Goal: Task Accomplishment & Management: Manage account settings

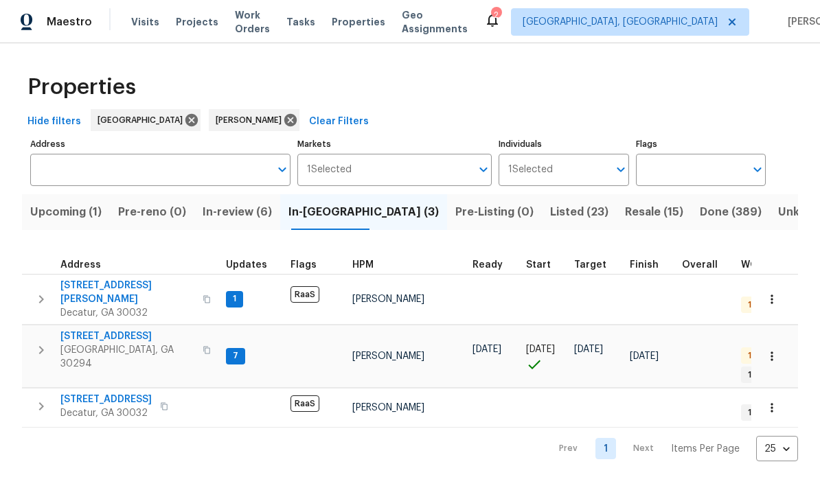
click at [88, 291] on span "[STREET_ADDRESS][PERSON_NAME]" at bounding box center [127, 292] width 134 height 27
click at [100, 330] on span "3491 Saddle Creek Ln" at bounding box center [127, 337] width 134 height 14
click at [85, 393] on span "3211 Sandusky Dr" at bounding box center [105, 400] width 91 height 14
click at [625, 212] on span "Resale (15)" at bounding box center [654, 212] width 58 height 19
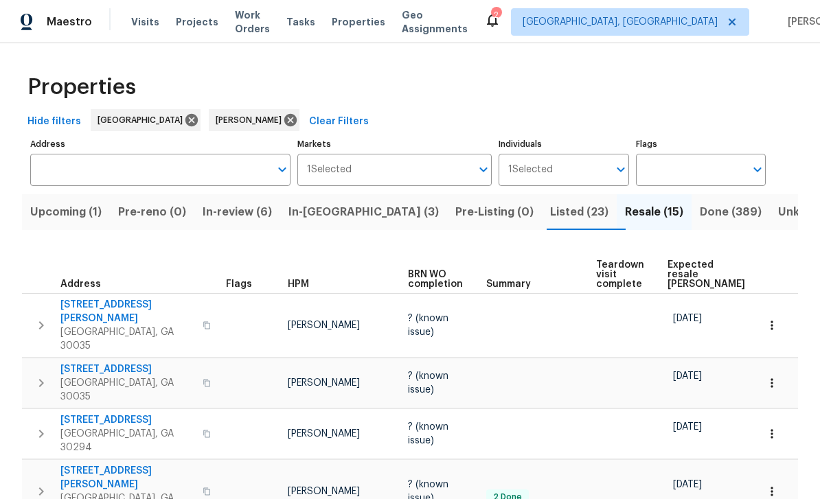
click at [332, 223] on button "In-reno (3)" at bounding box center [363, 212] width 167 height 36
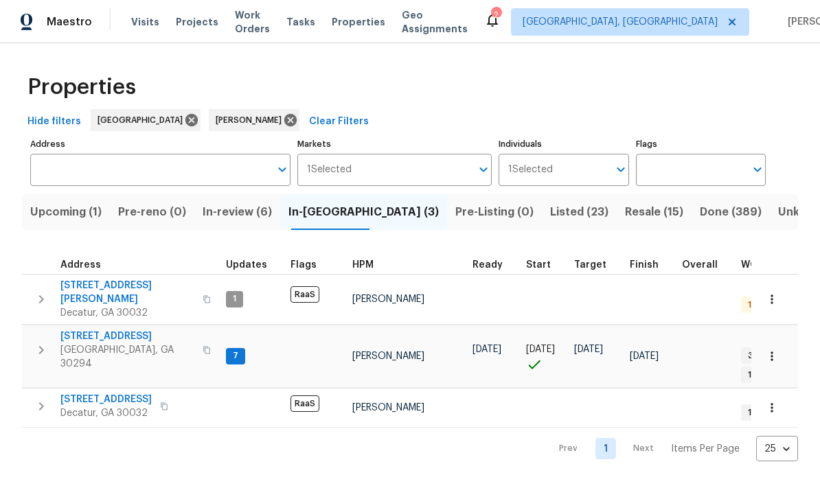
click at [83, 330] on span "3491 Saddle Creek Ln" at bounding box center [127, 337] width 134 height 14
click at [144, 23] on span "Visits" at bounding box center [145, 22] width 28 height 14
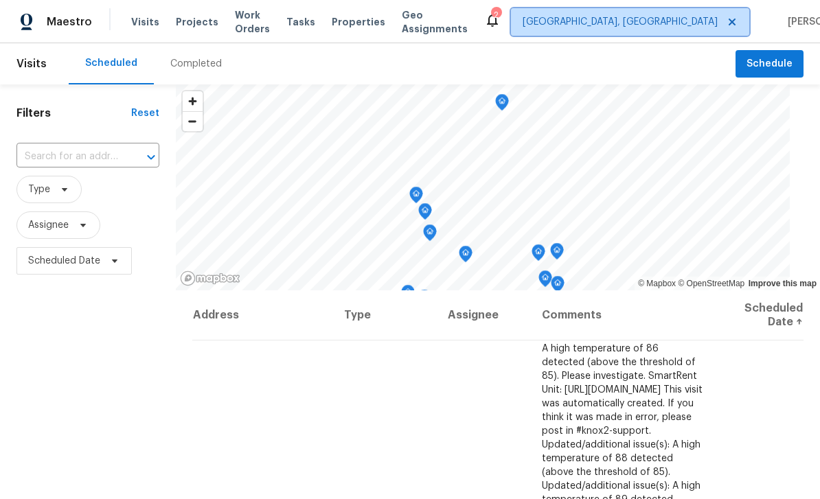
click at [649, 20] on span "[GEOGRAPHIC_DATA], [GEOGRAPHIC_DATA]" at bounding box center [620, 22] width 195 height 14
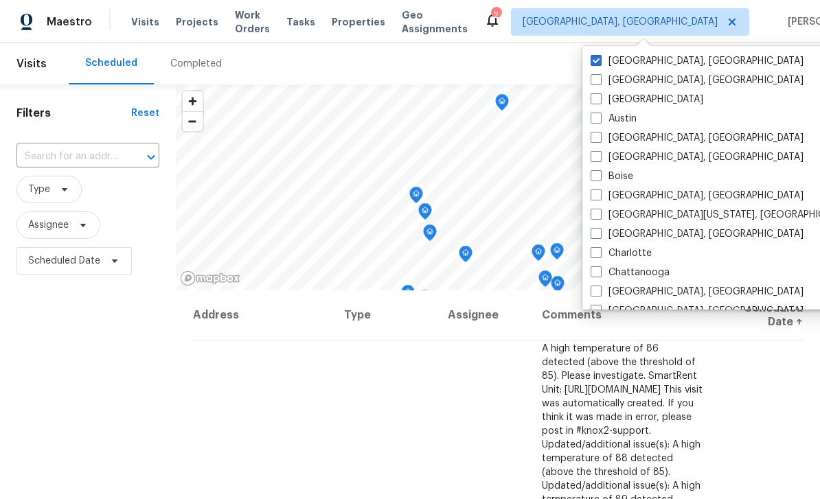
click at [600, 99] on span at bounding box center [596, 98] width 11 height 11
click at [600, 99] on input "Atlanta" at bounding box center [595, 97] width 9 height 9
checkbox input "true"
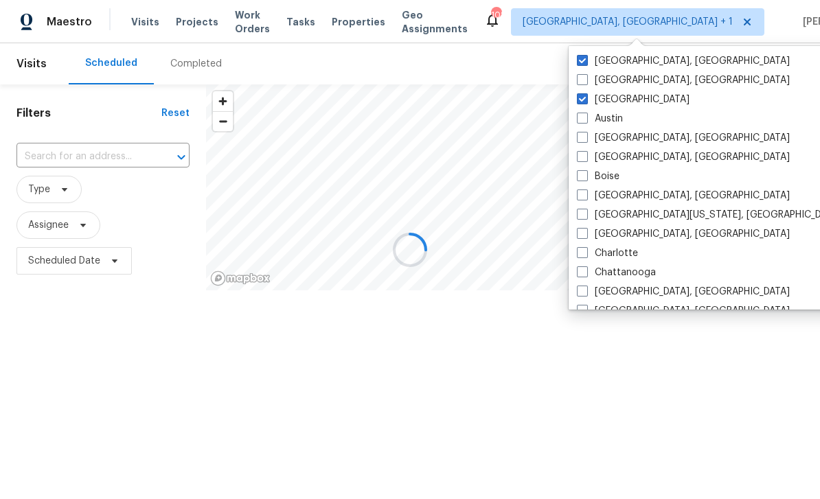
click at [618, 60] on label "[GEOGRAPHIC_DATA], [GEOGRAPHIC_DATA]" at bounding box center [683, 61] width 213 height 14
click at [586, 60] on input "[GEOGRAPHIC_DATA], [GEOGRAPHIC_DATA]" at bounding box center [581, 58] width 9 height 9
checkbox input "false"
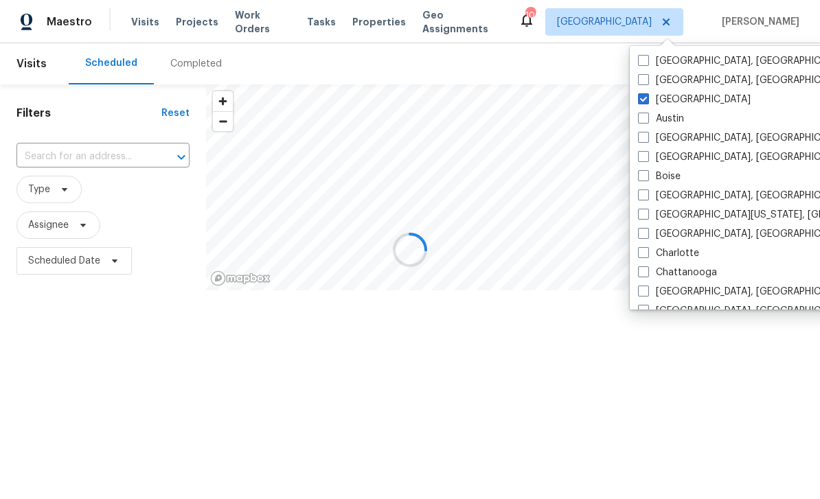
click at [76, 153] on div at bounding box center [410, 249] width 820 height 499
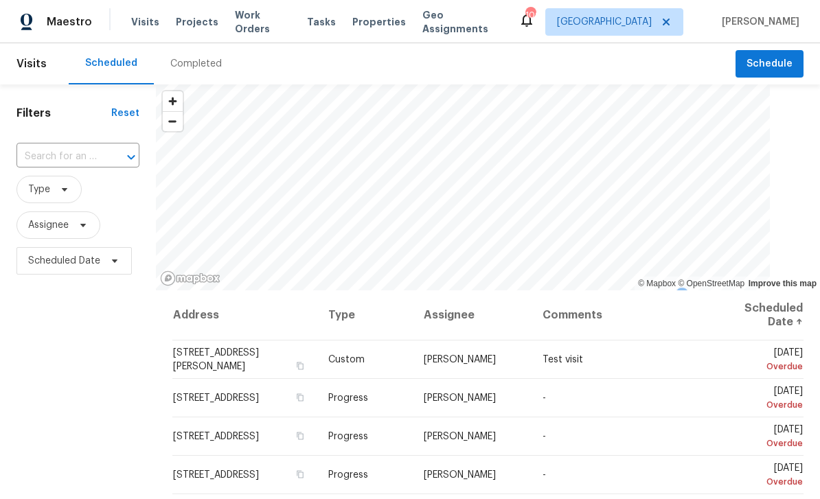
click at [69, 154] on input "text" at bounding box center [58, 156] width 84 height 21
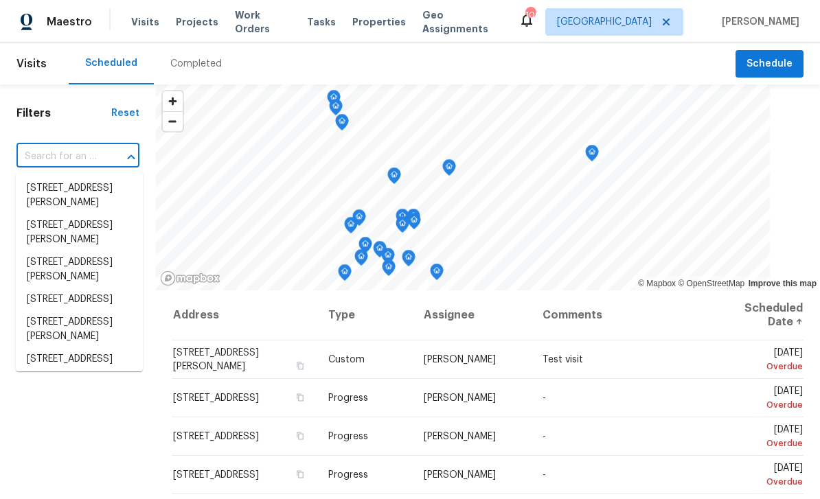
click at [62, 154] on input "text" at bounding box center [58, 156] width 84 height 21
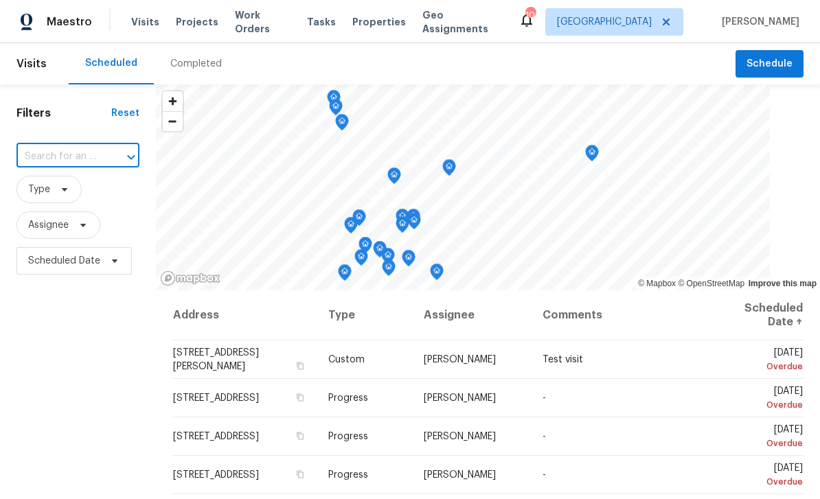
paste input "4024 Waldrop Hills Dr, Decatur, GA 30034"
type input "4024 Waldrop Hills Dr, Decatur, GA 30034"
click at [70, 184] on li "4024 Waldrop Hills Dr, Decatur, GA 30034" at bounding box center [79, 195] width 127 height 37
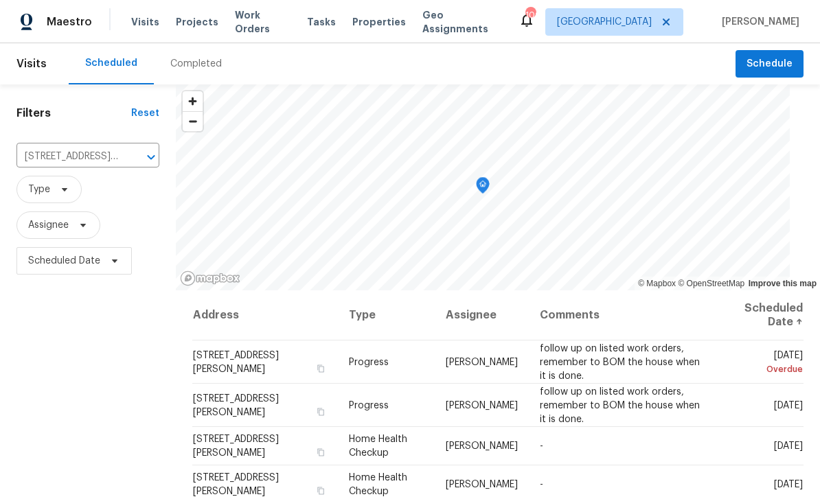
click at [0, 0] on icon at bounding box center [0, 0] width 0 height 0
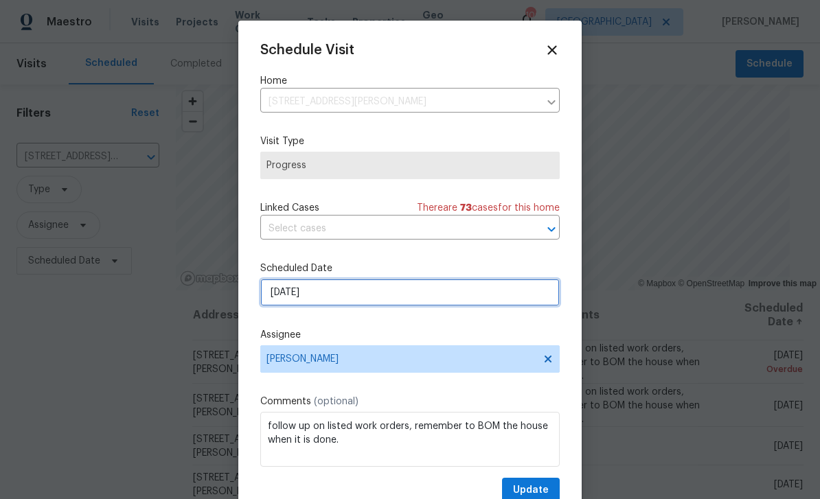
click at [506, 297] on input "8/22/2025" at bounding box center [409, 292] width 299 height 27
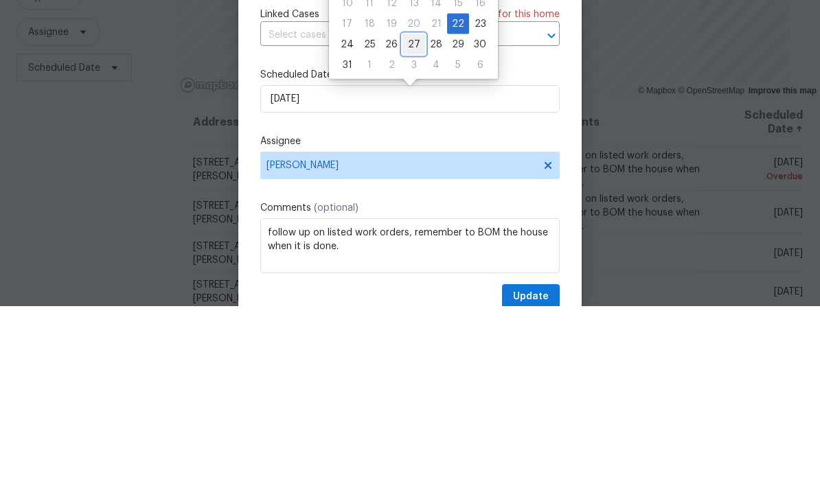
click at [409, 228] on div "27" at bounding box center [413, 237] width 23 height 19
type input "8/27/2025"
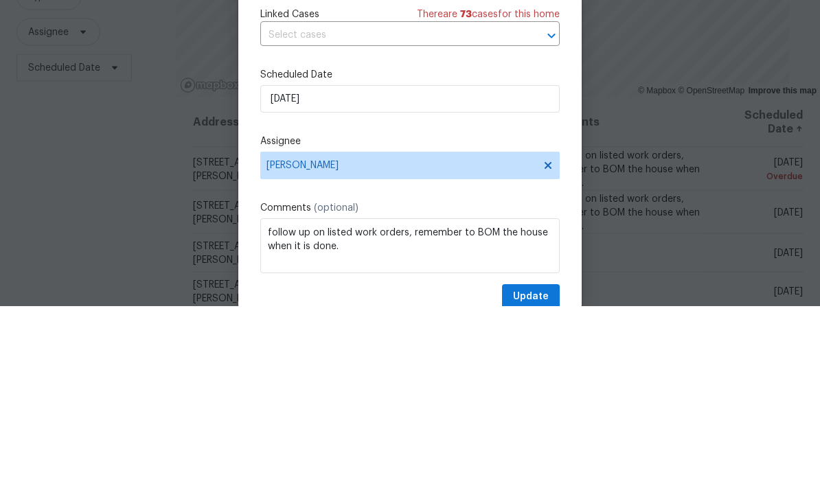
scroll to position [44, 0]
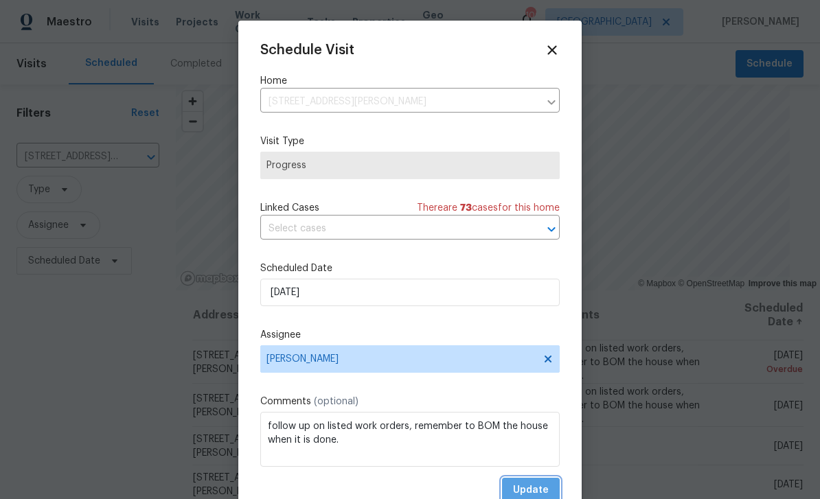
click at [542, 490] on span "Update" at bounding box center [531, 490] width 36 height 17
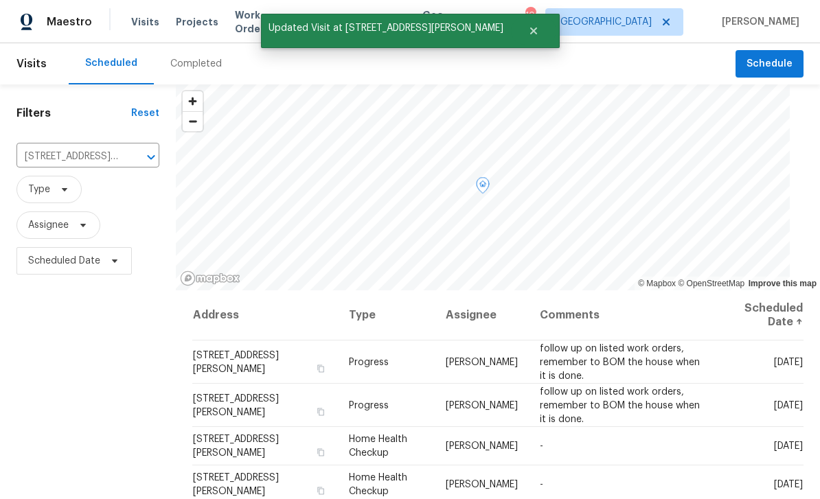
click at [0, 0] on icon at bounding box center [0, 0] width 0 height 0
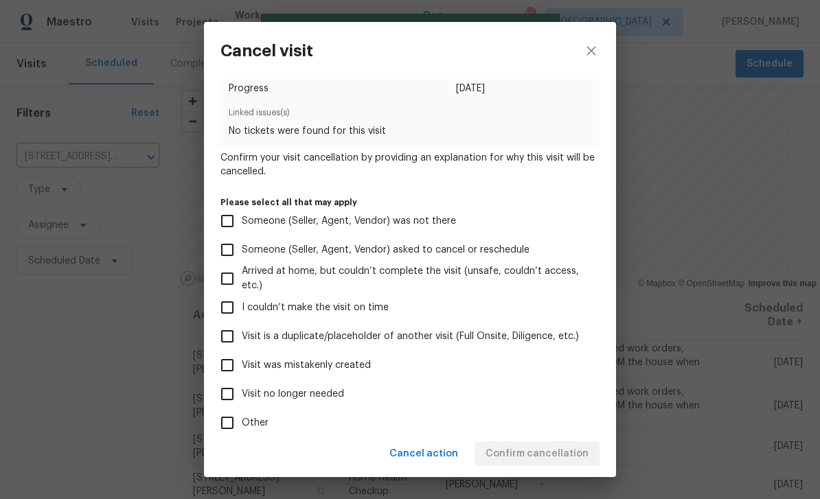
scroll to position [47, 0]
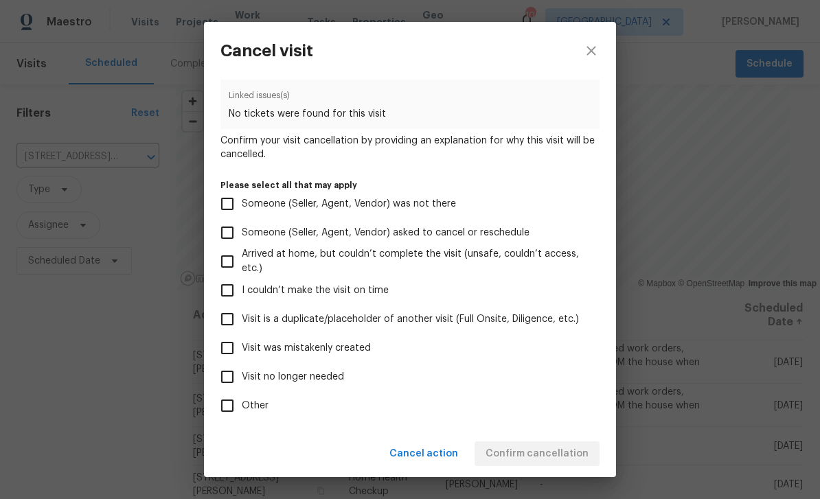
click at [386, 323] on span "Visit is a duplicate/placeholder of another visit (Full Onsite, Diligence, etc.)" at bounding box center [410, 319] width 337 height 14
click at [242, 323] on input "Visit is a duplicate/placeholder of another visit (Full Onsite, Diligence, etc.)" at bounding box center [227, 319] width 29 height 29
checkbox input "true"
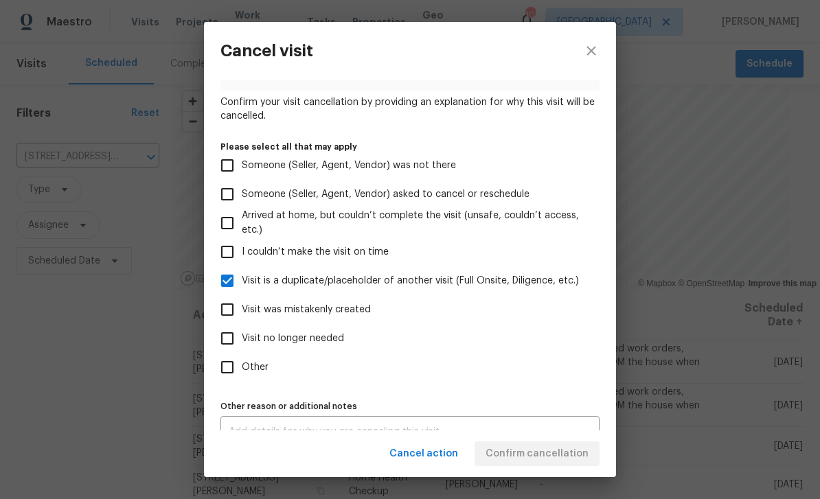
scroll to position [104, 0]
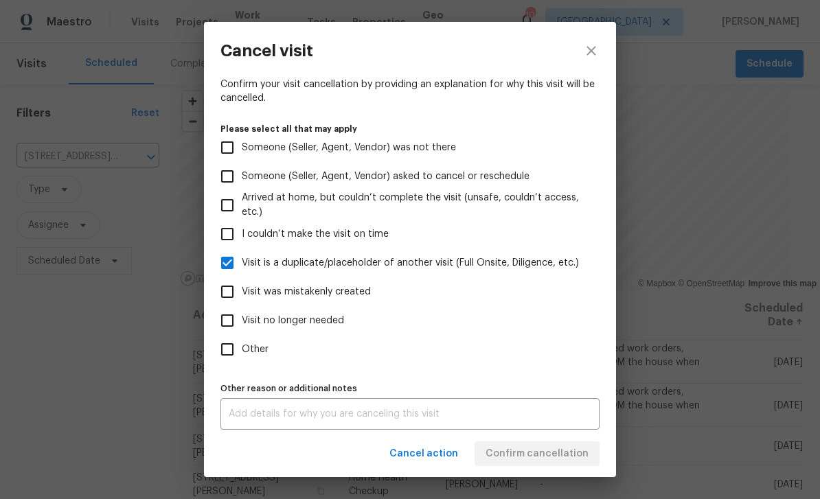
click at [494, 419] on textarea at bounding box center [410, 414] width 363 height 10
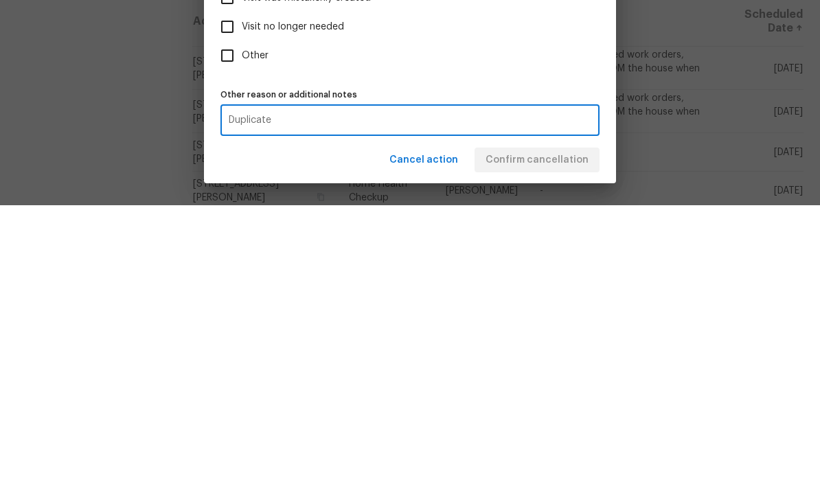
type textarea "Duplicate"
click at [569, 431] on div "Cancel action Confirm cancellation" at bounding box center [410, 454] width 412 height 47
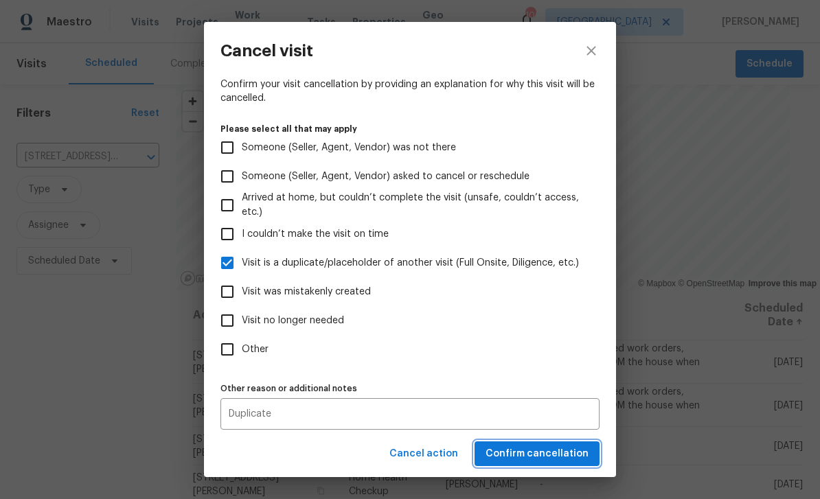
click at [567, 446] on span "Confirm cancellation" at bounding box center [537, 454] width 103 height 17
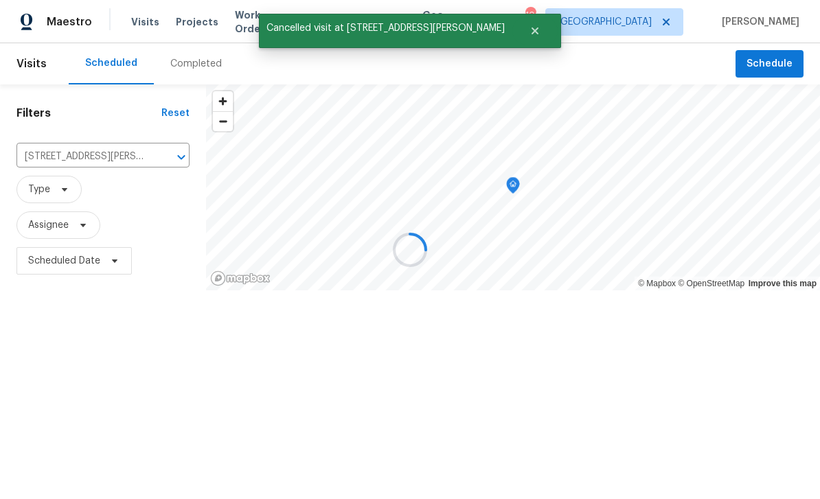
scroll to position [0, 0]
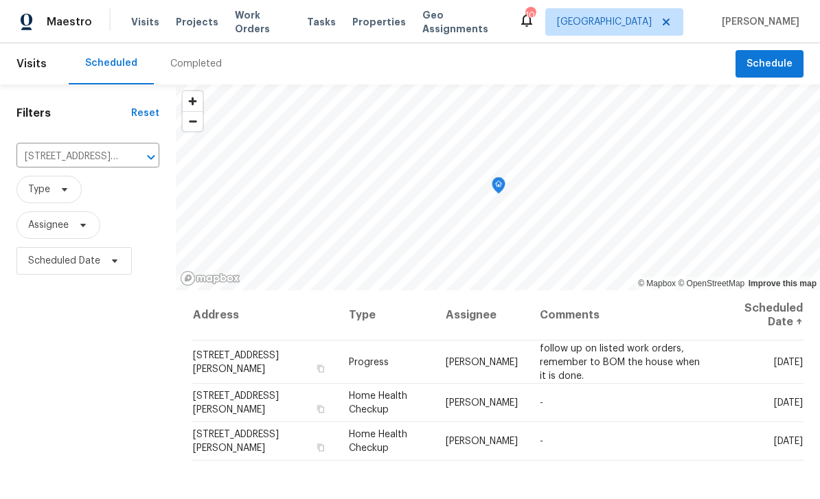
click at [130, 161] on icon "Clear" at bounding box center [133, 157] width 14 height 14
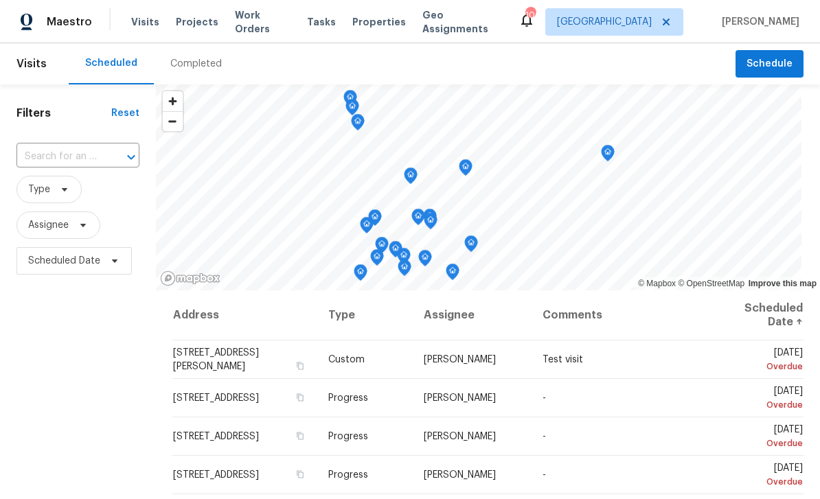
click at [82, 153] on input "text" at bounding box center [58, 156] width 84 height 21
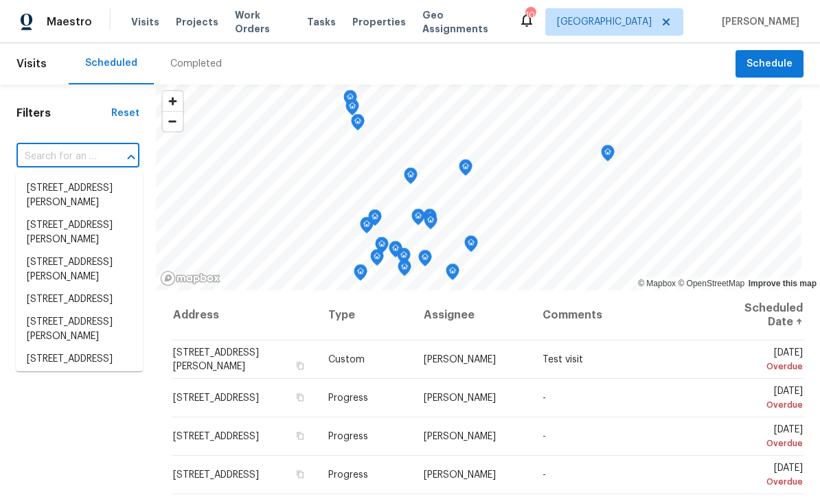
click at [55, 157] on input "text" at bounding box center [58, 156] width 84 height 21
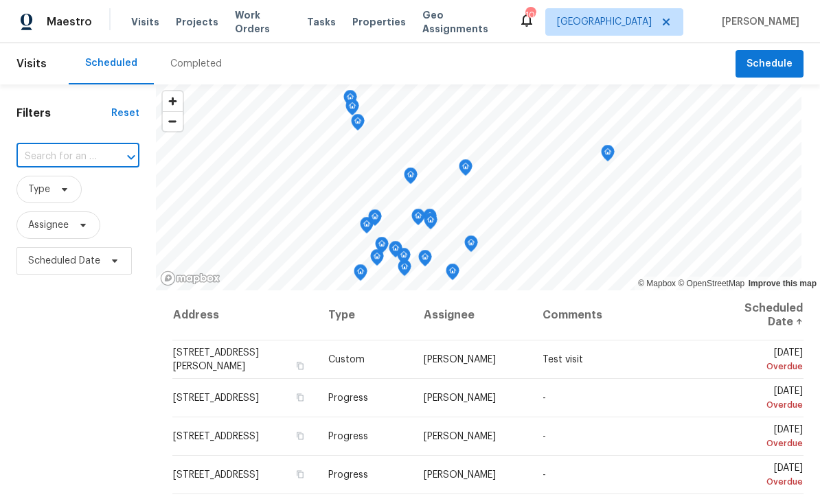
paste input "4922 Longview Walk, Decatur, GA 30035"
type input "4922 Longview Walk, Decatur, GA 30035"
click at [66, 181] on li "4922 Longview Walk, Decatur, GA 30035" at bounding box center [79, 188] width 127 height 23
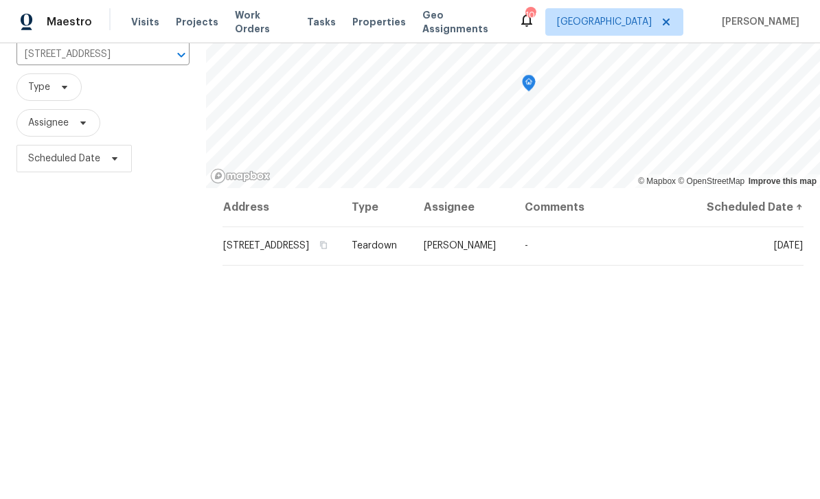
scroll to position [116, 0]
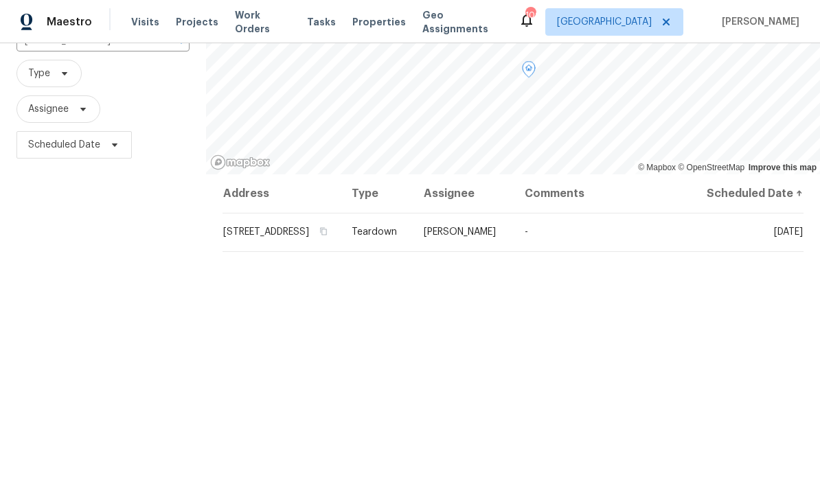
click at [0, 0] on icon at bounding box center [0, 0] width 0 height 0
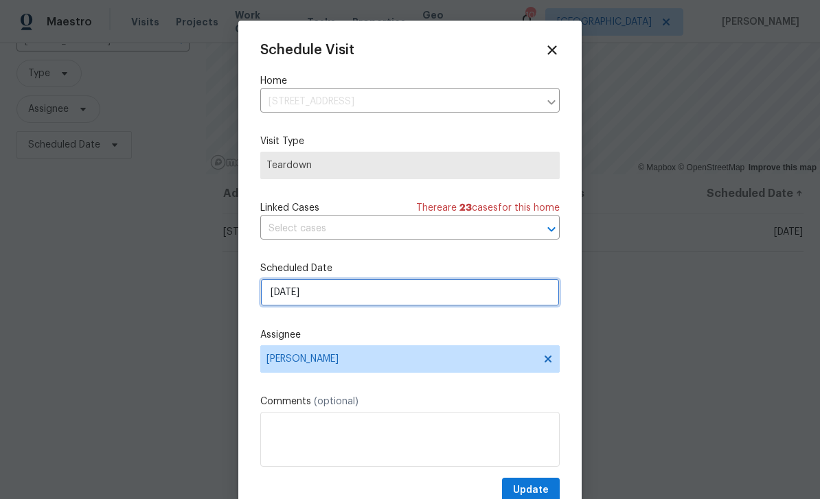
click at [463, 297] on input "8/24/2025" at bounding box center [409, 292] width 299 height 27
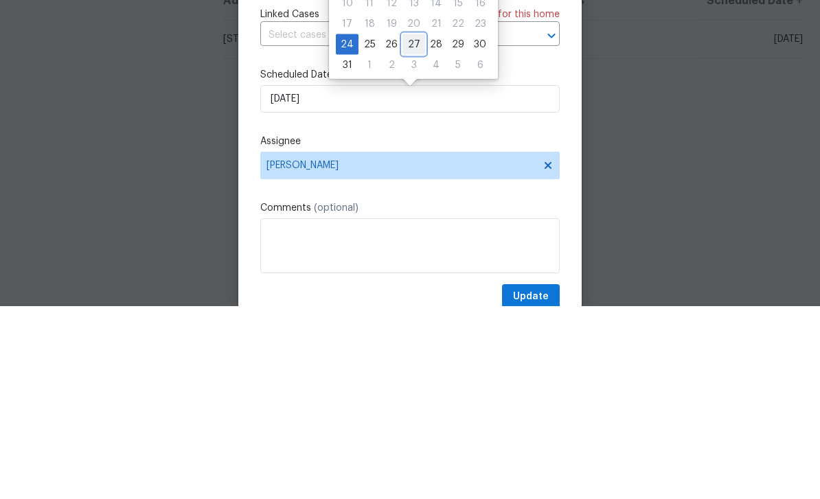
click at [405, 228] on div "27" at bounding box center [413, 237] width 23 height 19
type input "8/27/2025"
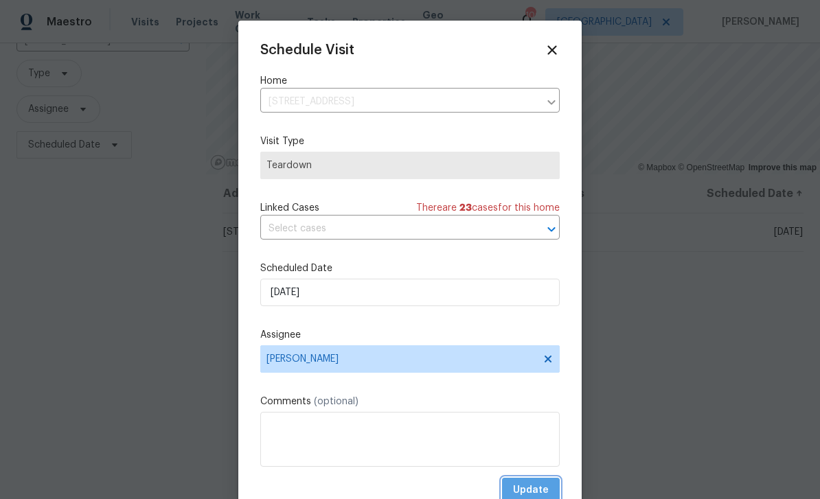
click at [545, 488] on span "Update" at bounding box center [531, 490] width 36 height 17
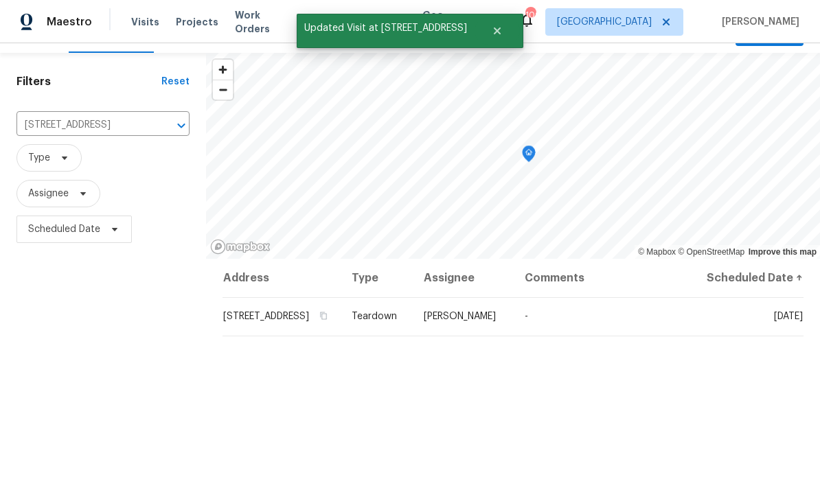
scroll to position [23, 0]
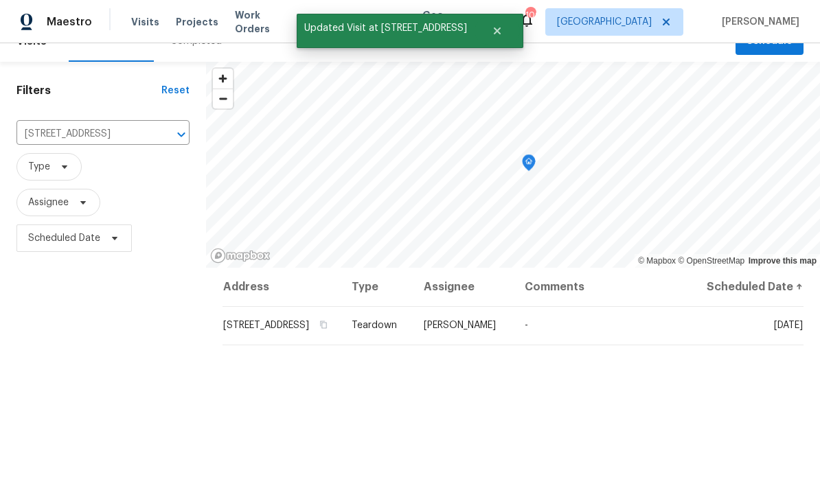
click at [168, 128] on icon "Clear" at bounding box center [164, 135] width 14 height 14
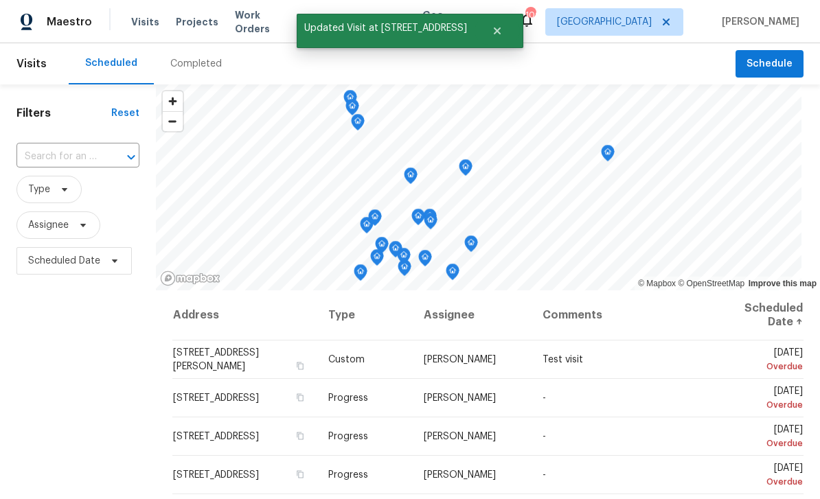
click at [72, 159] on input "text" at bounding box center [58, 156] width 84 height 21
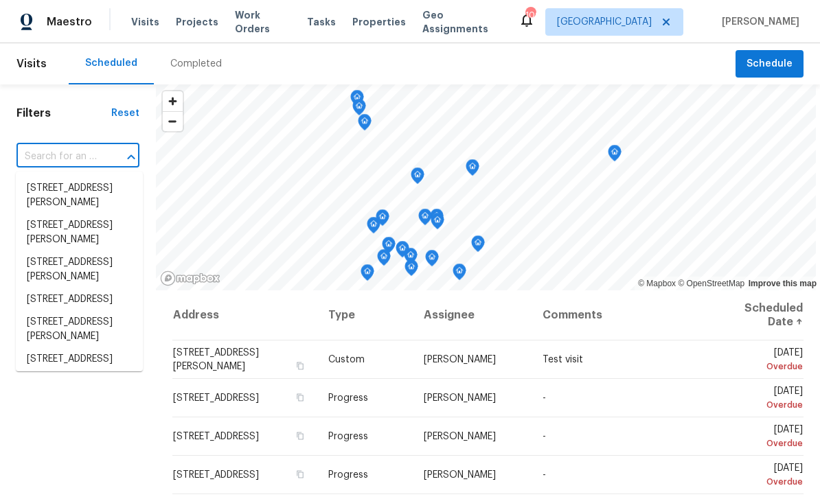
click at [61, 159] on input "text" at bounding box center [58, 156] width 84 height 21
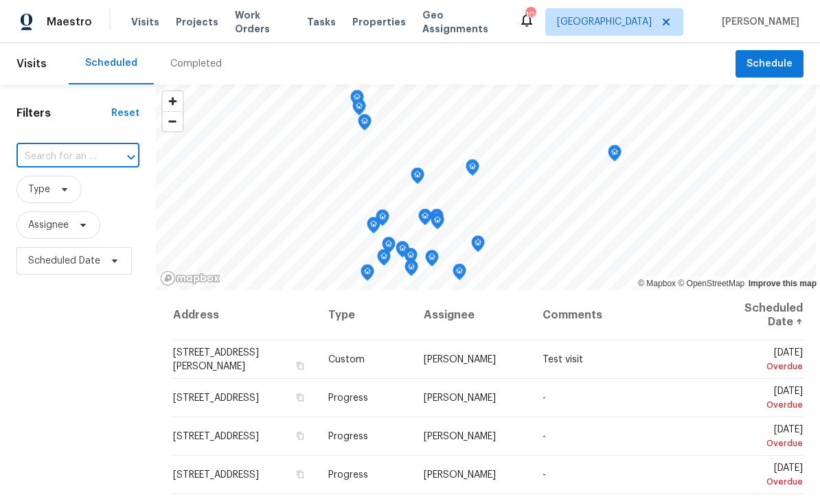
paste input "4600 Richard Rd, Conley, GA 30288"
type input "4600 Richard Rd, Conley, GA 30288"
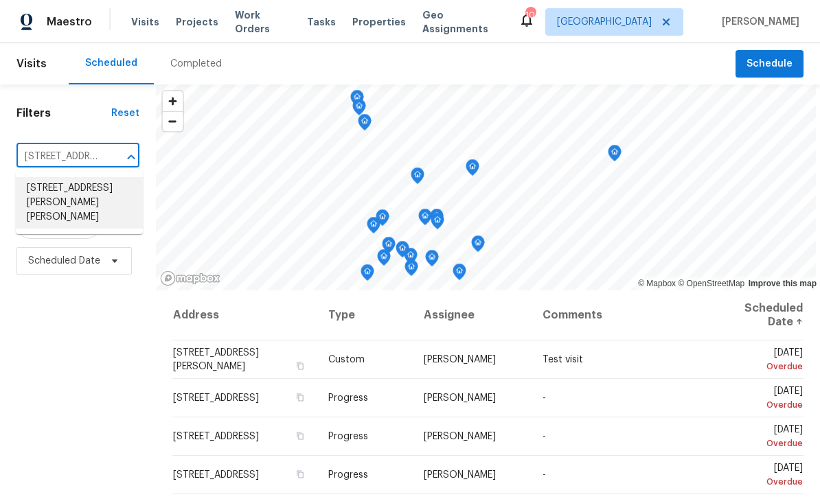
click at [58, 186] on li "4600 Richard Rd, Conley, GA 30288" at bounding box center [79, 203] width 127 height 52
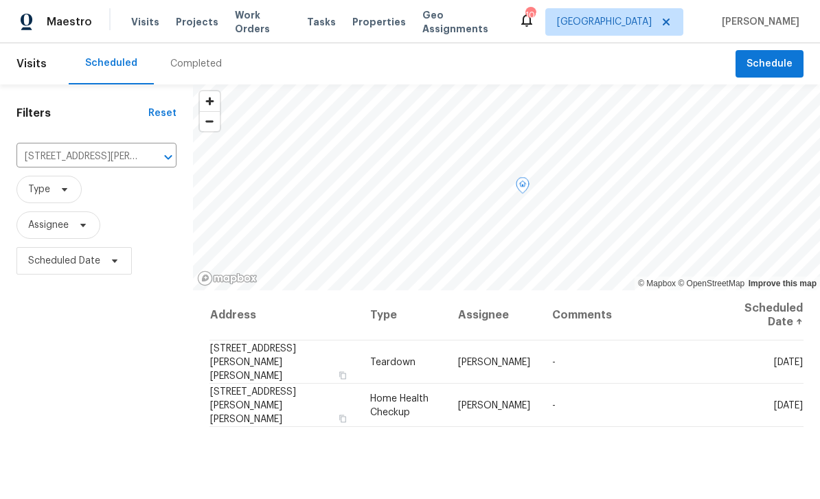
click at [0, 0] on icon at bounding box center [0, 0] width 0 height 0
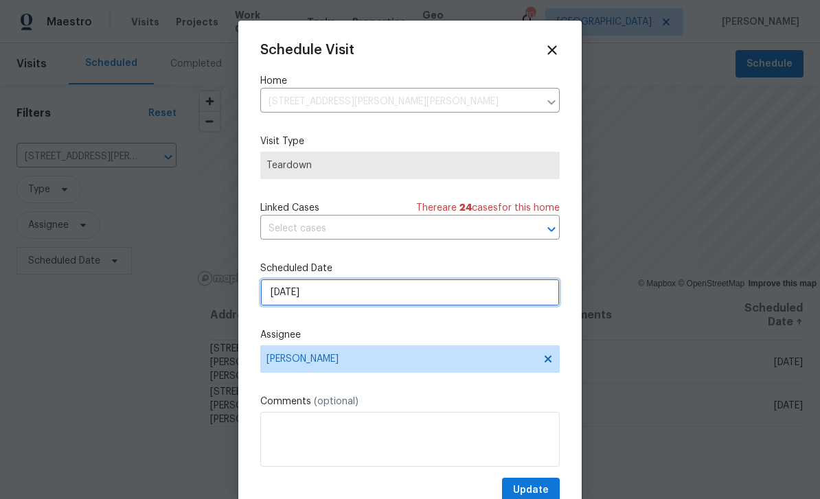
click at [481, 306] on input "[DATE]" at bounding box center [409, 292] width 299 height 27
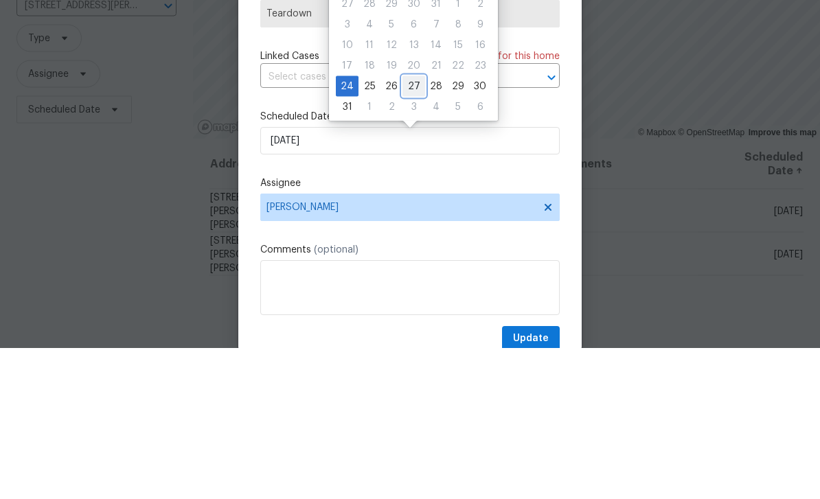
click at [409, 228] on div "27" at bounding box center [413, 237] width 23 height 19
type input "[DATE]"
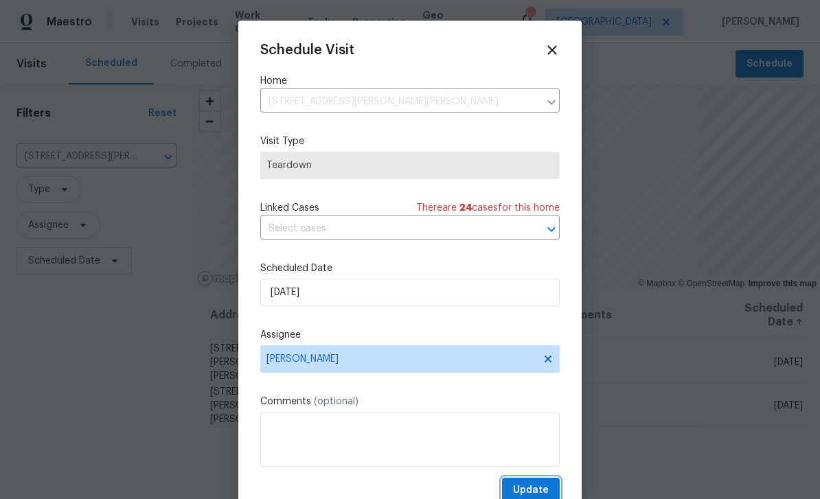
click at [542, 492] on span "Update" at bounding box center [531, 490] width 36 height 17
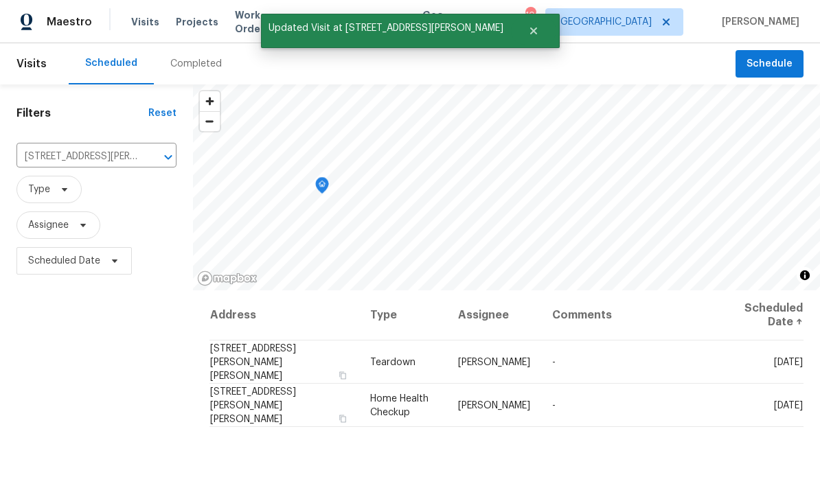
scroll to position [0, 0]
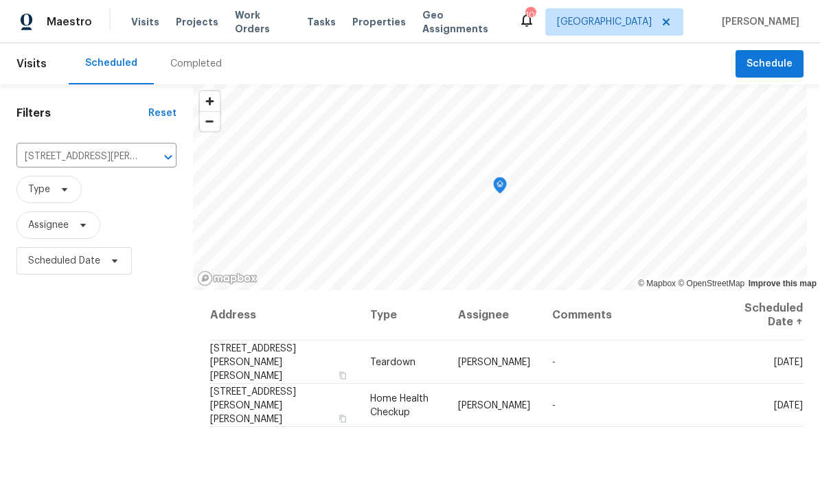
click at [155, 159] on icon "Clear" at bounding box center [150, 157] width 8 height 8
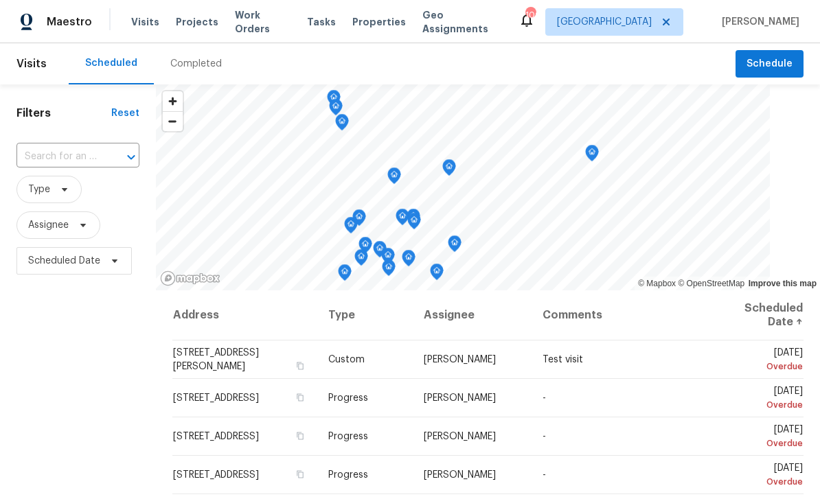
click at [58, 156] on input "text" at bounding box center [58, 156] width 84 height 21
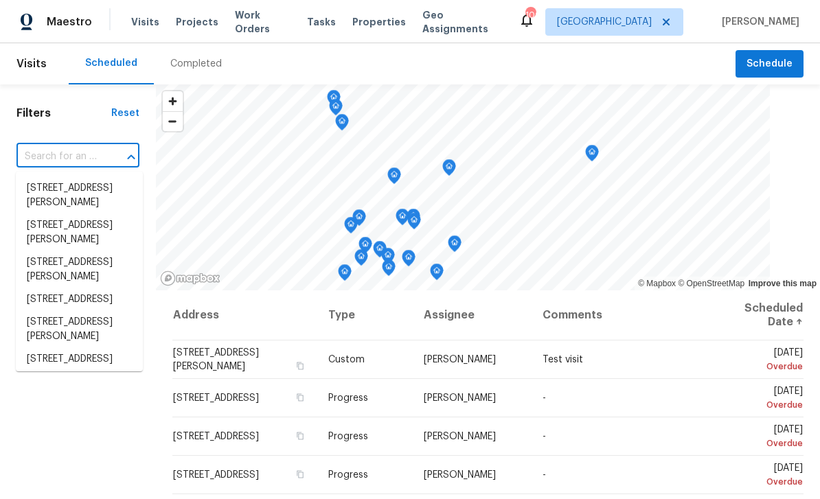
paste input "1686 Cortona Ct, Decatur, GA 30032"
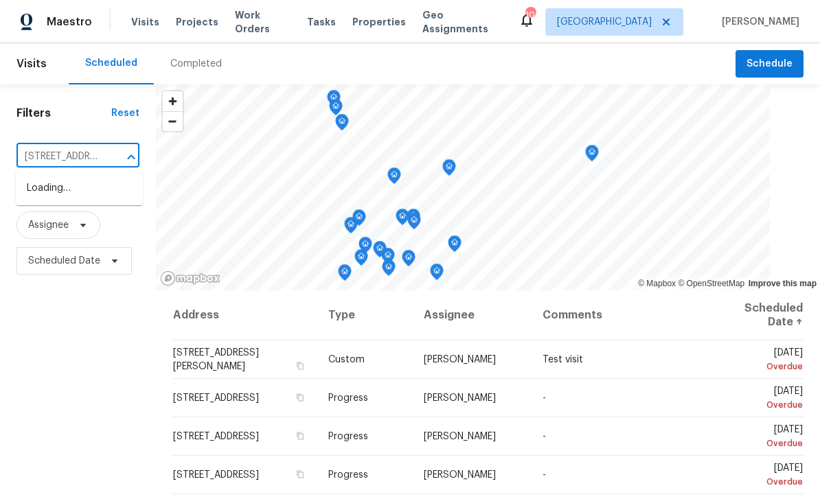
type input "1686 Cortona Ct, Decatur, GA 30032"
click at [60, 192] on li "1686 Cortona Ct, Decatur, GA 30032" at bounding box center [79, 188] width 127 height 23
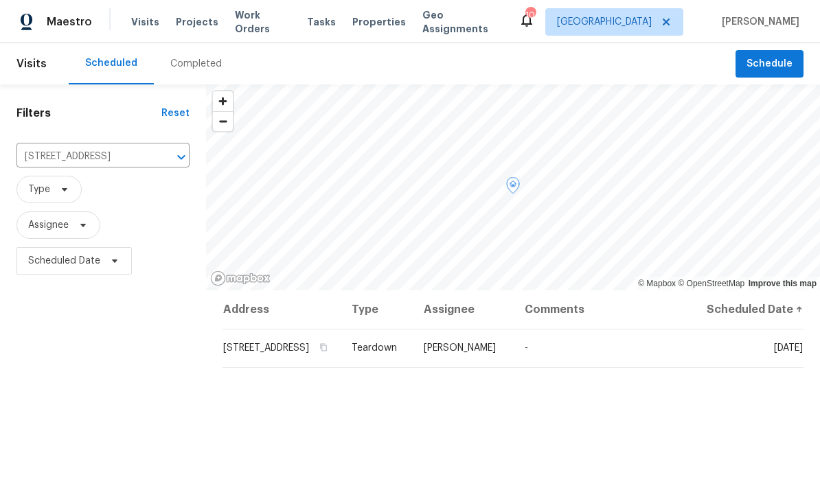
click at [0, 0] on icon at bounding box center [0, 0] width 0 height 0
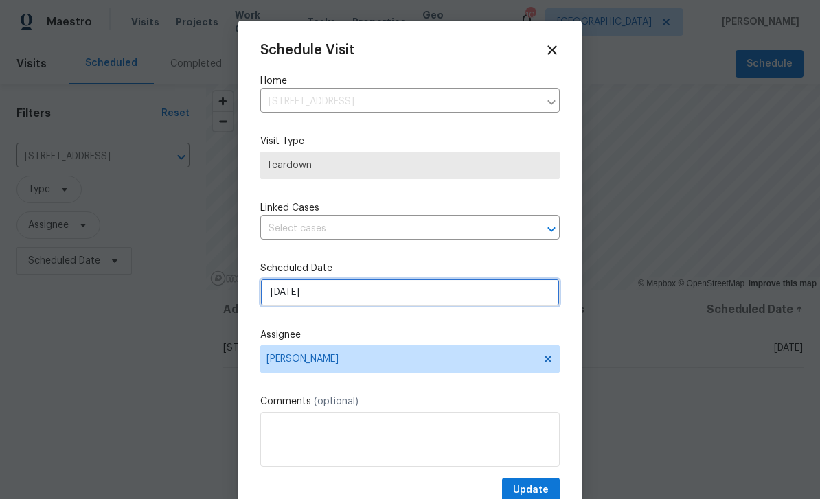
click at [464, 306] on input "[DATE]" at bounding box center [409, 292] width 299 height 27
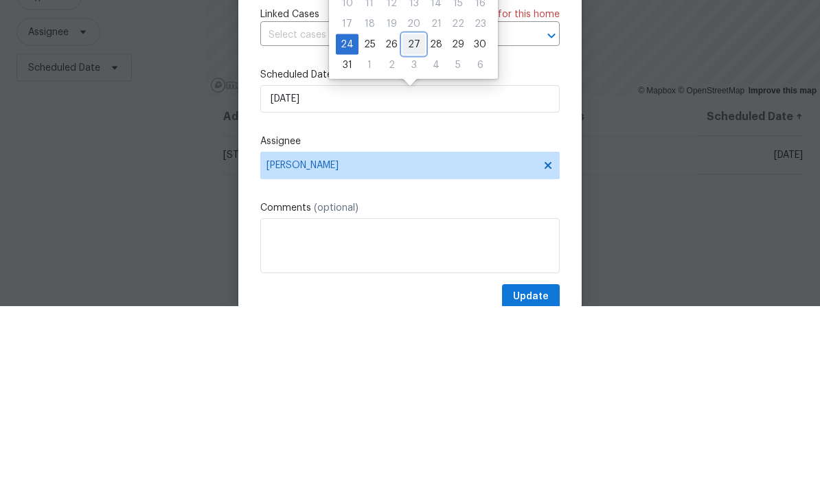
click at [410, 228] on div "27" at bounding box center [413, 237] width 23 height 19
type input "[DATE]"
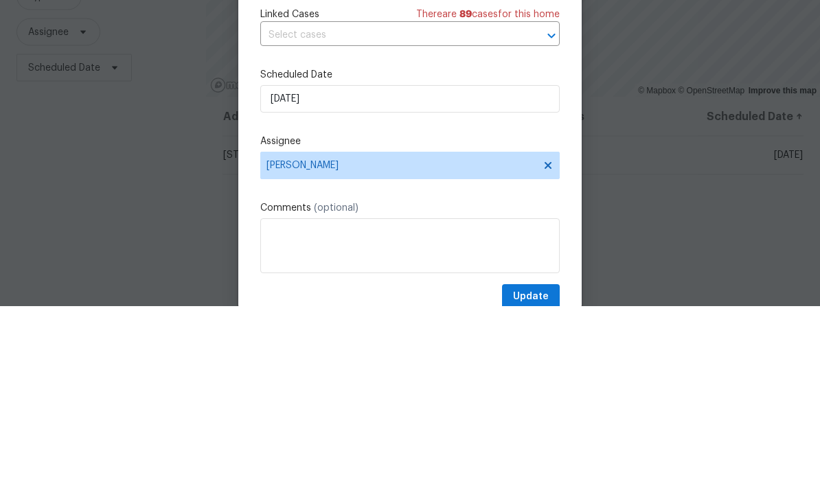
scroll to position [44, 0]
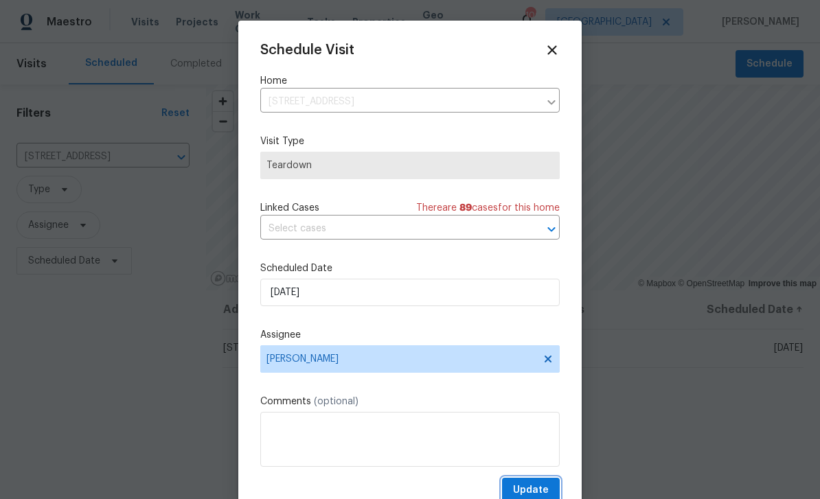
click at [539, 490] on span "Update" at bounding box center [531, 490] width 36 height 17
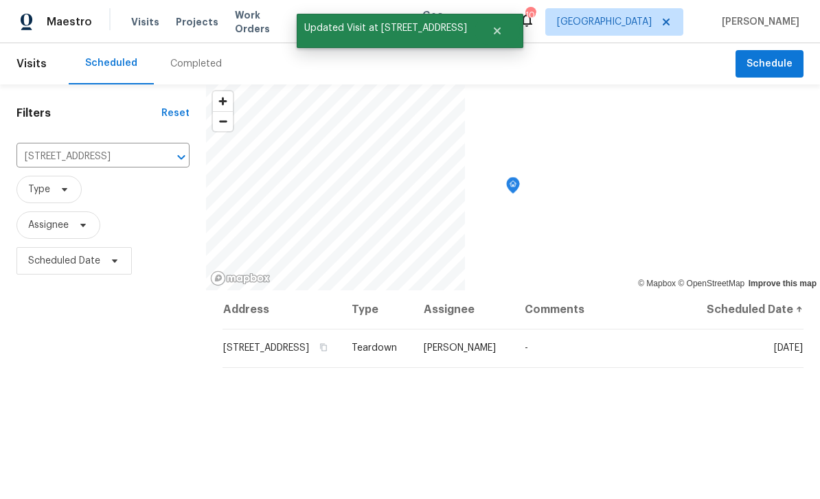
scroll to position [0, 0]
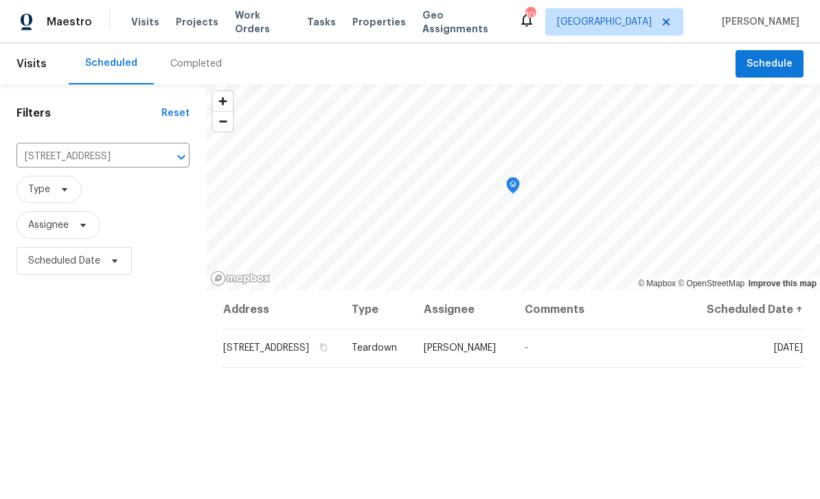
click at [163, 159] on icon "Clear" at bounding box center [164, 157] width 14 height 14
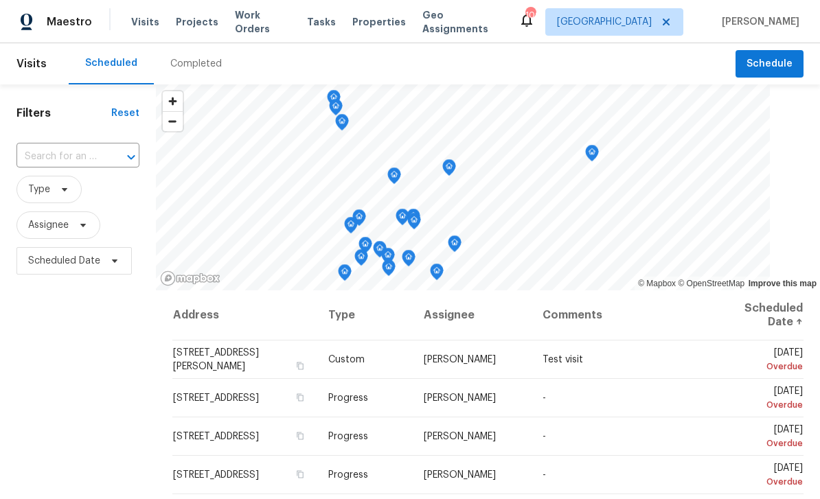
click at [53, 151] on input "text" at bounding box center [58, 156] width 84 height 21
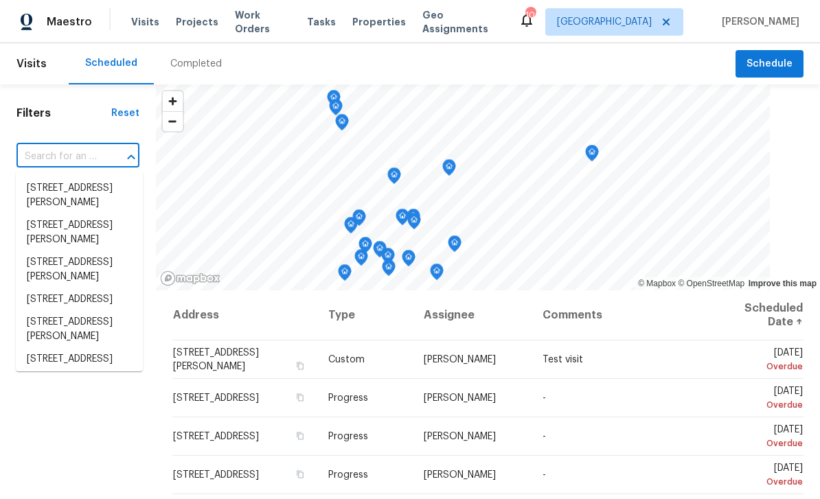
click at [49, 151] on input "text" at bounding box center [58, 156] width 84 height 21
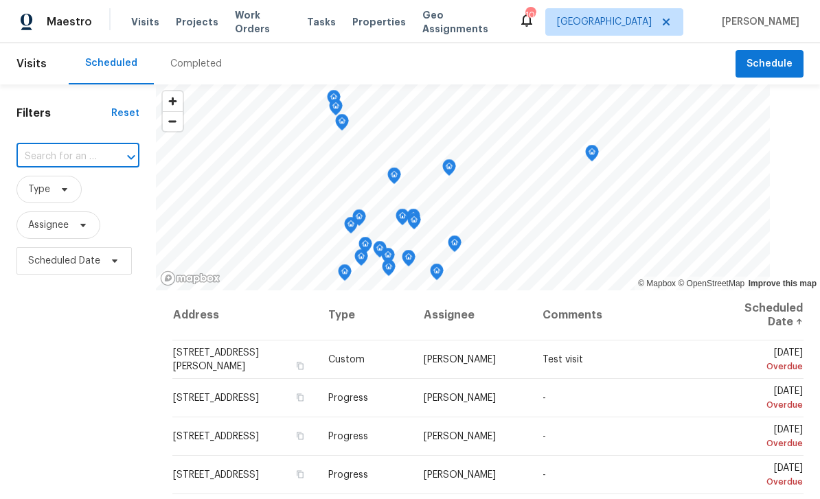
paste input "1955 S Columbia Pl, Decatur, GA 30032"
type input "1955 S Columbia Pl, Decatur, GA 30032"
click at [56, 183] on li "1955 S Columbia Pl, Decatur, GA 30032" at bounding box center [79, 188] width 127 height 23
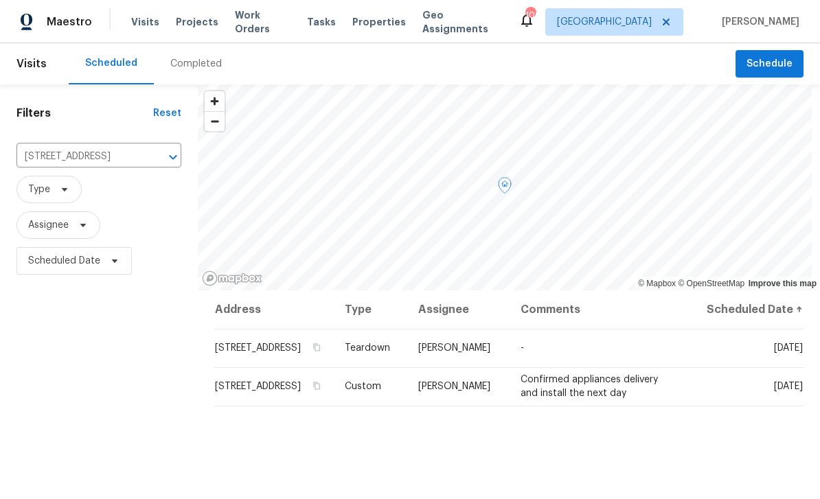
click at [0, 0] on icon at bounding box center [0, 0] width 0 height 0
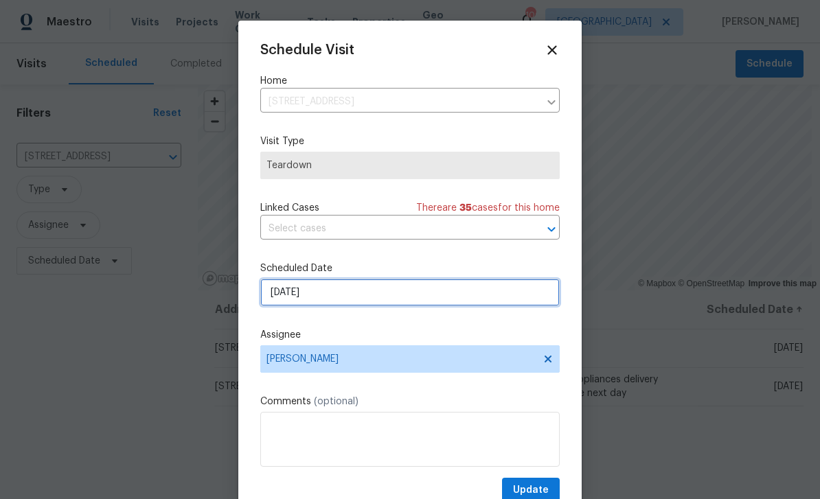
click at [466, 292] on input "[DATE]" at bounding box center [409, 292] width 299 height 27
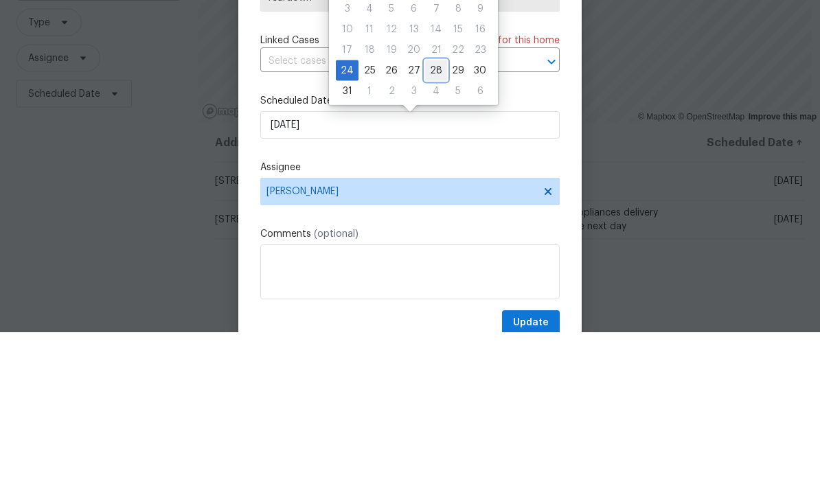
click at [429, 228] on div "28" at bounding box center [436, 237] width 22 height 19
type input "8/28/2025"
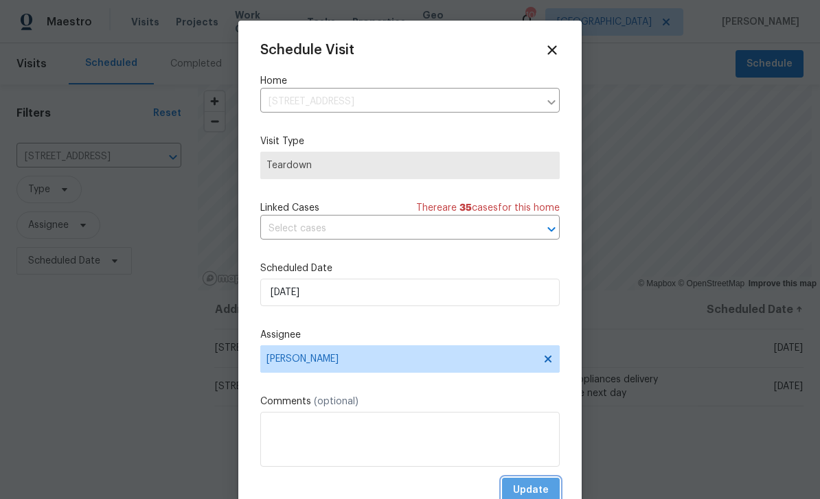
click at [548, 490] on span "Update" at bounding box center [531, 490] width 36 height 17
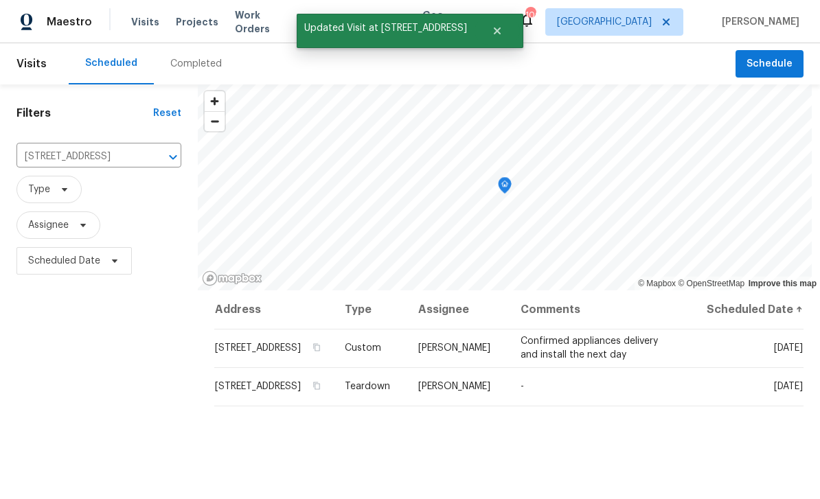
click at [116, 146] on input "1955 S Columbia Pl, Decatur, GA 30032" at bounding box center [79, 156] width 126 height 21
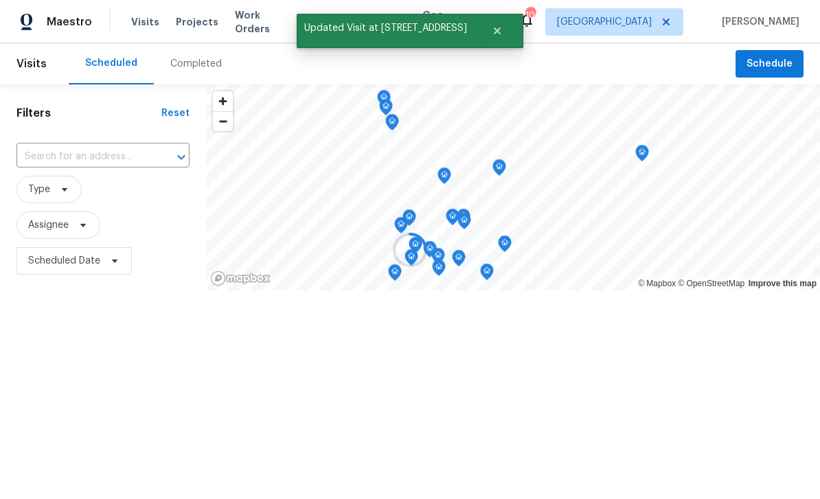
click at [82, 152] on input "text" at bounding box center [83, 156] width 135 height 21
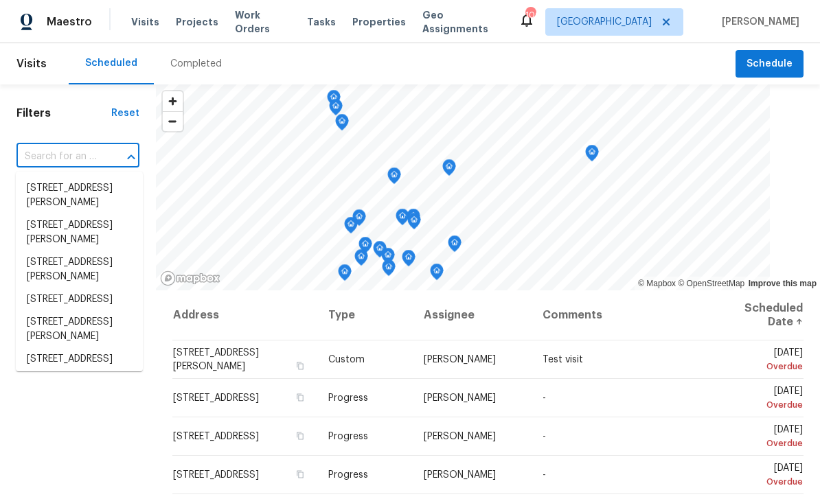
click at [63, 157] on input "text" at bounding box center [58, 156] width 84 height 21
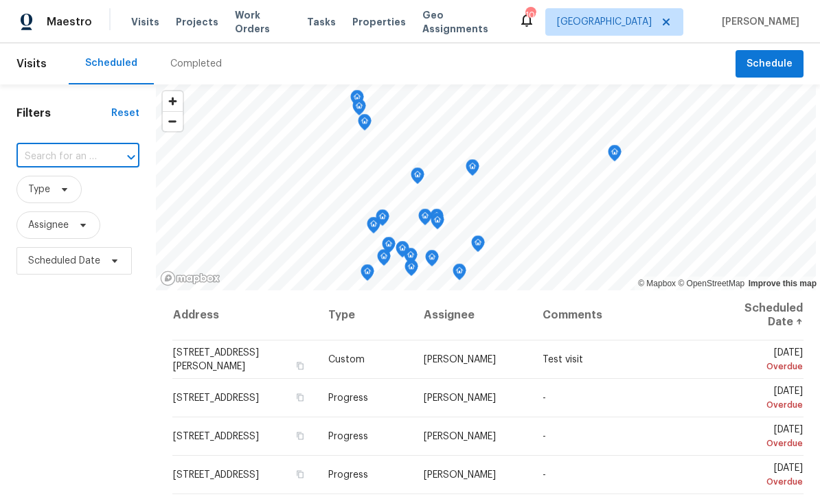
click at [62, 152] on input "text" at bounding box center [58, 156] width 84 height 21
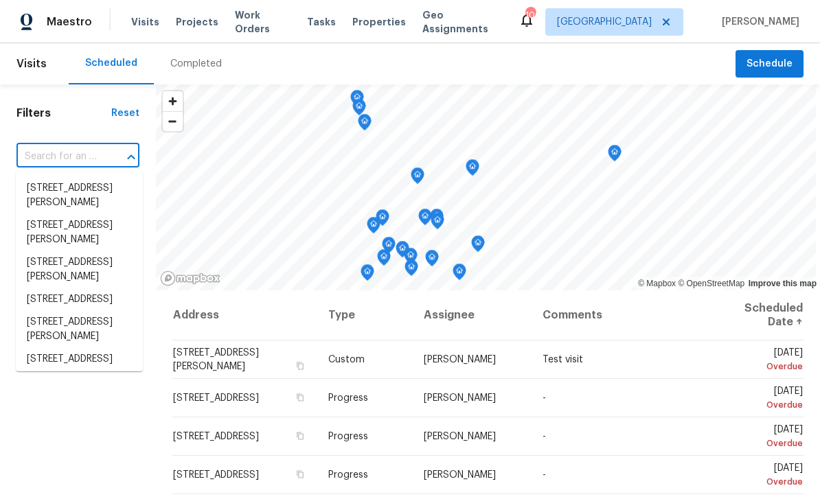
paste input "2492 Brentwood Ct, Decatur, GA 30032"
type input "2492 Brentwood Ct, Decatur, GA 30032"
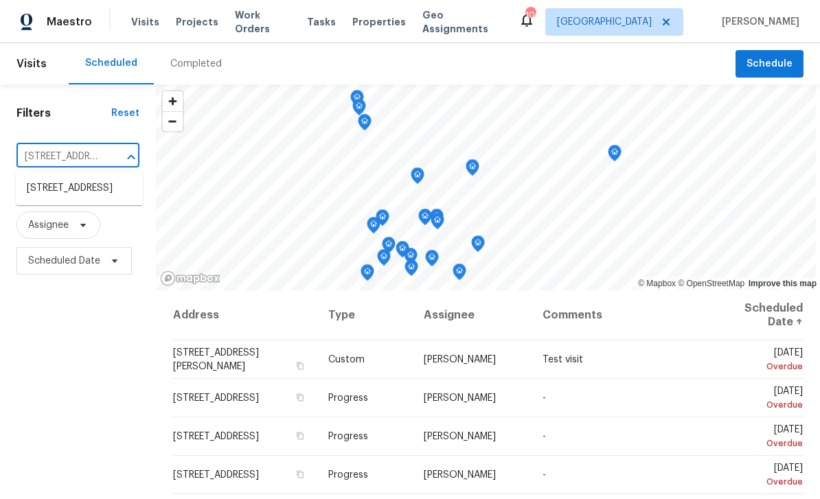
click at [67, 190] on li "2492 Brentwood Ct, Decatur, GA 30032" at bounding box center [79, 188] width 127 height 23
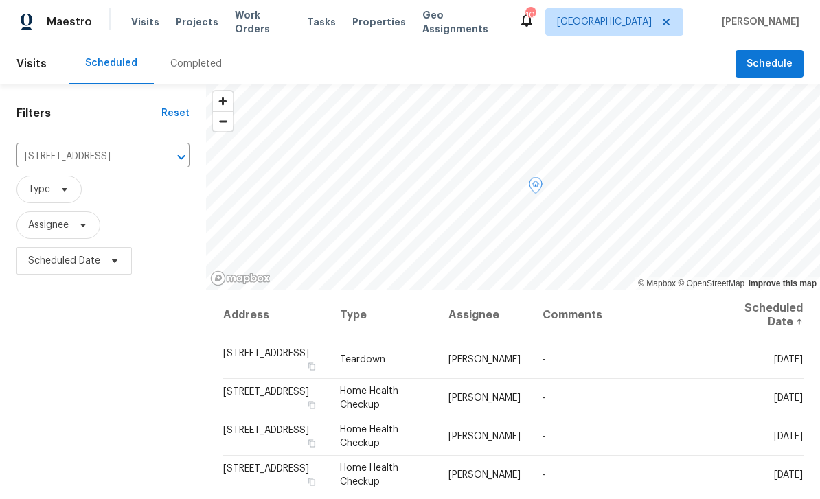
click at [0, 0] on icon at bounding box center [0, 0] width 0 height 0
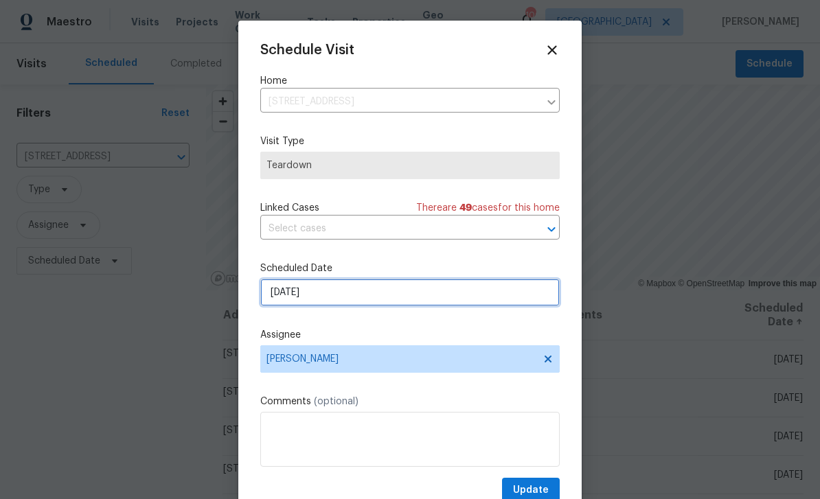
click at [448, 296] on input "[DATE]" at bounding box center [409, 292] width 299 height 27
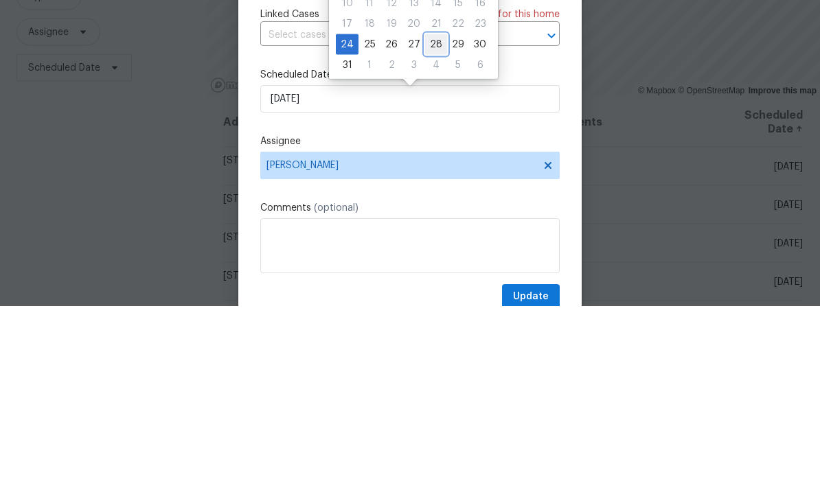
click at [430, 228] on div "28" at bounding box center [436, 237] width 22 height 19
type input "8/28/2025"
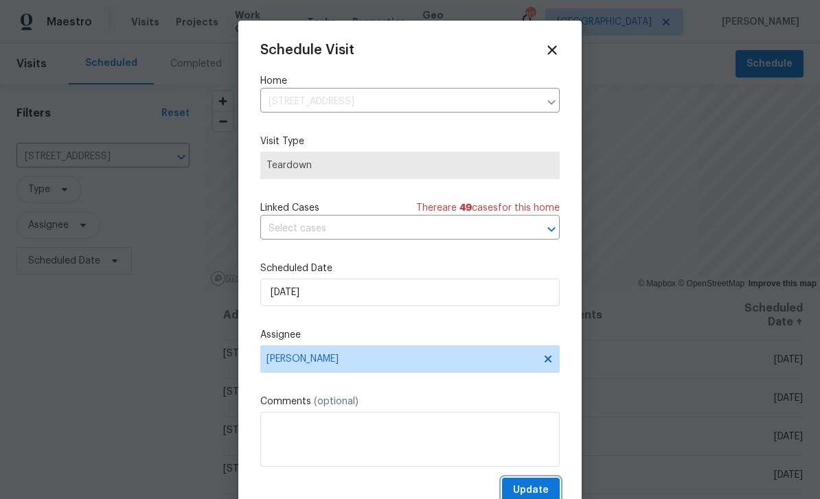
click at [536, 490] on span "Update" at bounding box center [531, 490] width 36 height 17
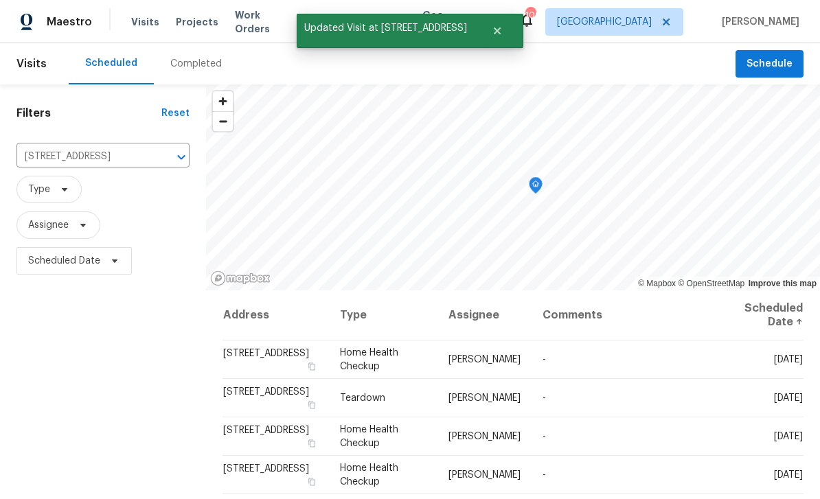
scroll to position [1, 0]
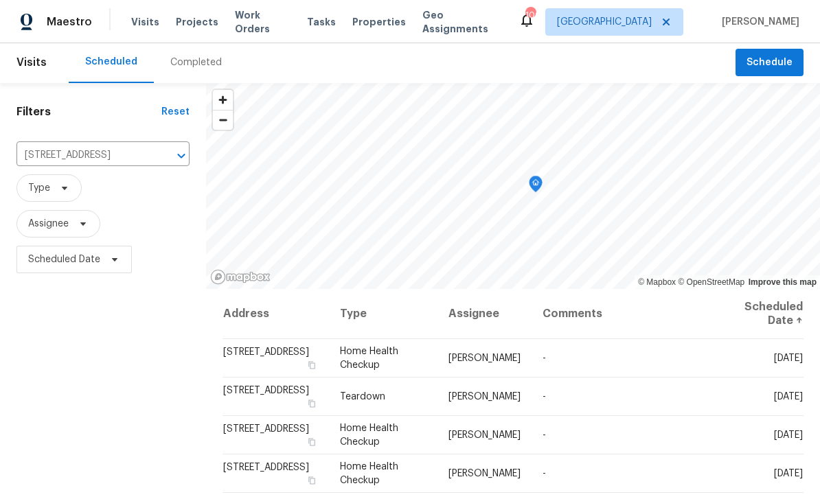
click at [0, 0] on icon at bounding box center [0, 0] width 0 height 0
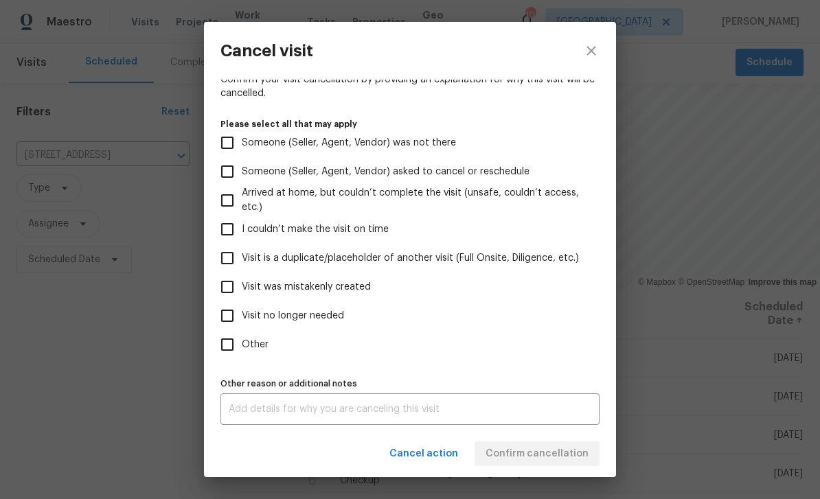
scroll to position [114, 0]
click at [337, 312] on span "Visit no longer needed" at bounding box center [293, 316] width 102 height 14
click at [242, 312] on input "Visit no longer needed" at bounding box center [227, 315] width 29 height 29
checkbox input "true"
click at [362, 412] on textarea at bounding box center [410, 410] width 363 height 10
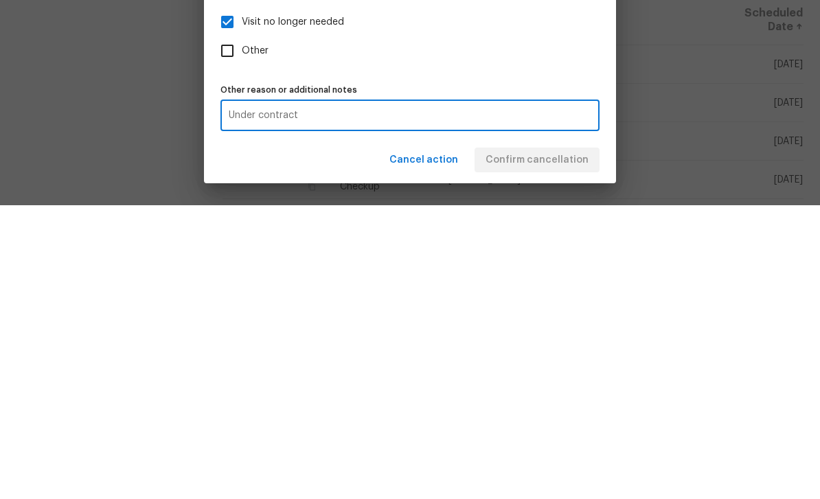
type textarea "Under contract"
click at [568, 431] on div "Cancel action Confirm cancellation" at bounding box center [410, 454] width 412 height 47
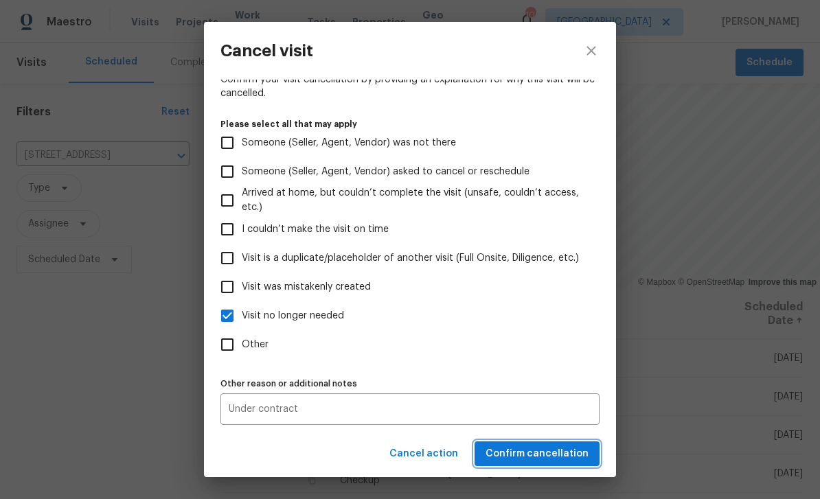
click at [574, 449] on span "Confirm cancellation" at bounding box center [537, 454] width 103 height 17
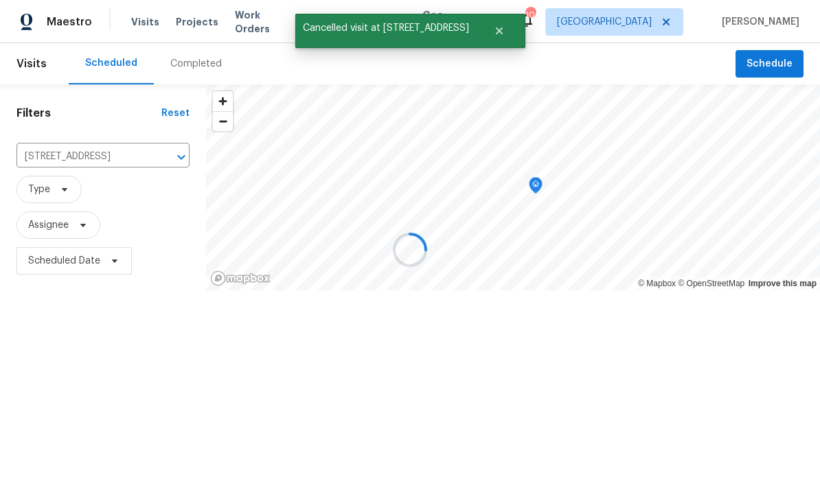
scroll to position [0, 0]
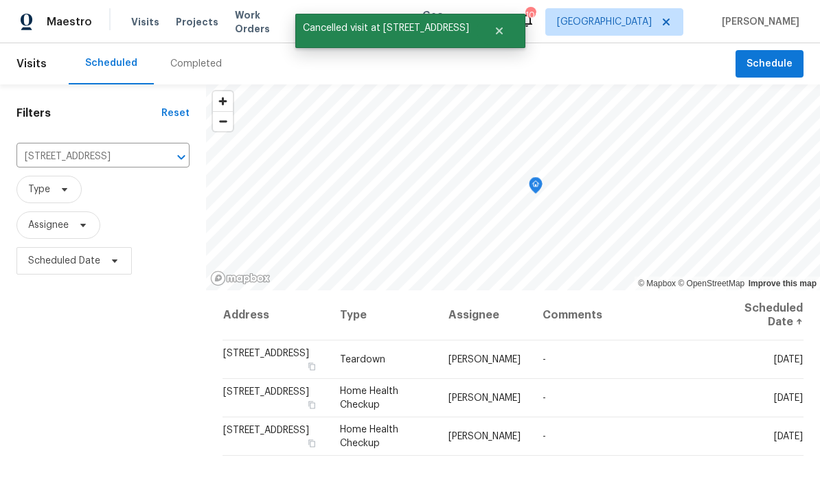
click at [157, 161] on icon "Clear" at bounding box center [164, 157] width 14 height 14
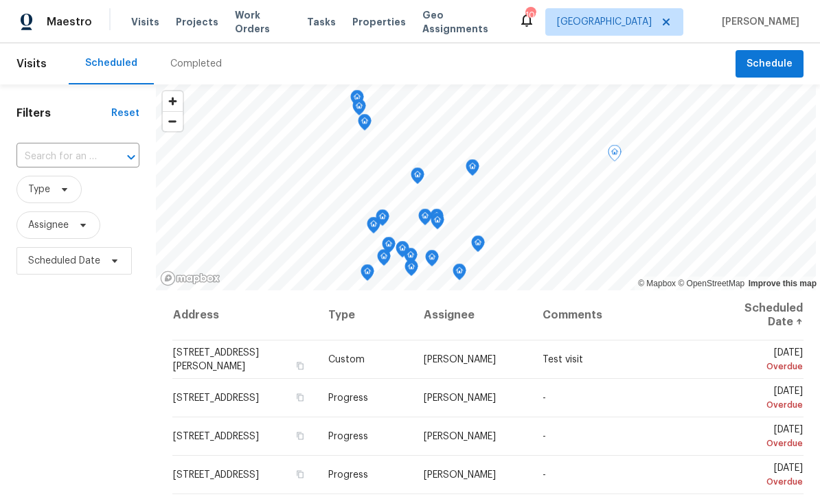
click at [63, 152] on input "text" at bounding box center [58, 156] width 84 height 21
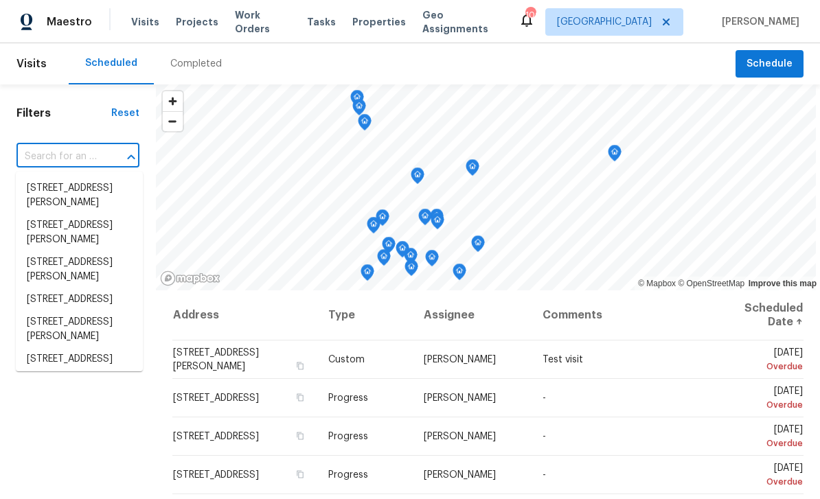
paste input "1909 Meadow Ln, Decatur, GA 30032"
type input "1909 Meadow Ln, Decatur, GA 30032"
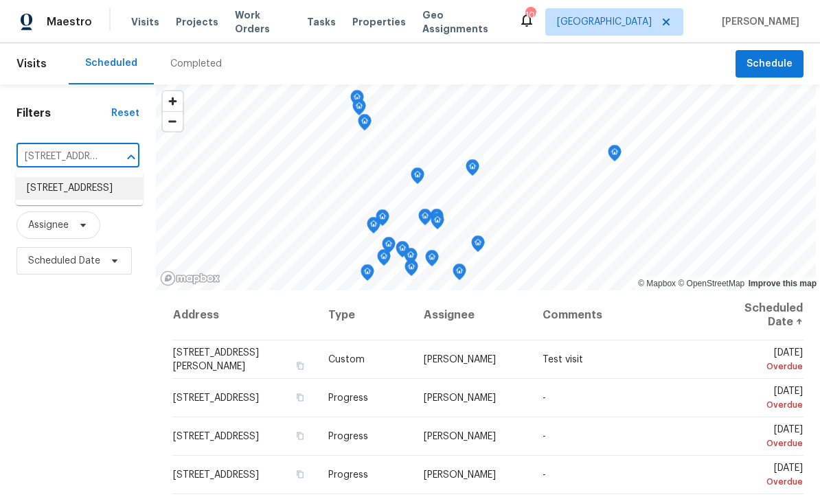
click at [59, 192] on li "1909 Meadow Ln, Decatur, GA 30032" at bounding box center [79, 188] width 127 height 23
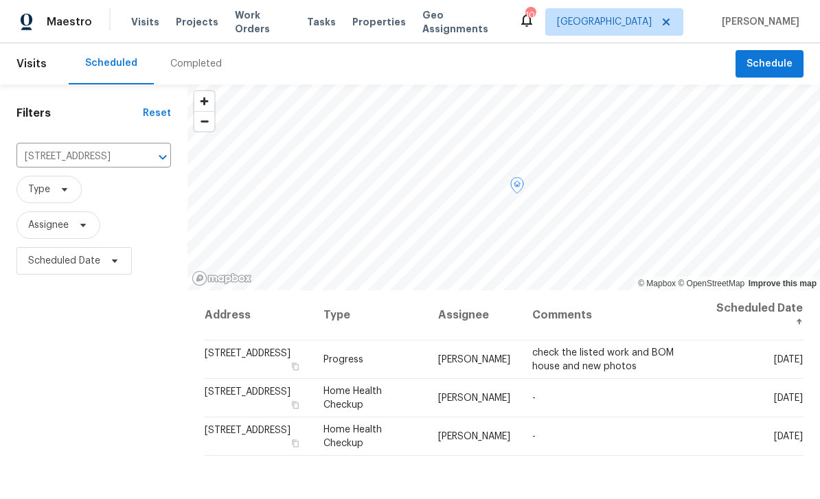
click at [0, 0] on icon at bounding box center [0, 0] width 0 height 0
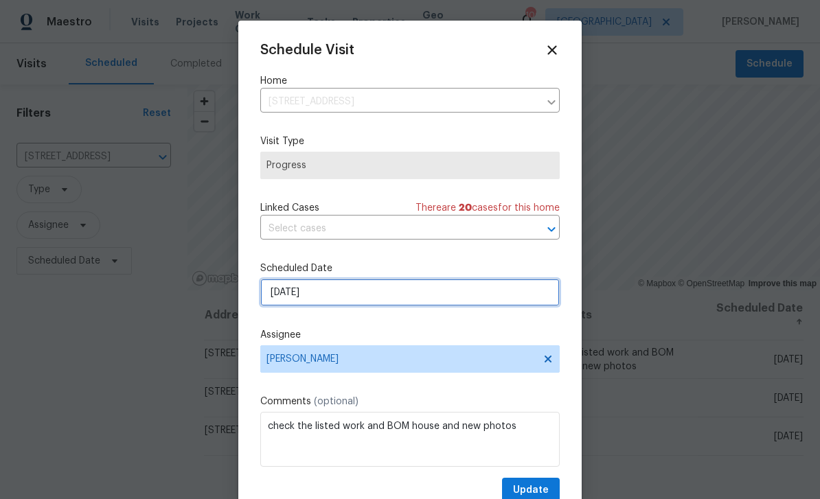
click at [454, 301] on input "[DATE]" at bounding box center [409, 292] width 299 height 27
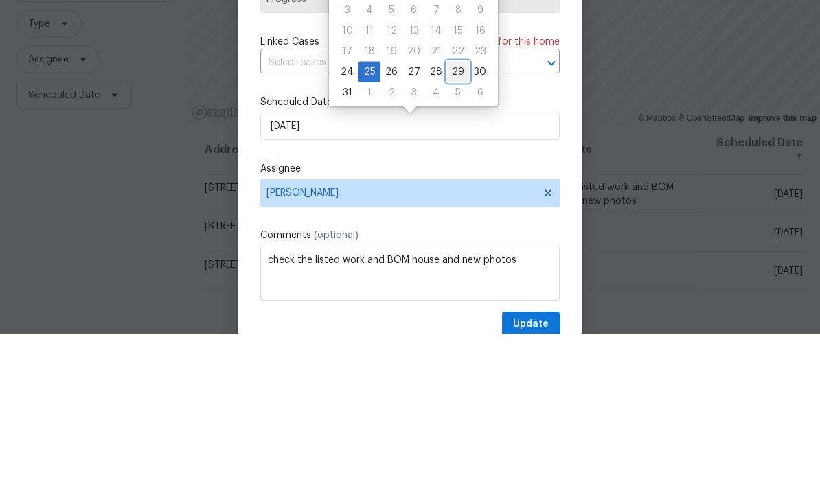
click at [448, 228] on div "29" at bounding box center [458, 237] width 22 height 19
type input "8/29/2025"
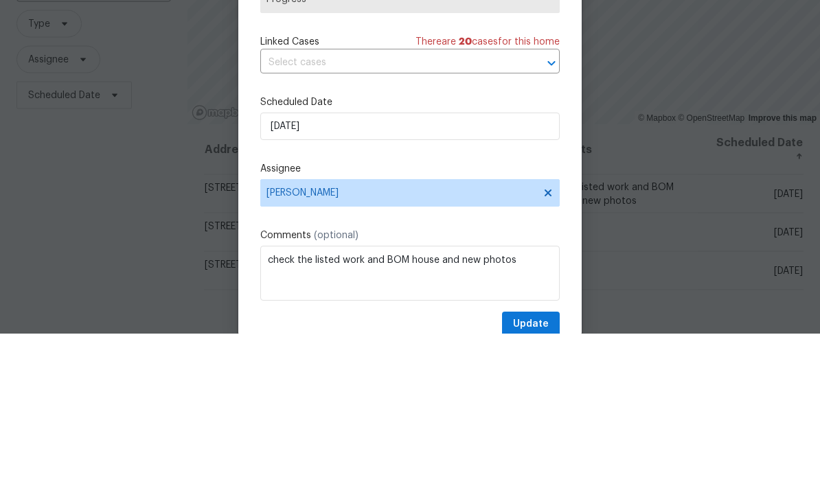
scroll to position [44, 0]
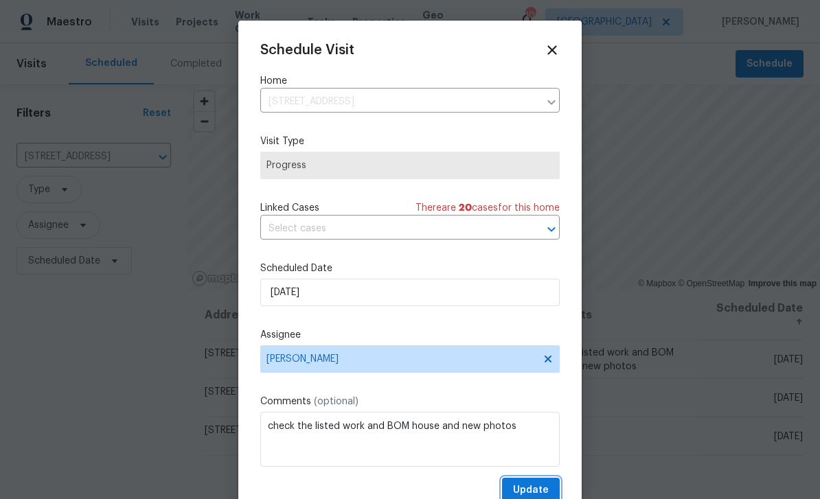
click at [538, 492] on span "Update" at bounding box center [531, 490] width 36 height 17
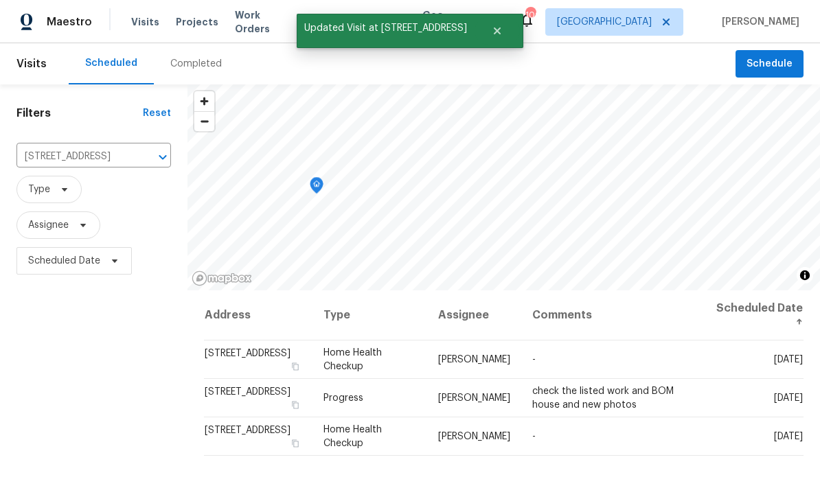
scroll to position [0, 0]
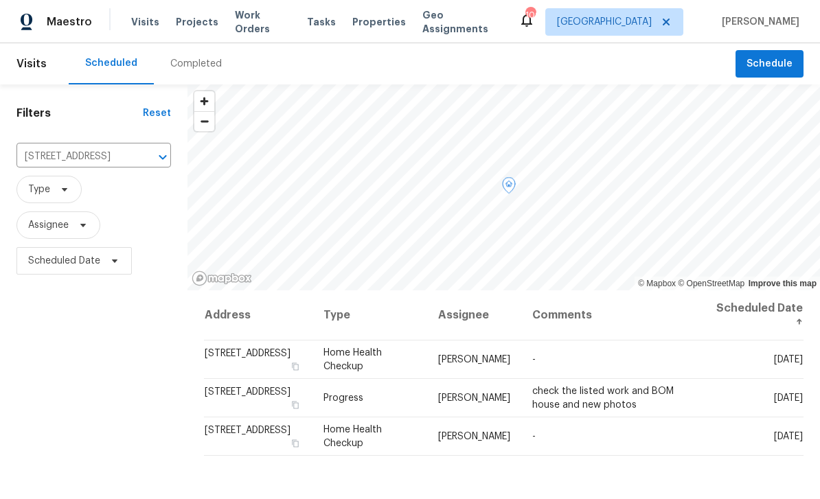
click at [0, 0] on icon at bounding box center [0, 0] width 0 height 0
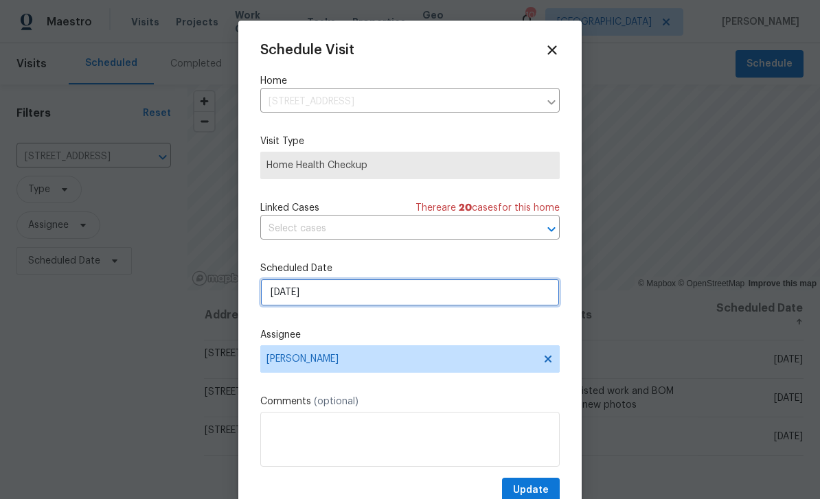
click at [464, 302] on input "[DATE]" at bounding box center [409, 292] width 299 height 27
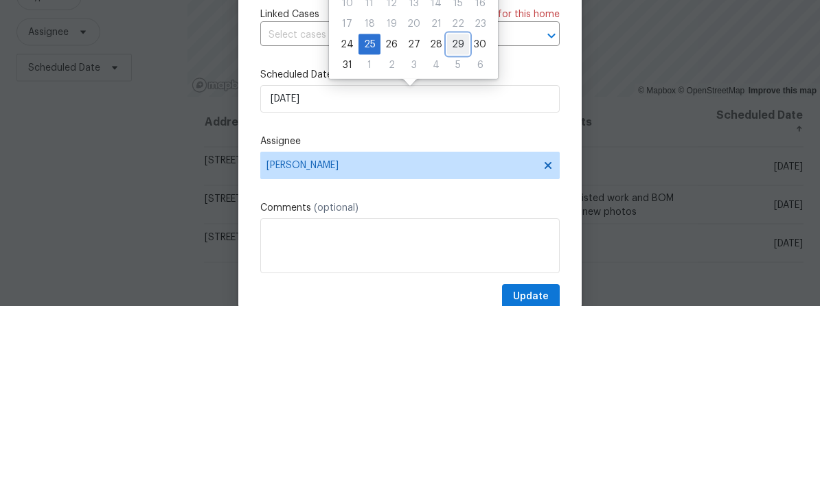
click at [451, 228] on div "29" at bounding box center [458, 237] width 22 height 19
type input "8/29/2025"
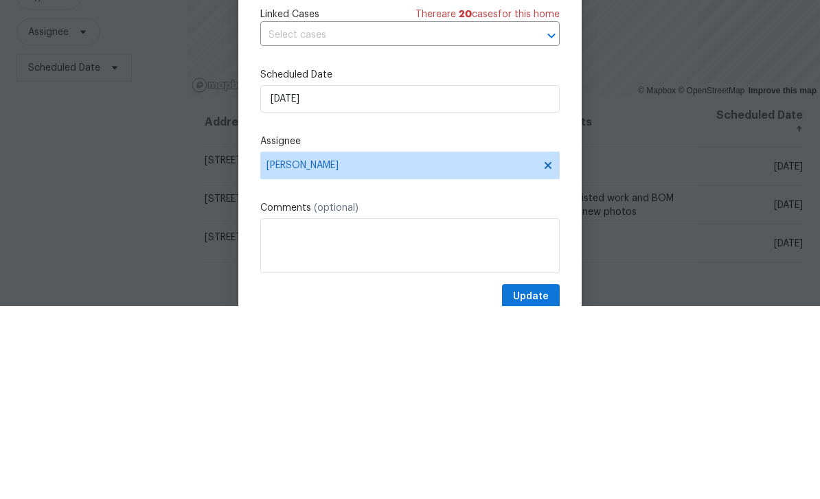
scroll to position [44, 0]
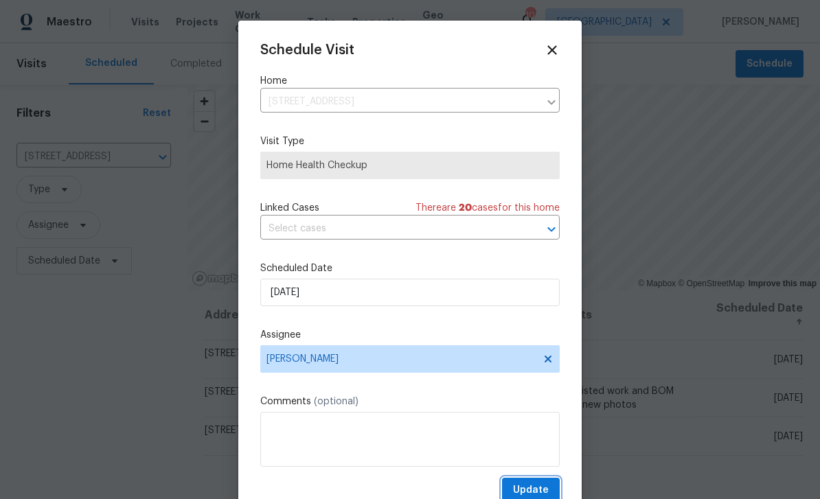
click at [547, 492] on span "Update" at bounding box center [531, 490] width 36 height 17
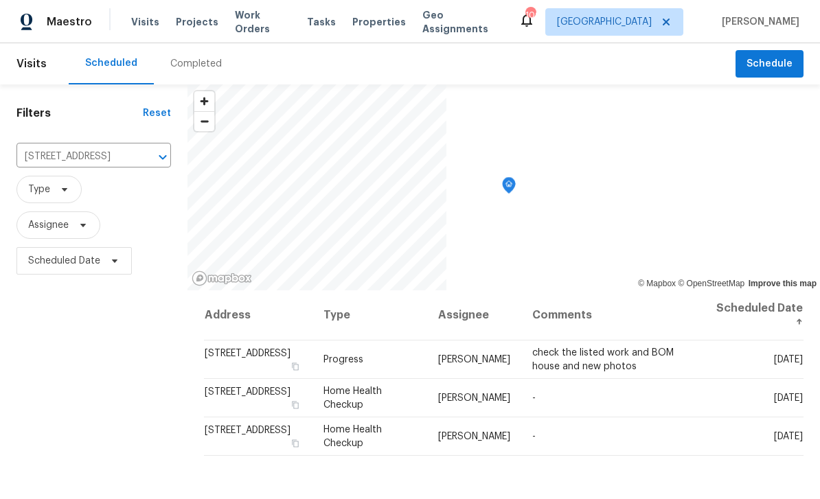
scroll to position [0, 0]
click at [138, 162] on icon "Clear" at bounding box center [145, 157] width 14 height 14
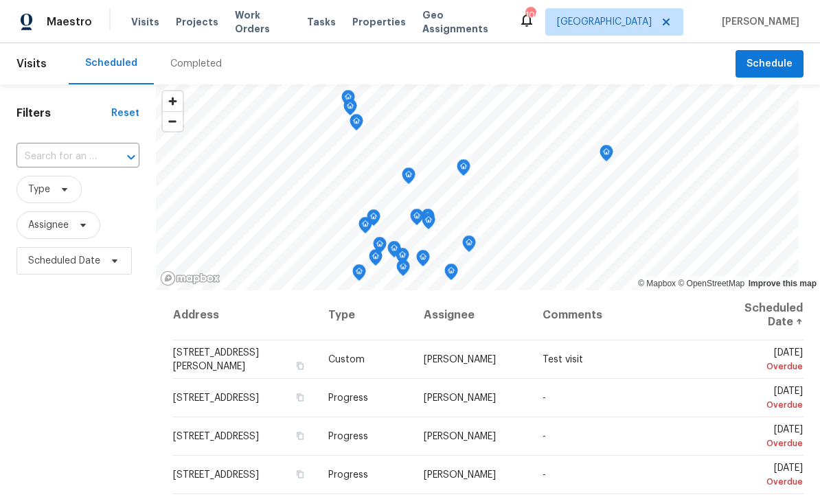
click at [71, 159] on input "text" at bounding box center [58, 156] width 84 height 21
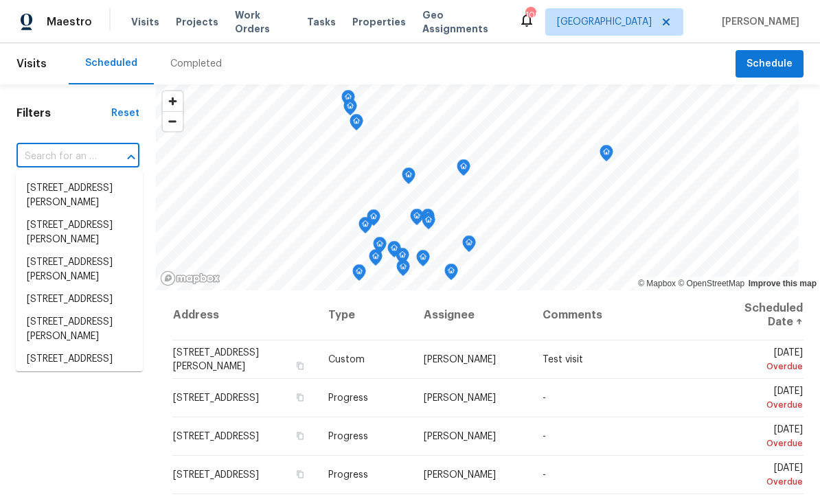
paste input "2331 Bouldercliff Way SE, Atlanta, GA 30316"
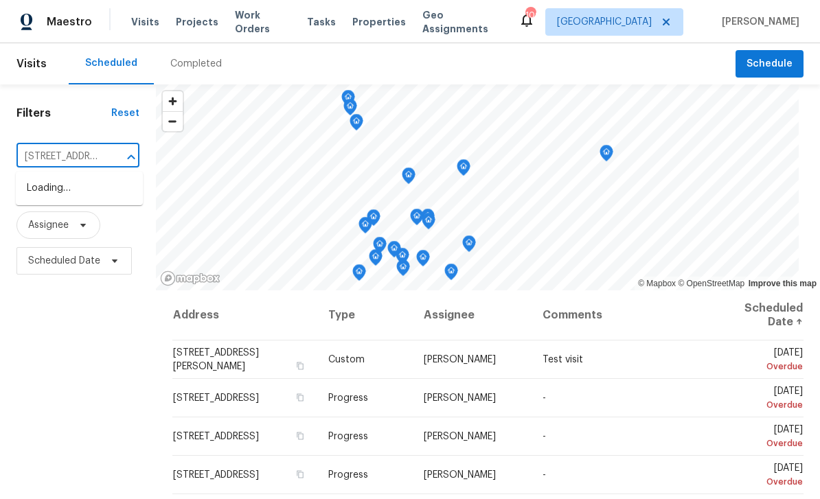
type input "2331 Bouldercliff Way SE, Atlanta, GA 30316"
click at [55, 186] on li "2331 Bouldercliff Way SE, Atlanta, GA 30316" at bounding box center [79, 188] width 127 height 23
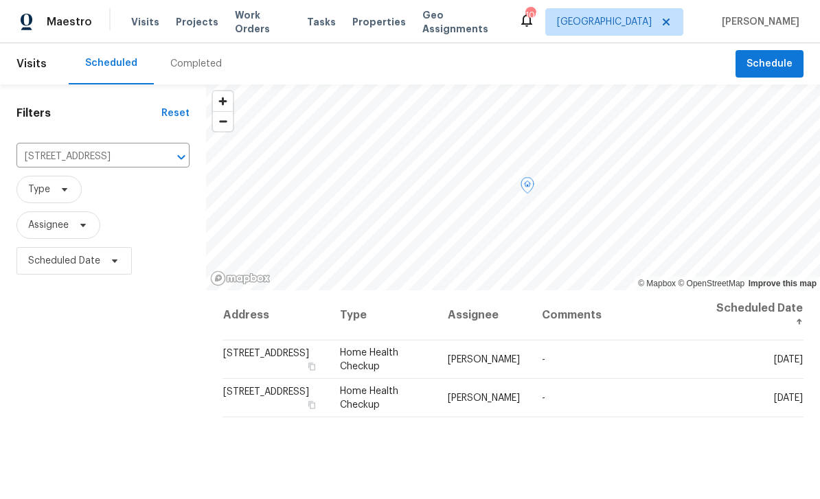
click at [0, 0] on icon at bounding box center [0, 0] width 0 height 0
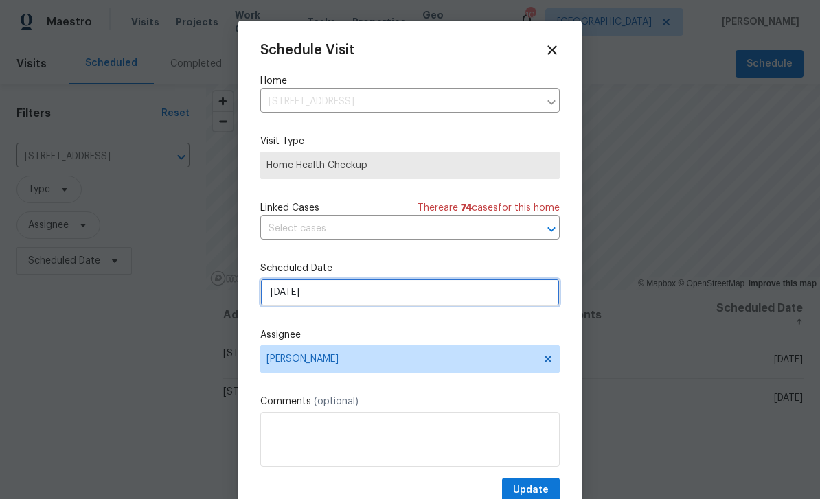
click at [508, 297] on input "[DATE]" at bounding box center [409, 292] width 299 height 27
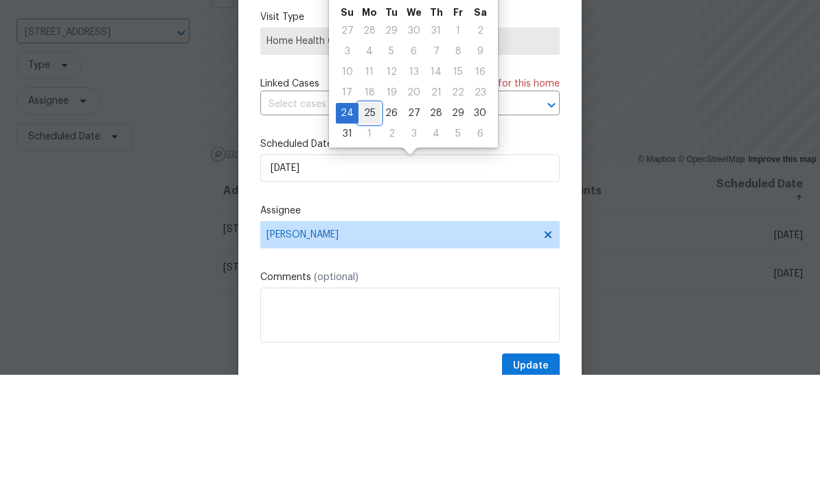
click at [365, 228] on div "25" at bounding box center [369, 237] width 22 height 19
type input "8/25/2025"
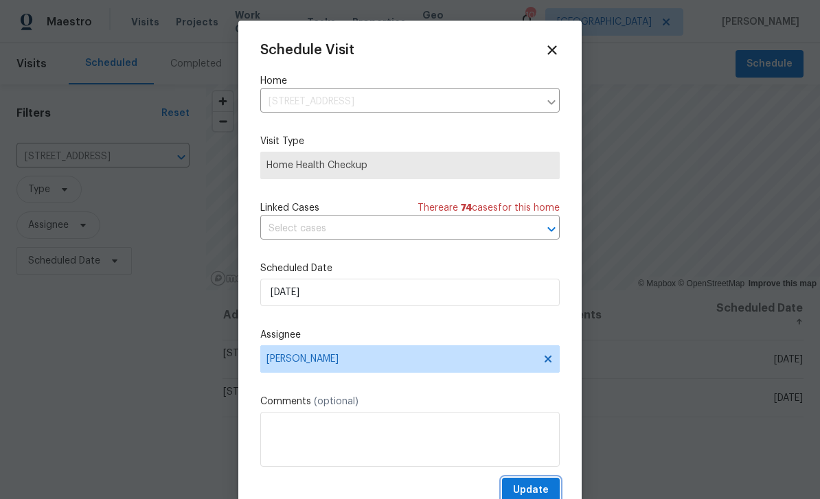
click at [542, 491] on span "Update" at bounding box center [531, 490] width 36 height 17
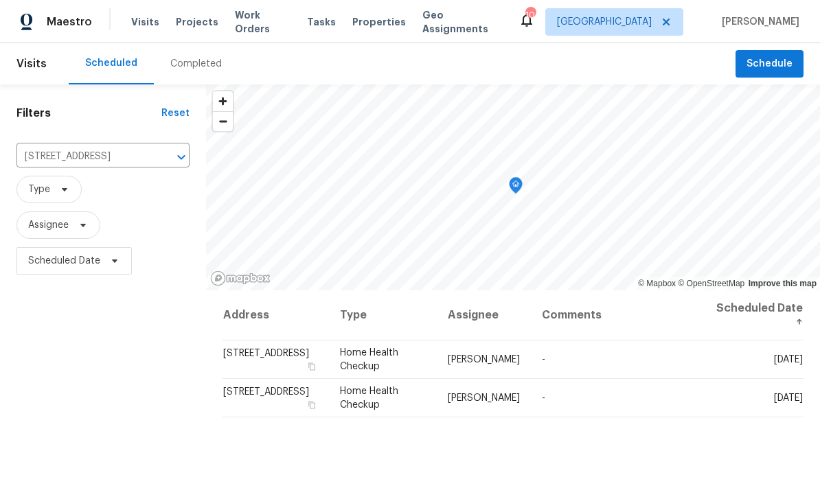
scroll to position [0, 0]
click at [157, 157] on icon "Clear" at bounding box center [164, 157] width 14 height 14
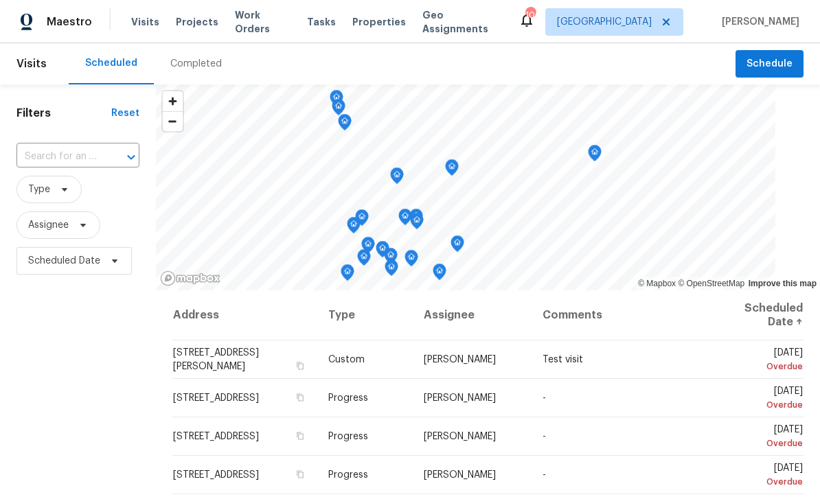
click at [52, 158] on input "text" at bounding box center [58, 156] width 84 height 21
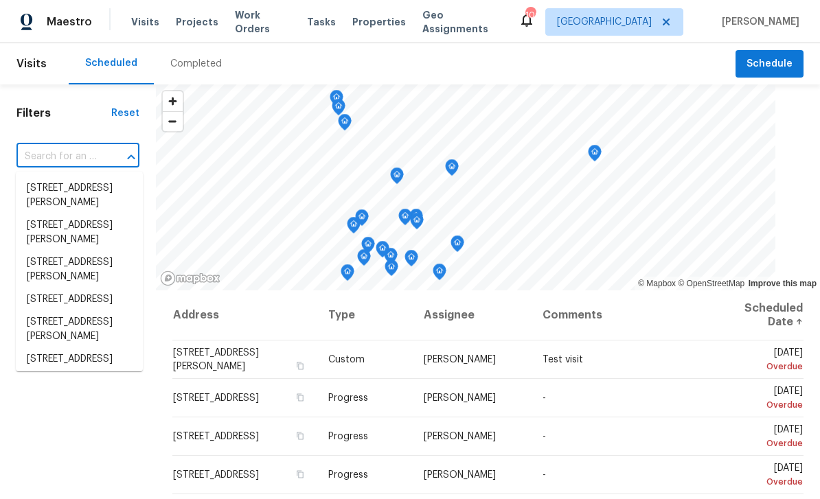
click at [42, 155] on input "text" at bounding box center [58, 156] width 84 height 21
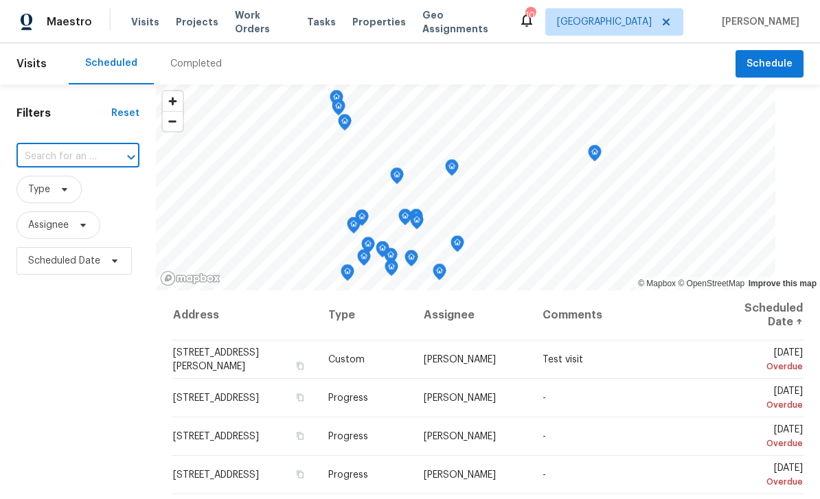
paste input "2046 Dellwood Pl, Decatur, GA 30032"
type input "2046 Dellwood Pl, Decatur, GA 30032"
click at [60, 193] on li "2046 Dellwood Pl, Decatur, GA 30032" at bounding box center [79, 188] width 127 height 23
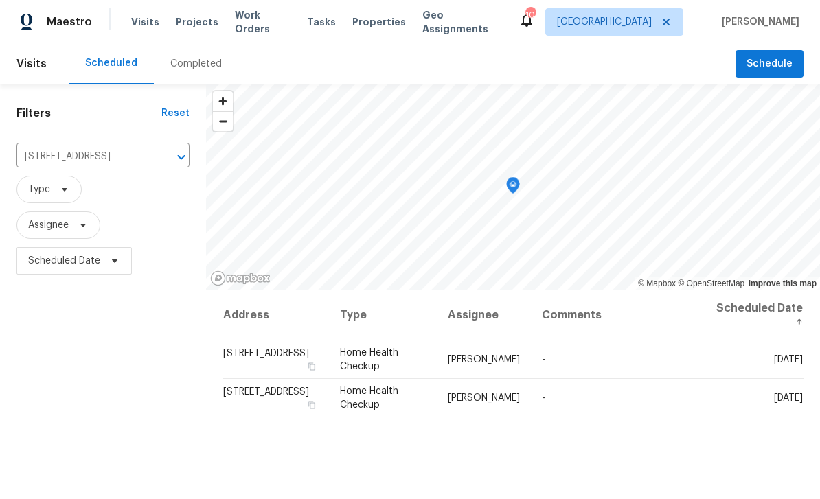
click at [136, 157] on input "2046 Dellwood Pl, Decatur, GA 30032" at bounding box center [83, 156] width 135 height 21
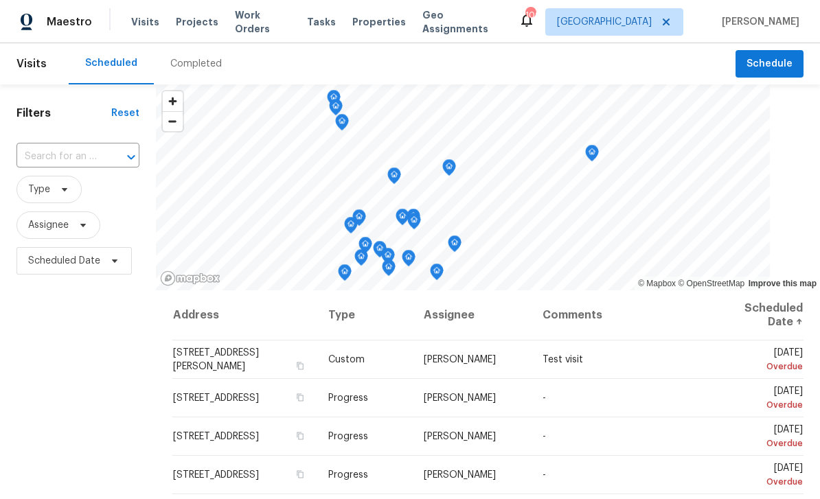
click at [54, 157] on input "text" at bounding box center [58, 156] width 84 height 21
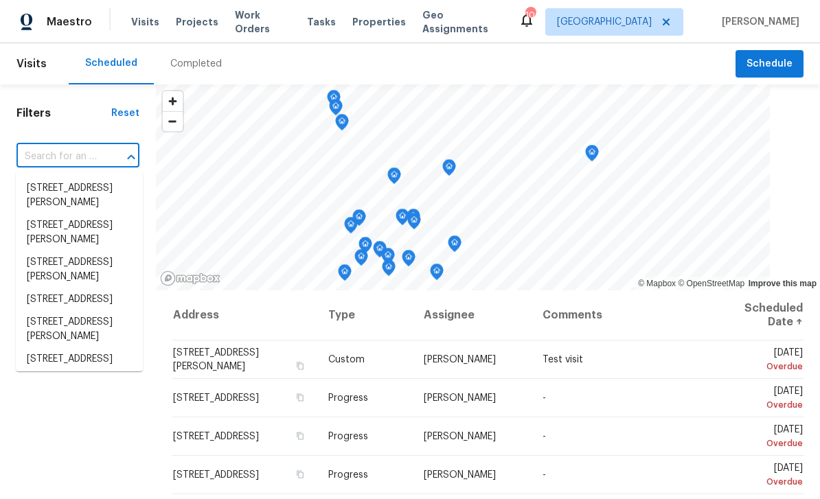
click at [54, 153] on input "text" at bounding box center [58, 156] width 84 height 21
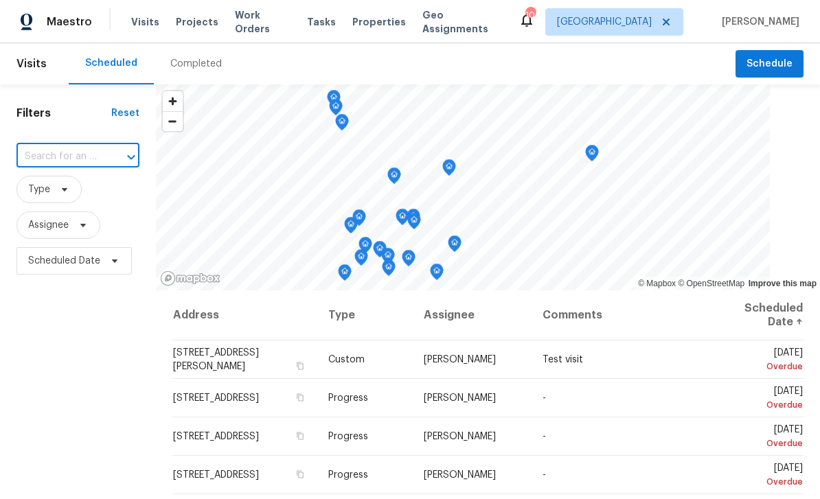
paste input "2331 Bouldercliff Way SE, Atlanta, GA 30316"
type input "2331 Bouldercliff Way SE, Atlanta, GA 30316"
click at [62, 185] on li "2331 Bouldercliff Way SE, Atlanta, GA 30316" at bounding box center [79, 188] width 127 height 23
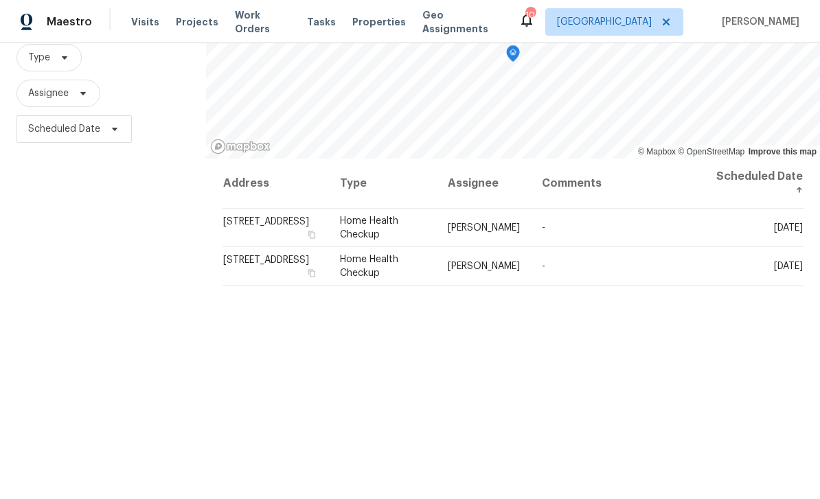
scroll to position [128, 0]
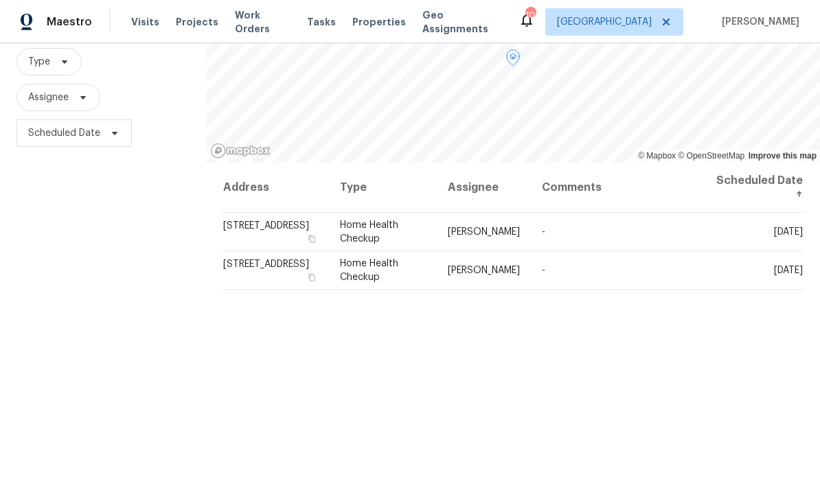
click at [0, 0] on icon at bounding box center [0, 0] width 0 height 0
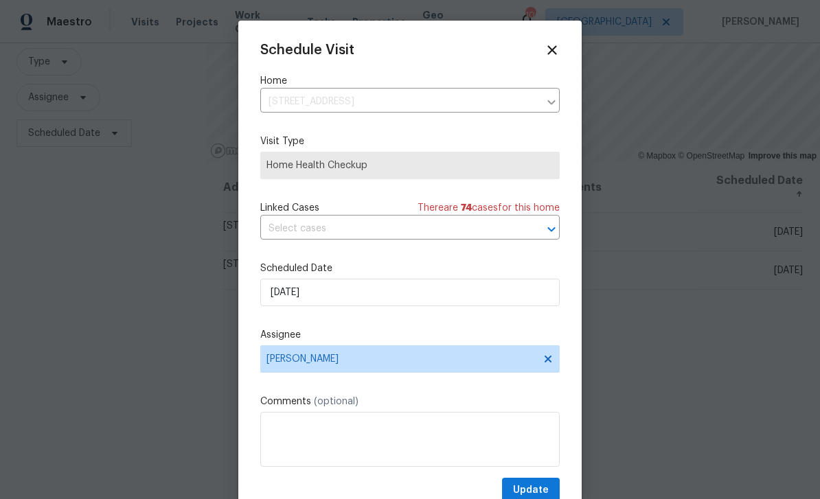
click at [610, 280] on div at bounding box center [410, 249] width 820 height 499
click at [554, 50] on icon at bounding box center [552, 50] width 15 height 15
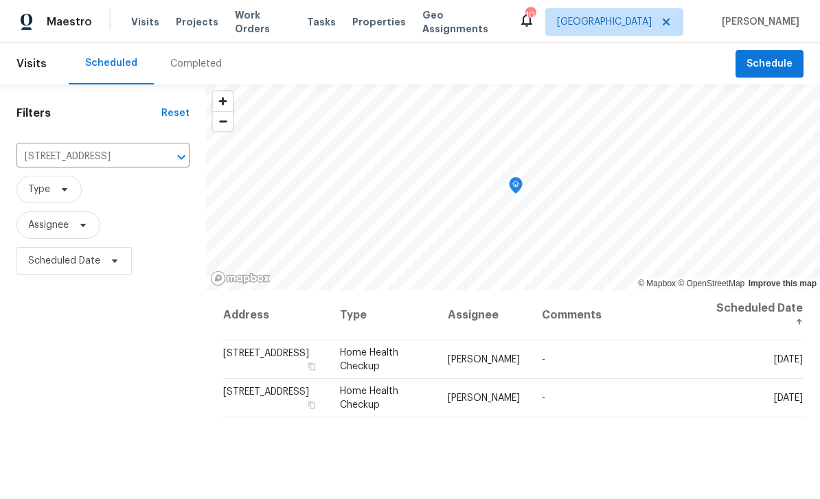
scroll to position [0, 0]
click at [157, 157] on icon "Clear" at bounding box center [164, 157] width 14 height 14
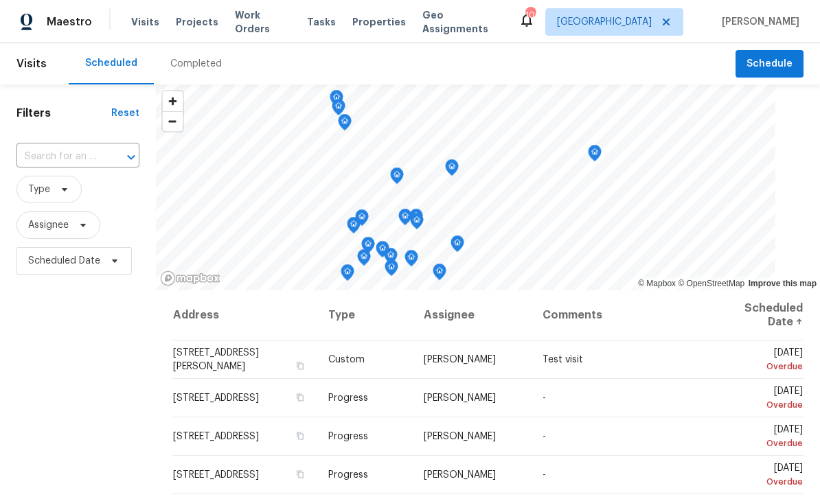
click at [54, 157] on input "text" at bounding box center [58, 156] width 84 height 21
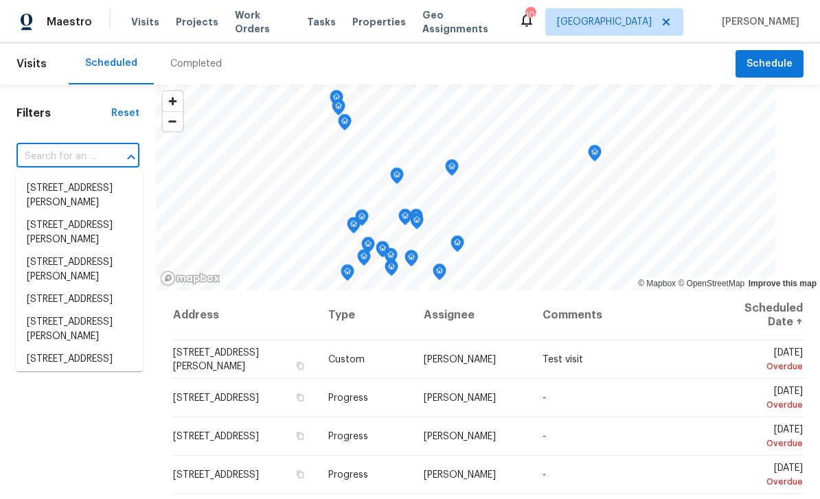
click at [49, 152] on input "text" at bounding box center [58, 156] width 84 height 21
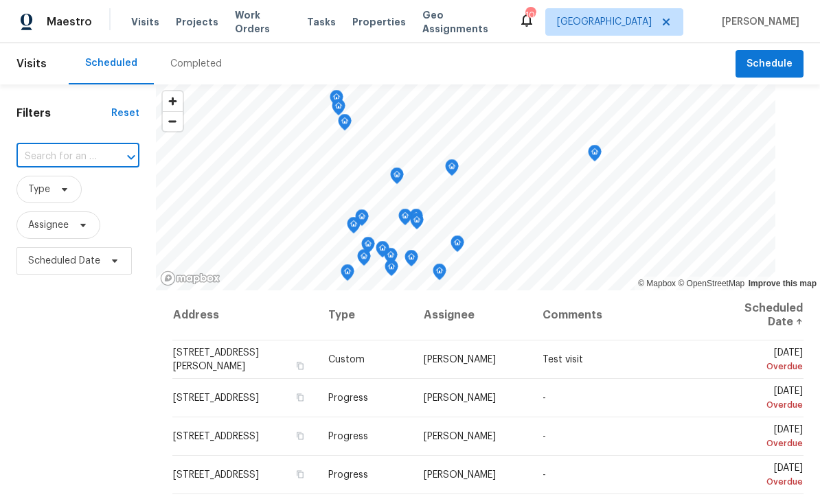
paste input "2704 Ellen Way, Decatur, GA 30032"
type input "2704 Ellen Way, Decatur, GA 30032"
click at [47, 188] on li "2704 Ellen Way, Decatur, GA 30032" at bounding box center [79, 195] width 127 height 37
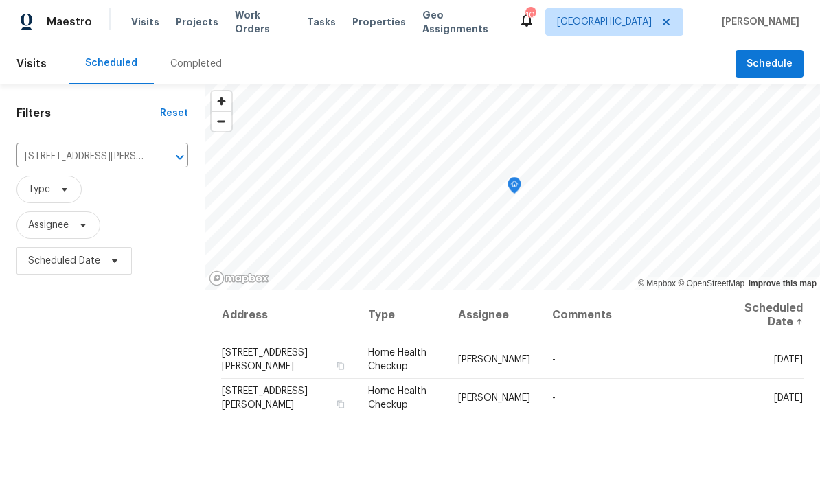
click at [185, 65] on div "Completed" at bounding box center [196, 64] width 52 height 14
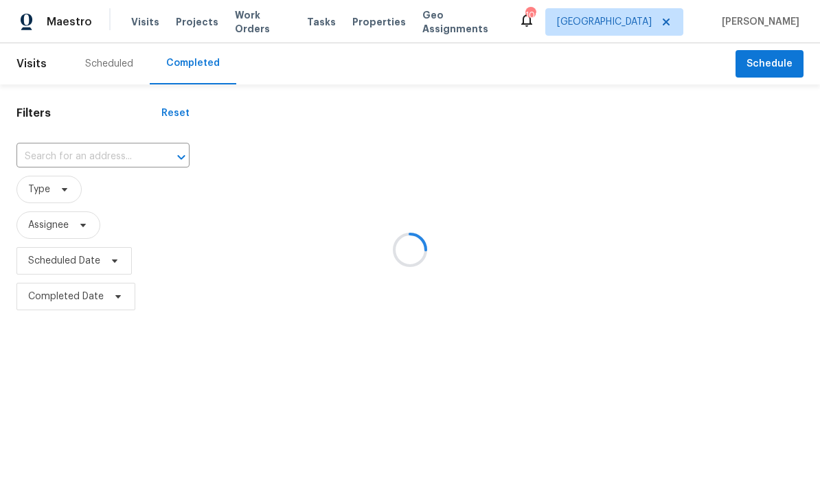
click at [85, 157] on div at bounding box center [410, 249] width 820 height 499
click at [51, 160] on div at bounding box center [410, 249] width 820 height 499
click at [50, 155] on div at bounding box center [410, 249] width 820 height 499
click at [67, 153] on div at bounding box center [410, 249] width 820 height 499
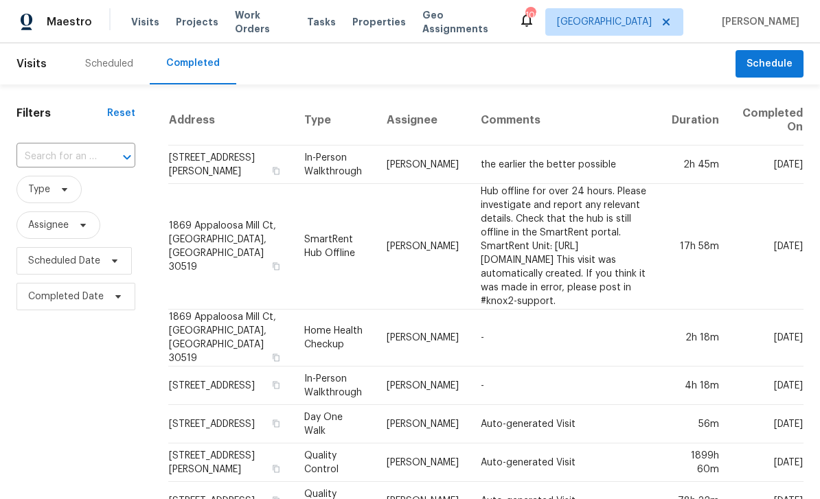
click at [58, 155] on input "text" at bounding box center [56, 156] width 80 height 21
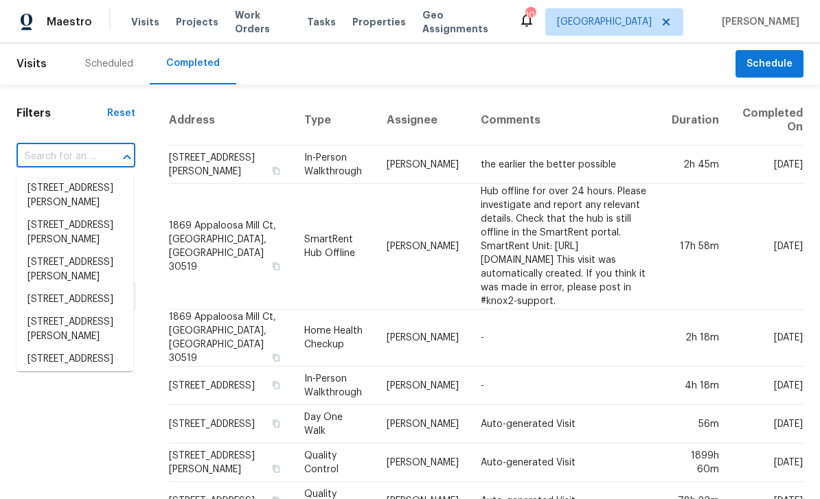
click at [54, 155] on input "text" at bounding box center [56, 156] width 80 height 21
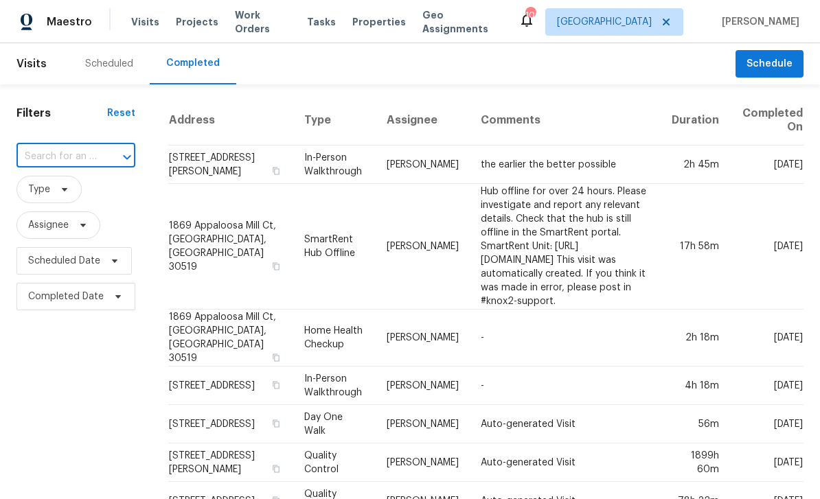
paste input "2704 Ellen Way, Decatur, GA 30032"
type input "2704 Ellen Way, Decatur, GA 30032"
click at [62, 190] on li "2704 Ellen Way, Decatur, GA 30032" at bounding box center [74, 195] width 117 height 37
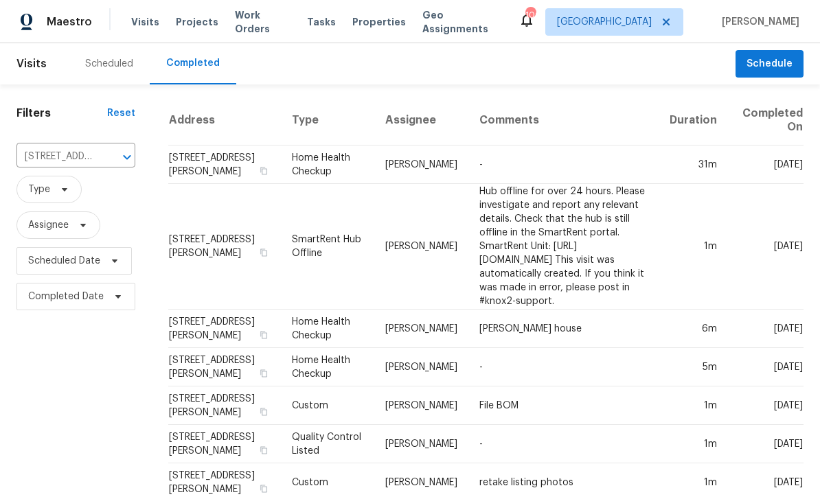
click at [110, 67] on div "Scheduled" at bounding box center [109, 64] width 48 height 14
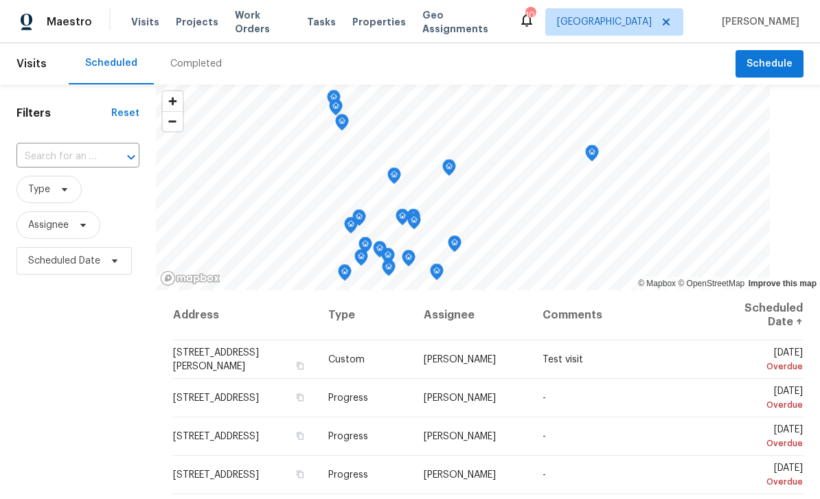
click at [52, 155] on input "text" at bounding box center [58, 156] width 84 height 21
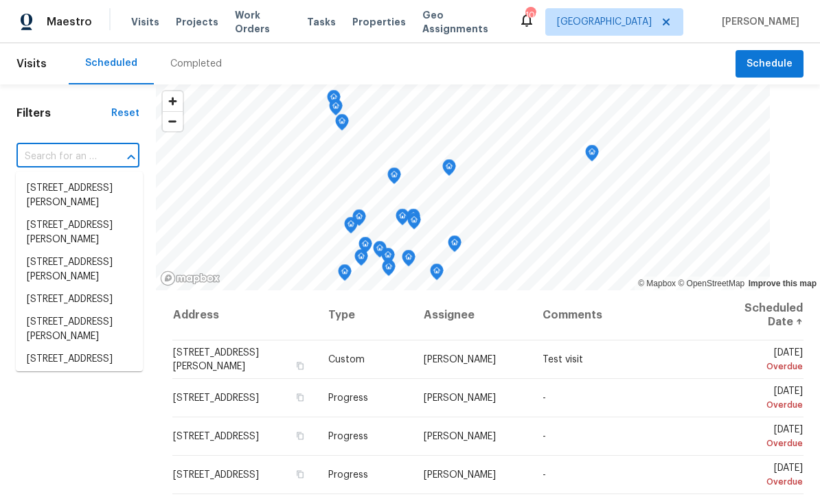
paste input "[STREET_ADDRESS]"
type input "[STREET_ADDRESS]"
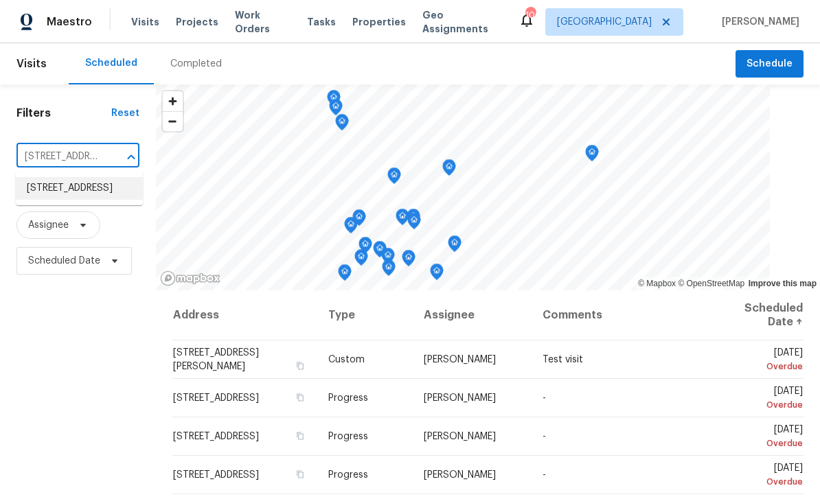
click at [62, 187] on li "[STREET_ADDRESS]" at bounding box center [79, 188] width 127 height 23
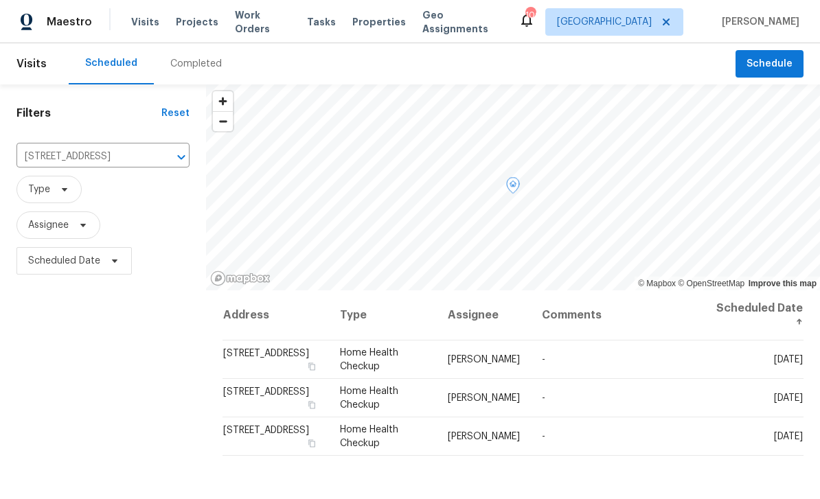
click at [0, 0] on icon at bounding box center [0, 0] width 0 height 0
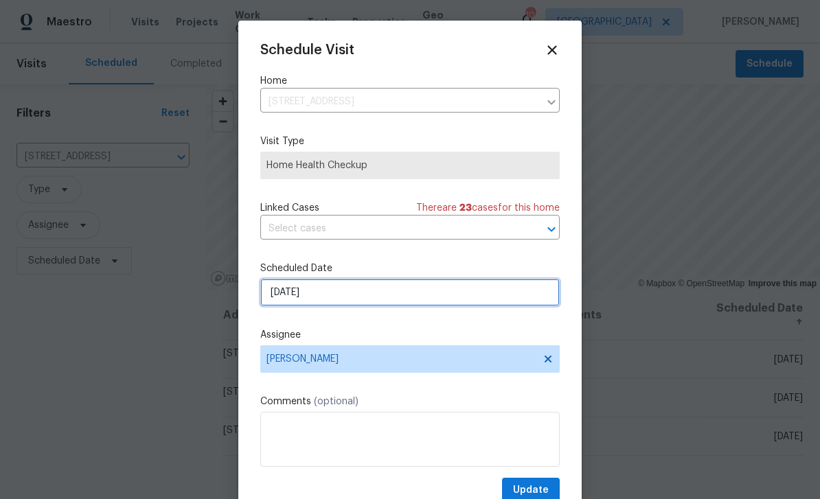
click at [398, 303] on input "[DATE]" at bounding box center [409, 292] width 299 height 27
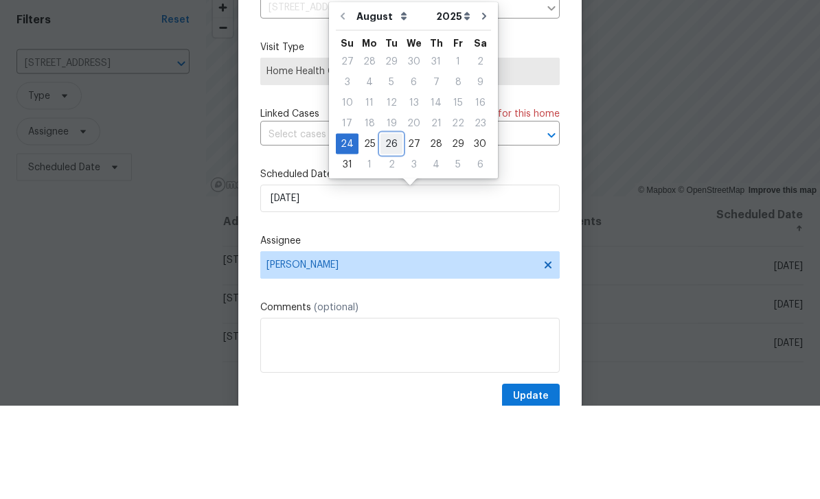
click at [391, 228] on div "26" at bounding box center [391, 237] width 22 height 19
type input "[DATE]"
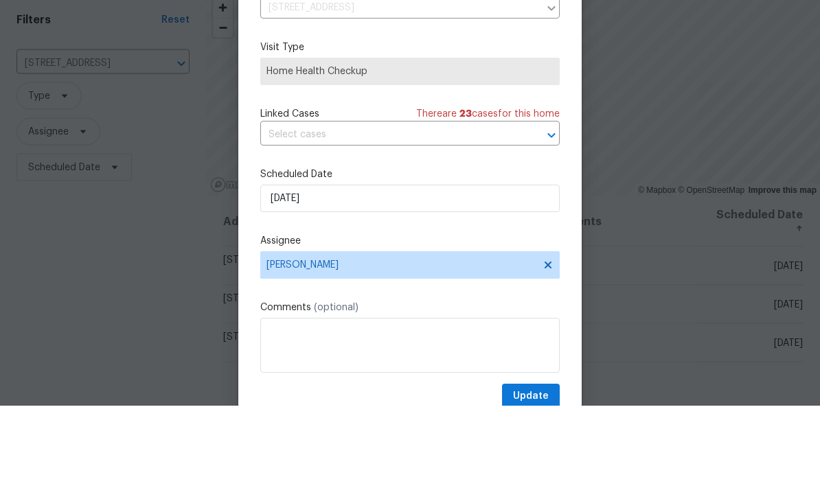
scroll to position [44, 0]
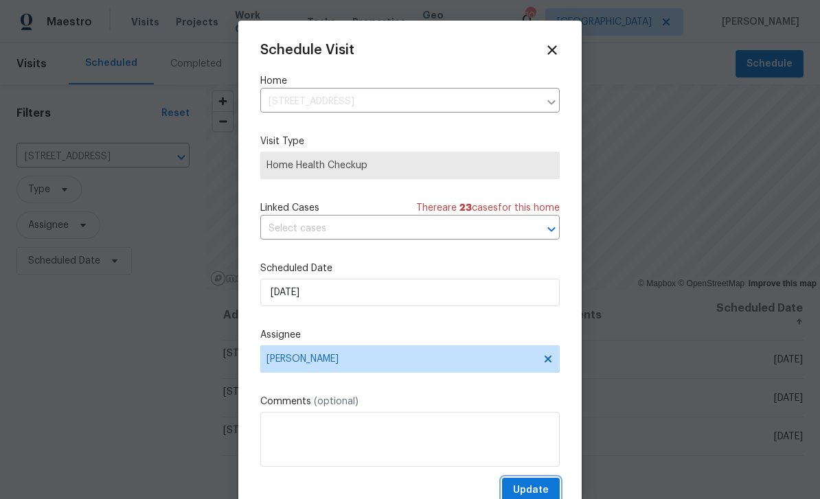
click at [552, 487] on button "Update" at bounding box center [531, 490] width 58 height 25
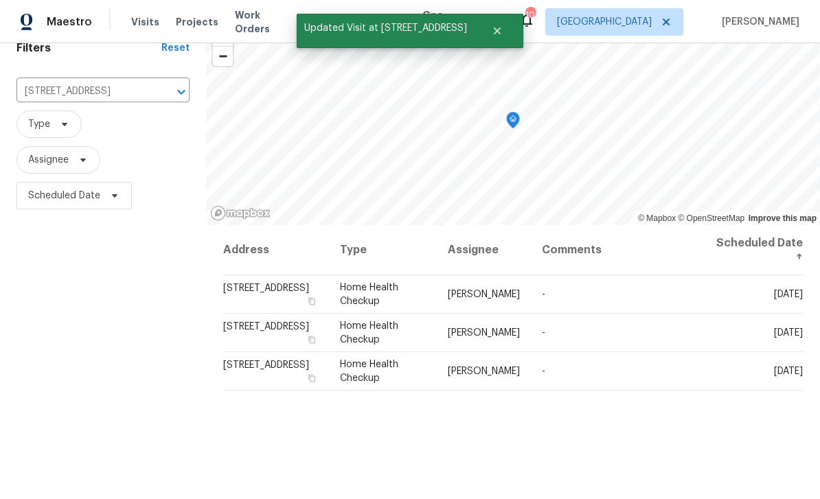
scroll to position [66, 0]
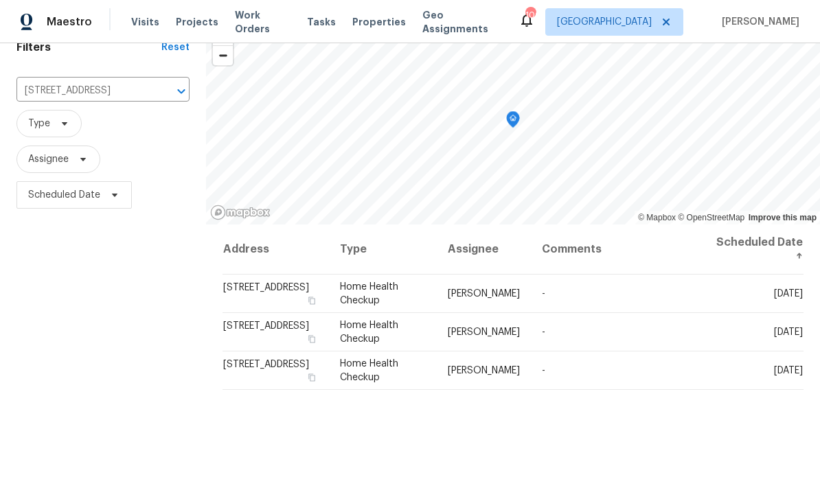
click at [760, 369] on div "Address Type Assignee Comments Scheduled Date ↑ 2031 Austin Park Cir, Decatur, …" at bounding box center [513, 425] width 614 height 400
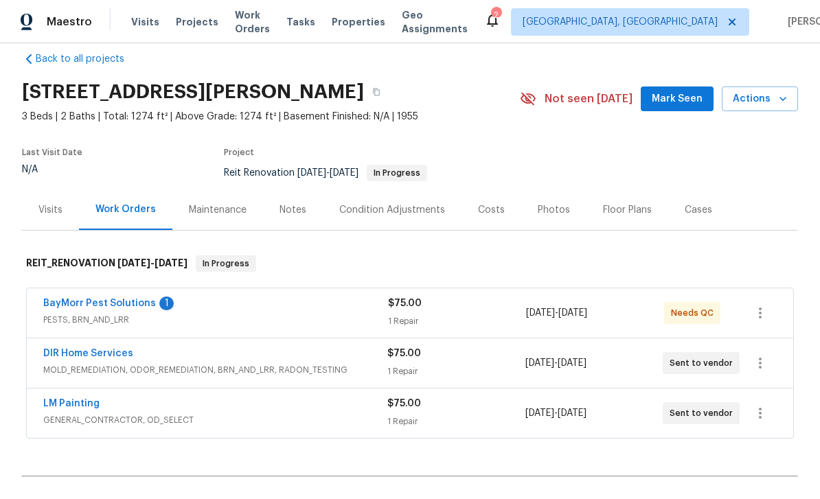
scroll to position [19, 0]
click at [74, 304] on link "BayMorr Pest Solutions" at bounding box center [99, 303] width 113 height 10
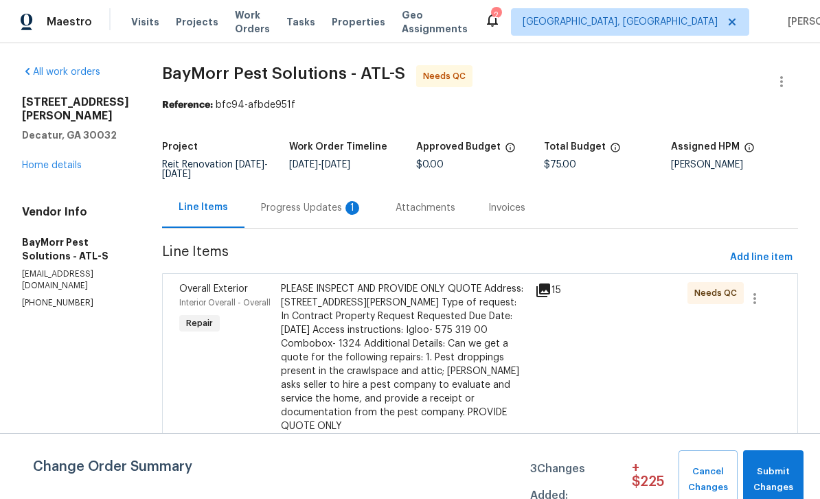
click at [345, 209] on div "1" at bounding box center [352, 208] width 14 height 14
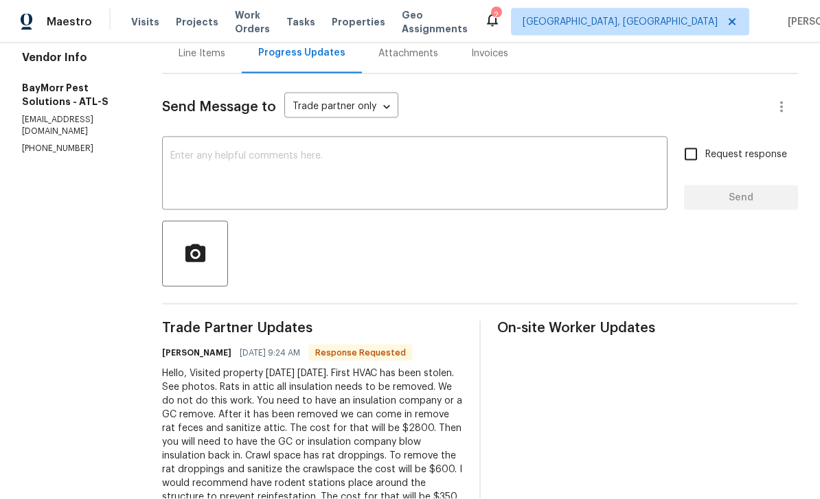
scroll to position [44, 0]
copy div "Hello, Visited property today August the 23. First HVAC has been stolen. See ph…"
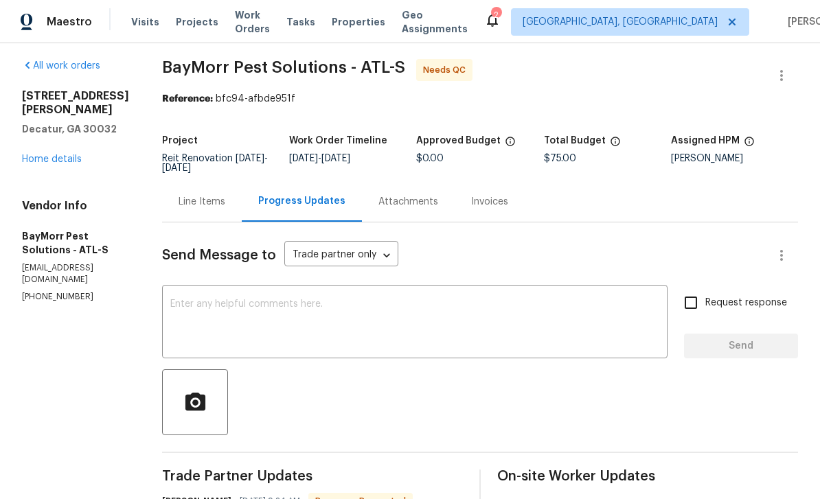
scroll to position [5, 0]
click at [188, 196] on div "Line Items" at bounding box center [202, 203] width 47 height 14
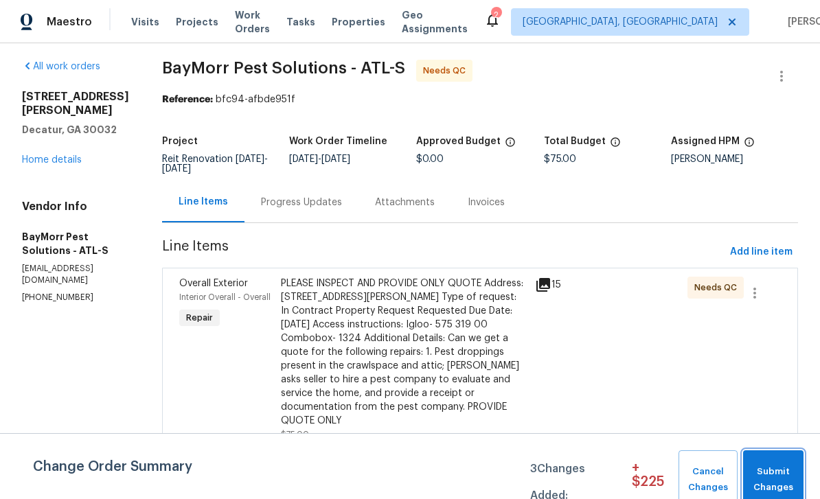
click at [786, 472] on span "Submit Changes" at bounding box center [773, 480] width 47 height 32
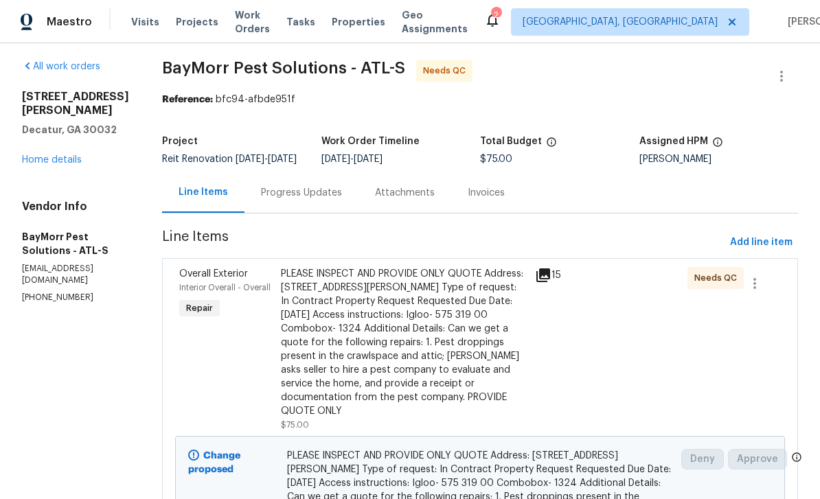
click at [546, 267] on icon at bounding box center [543, 275] width 16 height 16
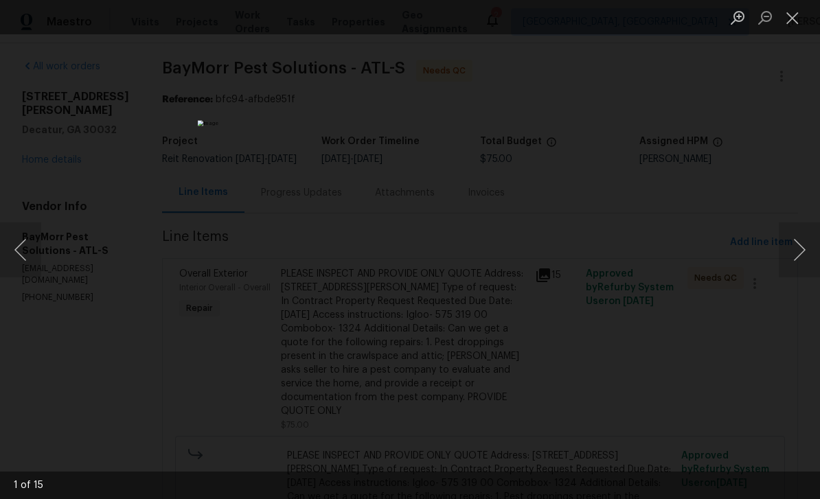
click at [801, 246] on button "Next image" at bounding box center [799, 250] width 41 height 55
click at [795, 249] on button "Next image" at bounding box center [799, 250] width 41 height 55
click at [24, 260] on button "Previous image" at bounding box center [20, 250] width 41 height 55
click at [803, 253] on button "Next image" at bounding box center [799, 250] width 41 height 55
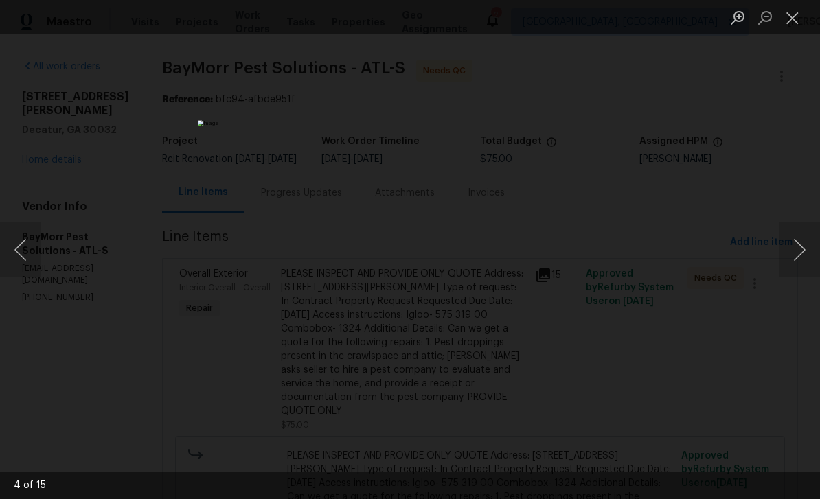
click at [802, 253] on button "Next image" at bounding box center [799, 250] width 41 height 55
click at [803, 259] on button "Next image" at bounding box center [799, 250] width 41 height 55
click at [802, 261] on button "Next image" at bounding box center [799, 250] width 41 height 55
click at [802, 260] on button "Next image" at bounding box center [799, 250] width 41 height 55
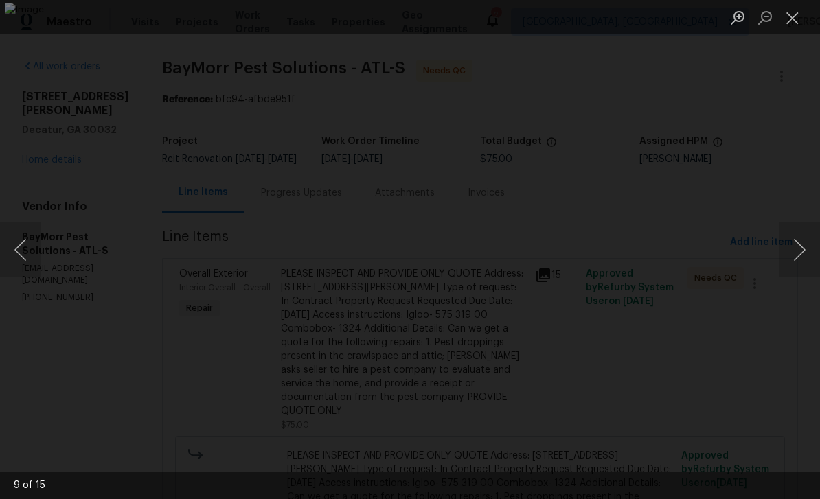
click at [803, 260] on button "Next image" at bounding box center [799, 250] width 41 height 55
click at [14, 258] on button "Previous image" at bounding box center [20, 250] width 41 height 55
click at [804, 260] on button "Next image" at bounding box center [799, 250] width 41 height 55
click at [803, 259] on button "Next image" at bounding box center [799, 250] width 41 height 55
click at [801, 255] on button "Next image" at bounding box center [799, 250] width 41 height 55
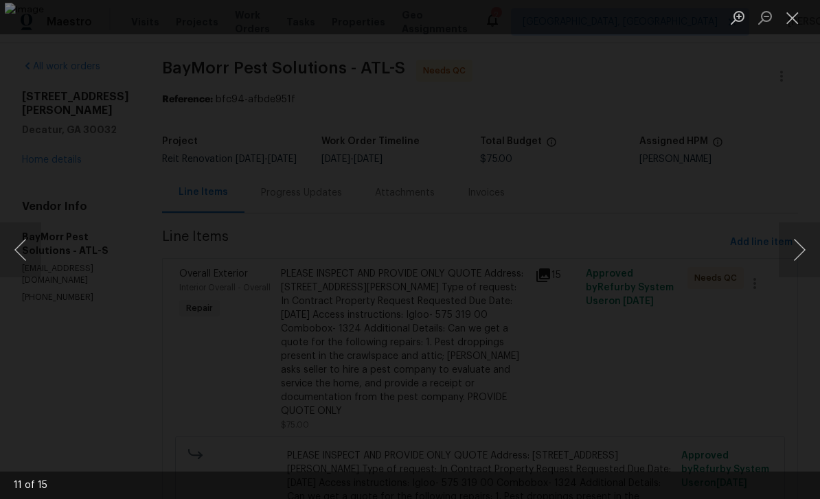
click at [801, 254] on button "Next image" at bounding box center [799, 250] width 41 height 55
click at [799, 255] on button "Next image" at bounding box center [799, 250] width 41 height 55
click at [799, 258] on button "Next image" at bounding box center [799, 250] width 41 height 55
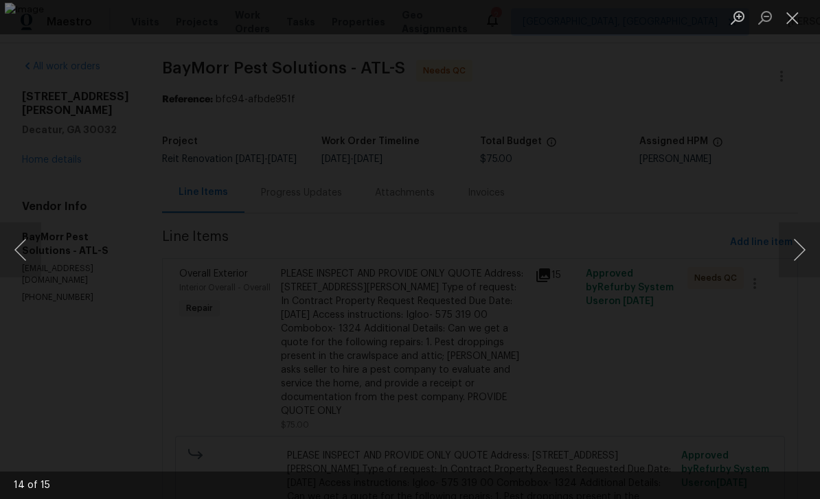
click at [799, 258] on button "Next image" at bounding box center [799, 250] width 41 height 55
click at [799, 257] on button "Next image" at bounding box center [799, 250] width 41 height 55
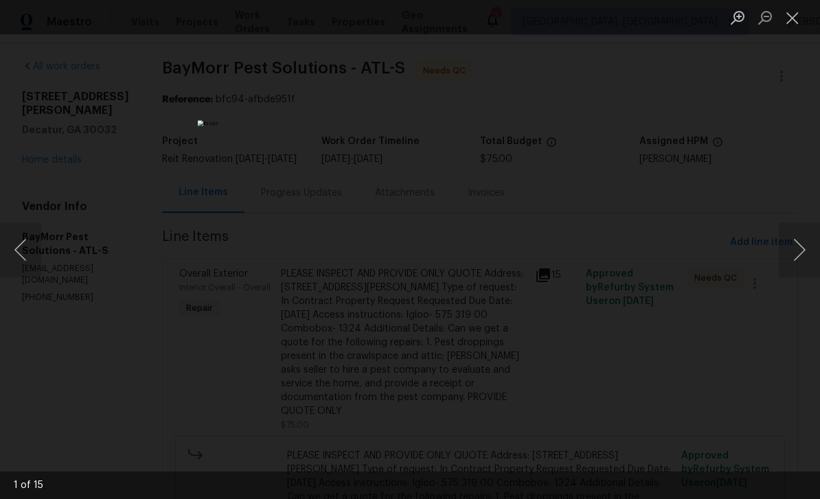
click at [799, 257] on button "Next image" at bounding box center [799, 250] width 41 height 55
click at [799, 256] on button "Next image" at bounding box center [799, 250] width 41 height 55
click at [799, 258] on button "Next image" at bounding box center [799, 250] width 41 height 55
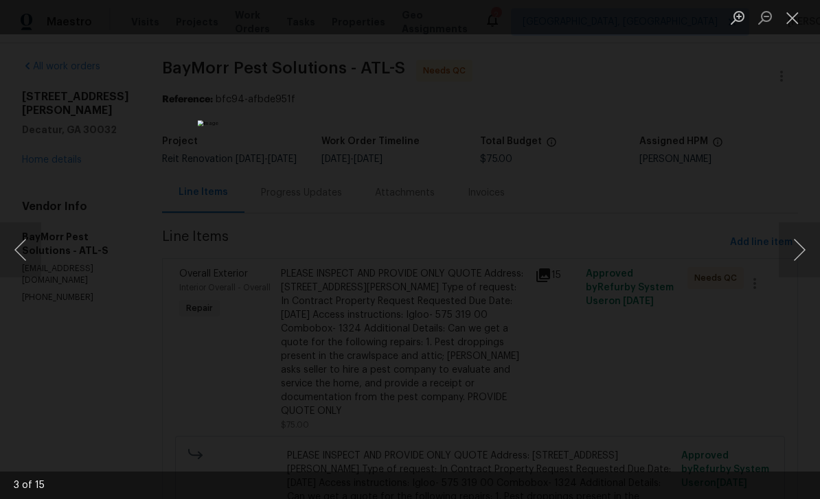
click at [799, 256] on button "Next image" at bounding box center [799, 250] width 41 height 55
click at [20, 254] on button "Previous image" at bounding box center [20, 250] width 41 height 55
click at [791, 23] on button "Close lightbox" at bounding box center [792, 17] width 27 height 24
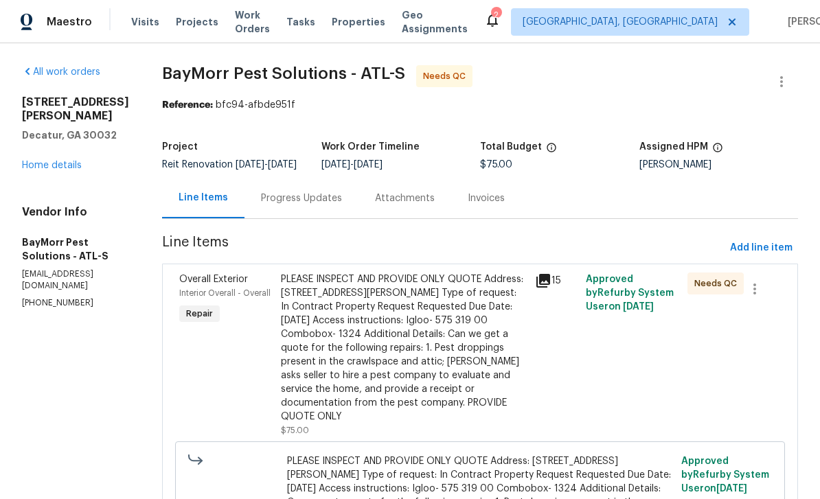
click at [73, 161] on link "Home details" at bounding box center [52, 166] width 60 height 10
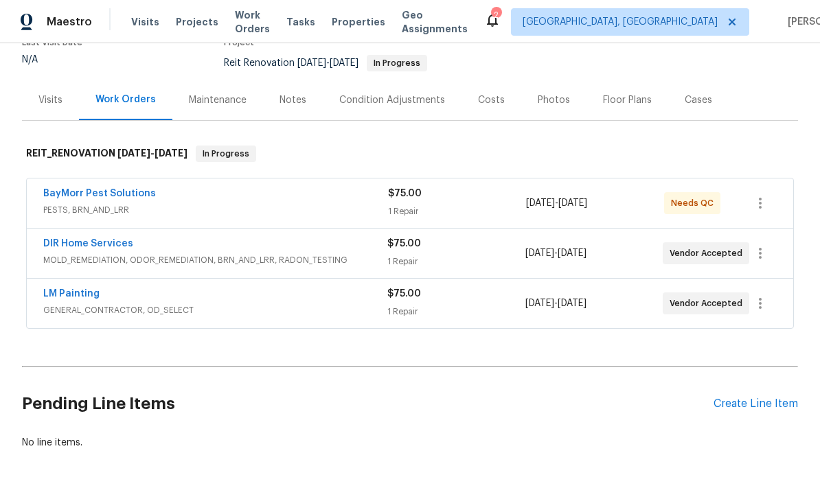
scroll to position [128, 0]
click at [69, 293] on link "LM Painting" at bounding box center [71, 295] width 56 height 10
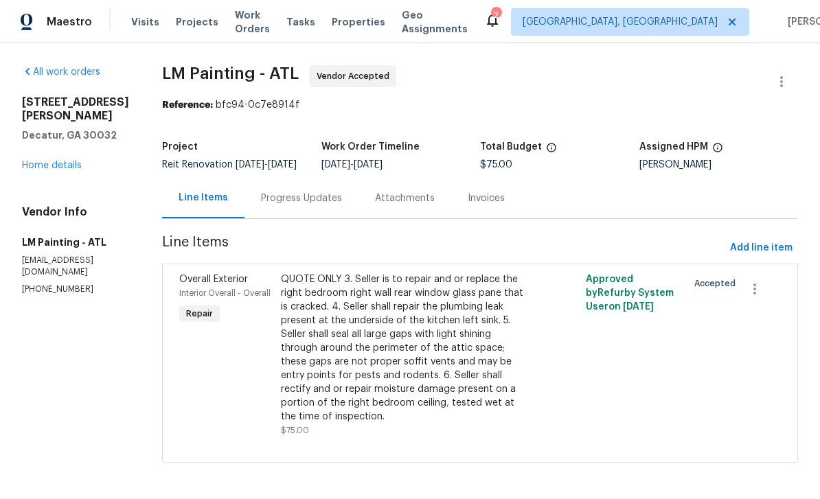
click at [69, 161] on link "Home details" at bounding box center [52, 166] width 60 height 10
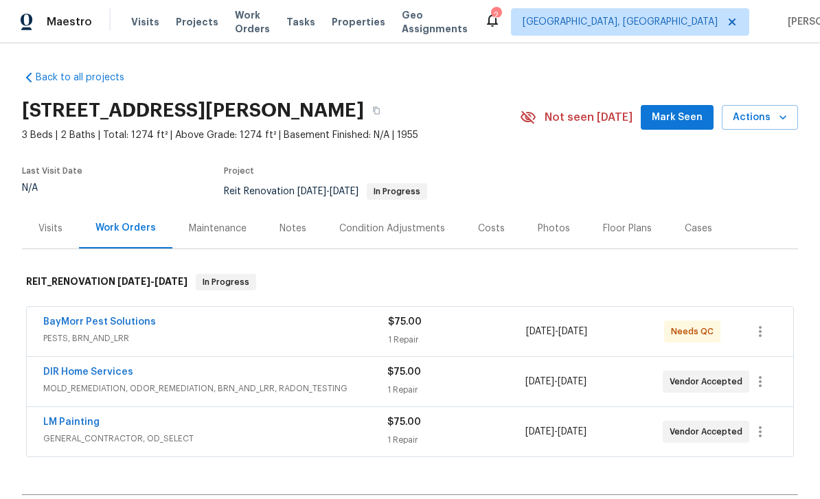
click at [70, 435] on span "GENERAL_CONTRACTOR, OD_SELECT" at bounding box center [215, 439] width 344 height 14
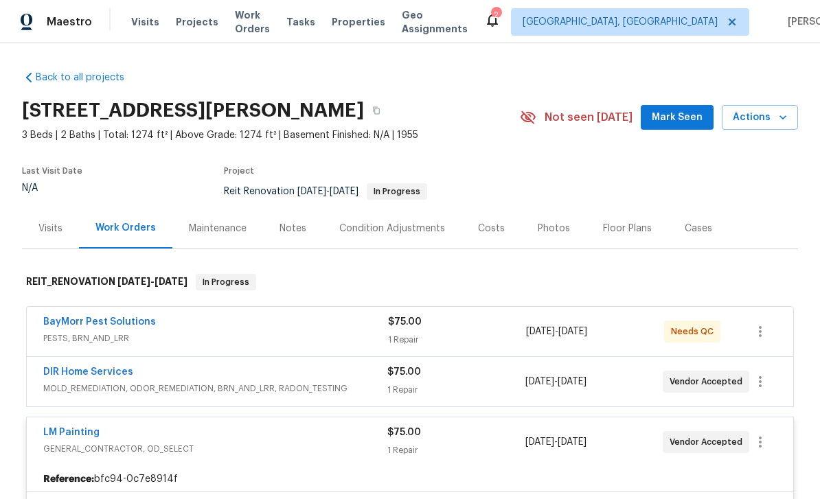
click at [67, 429] on link "LM Painting" at bounding box center [71, 433] width 56 height 10
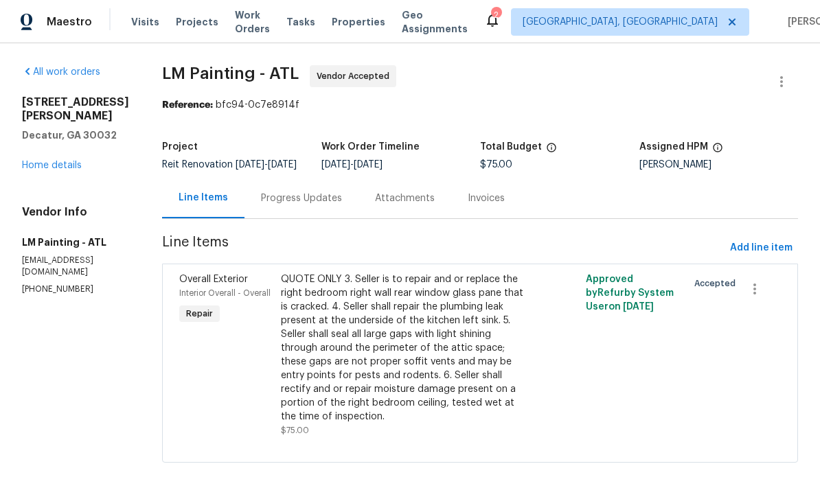
click at [321, 205] on div "Progress Updates" at bounding box center [301, 199] width 81 height 14
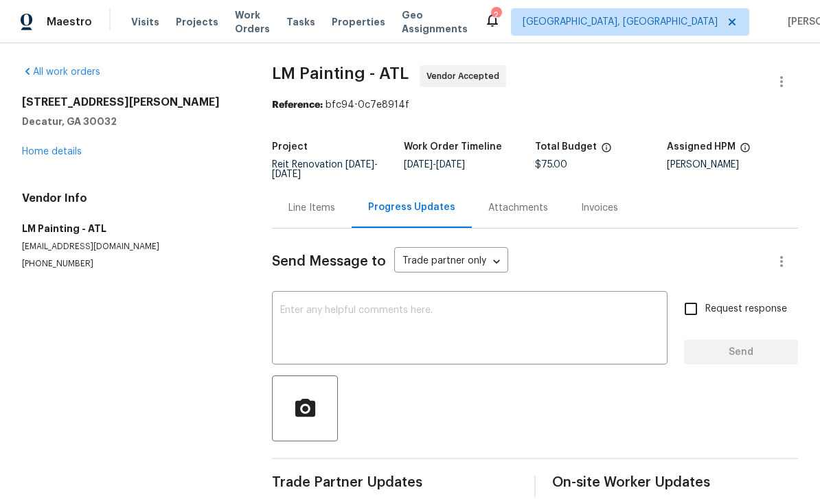
scroll to position [21, 0]
click at [49, 147] on link "Home details" at bounding box center [52, 152] width 60 height 10
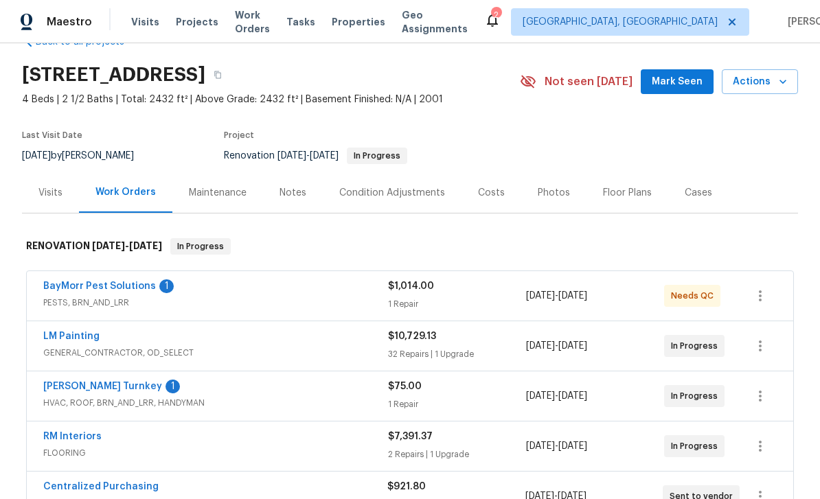
scroll to position [115, 0]
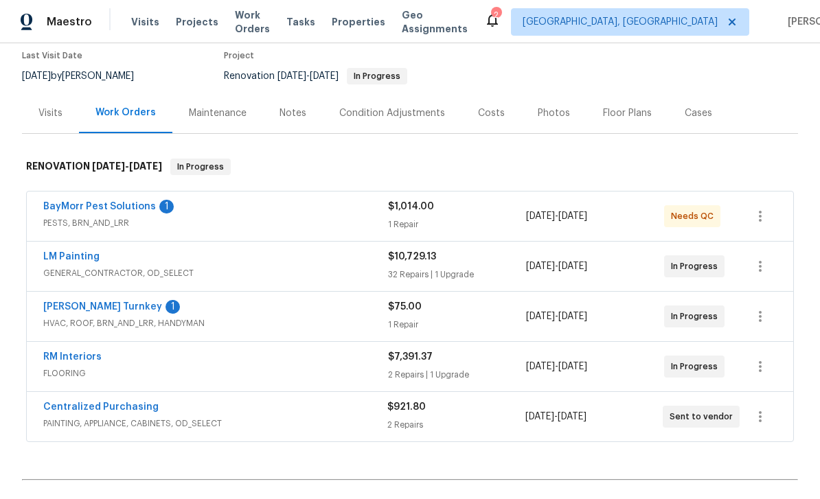
click at [87, 205] on link "BayMorr Pest Solutions" at bounding box center [99, 207] width 113 height 10
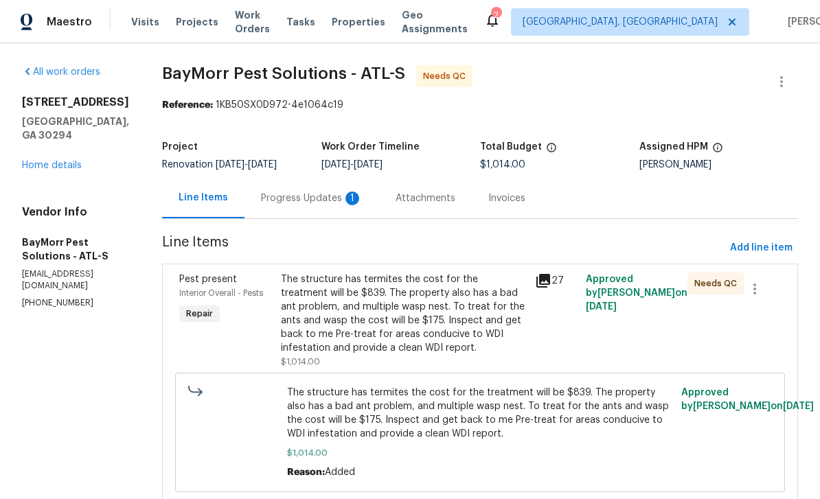
click at [286, 196] on div "Progress Updates 1" at bounding box center [312, 199] width 102 height 14
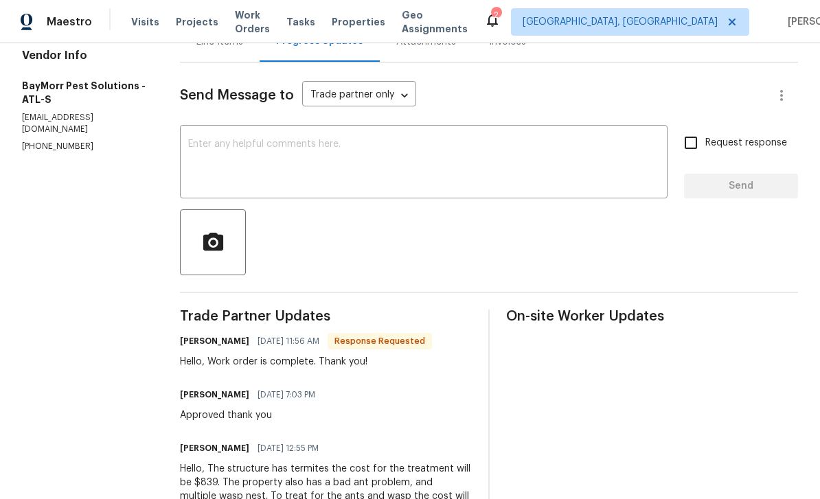
scroll to position [156, 0]
click at [651, 140] on textarea at bounding box center [423, 164] width 471 height 48
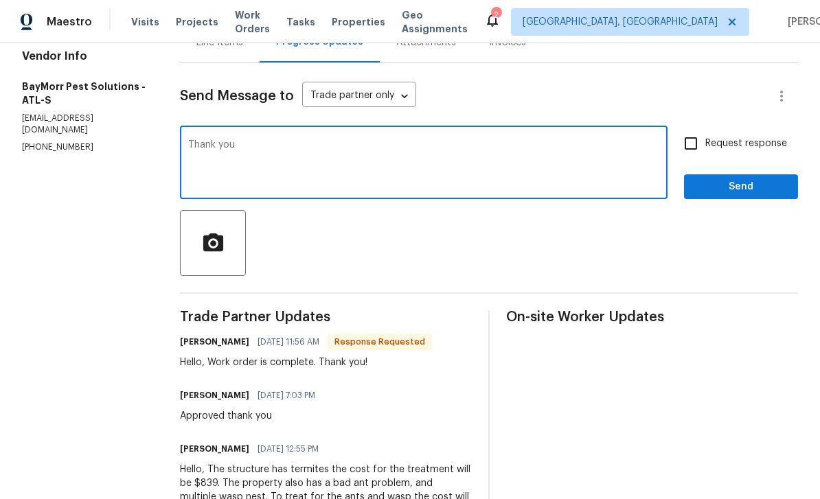
type textarea "Thank you"
click at [688, 129] on input "Request response" at bounding box center [690, 143] width 29 height 29
checkbox input "true"
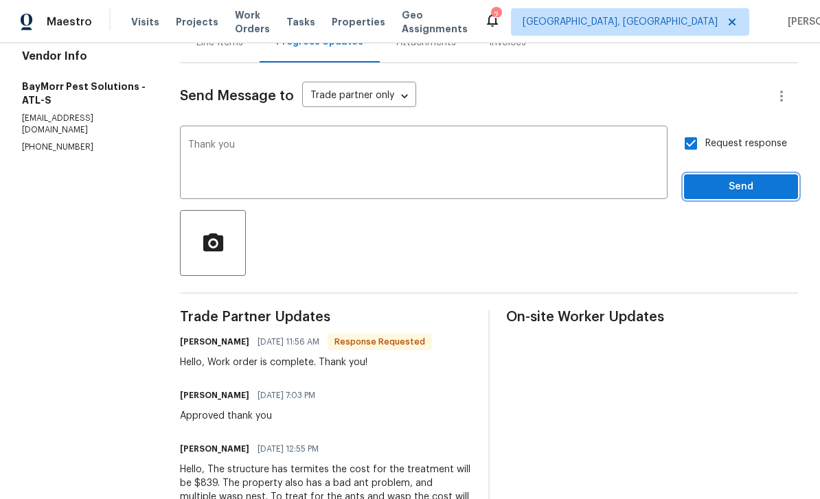
click at [753, 179] on span "Send" at bounding box center [741, 187] width 92 height 17
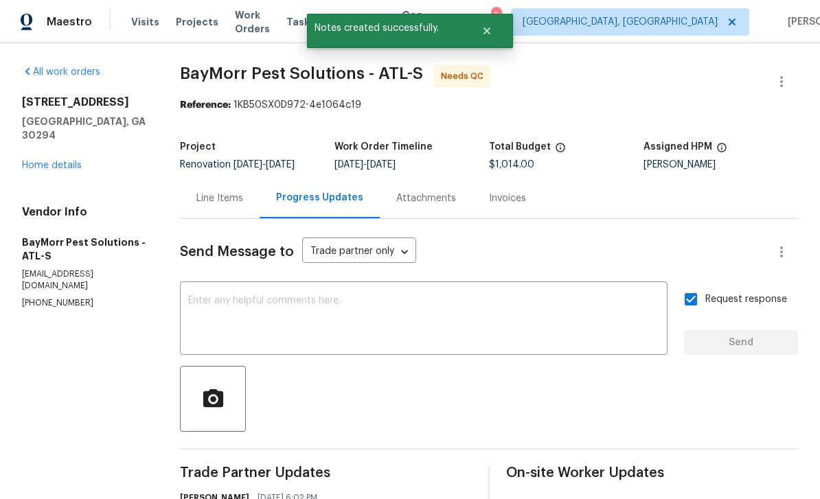
click at [229, 192] on div "Line Items" at bounding box center [219, 199] width 47 height 14
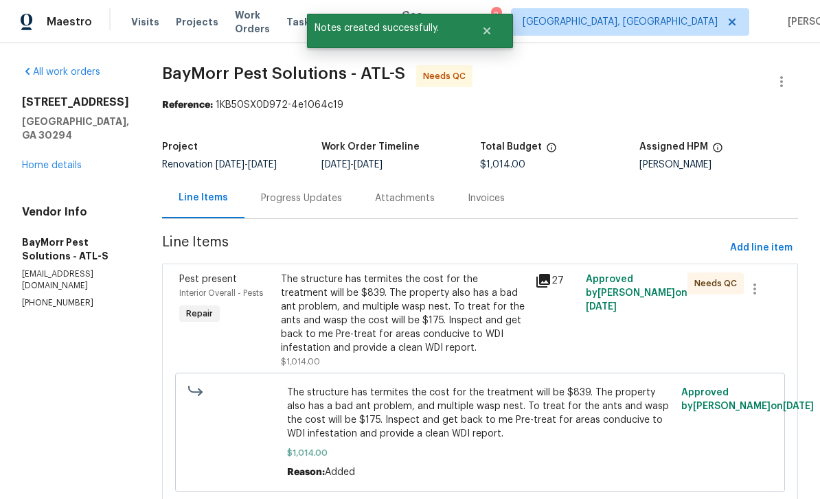
click at [545, 274] on icon at bounding box center [543, 281] width 14 height 14
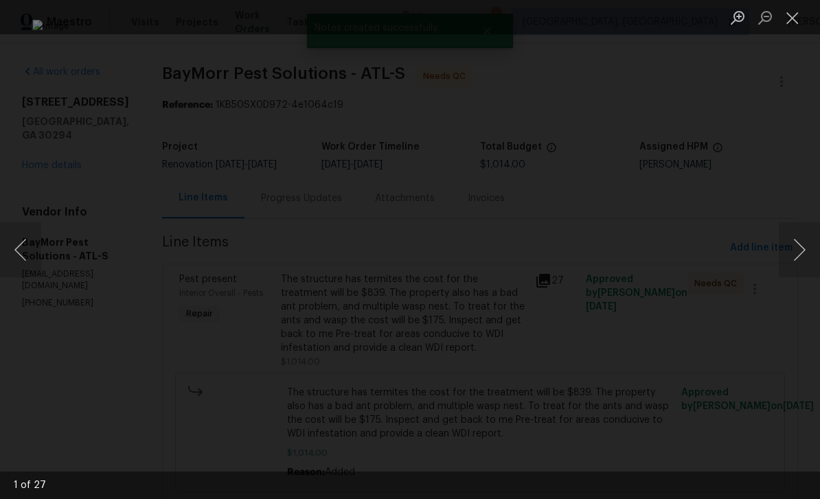
click at [801, 255] on button "Next image" at bounding box center [799, 250] width 41 height 55
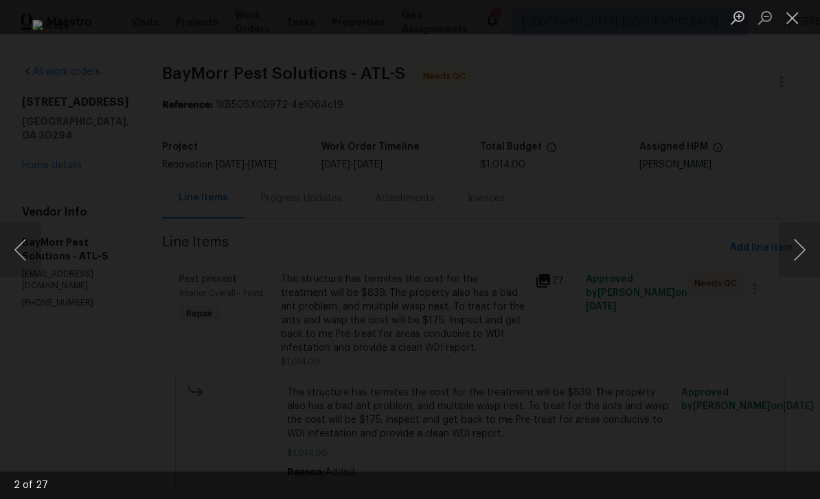
click at [798, 253] on button "Next image" at bounding box center [799, 250] width 41 height 55
click at [796, 253] on button "Next image" at bounding box center [799, 250] width 41 height 55
click at [795, 258] on button "Next image" at bounding box center [799, 250] width 41 height 55
click at [795, 254] on button "Next image" at bounding box center [799, 250] width 41 height 55
click at [797, 255] on button "Next image" at bounding box center [799, 250] width 41 height 55
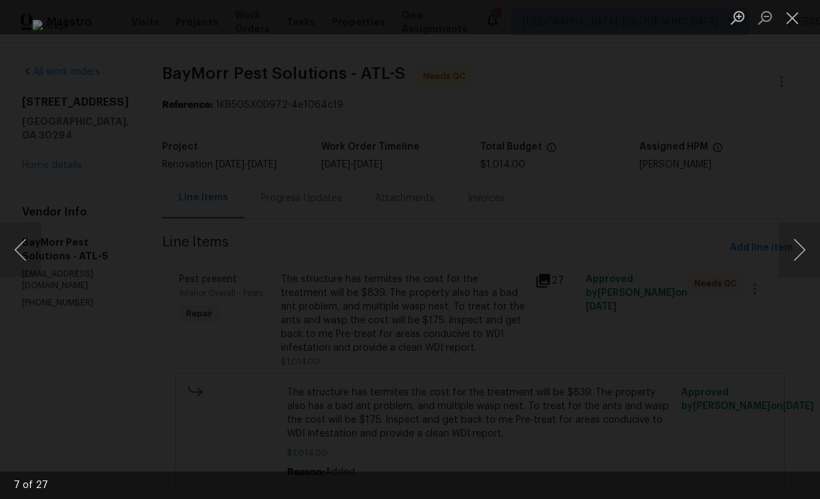
click at [796, 257] on button "Next image" at bounding box center [799, 250] width 41 height 55
click at [797, 262] on button "Next image" at bounding box center [799, 250] width 41 height 55
click at [796, 259] on button "Next image" at bounding box center [799, 250] width 41 height 55
click at [797, 259] on button "Next image" at bounding box center [799, 250] width 41 height 55
click at [801, 18] on button "Close lightbox" at bounding box center [792, 17] width 27 height 24
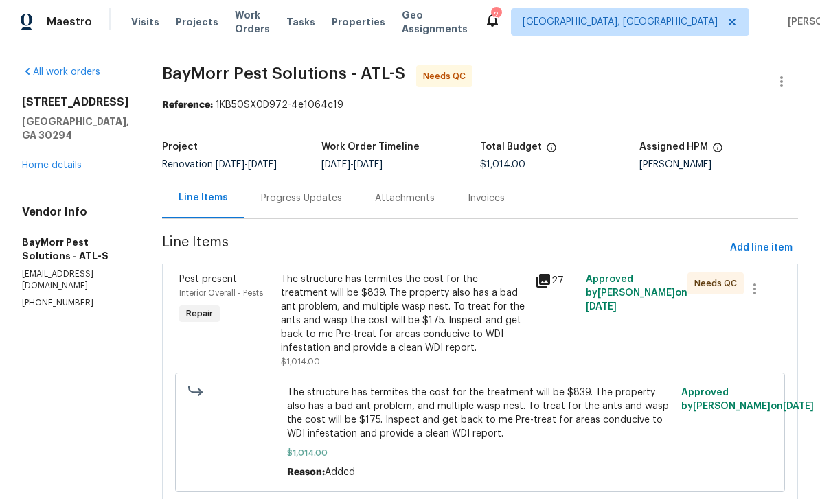
click at [483, 292] on div "The structure has termites the cost for the treatment will be $839. The propert…" at bounding box center [404, 314] width 246 height 82
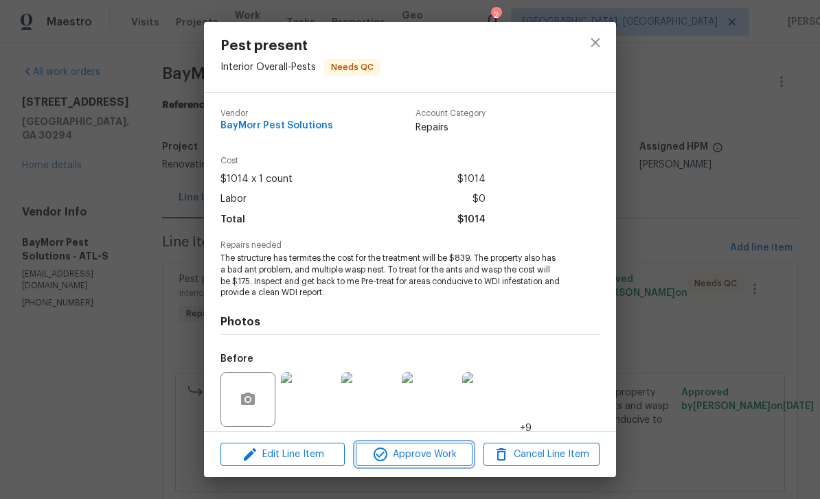
click at [444, 457] on span "Approve Work" at bounding box center [414, 454] width 108 height 17
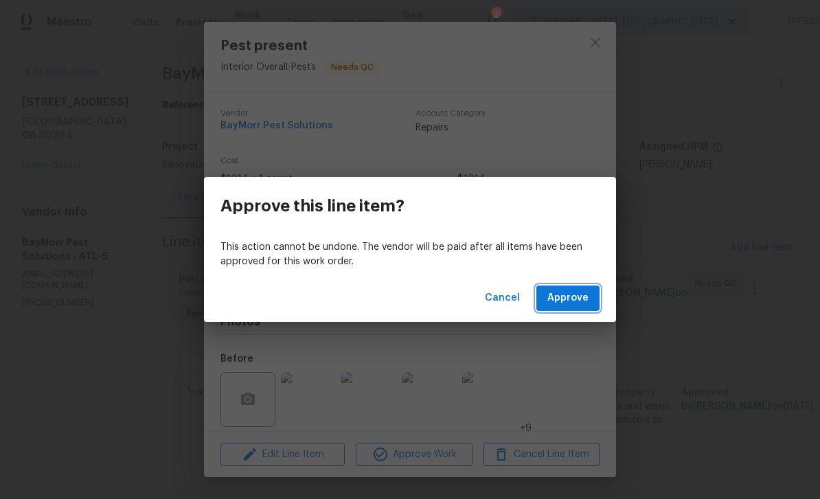
click at [571, 301] on span "Approve" at bounding box center [567, 298] width 41 height 17
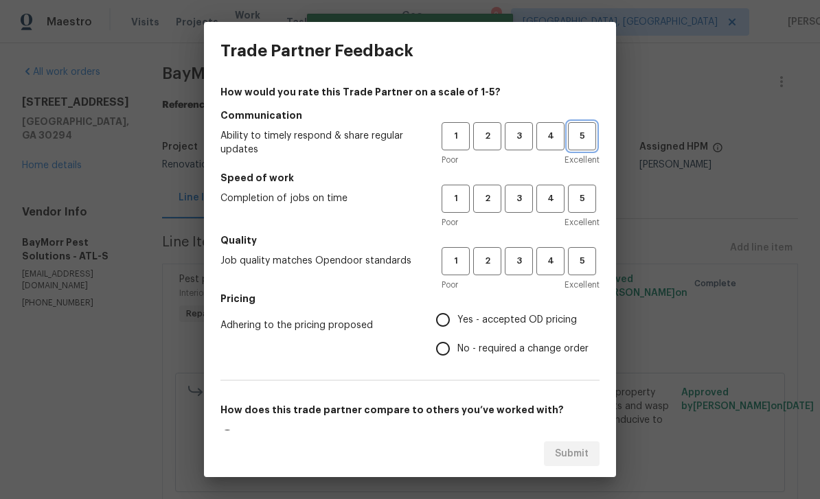
click at [585, 147] on button "5" at bounding box center [582, 136] width 28 height 28
click at [592, 201] on span "5" at bounding box center [581, 199] width 25 height 16
click at [595, 260] on button "5" at bounding box center [582, 261] width 28 height 28
click at [457, 320] on input "Yes - accepted OD pricing" at bounding box center [443, 320] width 29 height 29
radio input "true"
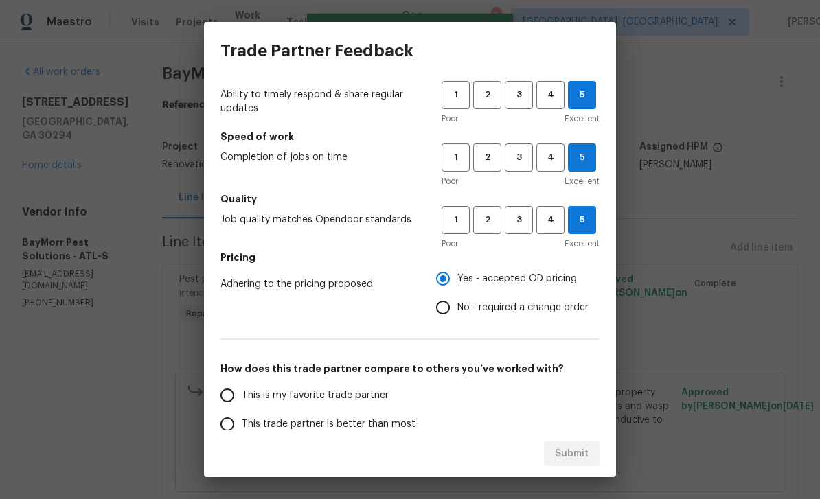
scroll to position [43, 0]
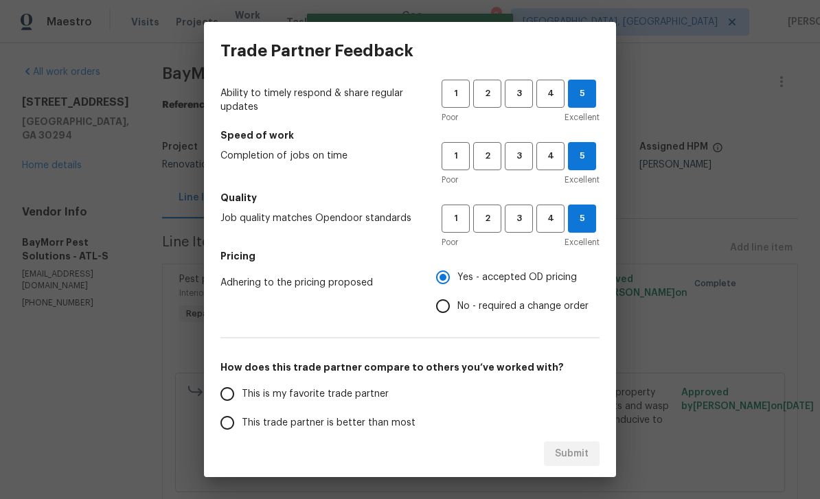
click at [232, 402] on input "This is my favorite trade partner" at bounding box center [227, 394] width 29 height 29
click at [587, 451] on span "Submit" at bounding box center [572, 454] width 34 height 17
radio input "true"
radio input "false"
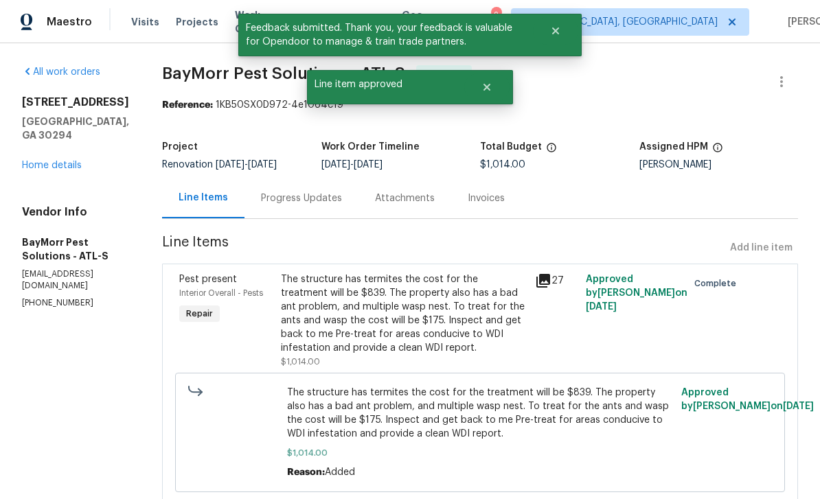
click at [52, 161] on link "Home details" at bounding box center [52, 166] width 60 height 10
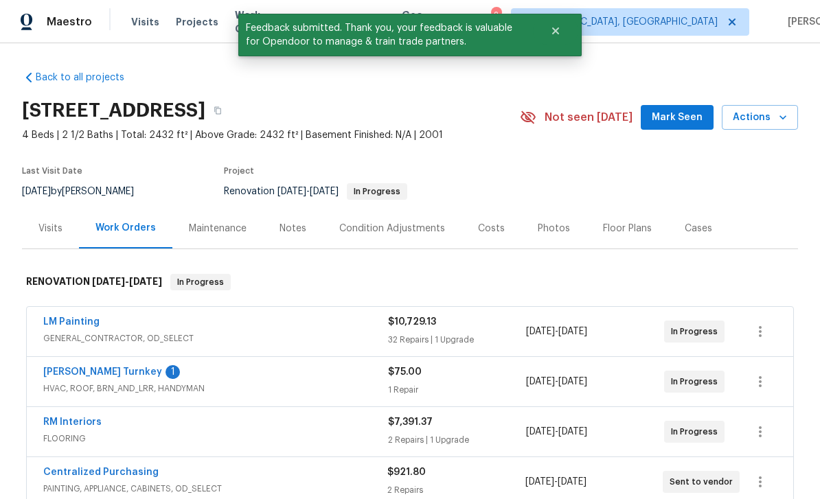
click at [299, 222] on div "Notes" at bounding box center [293, 229] width 27 height 14
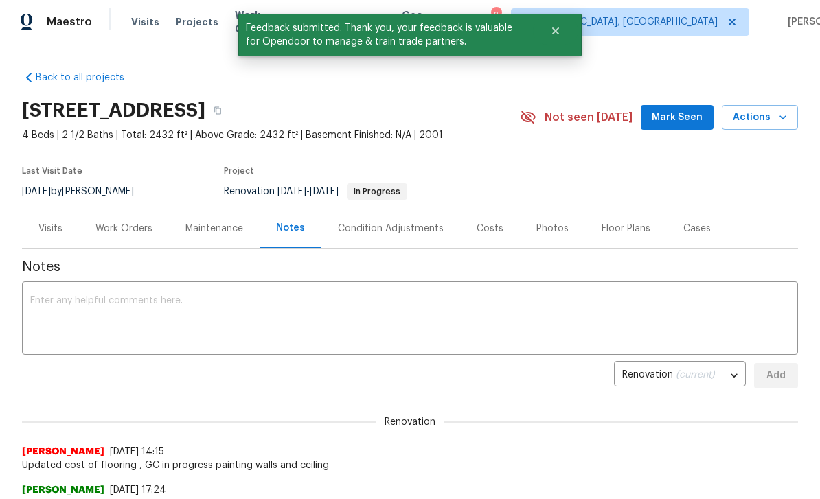
click at [662, 301] on textarea at bounding box center [410, 320] width 760 height 48
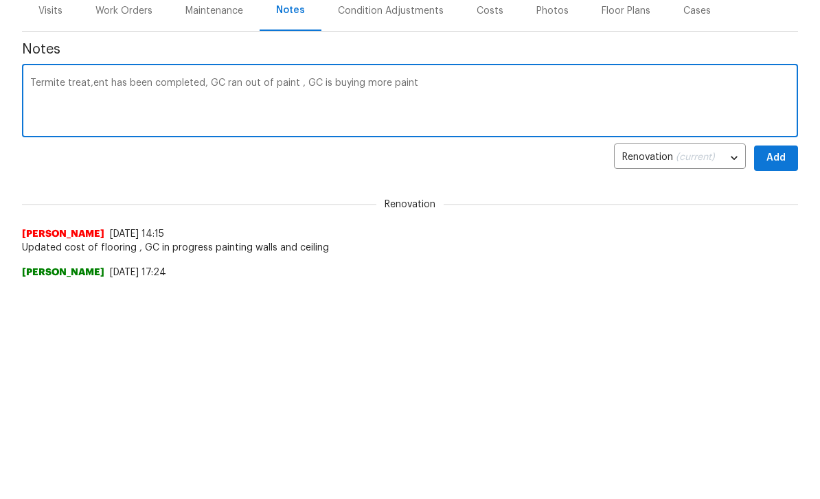
type textarea "Termite treat,ent has been completed, GC ran out of paint , GC is buying more p…"
click at [775, 367] on span "Add" at bounding box center [776, 375] width 22 height 17
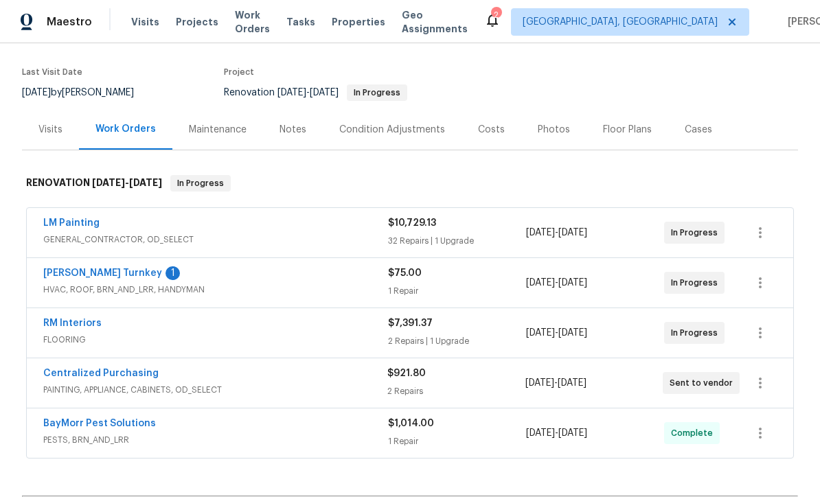
scroll to position [102, 0]
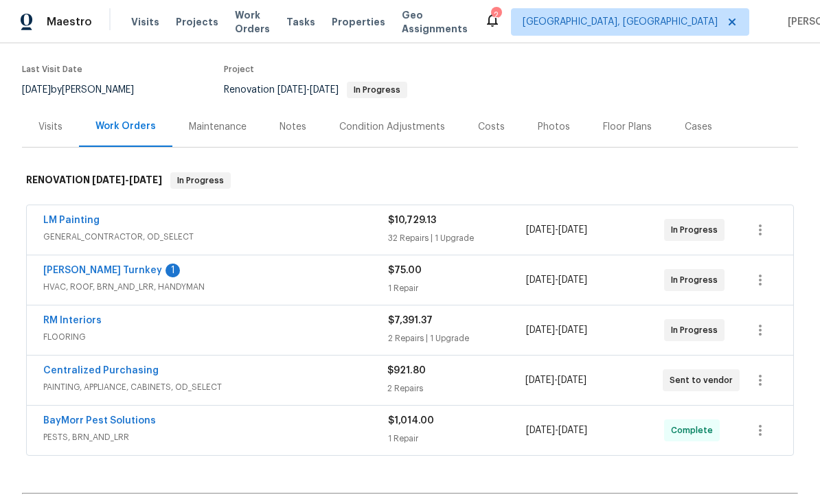
click at [72, 272] on link "[PERSON_NAME] Turnkey" at bounding box center [102, 271] width 119 height 10
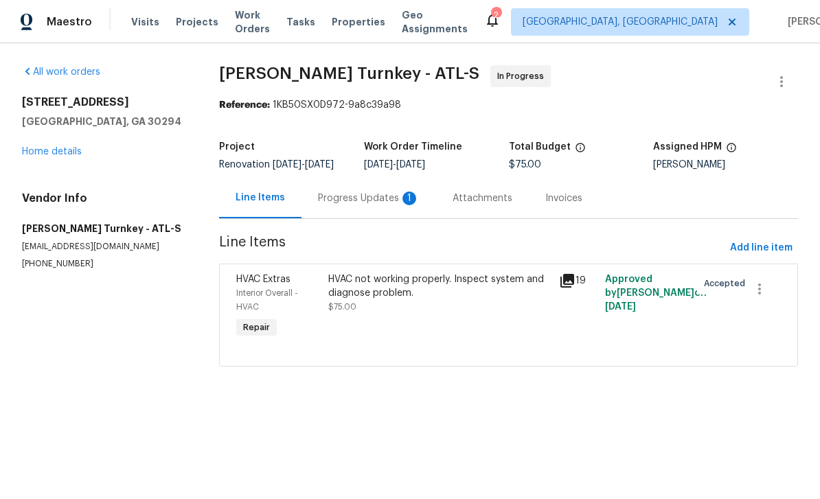
click at [354, 205] on div "Progress Updates 1" at bounding box center [369, 199] width 102 height 14
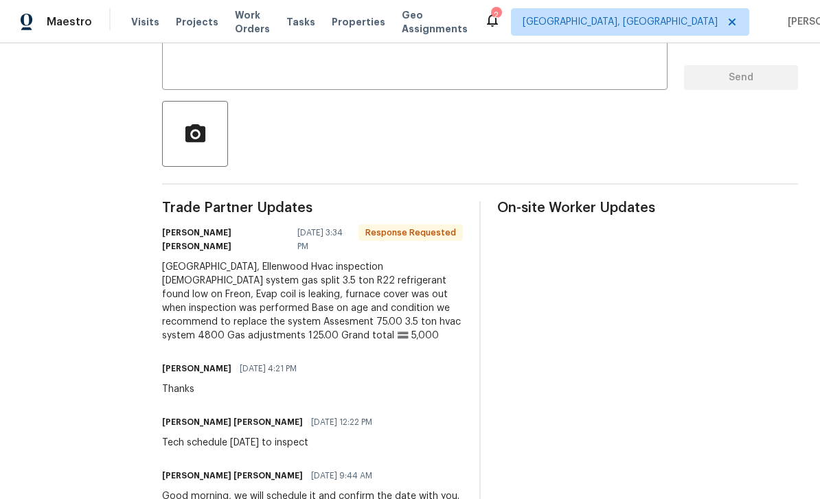
scroll to position [264, 0]
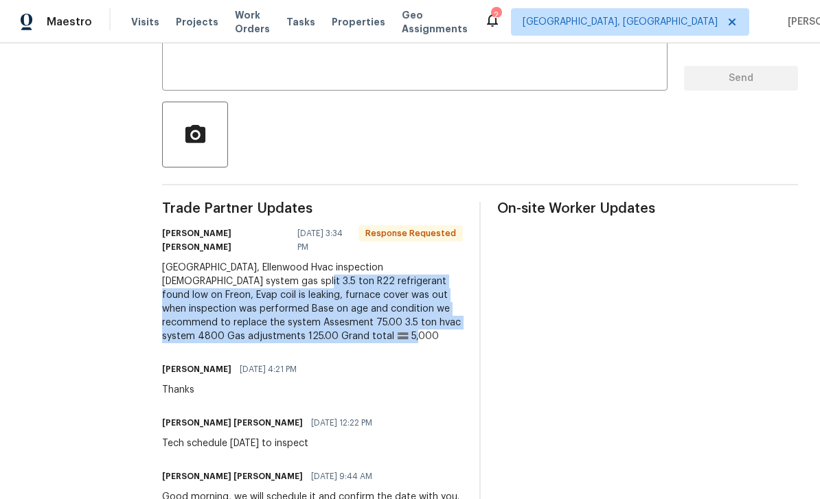
copy div "3.5 ton R22 refrigerant found low on Freon, Evap coil is leaking, furnace cover…"
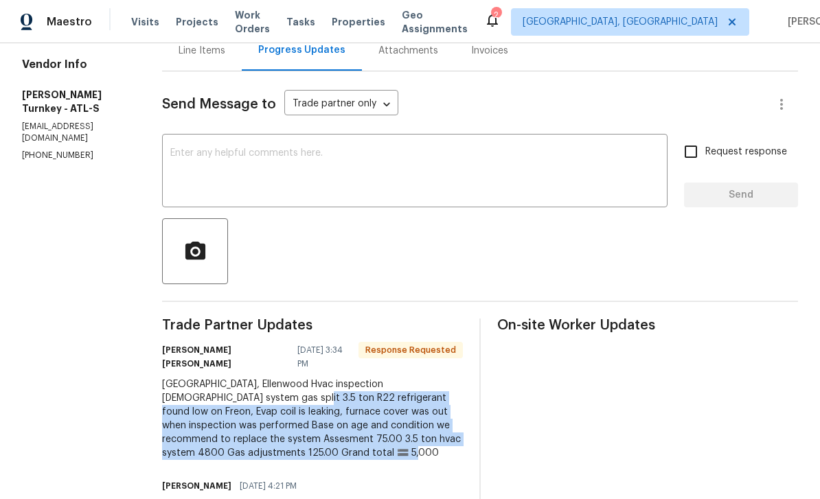
scroll to position [146, 0]
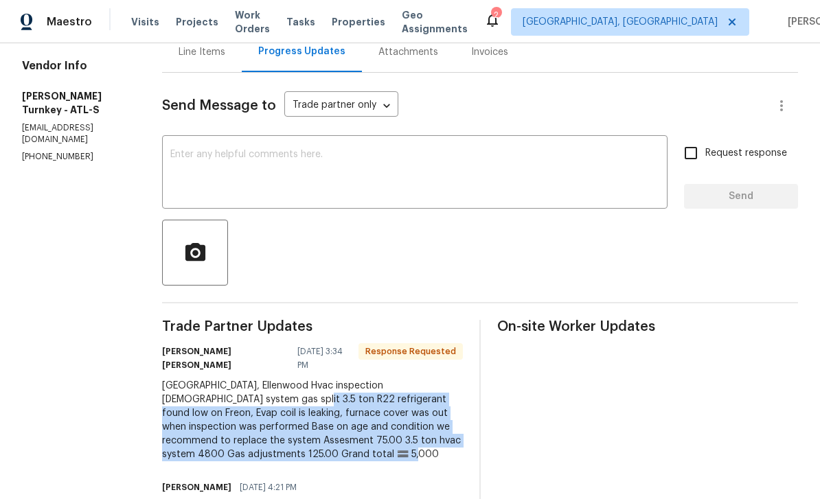
click at [187, 55] on div "Line Items" at bounding box center [202, 52] width 47 height 14
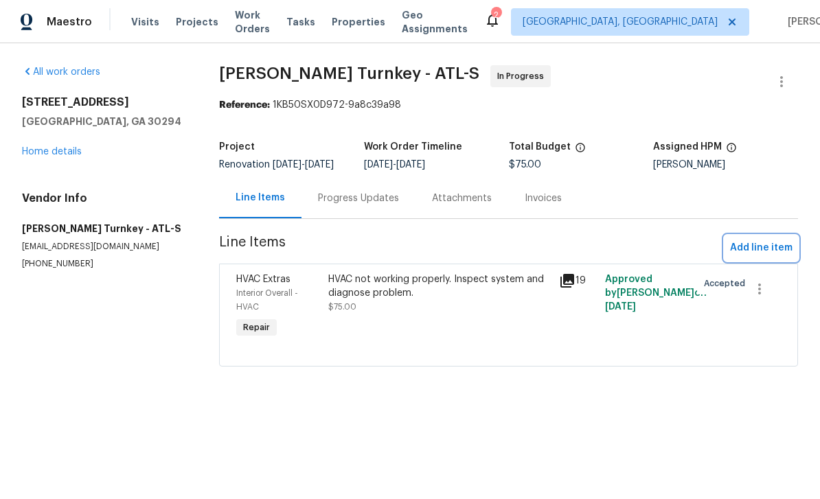
click at [763, 255] on span "Add line item" at bounding box center [761, 248] width 62 height 17
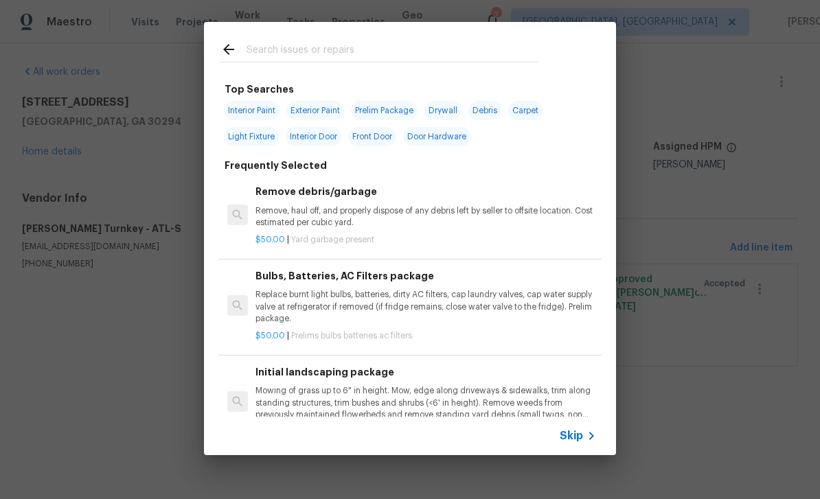
click at [498, 52] on input "text" at bounding box center [392, 51] width 291 height 21
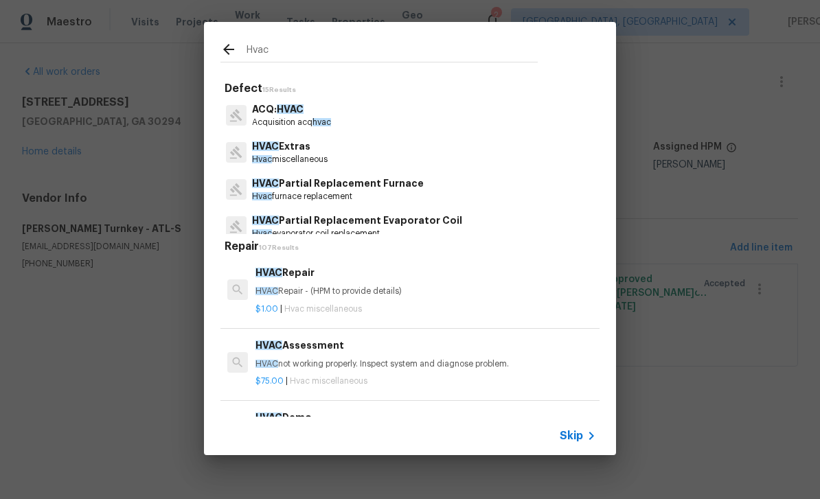
type input "HVAC"
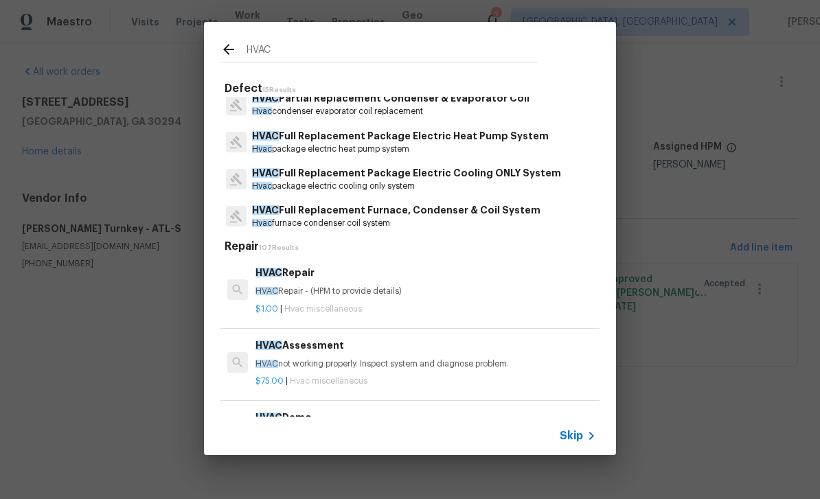
scroll to position [419, 0]
click at [499, 219] on p "Hvac furnace condenser coil system" at bounding box center [396, 224] width 288 height 12
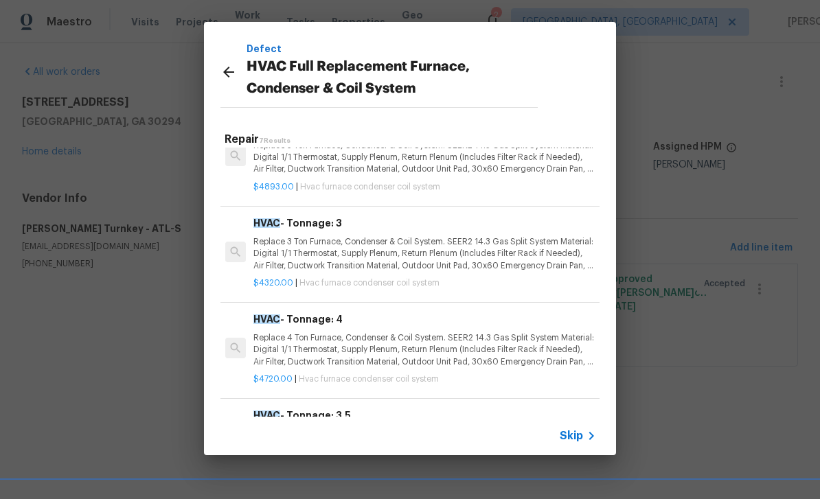
scroll to position [327, 2]
click at [483, 409] on h6 "HVAC - Tonnage: 3.5" at bounding box center [423, 416] width 341 height 15
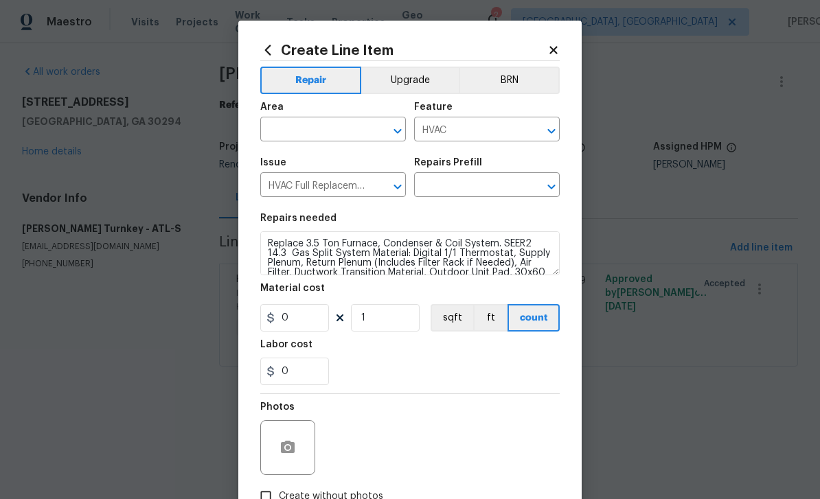
type input "HVAC - Tonnage: 3.5 $4,544.00"
type input "4544"
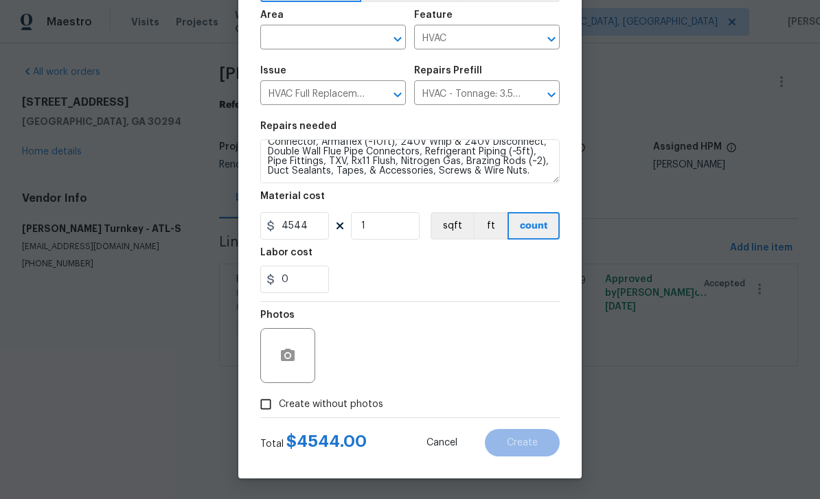
scroll to position [67, 0]
click at [540, 173] on textarea "Replace 3.5 Ton Furnace, Condenser & Coil System. SEER2 14.3 Gas Split System M…" at bounding box center [409, 161] width 299 height 44
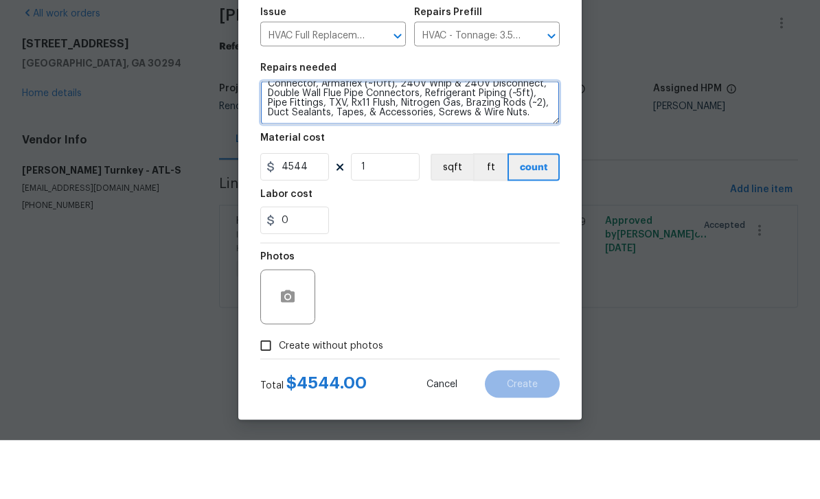
paste textarea "3.5 ton R22 refrigerant found low on Freon, Evap coil is leaking, furnace cover…"
type textarea "Replace 3.5 Ton Furnace, Condenser & Coil System. SEER2 14.3 Gas Split System M…"
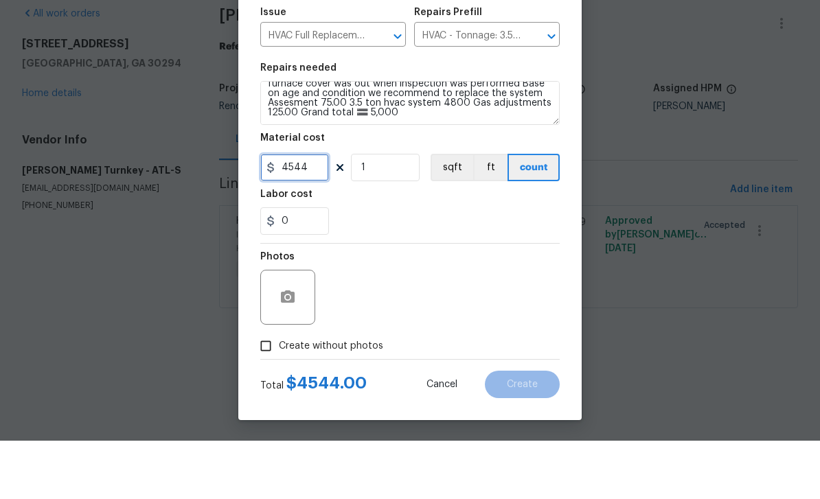
click at [317, 212] on input "4544" at bounding box center [294, 225] width 69 height 27
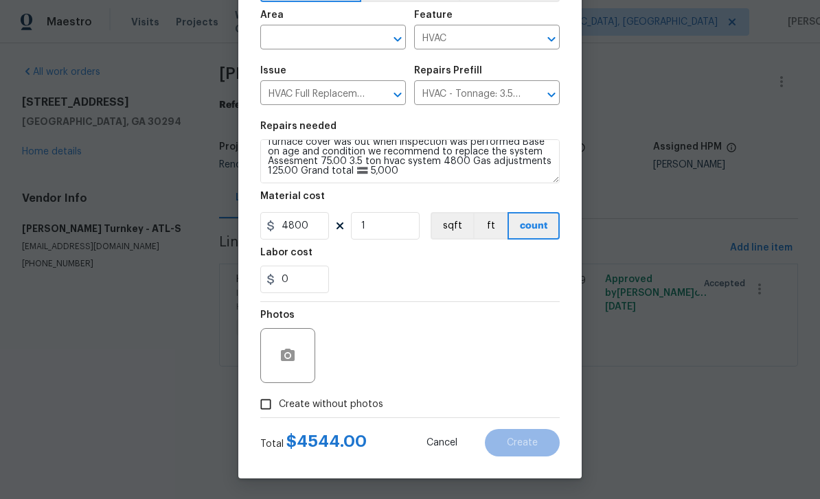
scroll to position [95, 0]
type input "4800"
click at [396, 356] on div "Photos" at bounding box center [409, 346] width 299 height 89
click at [271, 411] on input "Create without photos" at bounding box center [266, 404] width 26 height 26
checkbox input "true"
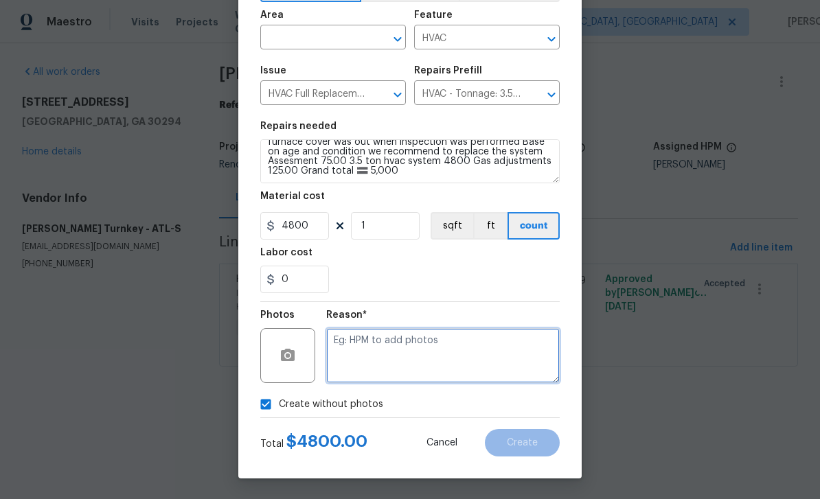
click at [394, 356] on textarea at bounding box center [443, 355] width 234 height 55
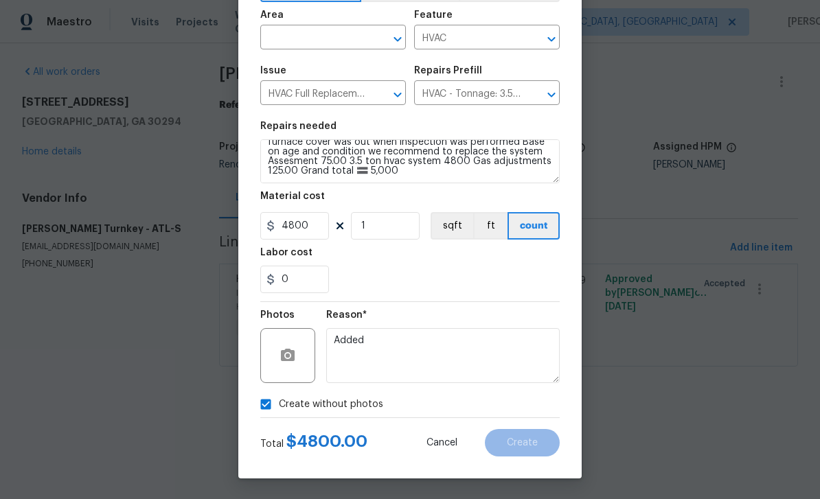
scroll to position [107, 0]
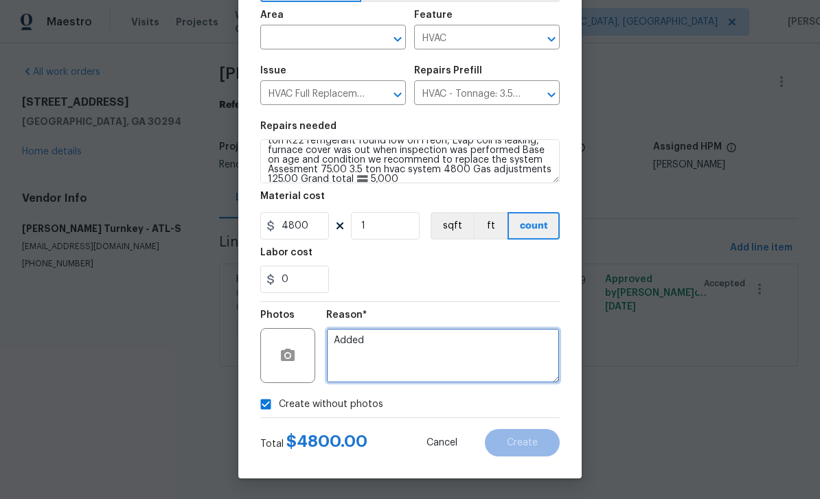
type textarea "Added"
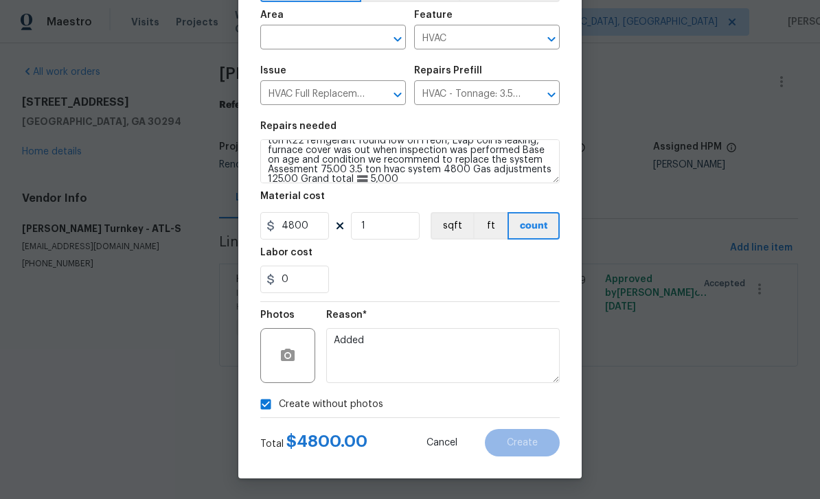
click at [358, 34] on input "text" at bounding box center [313, 38] width 107 height 21
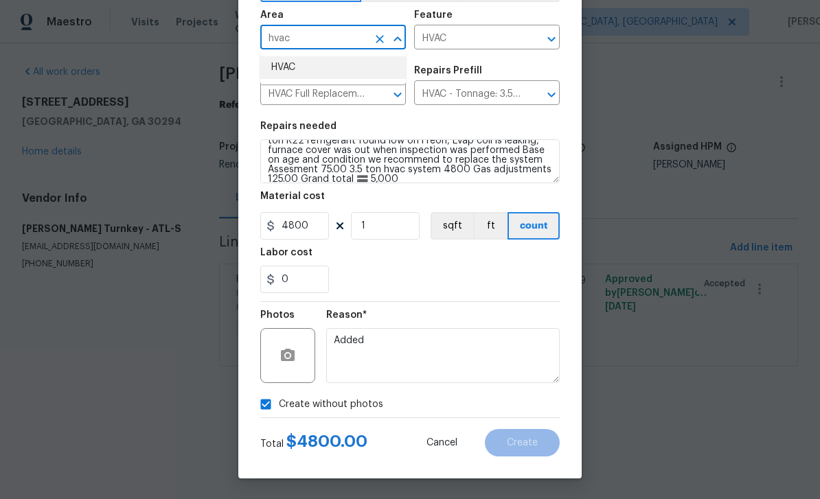
click at [321, 69] on li "HVAC" at bounding box center [333, 67] width 146 height 23
type input "HVAC"
click at [538, 447] on button "Create" at bounding box center [522, 442] width 75 height 27
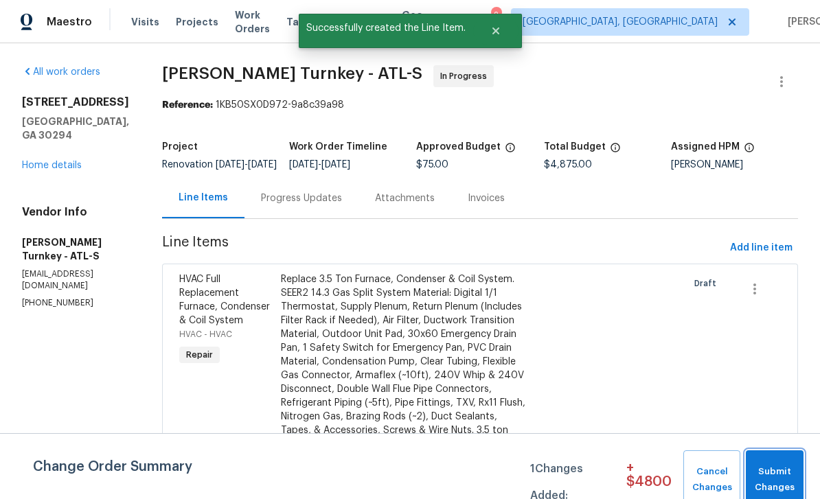
click at [770, 471] on span "Submit Changes" at bounding box center [775, 480] width 44 height 32
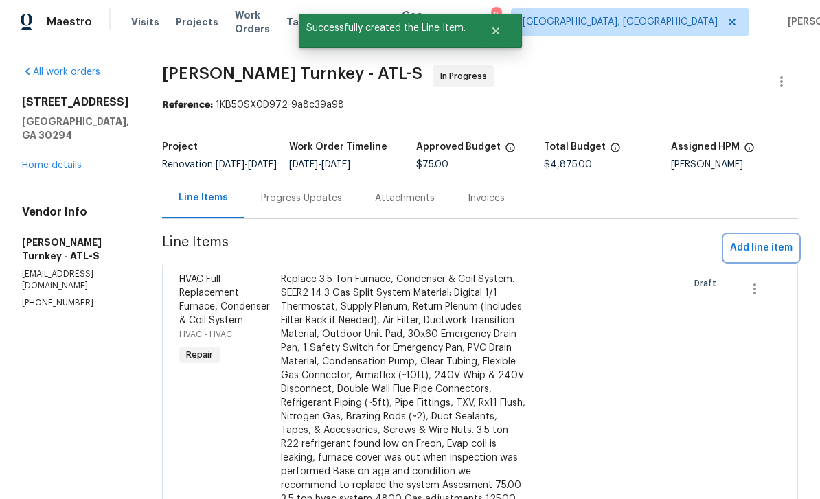
click at [766, 255] on span "Add line item" at bounding box center [761, 248] width 62 height 17
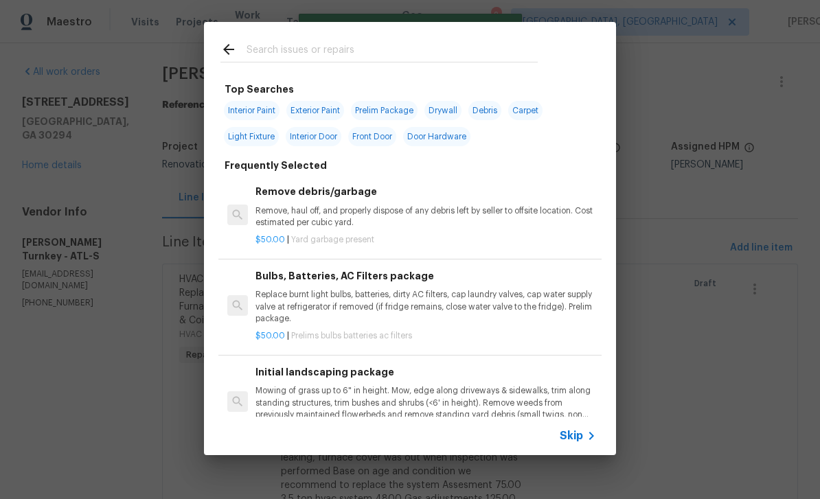
click at [470, 43] on input "text" at bounding box center [392, 51] width 291 height 21
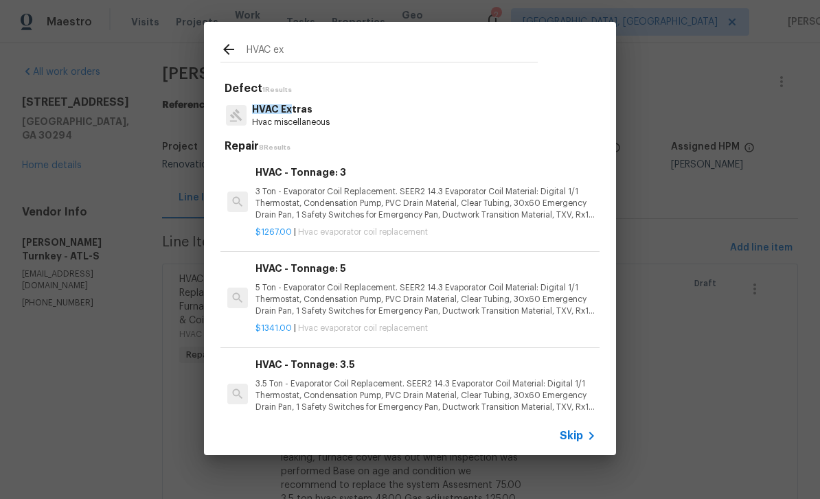
type input "HVAC ex"
click at [337, 115] on div "HVAC Ex tras Hvac miscellaneous" at bounding box center [409, 115] width 379 height 37
click at [326, 117] on p "Hvac miscellaneous" at bounding box center [291, 123] width 78 height 12
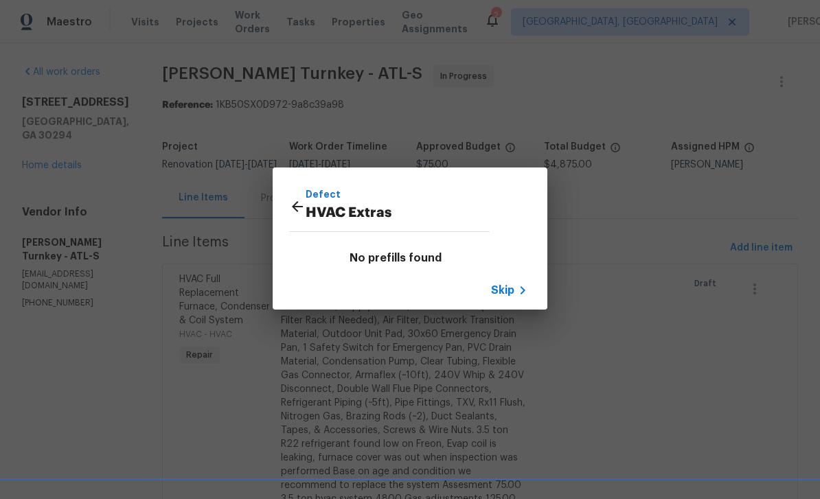
click at [510, 291] on span "Skip" at bounding box center [502, 291] width 23 height 14
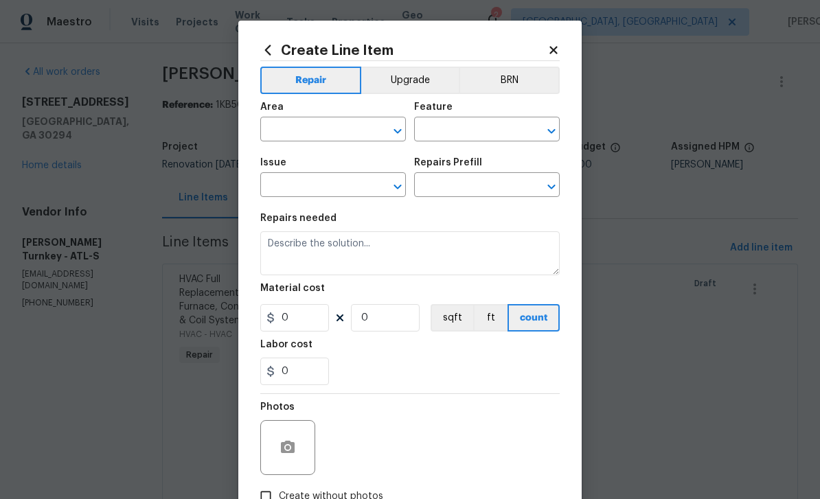
click at [346, 128] on input "text" at bounding box center [313, 130] width 107 height 21
click at [310, 166] on li "HVAC" at bounding box center [333, 162] width 146 height 23
type input "HVAC"
click at [483, 137] on input "text" at bounding box center [467, 130] width 107 height 21
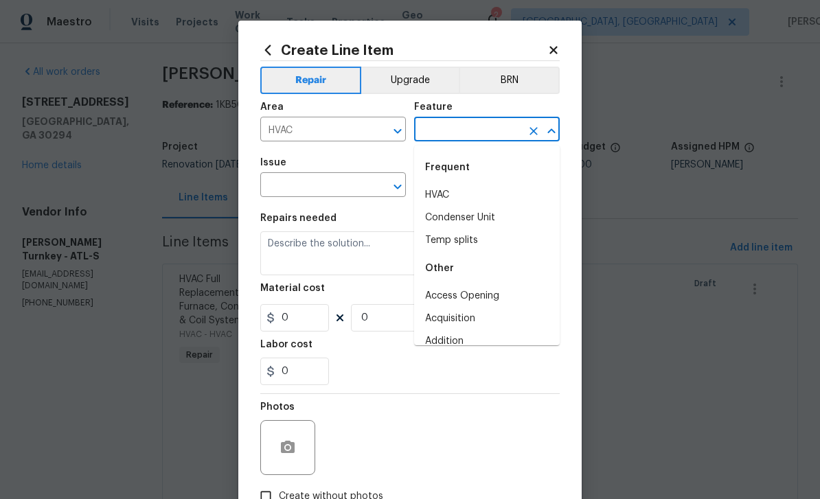
click at [468, 196] on li "HVAC" at bounding box center [487, 195] width 146 height 23
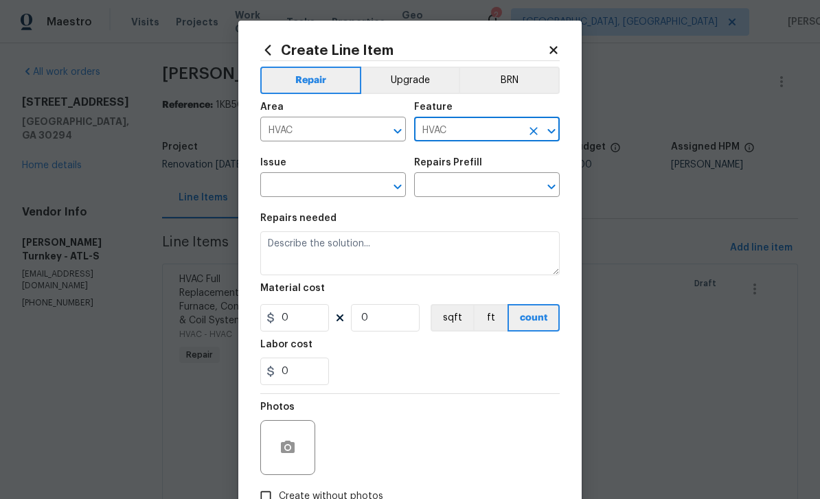
type input "HVAC"
click at [353, 196] on input "text" at bounding box center [313, 186] width 107 height 21
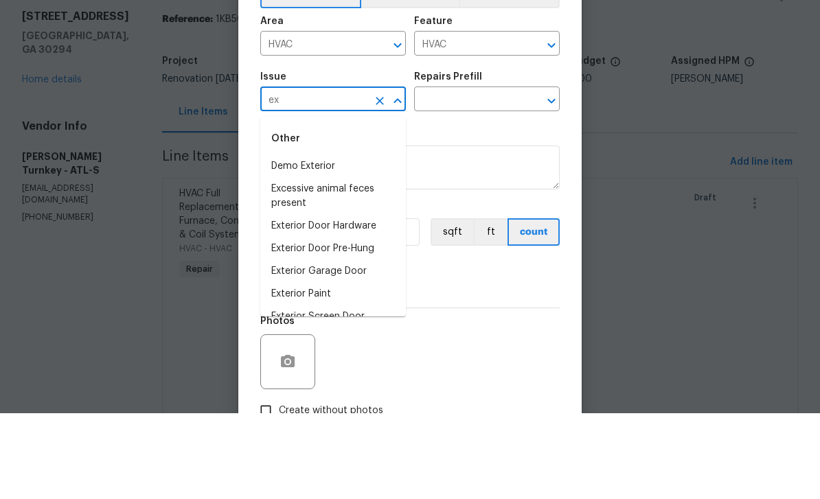
type input "e"
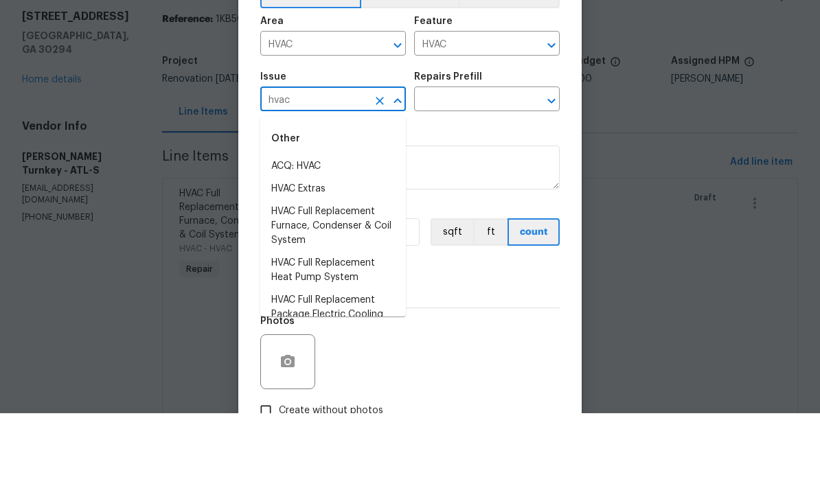
click at [319, 264] on li "HVAC Extras" at bounding box center [333, 275] width 146 height 23
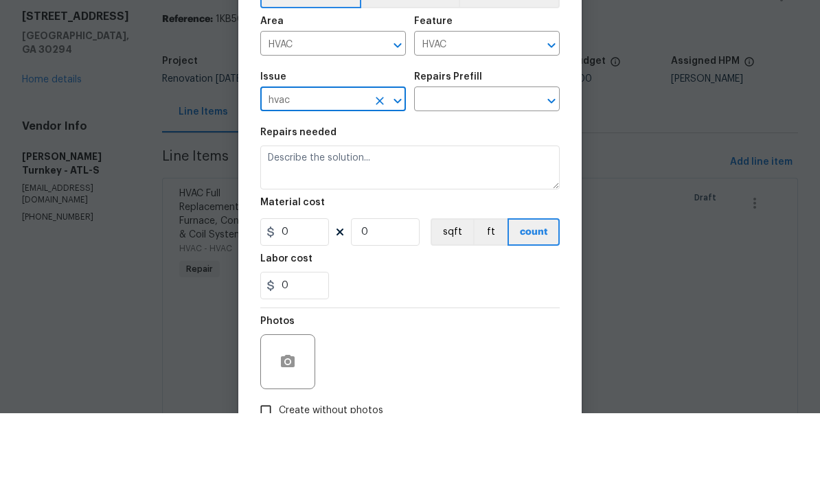
type input "HVAC Extras"
click at [482, 176] on input "text" at bounding box center [467, 186] width 107 height 21
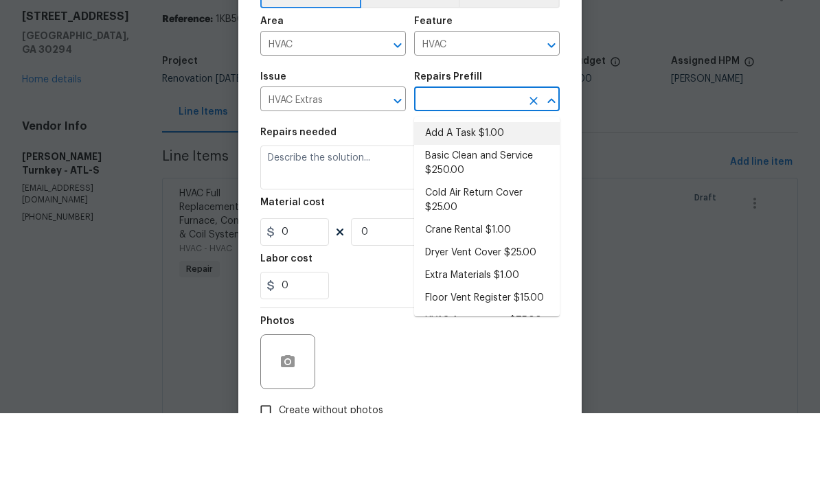
click at [501, 208] on li "Add A Task $1.00" at bounding box center [487, 219] width 146 height 23
type input "Add A Task $1.00"
type textarea "HPM to detail"
type input "1"
type input "Add A Task $1.00"
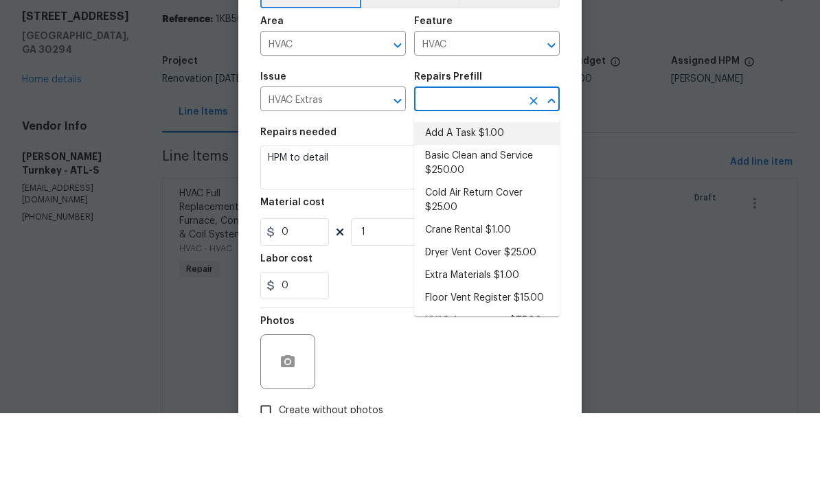
type input "1"
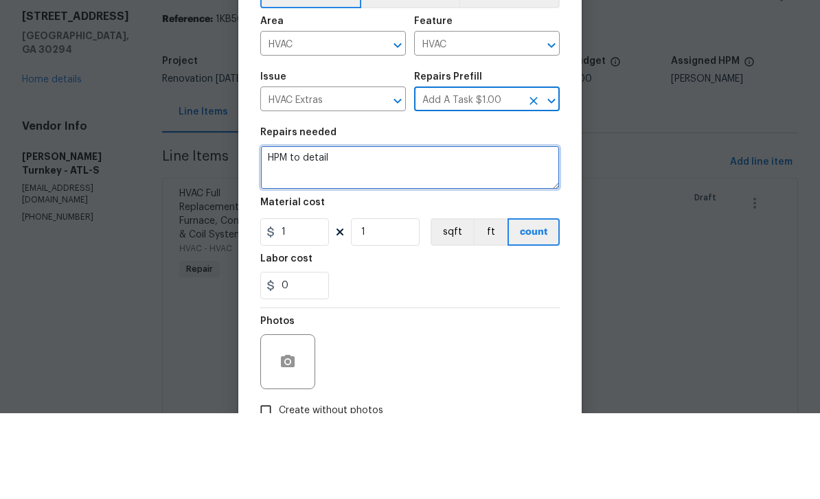
click at [401, 231] on textarea "HPM to detail" at bounding box center [409, 253] width 299 height 44
click at [410, 231] on textarea "HPM to detail" at bounding box center [409, 253] width 299 height 44
paste textarea "3.5 ton R22 refrigerant found low on Freon, Evap coil is leaking, furnace cover…"
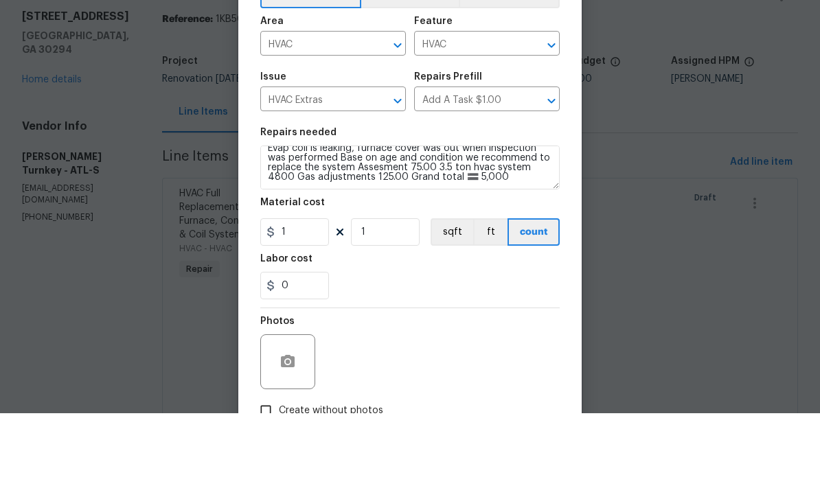
scroll to position [44, 0]
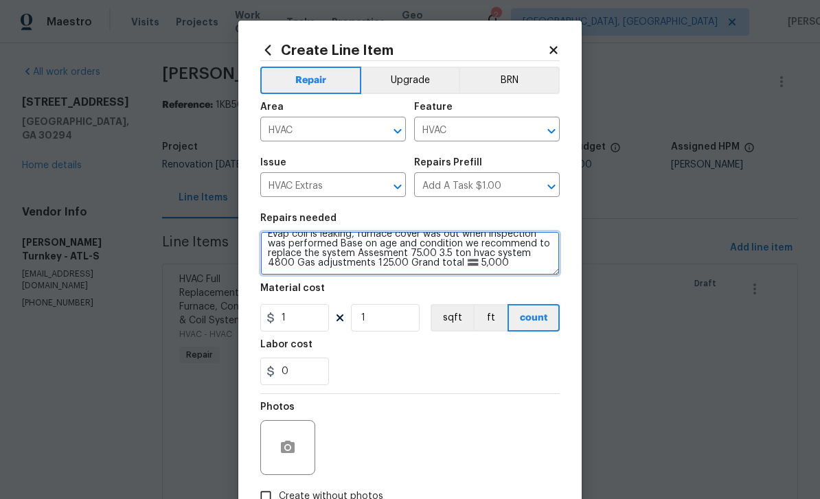
type textarea "HPM to detail 3.5 ton R22 refrigerant found low on Freon, Evap coil is leaking,…"
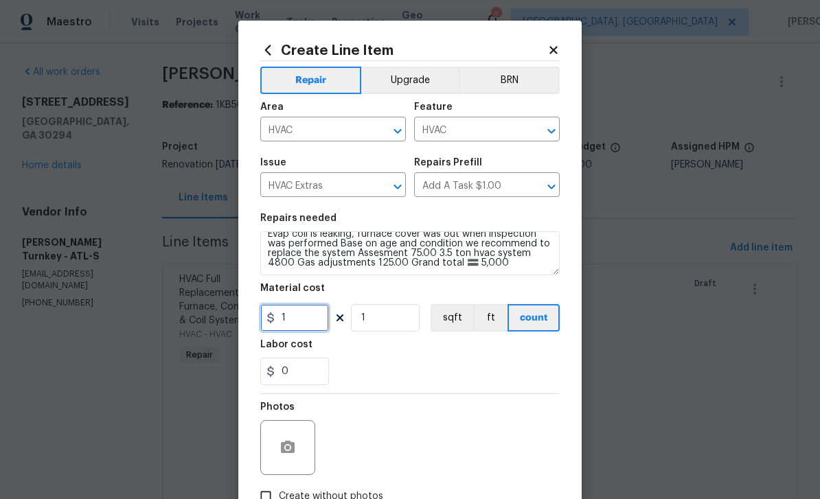
click at [310, 318] on input "1" at bounding box center [294, 317] width 69 height 27
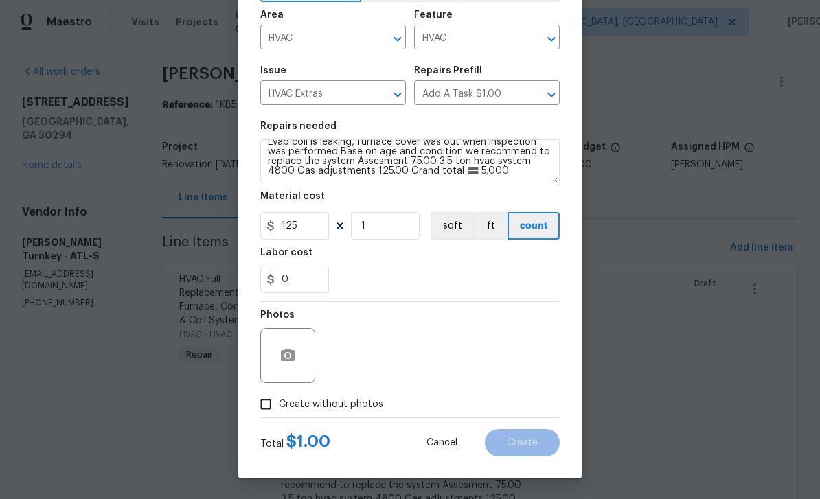
scroll to position [95, 0]
type input "125"
click at [265, 407] on input "Create without photos" at bounding box center [266, 404] width 26 height 26
checkbox input "true"
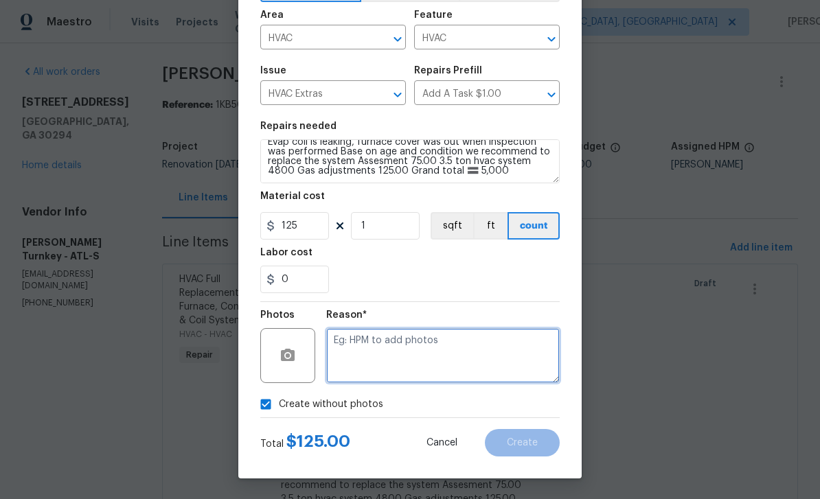
click at [409, 352] on textarea at bounding box center [443, 355] width 234 height 55
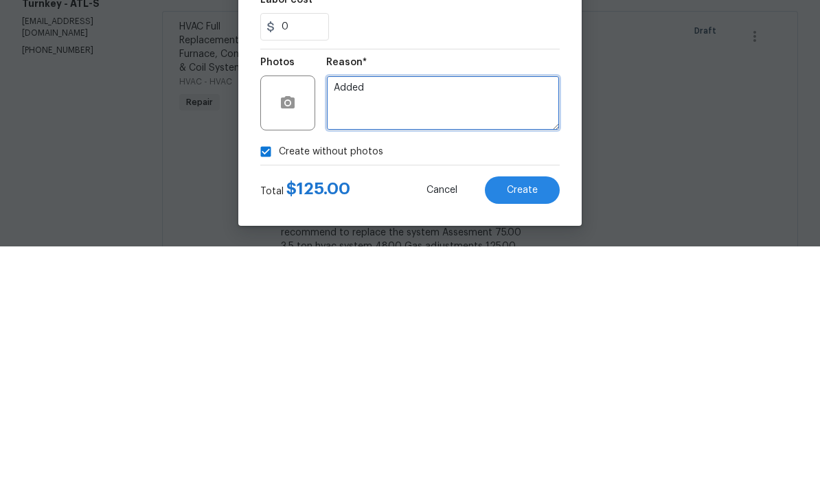
type textarea "Added"
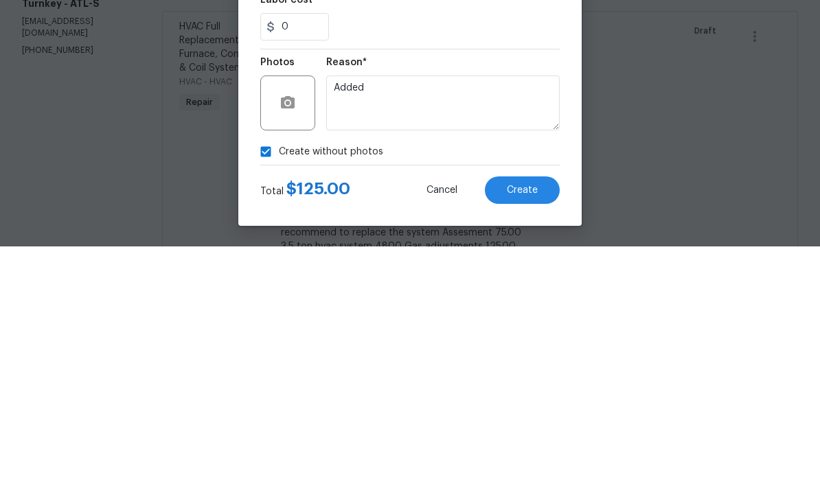
click at [530, 438] on span "Create" at bounding box center [522, 443] width 31 height 10
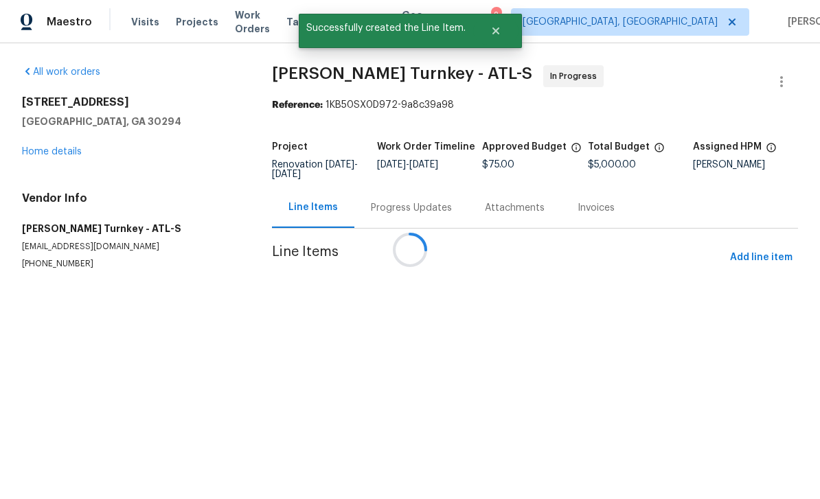
scroll to position [0, 0]
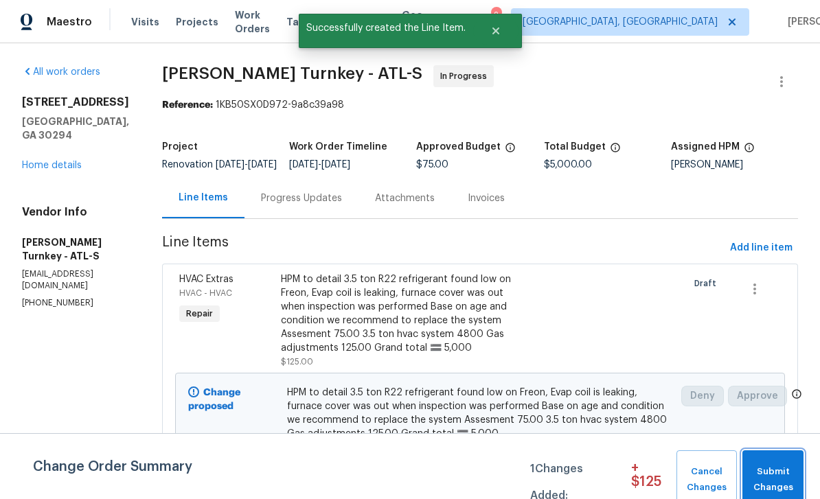
click at [770, 457] on button "Submit Changes" at bounding box center [772, 480] width 61 height 59
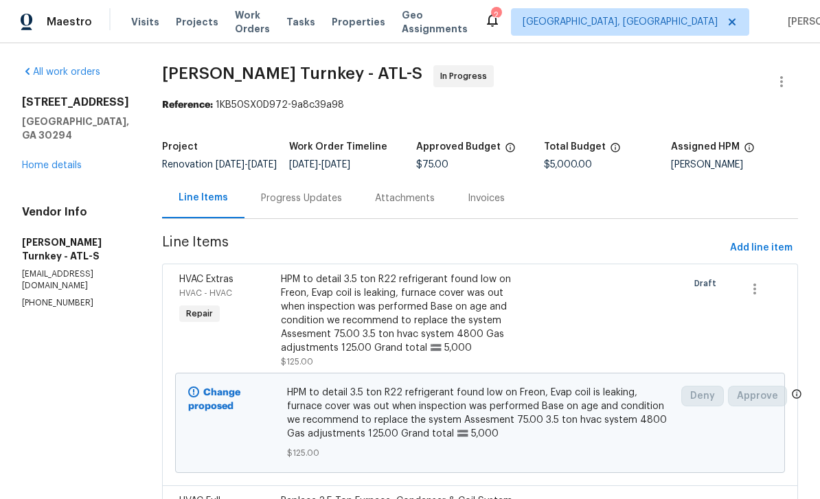
click at [60, 170] on link "Home details" at bounding box center [52, 166] width 60 height 10
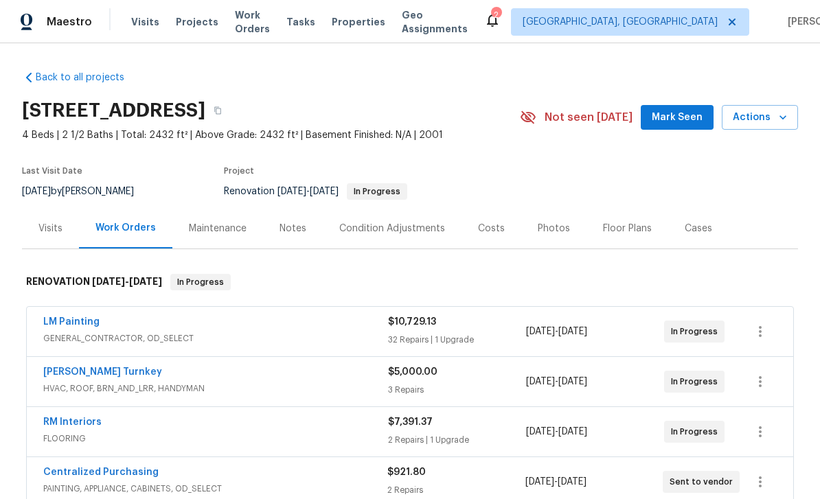
click at [290, 231] on div "Notes" at bounding box center [293, 229] width 27 height 14
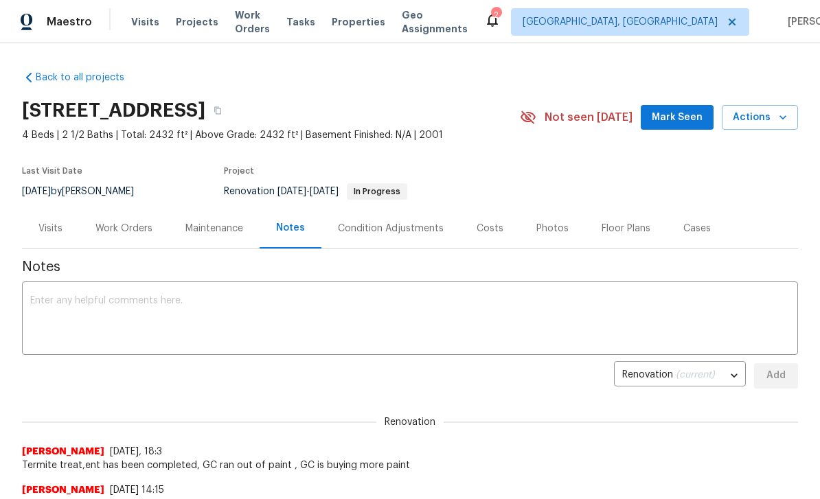
click at [660, 312] on textarea at bounding box center [410, 320] width 760 height 48
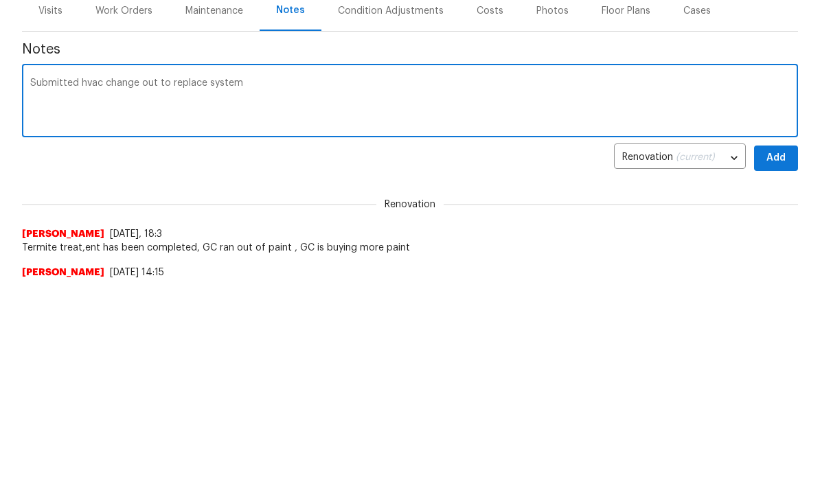
type textarea "Submitted hvac change out to replace system"
click at [771, 158] on span "Add" at bounding box center [776, 158] width 22 height 17
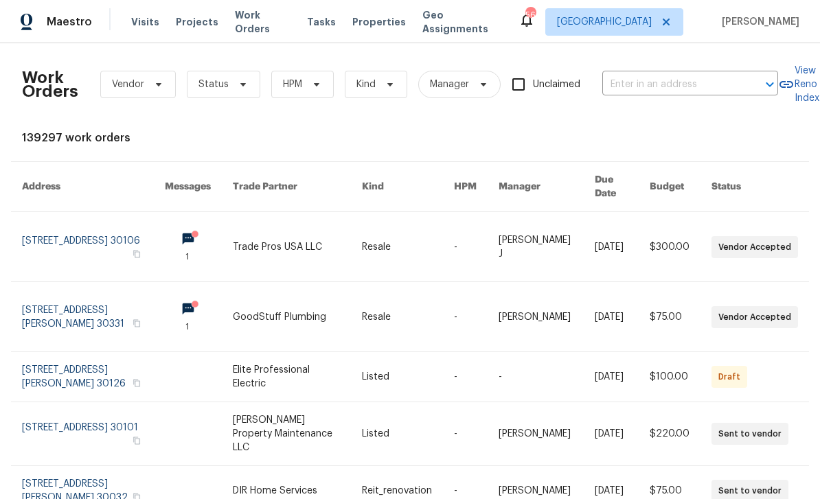
click at [667, 87] on input "text" at bounding box center [670, 84] width 137 height 21
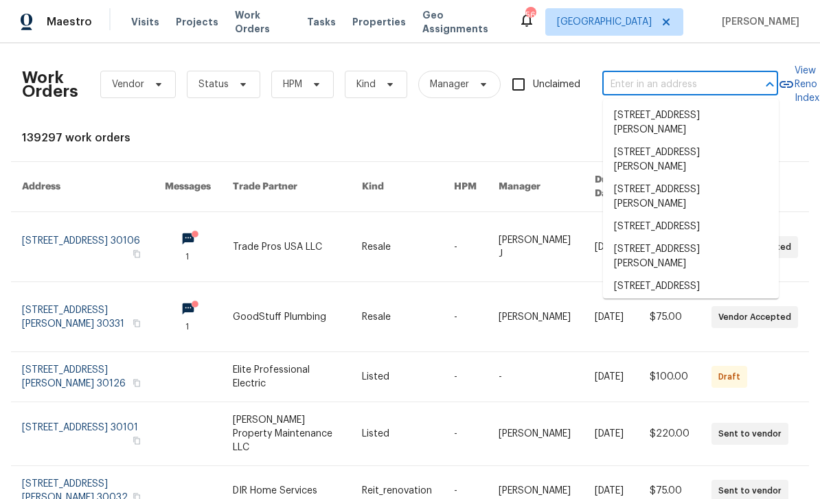
click at [639, 87] on input "text" at bounding box center [670, 84] width 137 height 21
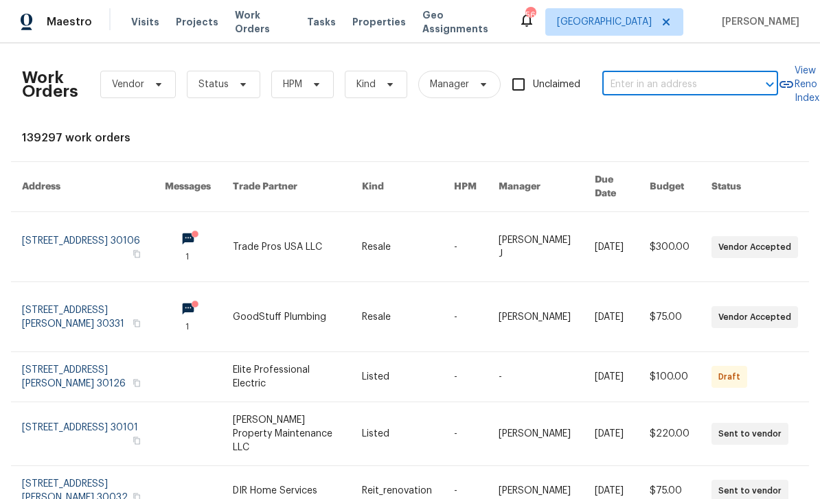
paste input "[STREET_ADDRESS][PERSON_NAME]"
type input "[STREET_ADDRESS][PERSON_NAME]"
click at [680, 125] on li "[STREET_ADDRESS][PERSON_NAME]" at bounding box center [691, 122] width 176 height 37
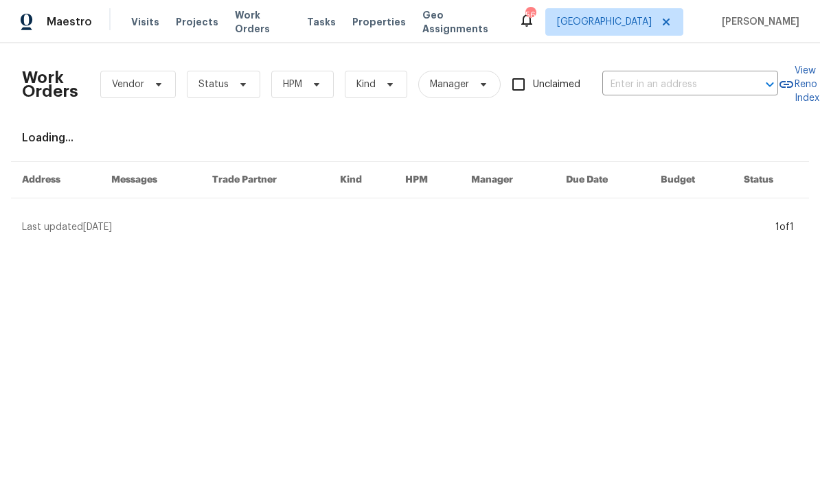
type input "[STREET_ADDRESS][PERSON_NAME]"
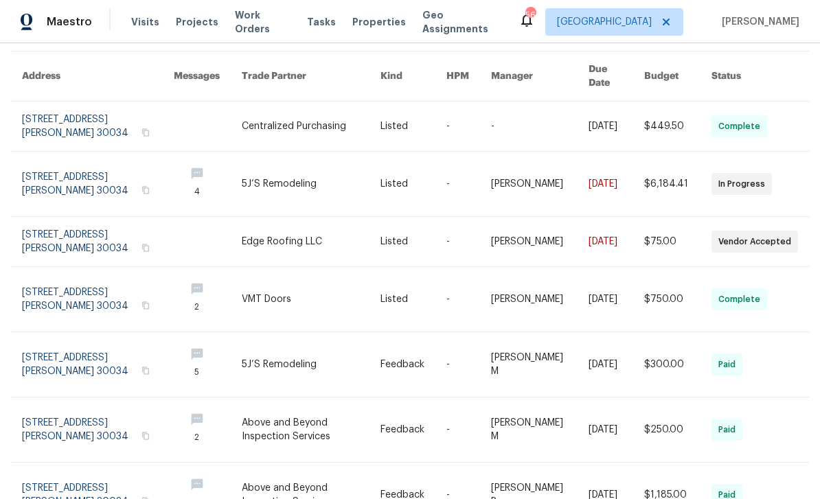
scroll to position [111, 0]
click at [73, 170] on link at bounding box center [98, 183] width 152 height 65
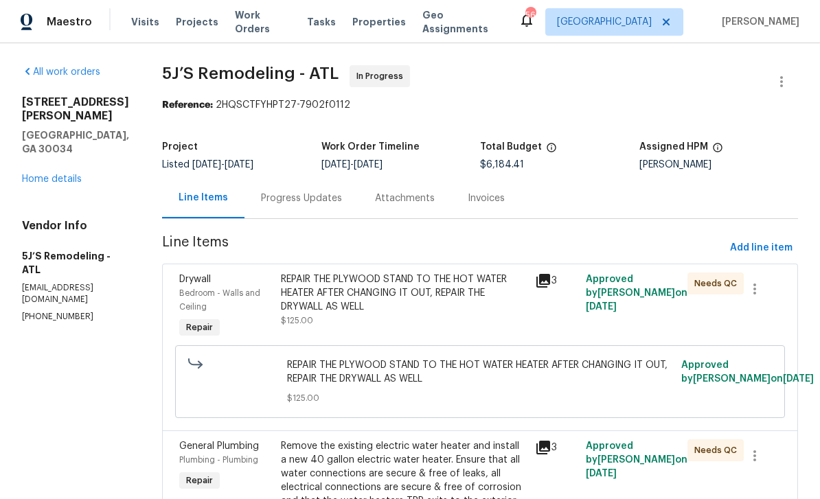
click at [288, 201] on div "Progress Updates" at bounding box center [301, 199] width 81 height 14
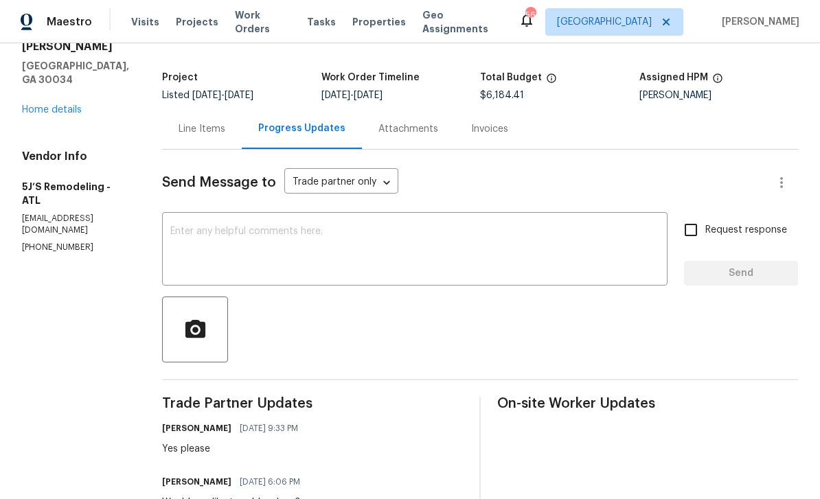
scroll to position [60, 0]
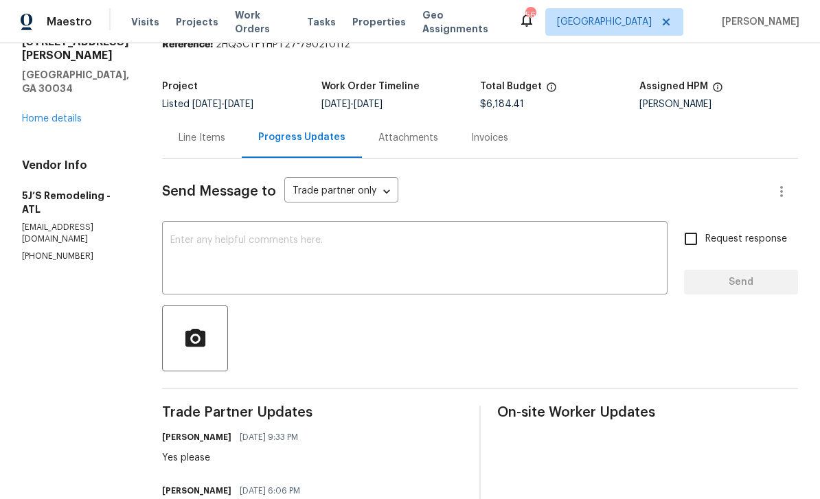
click at [532, 236] on textarea at bounding box center [414, 260] width 489 height 48
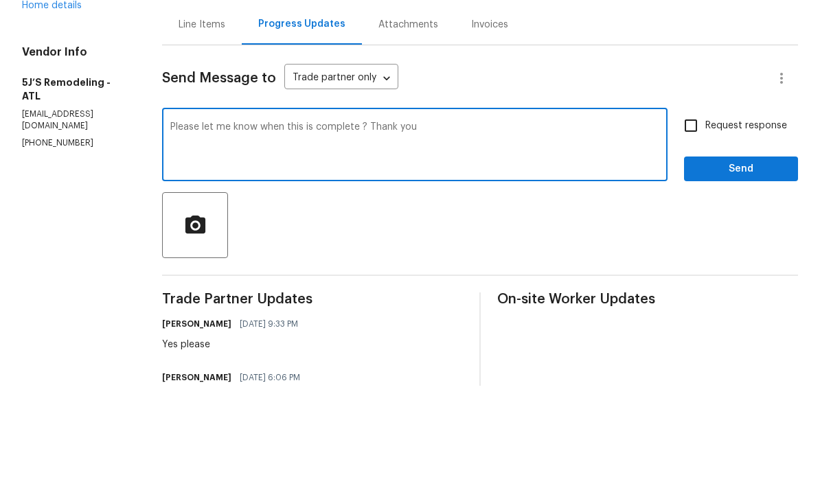
type textarea "Please let me know when this is complete ? Thank you"
click at [698, 225] on input "Request response" at bounding box center [690, 239] width 29 height 29
checkbox input "true"
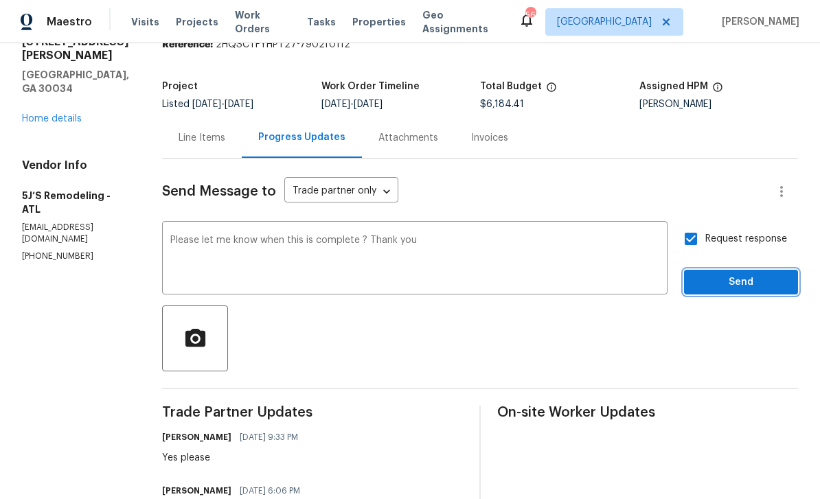
click at [736, 270] on button "Send" at bounding box center [741, 282] width 114 height 25
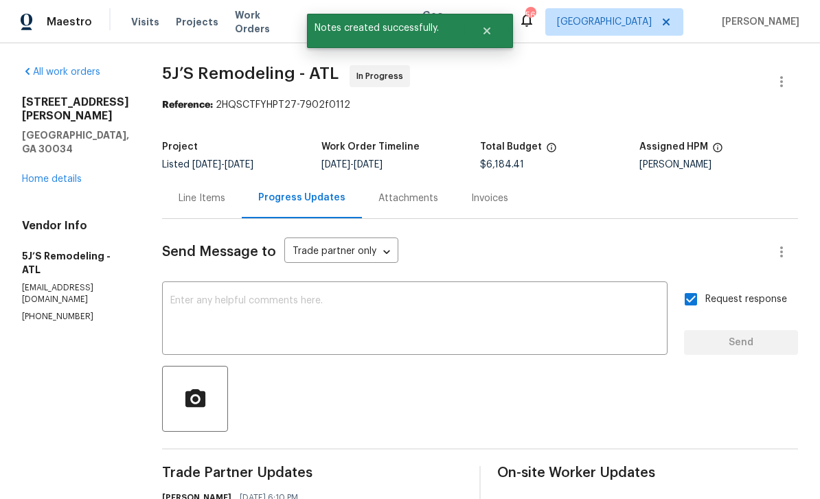
scroll to position [0, 0]
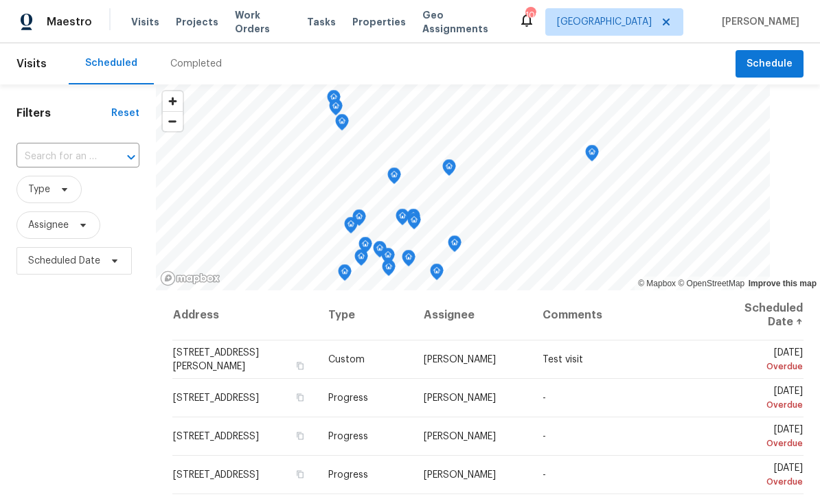
click at [42, 153] on input "text" at bounding box center [58, 156] width 84 height 21
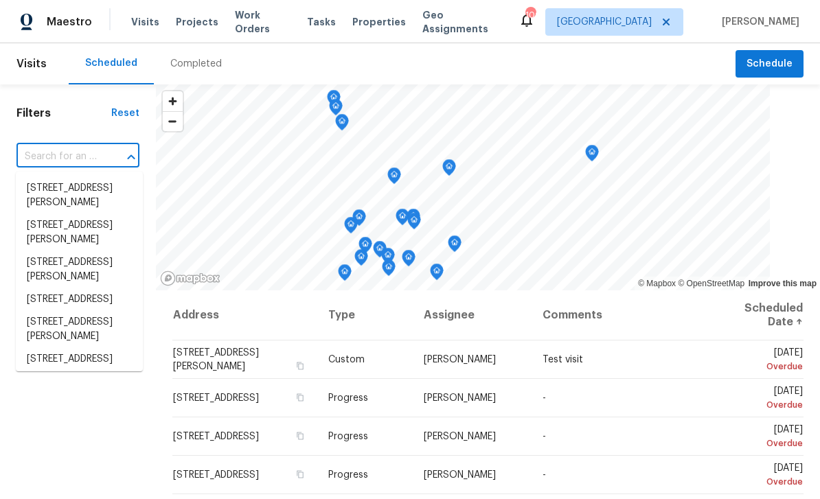
paste input "[STREET_ADDRESS]"
type input "[STREET_ADDRESS]"
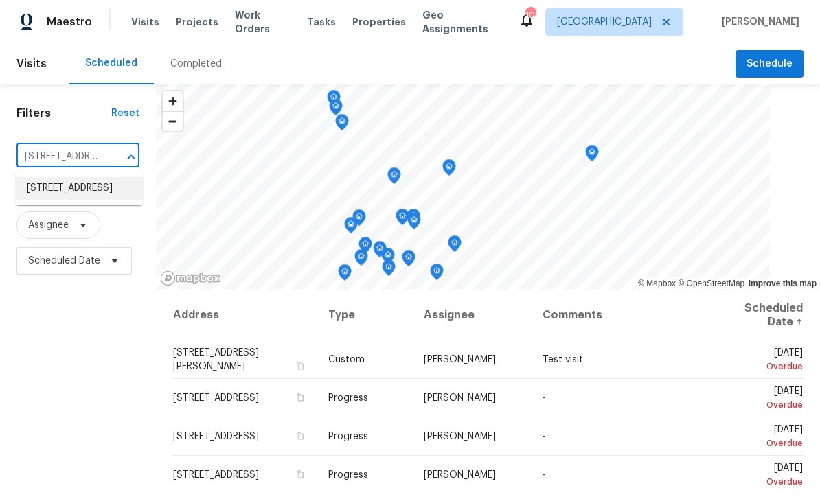
click at [48, 187] on li "[STREET_ADDRESS]" at bounding box center [79, 188] width 127 height 23
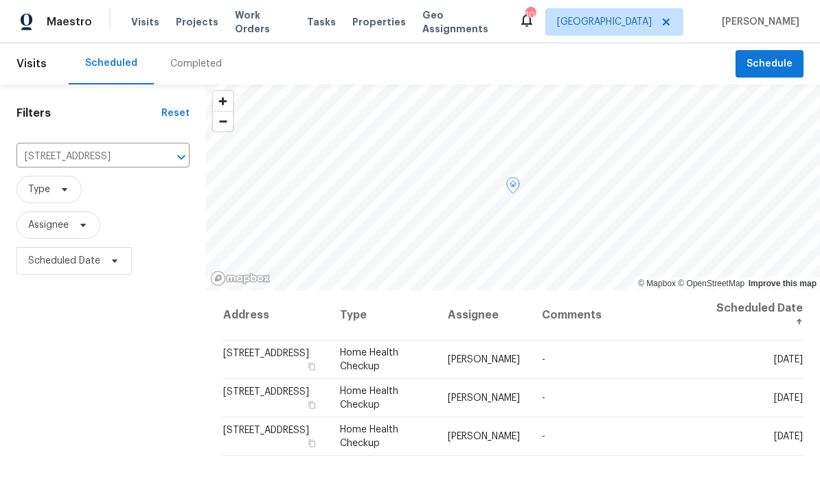
click at [0, 0] on icon at bounding box center [0, 0] width 0 height 0
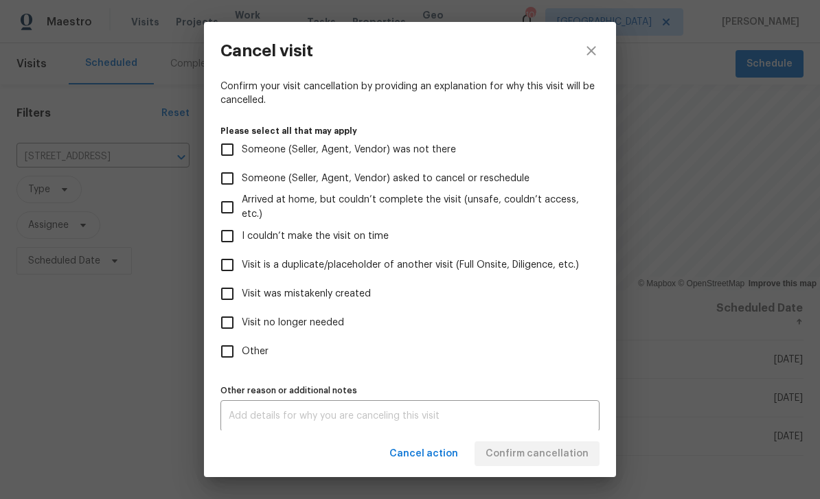
scroll to position [109, 0]
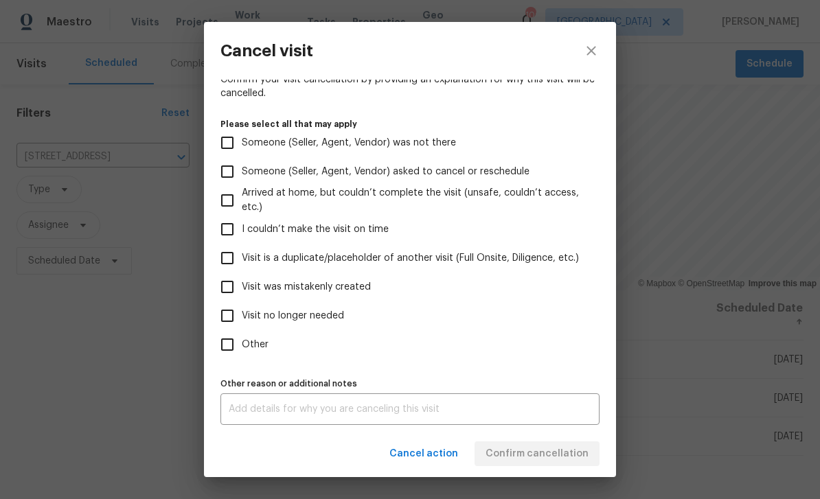
click at [325, 323] on span "Visit no longer needed" at bounding box center [293, 316] width 102 height 14
click at [242, 326] on input "Visit no longer needed" at bounding box center [227, 315] width 29 height 29
checkbox input "true"
click at [420, 272] on label "Visit is a duplicate/placeholder of another visit (Full Onsite, Diligence, etc.)" at bounding box center [401, 258] width 376 height 29
click at [242, 272] on input "Visit is a duplicate/placeholder of another visit (Full Onsite, Diligence, etc.)" at bounding box center [227, 258] width 29 height 29
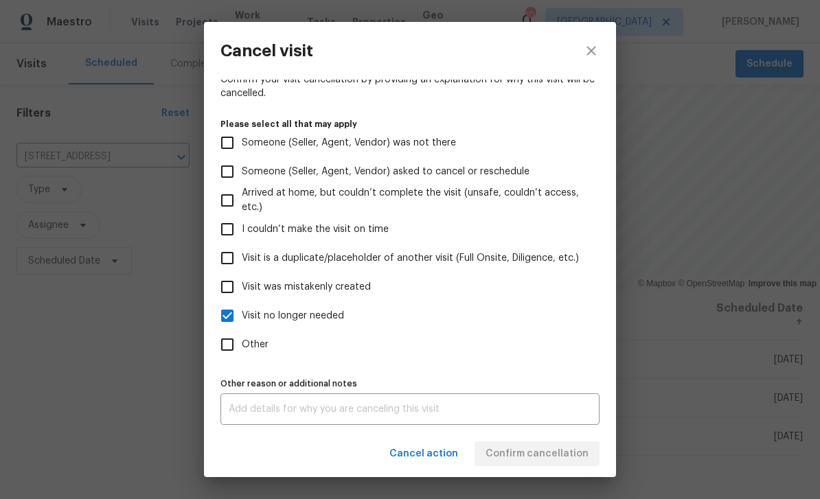
checkbox input "true"
click at [352, 425] on div "x Other reason or additional notes" at bounding box center [409, 410] width 379 height 32
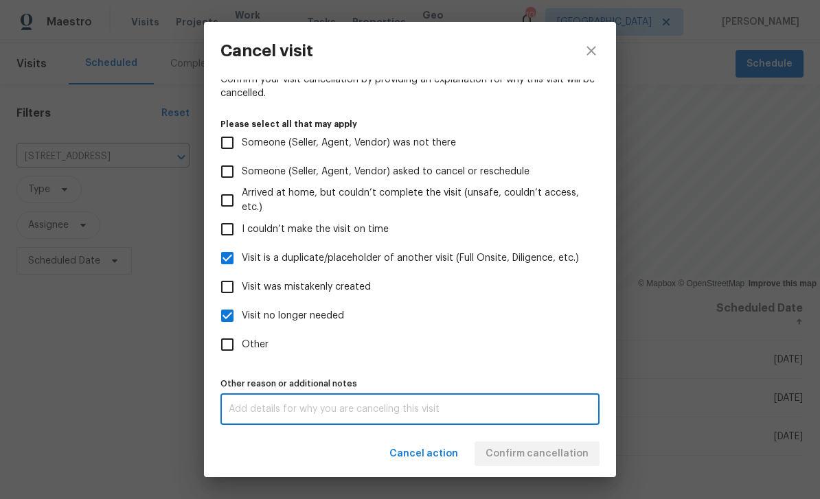
scroll to position [17, 0]
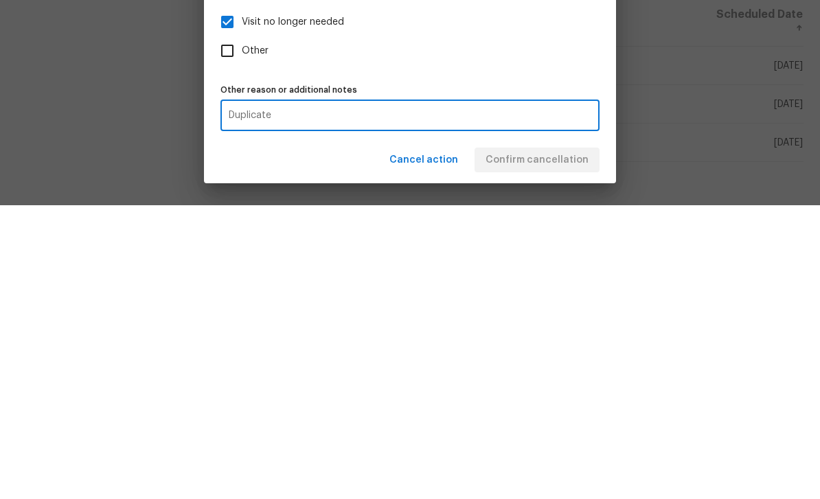
type textarea "Duplicate"
click at [576, 431] on div "Cancel action Confirm cancellation" at bounding box center [410, 454] width 412 height 47
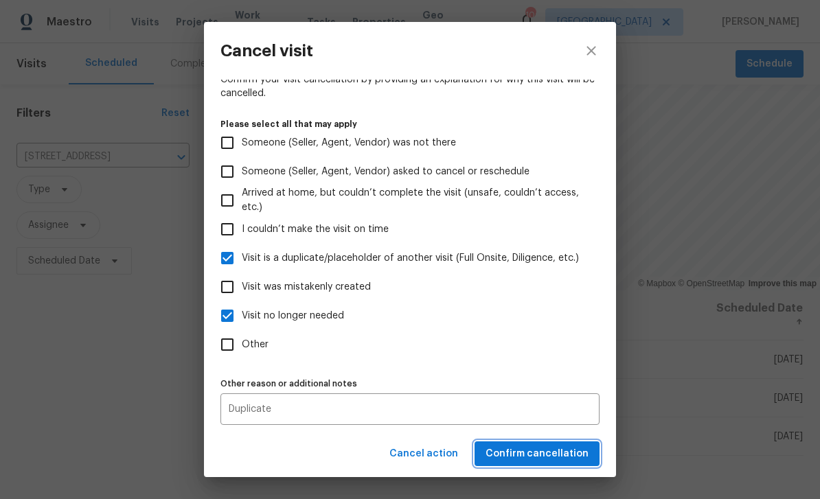
click at [571, 455] on span "Confirm cancellation" at bounding box center [537, 454] width 103 height 17
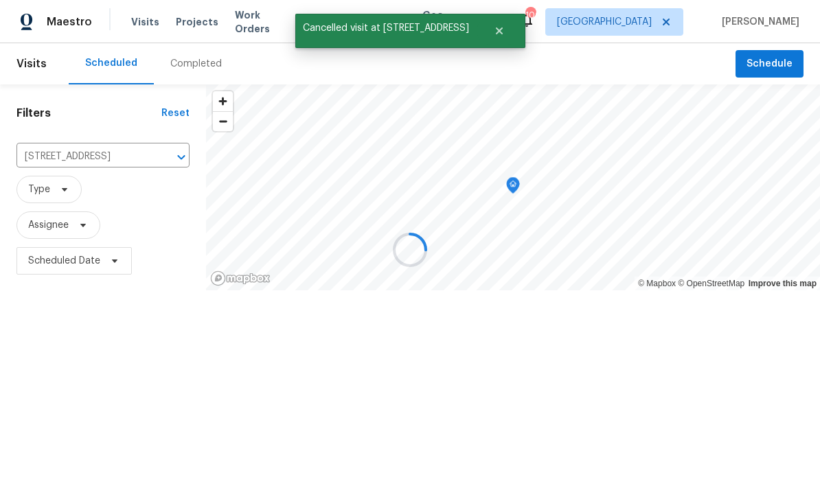
scroll to position [0, 0]
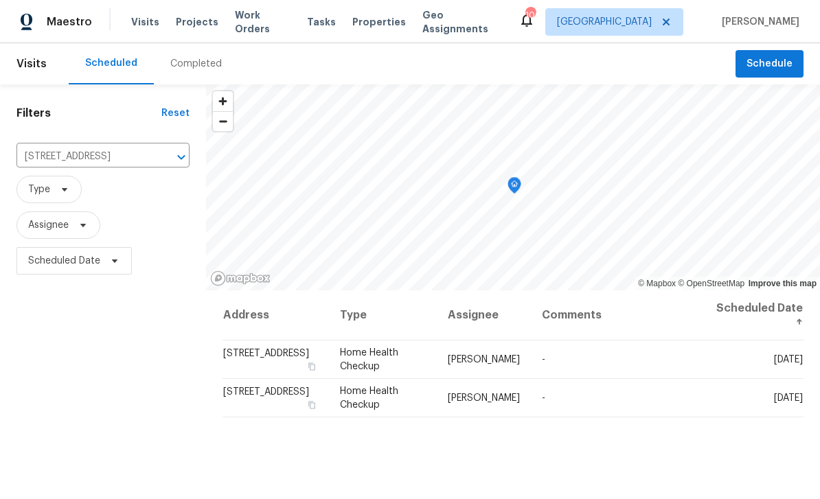
click at [160, 157] on icon "Clear" at bounding box center [163, 157] width 8 height 8
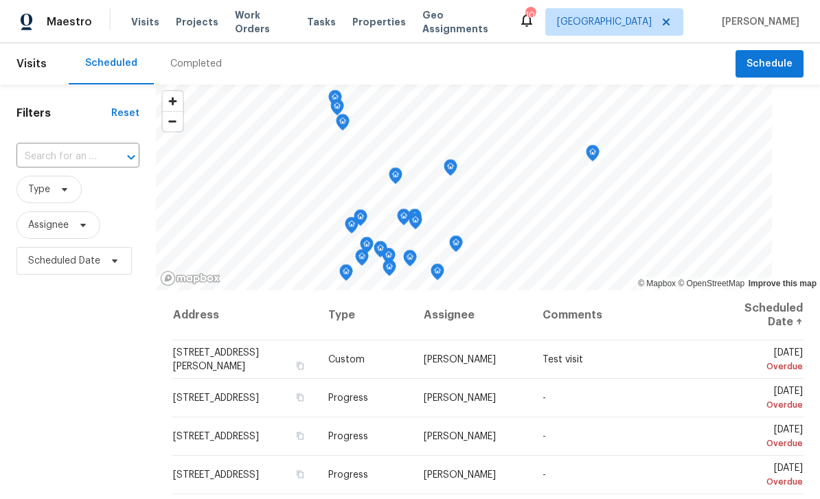
click at [72, 155] on input "text" at bounding box center [58, 156] width 84 height 21
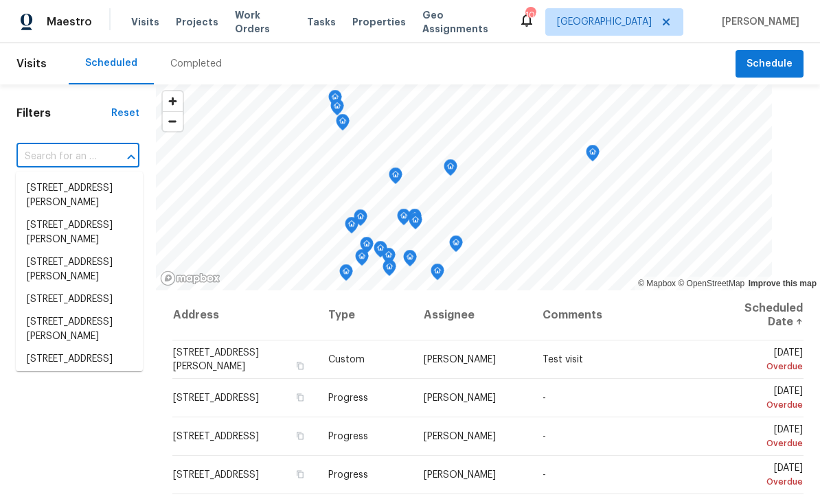
paste input "1175 Church St Unit B, Decatur, GA 30030"
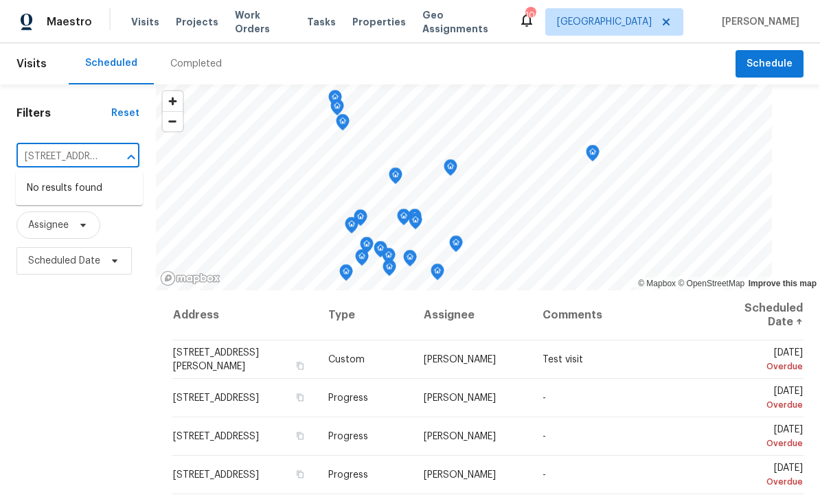
click at [113, 157] on div at bounding box center [122, 157] width 36 height 19
type input "1175 Church St"
click at [54, 192] on li "1175 Church St, Decatur, GA 30030" at bounding box center [79, 188] width 127 height 23
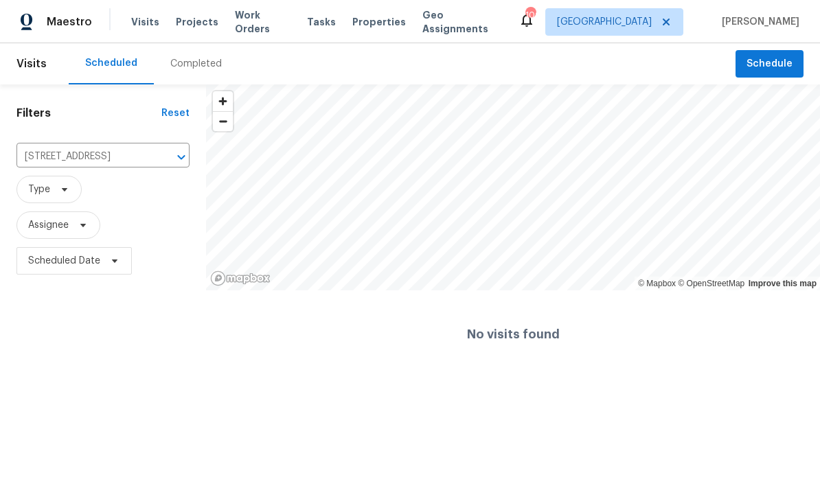
click at [751, 280] on link "Improve this map" at bounding box center [783, 284] width 68 height 10
click at [168, 157] on icon "Clear" at bounding box center [164, 157] width 14 height 14
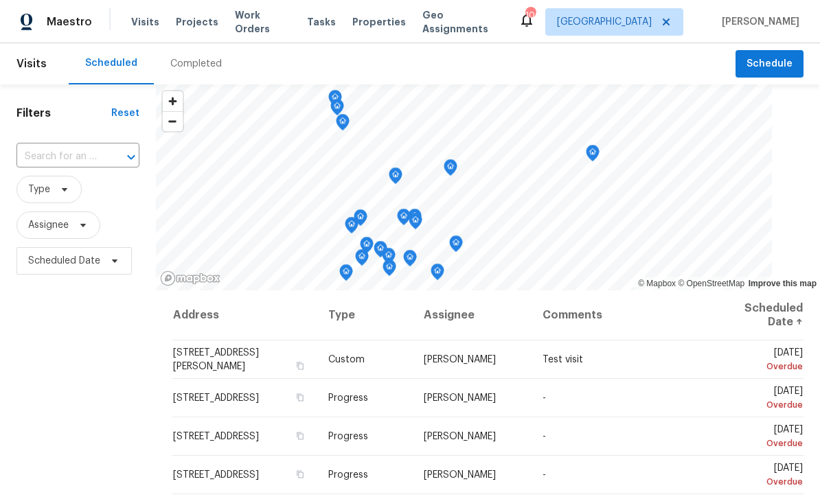
click at [71, 155] on input "text" at bounding box center [58, 156] width 84 height 21
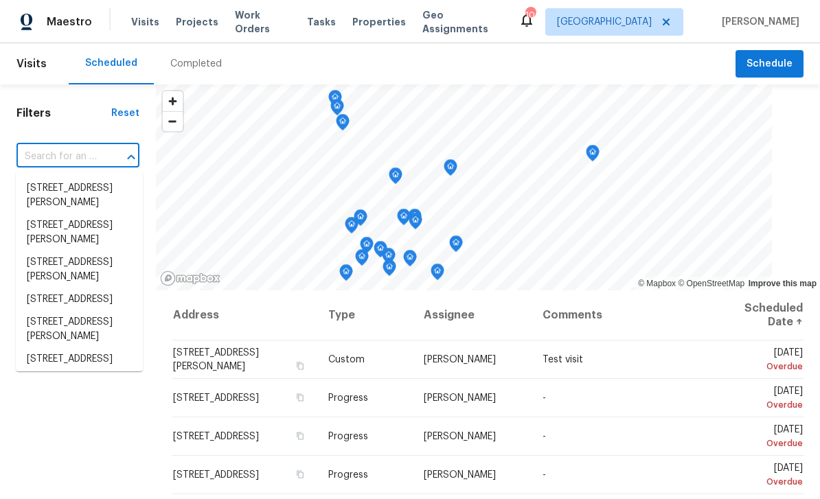
paste input "1175 Church St Unit B, Decatur, GA 30030"
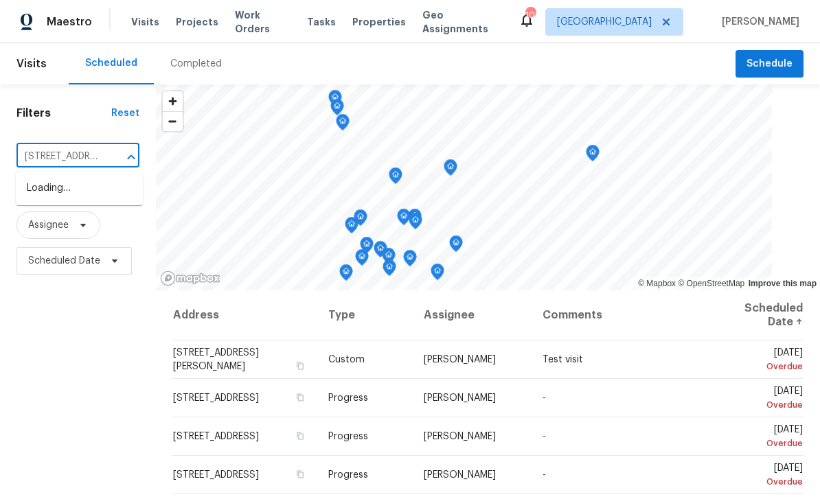
type input "1175 Church St"
click at [65, 234] on li "1175 Church St Unit B, Decatur, GA 30030" at bounding box center [79, 218] width 127 height 37
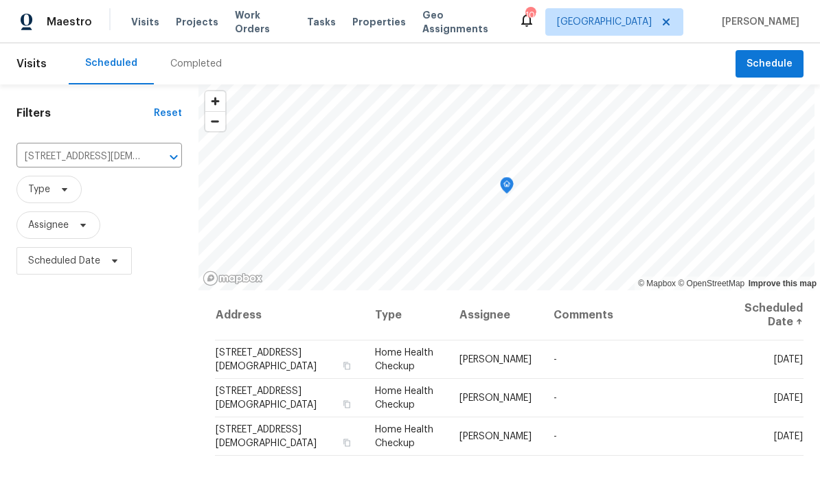
click at [0, 0] on icon at bounding box center [0, 0] width 0 height 0
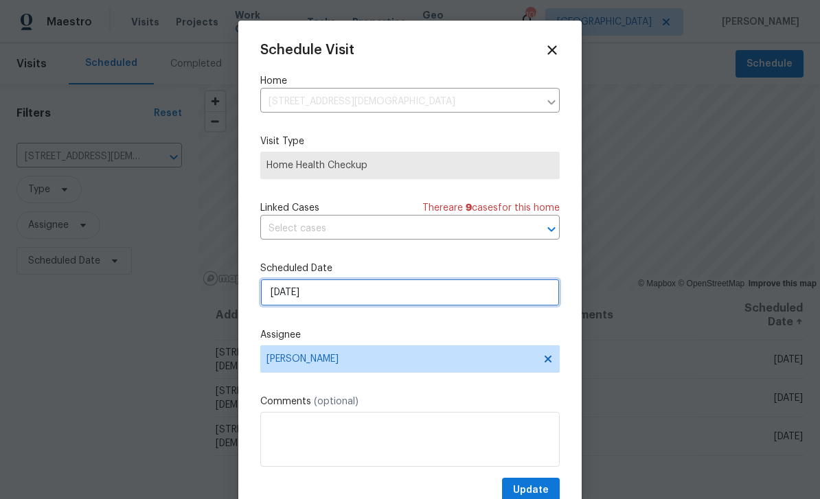
click at [472, 305] on input "[DATE]" at bounding box center [409, 292] width 299 height 27
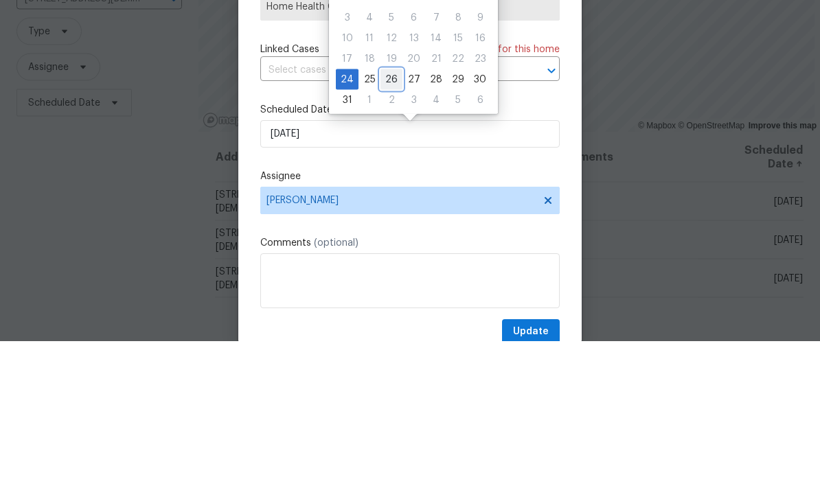
click at [387, 228] on div "26" at bounding box center [391, 237] width 22 height 19
type input "[DATE]"
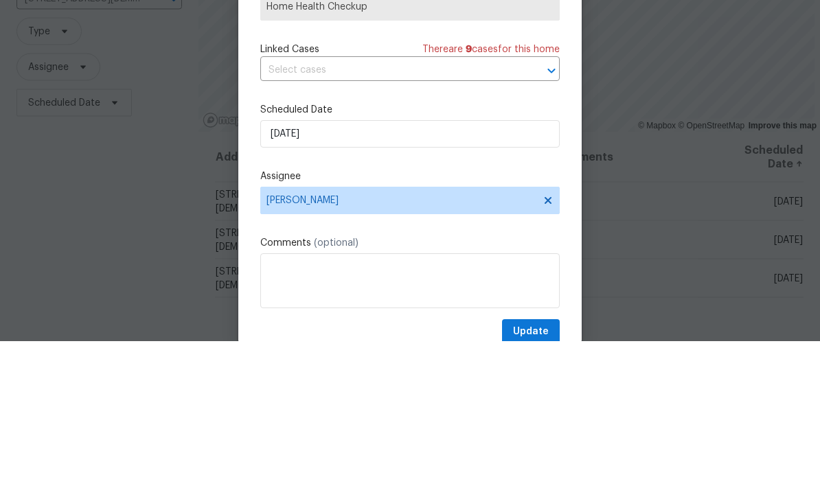
scroll to position [44, 0]
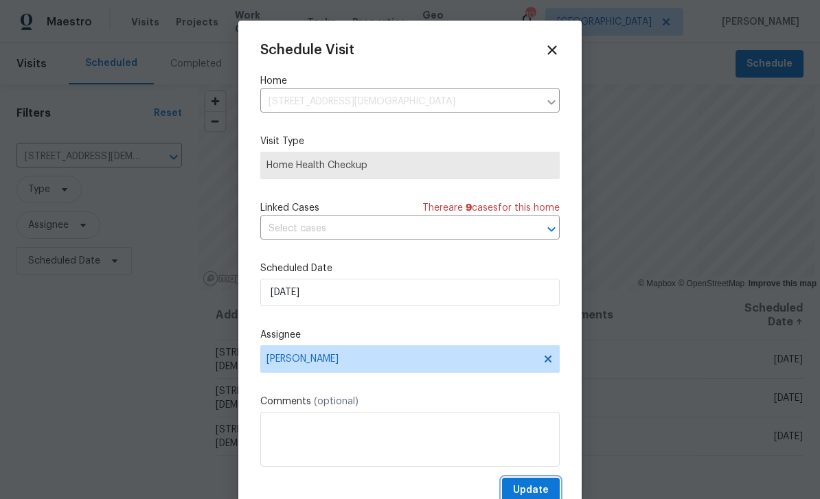
click at [547, 490] on span "Update" at bounding box center [531, 490] width 36 height 17
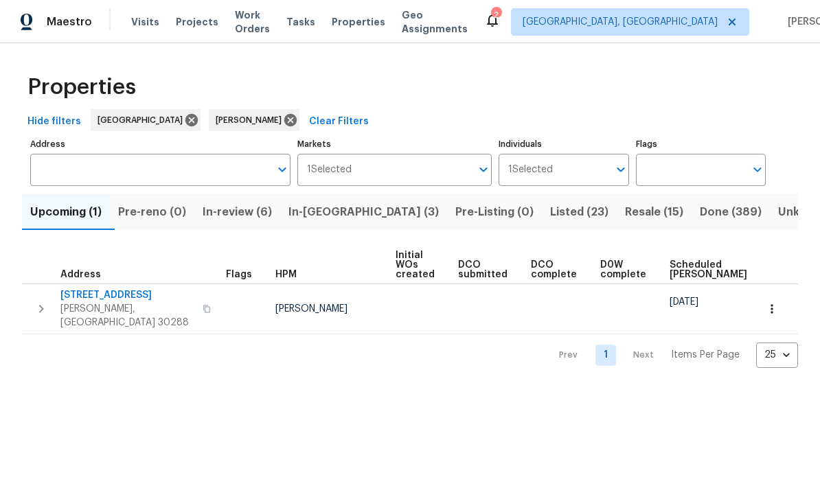
click at [253, 220] on span "In-review (6)" at bounding box center [237, 212] width 69 height 19
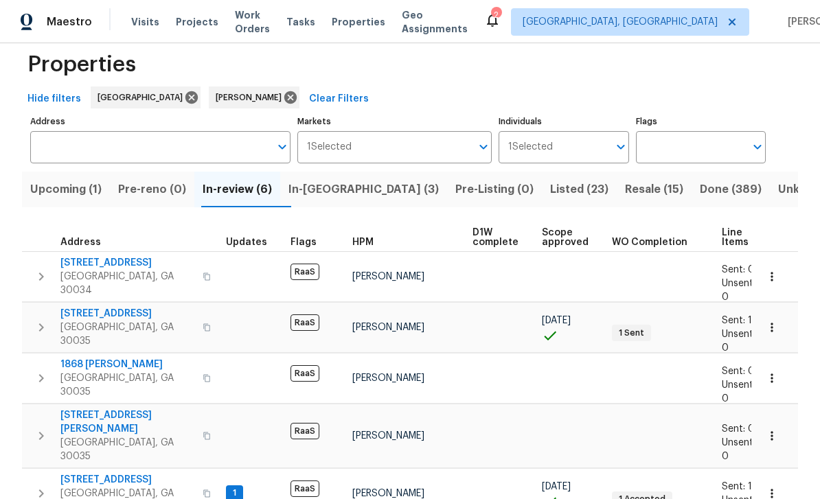
click at [89, 473] on span "[STREET_ADDRESS]" at bounding box center [127, 480] width 134 height 14
click at [79, 185] on span "Upcoming (1)" at bounding box center [65, 189] width 71 height 19
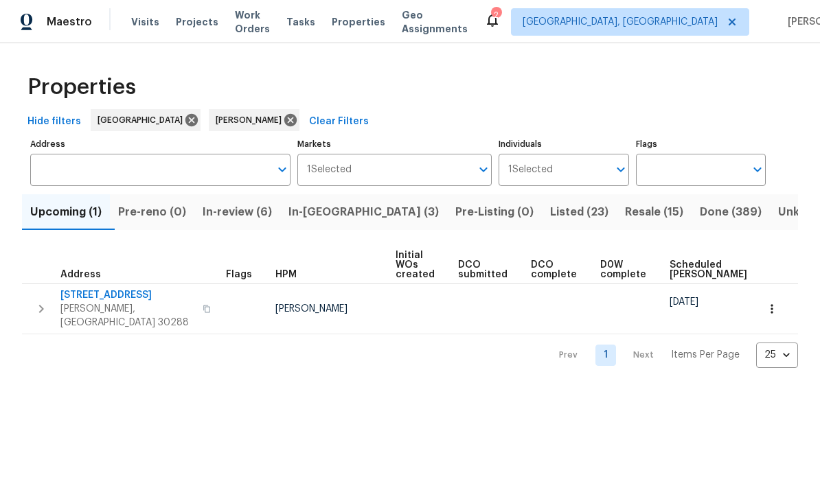
click at [455, 215] on span "Pre-Listing (0)" at bounding box center [494, 212] width 78 height 19
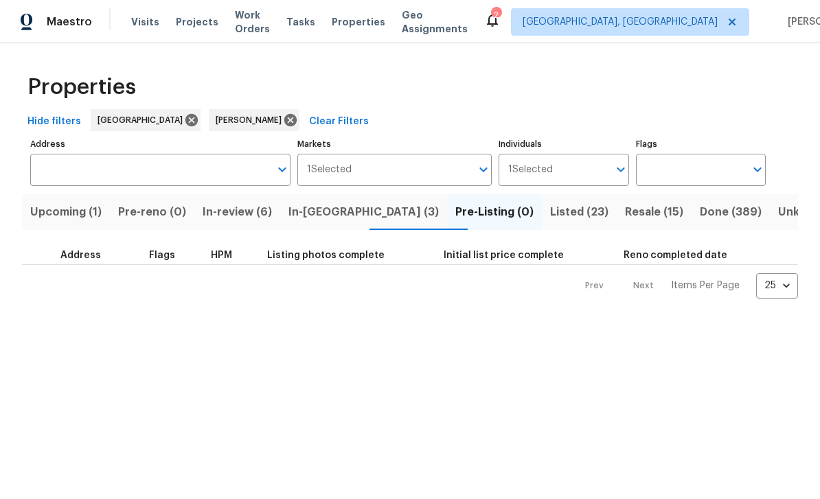
click at [354, 207] on span "In-[GEOGRAPHIC_DATA] (3)" at bounding box center [363, 212] width 150 height 19
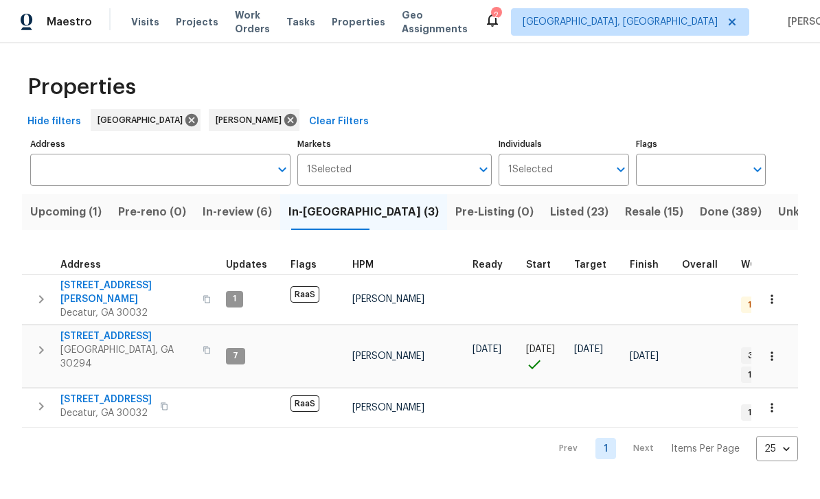
click at [82, 285] on span "[STREET_ADDRESS][PERSON_NAME]" at bounding box center [127, 292] width 134 height 27
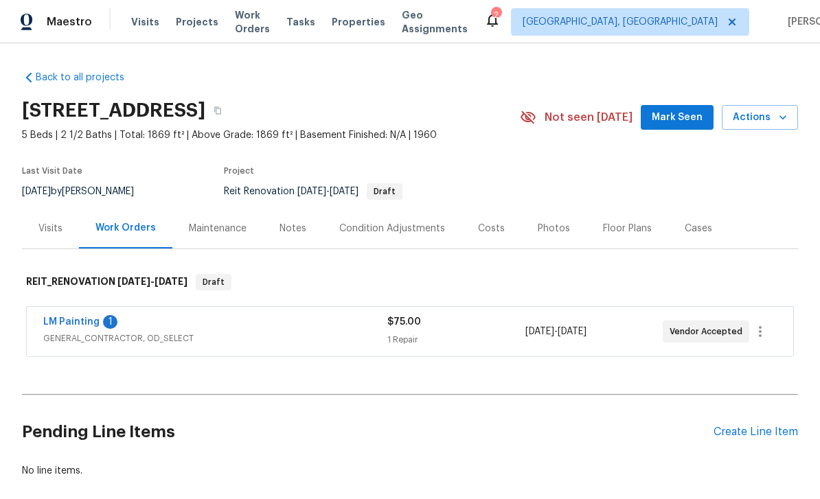
scroll to position [9, 0]
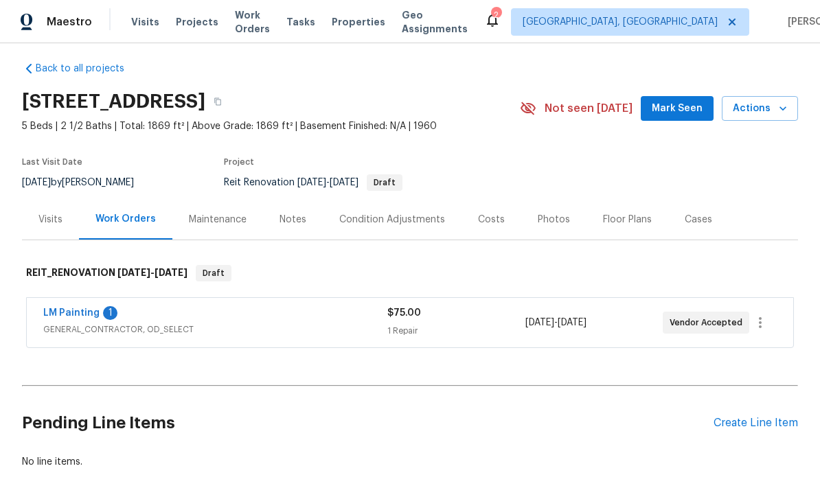
click at [70, 315] on link "LM Painting" at bounding box center [71, 313] width 56 height 10
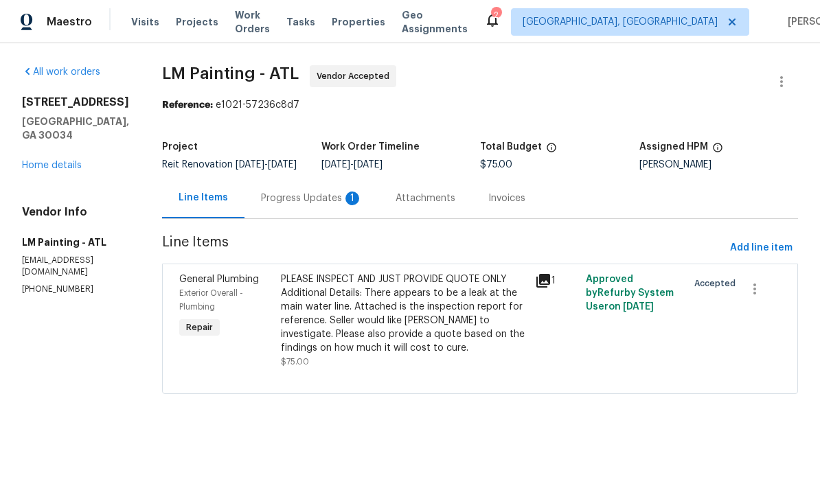
click at [359, 201] on div "1" at bounding box center [352, 199] width 14 height 14
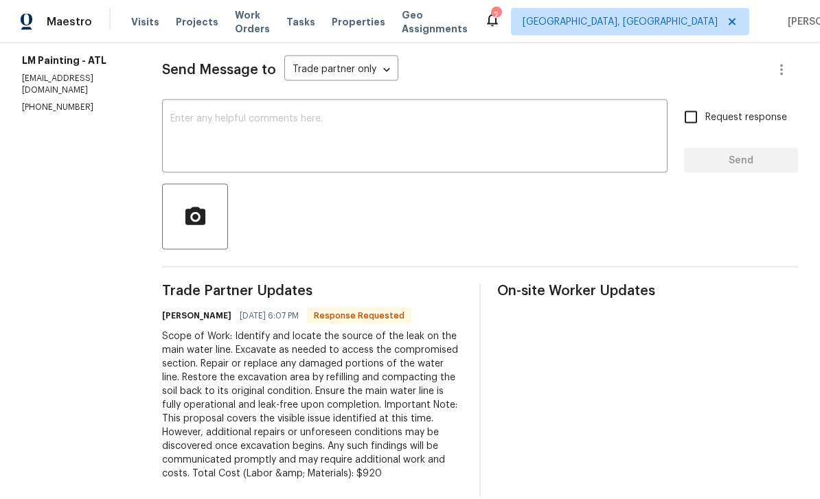
scroll to position [40, 0]
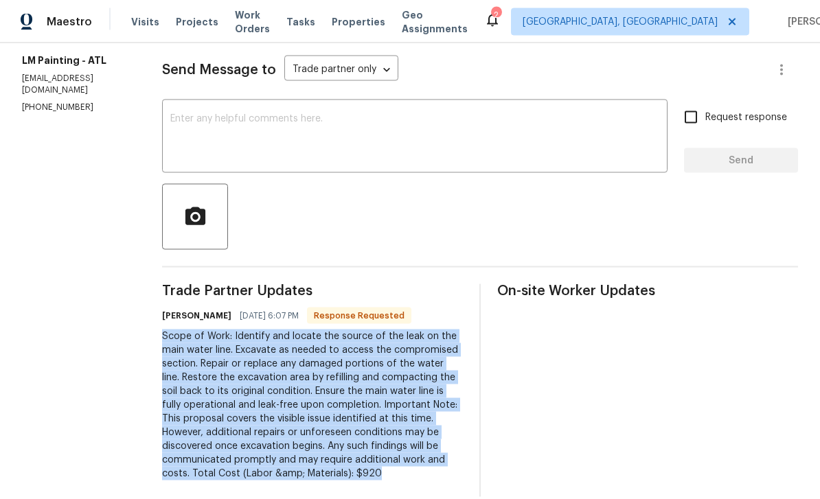
copy div "Scope of Work: Identify and locate the source of the leak on the main water lin…"
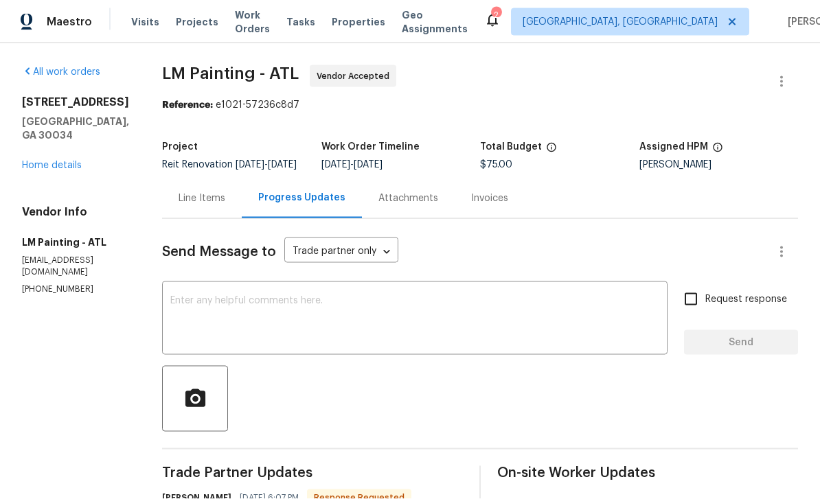
scroll to position [41, 0]
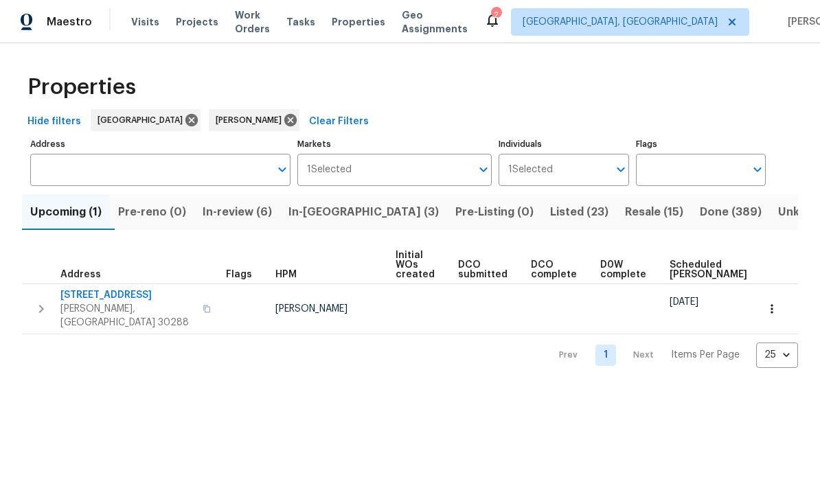
click at [250, 218] on span "In-review (6)" at bounding box center [237, 212] width 69 height 19
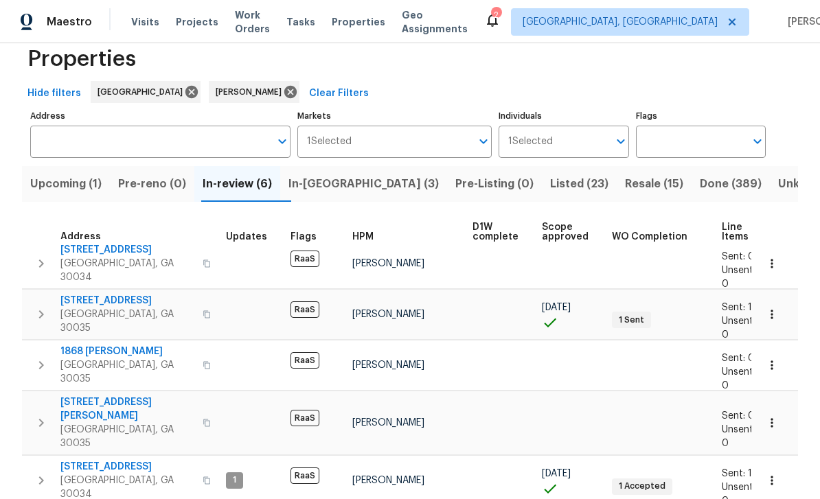
scroll to position [26, 0]
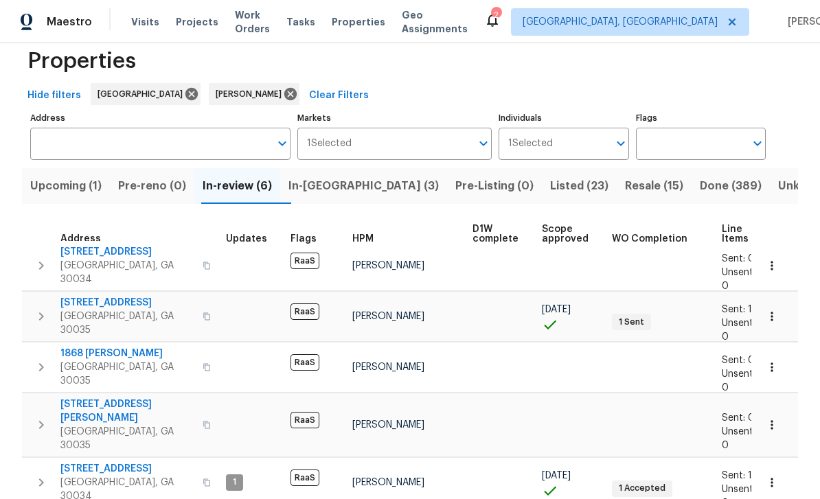
click at [349, 187] on span "In-[GEOGRAPHIC_DATA] (3)" at bounding box center [363, 185] width 150 height 19
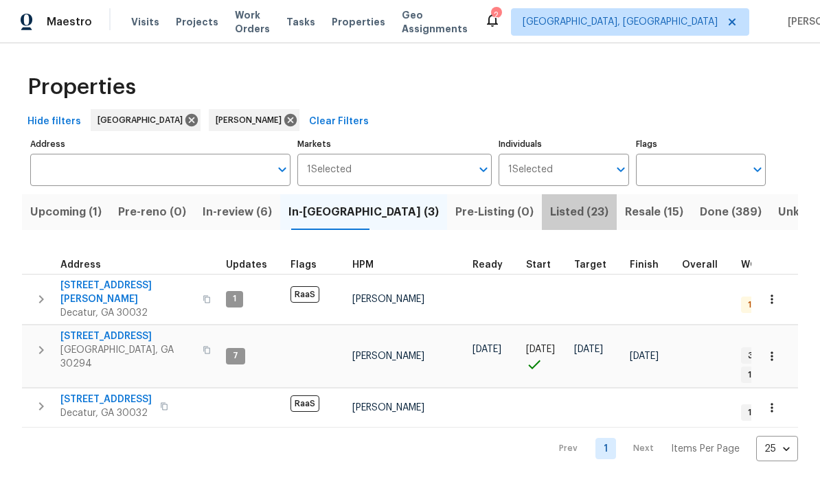
click at [550, 218] on span "Listed (23)" at bounding box center [579, 212] width 58 height 19
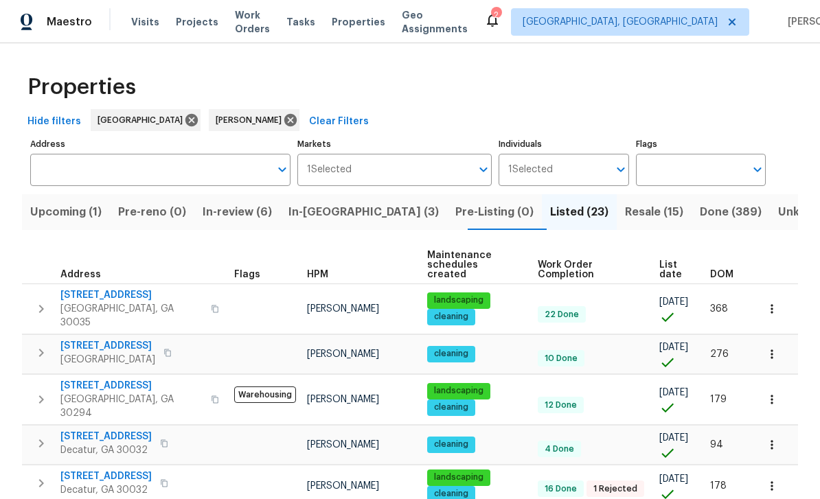
click at [251, 19] on span "Work Orders" at bounding box center [252, 21] width 35 height 27
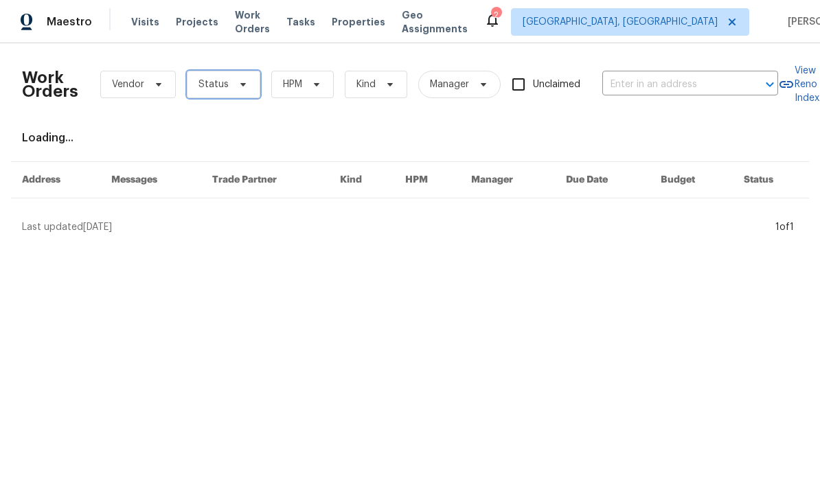
click at [242, 96] on span "Status" at bounding box center [223, 84] width 73 height 27
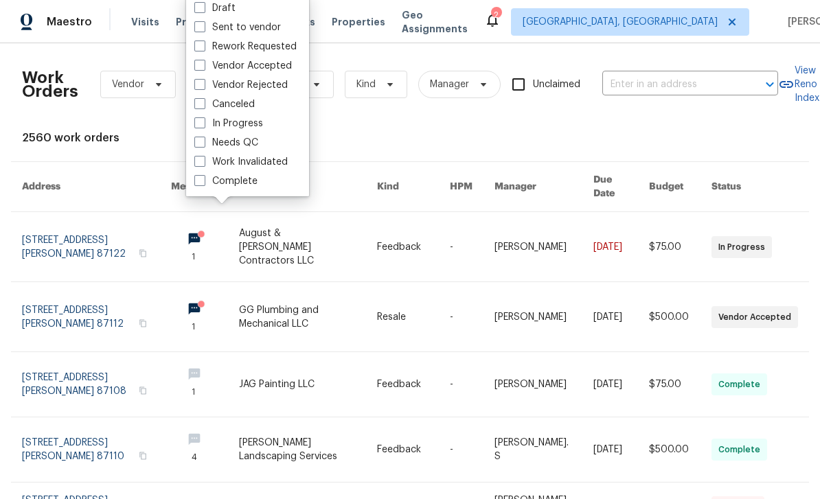
click at [206, 148] on label "Needs QC" at bounding box center [226, 143] width 64 height 14
click at [203, 145] on input "Needs QC" at bounding box center [198, 140] width 9 height 9
checkbox input "true"
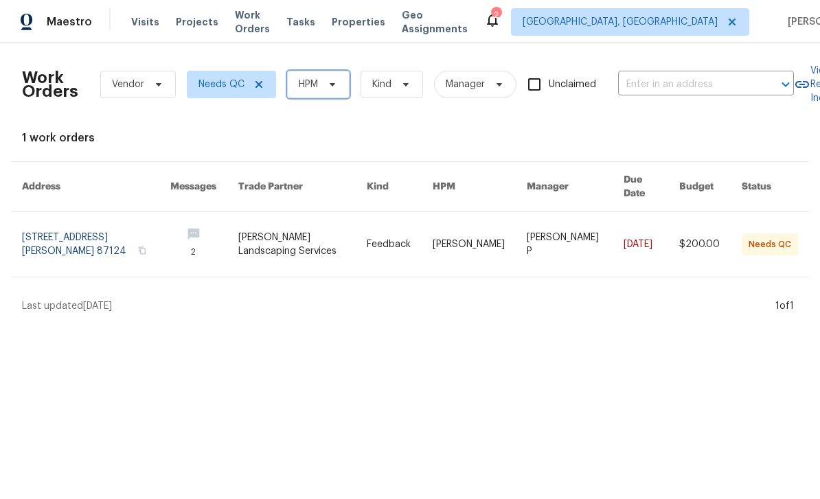
click at [333, 82] on icon at bounding box center [332, 84] width 11 height 11
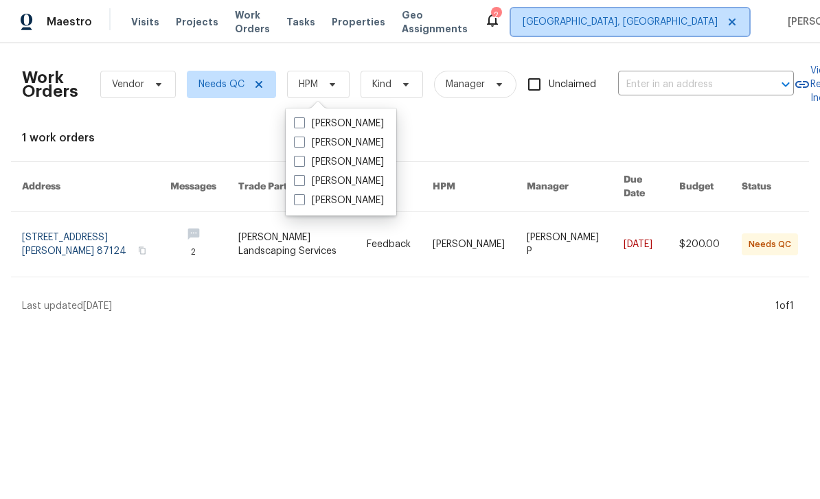
click at [657, 22] on span "[GEOGRAPHIC_DATA], [GEOGRAPHIC_DATA]" at bounding box center [620, 22] width 195 height 14
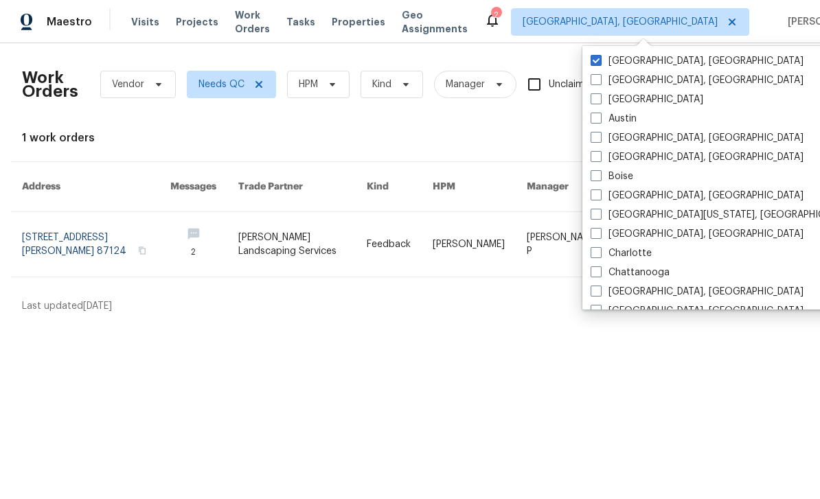
click at [598, 98] on span at bounding box center [596, 98] width 11 height 11
click at [598, 98] on input "[GEOGRAPHIC_DATA]" at bounding box center [595, 97] width 9 height 9
checkbox input "true"
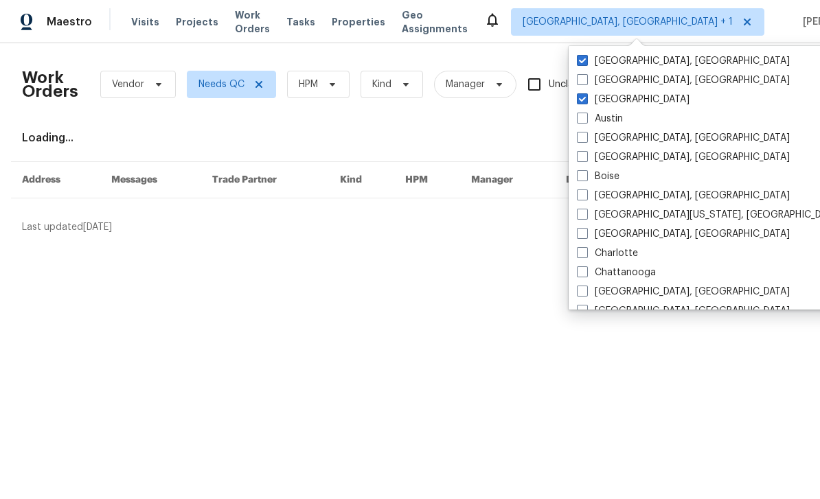
click at [619, 61] on label "[GEOGRAPHIC_DATA], [GEOGRAPHIC_DATA]" at bounding box center [683, 61] width 213 height 14
click at [586, 61] on input "[GEOGRAPHIC_DATA], [GEOGRAPHIC_DATA]" at bounding box center [581, 58] width 9 height 9
checkbox input "false"
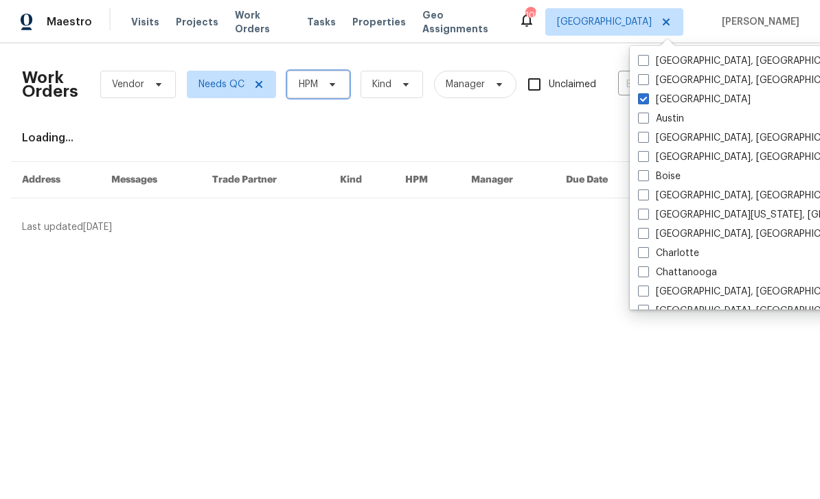
click at [335, 81] on icon at bounding box center [332, 84] width 11 height 11
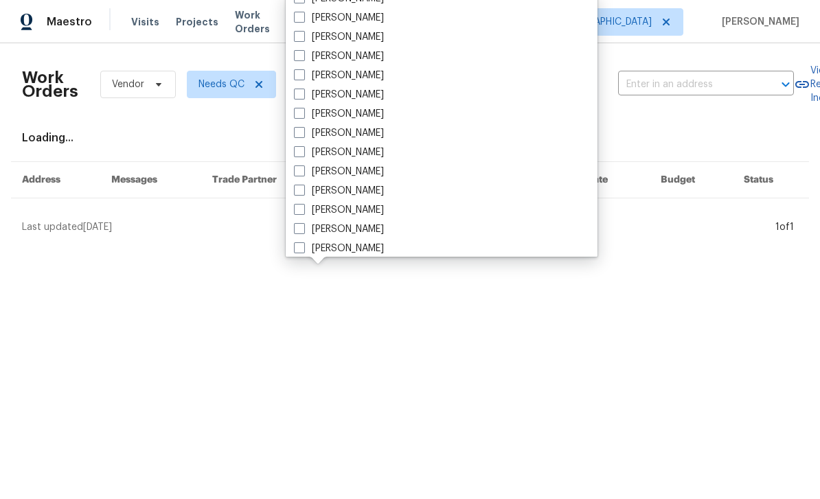
scroll to position [467, 0]
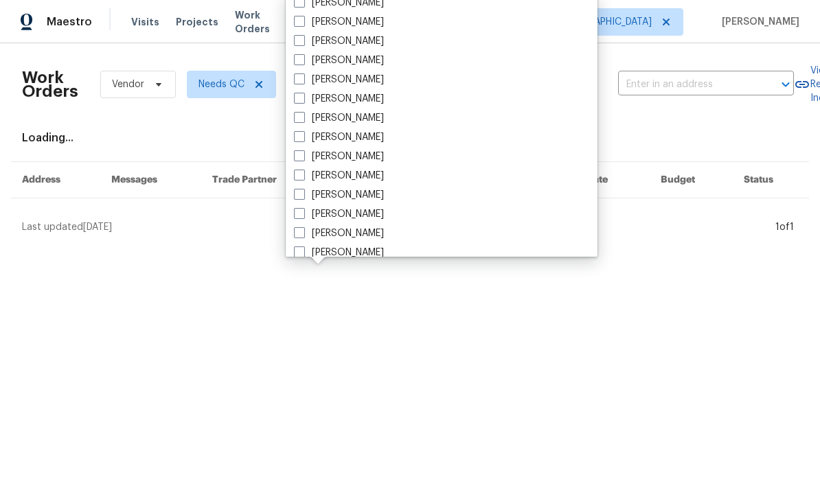
click at [366, 172] on label "[PERSON_NAME]" at bounding box center [339, 176] width 90 height 14
click at [303, 172] on input "[PERSON_NAME]" at bounding box center [298, 173] width 9 height 9
checkbox input "true"
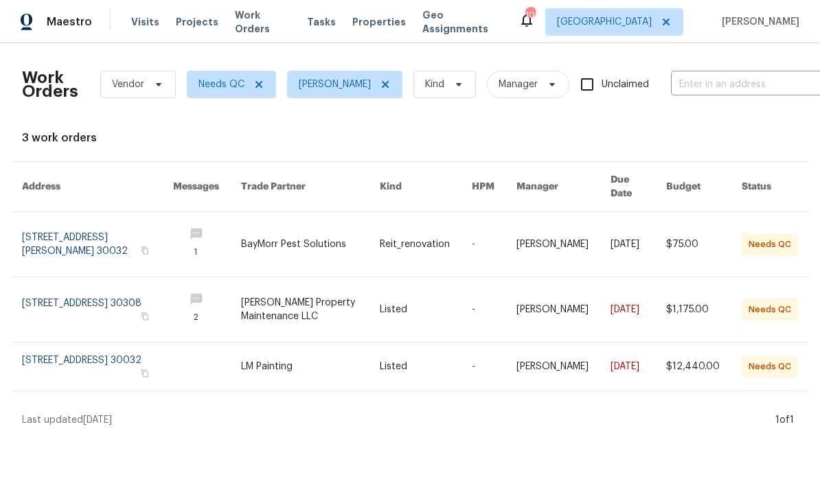
click at [74, 296] on link at bounding box center [97, 309] width 151 height 65
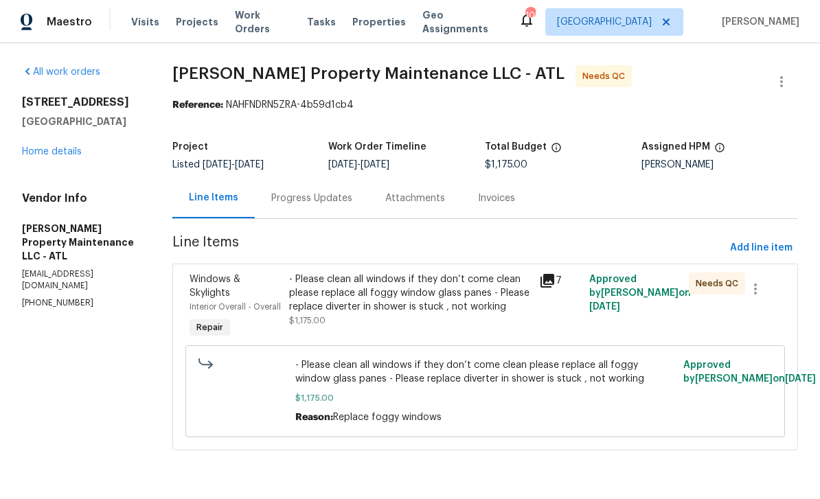
click at [334, 196] on div "Progress Updates" at bounding box center [311, 199] width 81 height 14
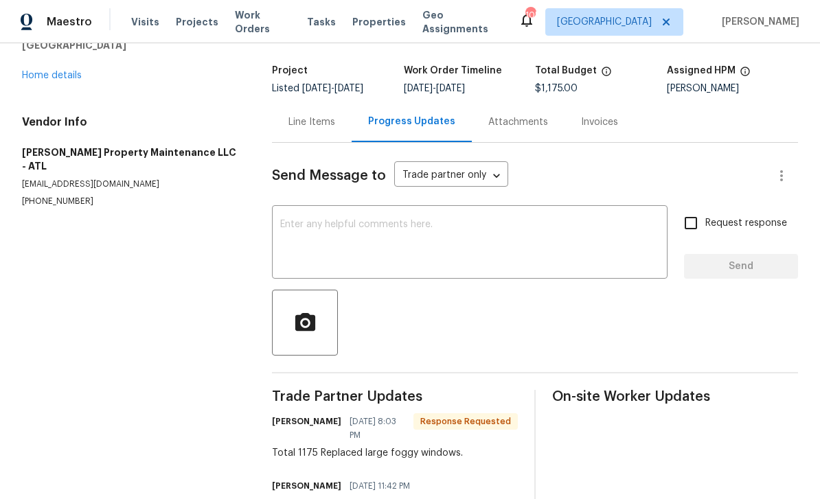
scroll to position [75, 0]
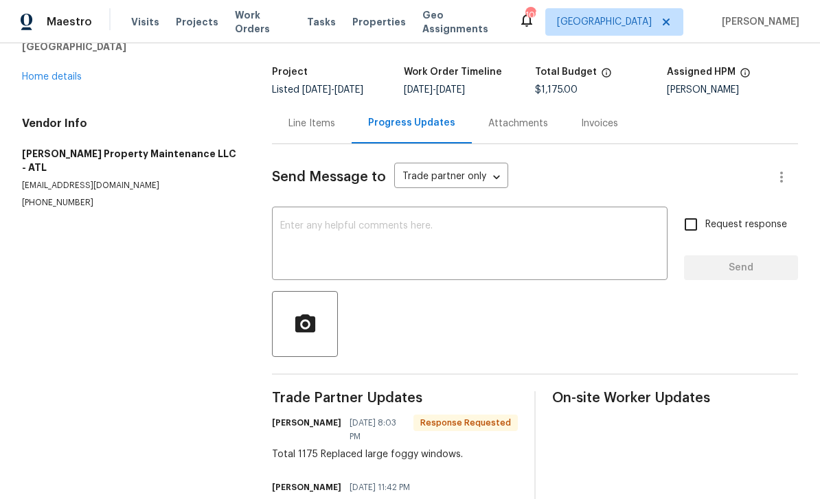
click at [326, 126] on div "Line Items" at bounding box center [311, 124] width 47 height 14
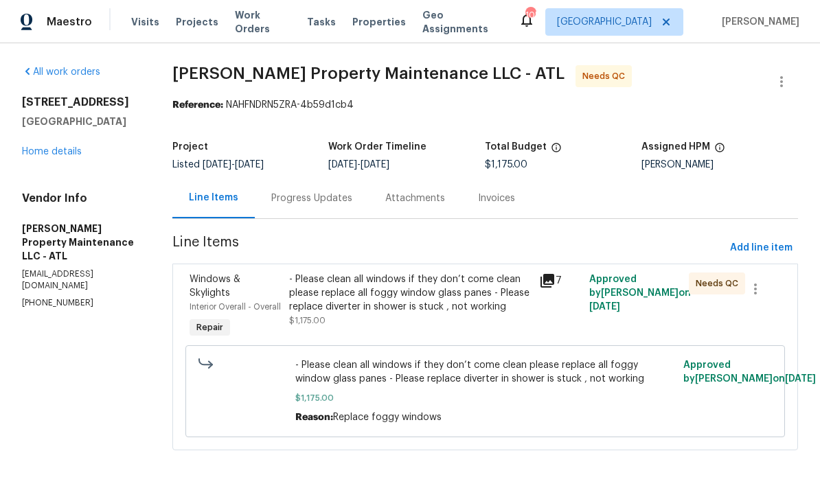
click at [485, 300] on div "- Please clean all windows if they don’t come clean please replace all foggy wi…" at bounding box center [410, 293] width 242 height 41
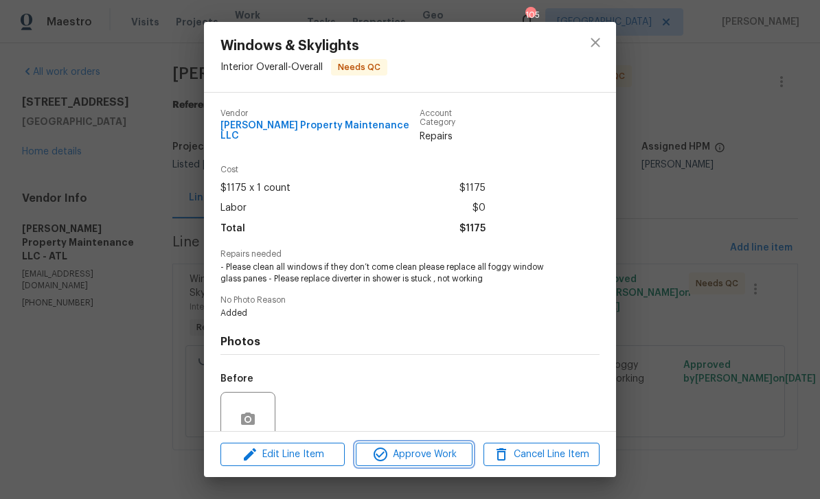
click at [443, 455] on span "Approve Work" at bounding box center [414, 454] width 108 height 17
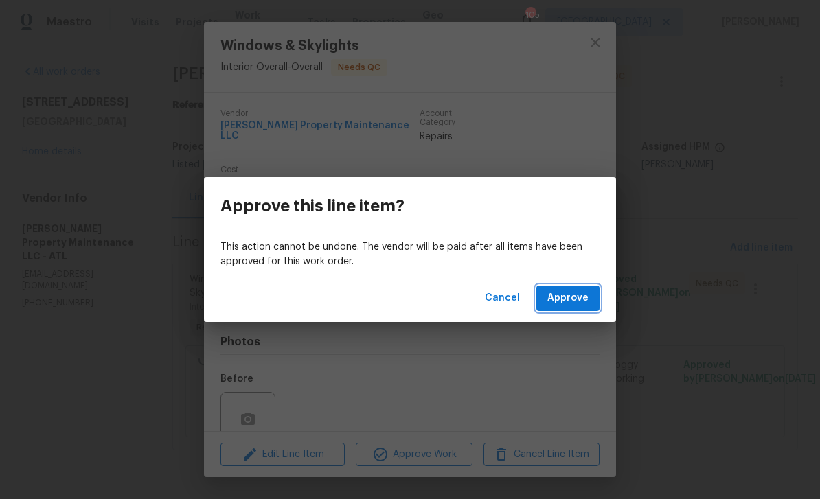
click at [578, 303] on span "Approve" at bounding box center [567, 298] width 41 height 17
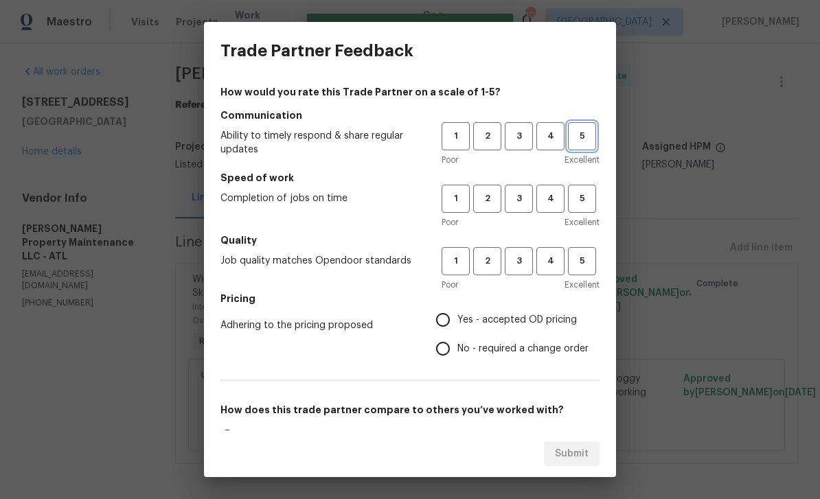
click at [583, 132] on span "5" at bounding box center [581, 136] width 25 height 16
click at [581, 197] on span "5" at bounding box center [581, 199] width 25 height 16
click at [586, 263] on span "5" at bounding box center [581, 261] width 25 height 16
click at [440, 317] on input "Yes - accepted OD pricing" at bounding box center [443, 320] width 29 height 29
radio input "true"
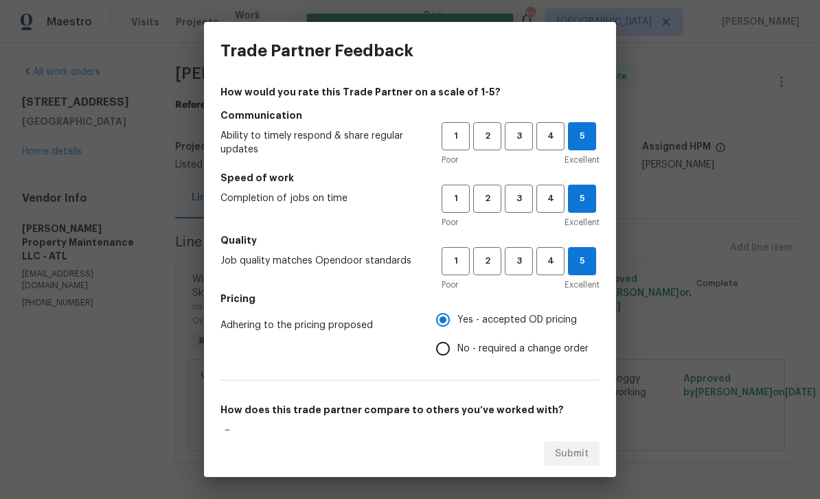
scroll to position [44, 0]
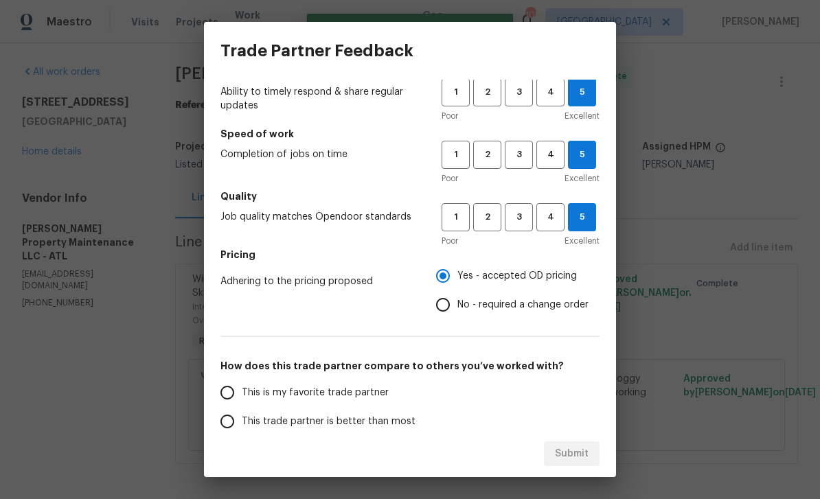
click at [229, 388] on input "This is my favorite trade partner" at bounding box center [227, 392] width 29 height 29
click at [588, 453] on span "Submit" at bounding box center [572, 454] width 34 height 17
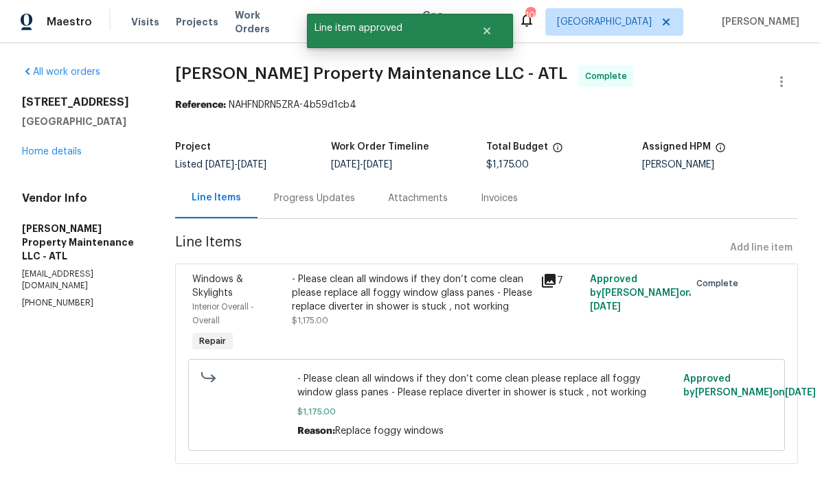
radio input "true"
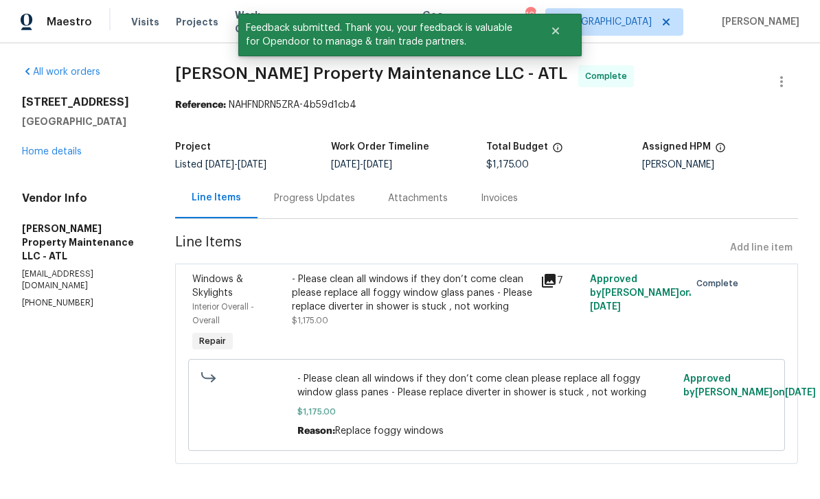
click at [236, 21] on span "Work Orders" at bounding box center [263, 21] width 56 height 27
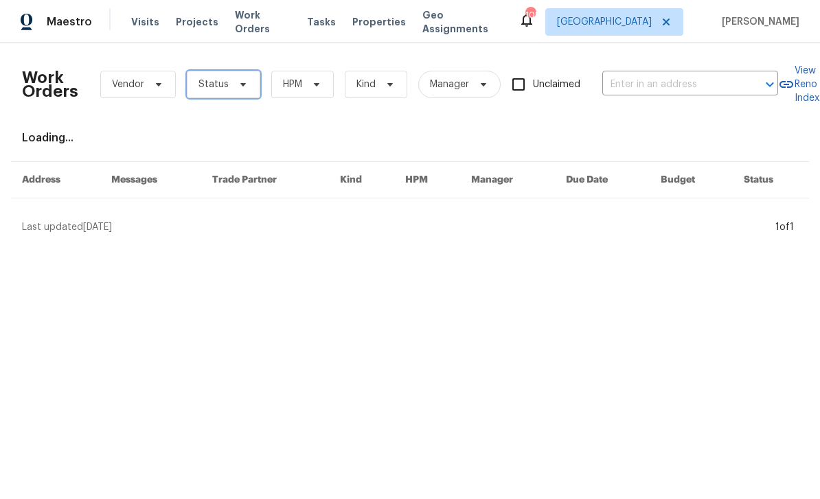
click at [225, 87] on span "Status" at bounding box center [213, 85] width 30 height 14
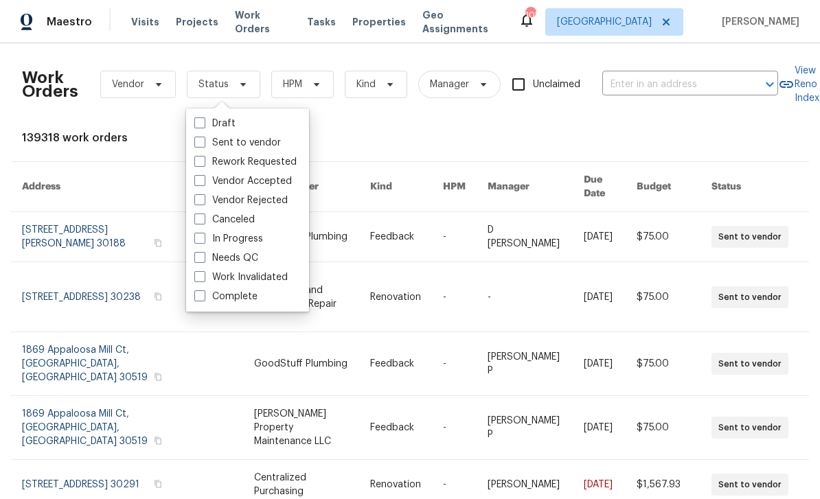
click at [205, 256] on span at bounding box center [199, 257] width 11 height 11
click at [203, 256] on input "Needs QC" at bounding box center [198, 255] width 9 height 9
checkbox input "true"
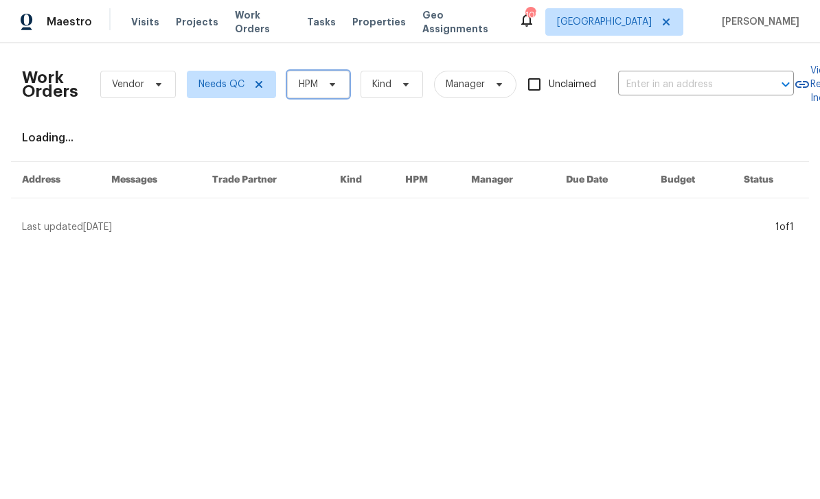
click at [337, 87] on icon at bounding box center [332, 84] width 11 height 11
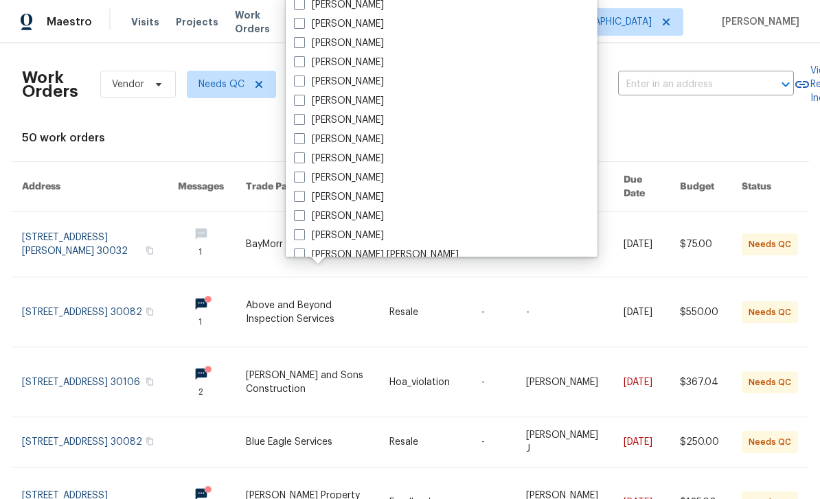
scroll to position [485, 0]
click at [370, 154] on div "[PERSON_NAME]" at bounding box center [442, 157] width 304 height 19
click at [359, 159] on label "[PERSON_NAME]" at bounding box center [339, 158] width 90 height 14
click at [303, 159] on input "[PERSON_NAME]" at bounding box center [298, 155] width 9 height 9
checkbox input "true"
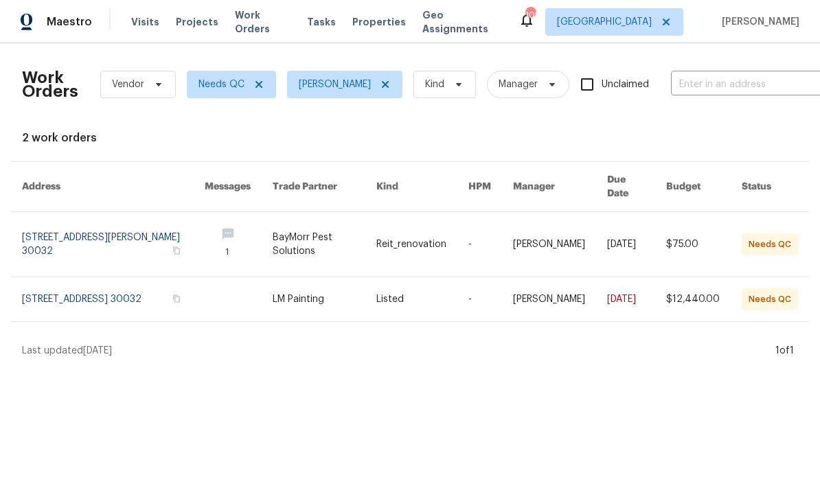
click at [73, 282] on link at bounding box center [113, 299] width 183 height 44
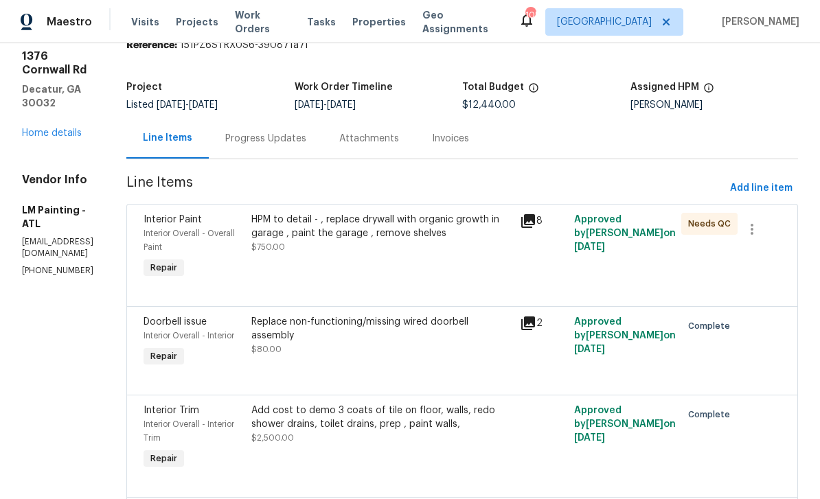
scroll to position [97, 0]
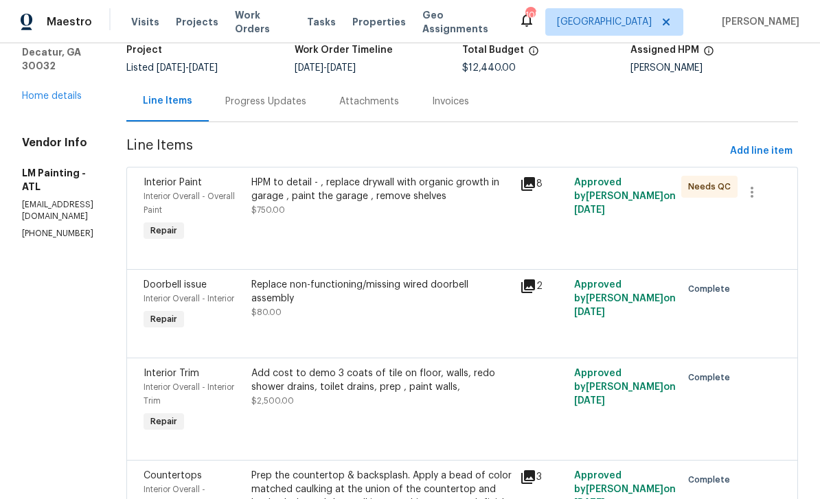
click at [535, 180] on icon at bounding box center [528, 184] width 14 height 14
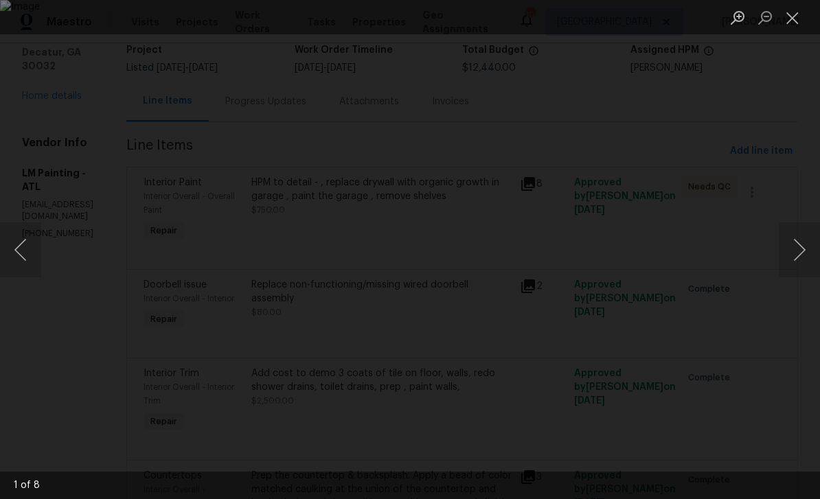
click at [798, 249] on button "Next image" at bounding box center [799, 250] width 41 height 55
click at [803, 244] on button "Next image" at bounding box center [799, 250] width 41 height 55
click at [804, 248] on button "Next image" at bounding box center [799, 250] width 41 height 55
click at [799, 255] on button "Next image" at bounding box center [799, 250] width 41 height 55
click at [801, 252] on button "Next image" at bounding box center [799, 250] width 41 height 55
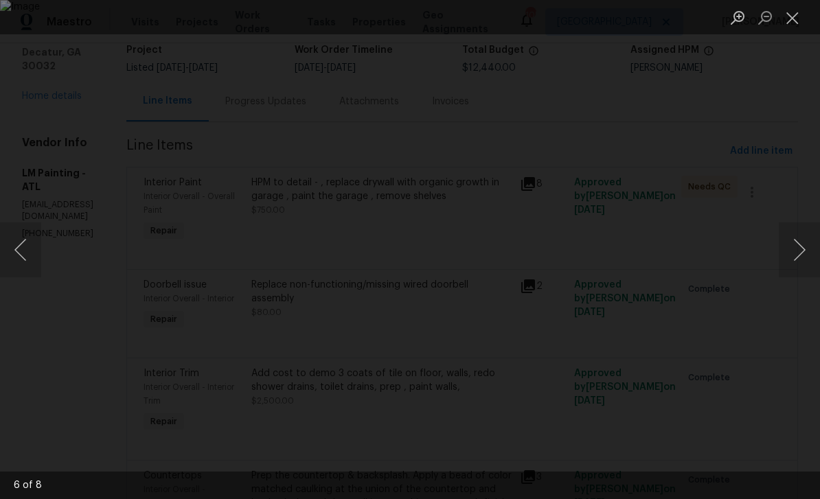
click at [801, 253] on button "Next image" at bounding box center [799, 250] width 41 height 55
click at [801, 251] on button "Next image" at bounding box center [799, 250] width 41 height 55
click at [795, 16] on button "Close lightbox" at bounding box center [792, 17] width 27 height 24
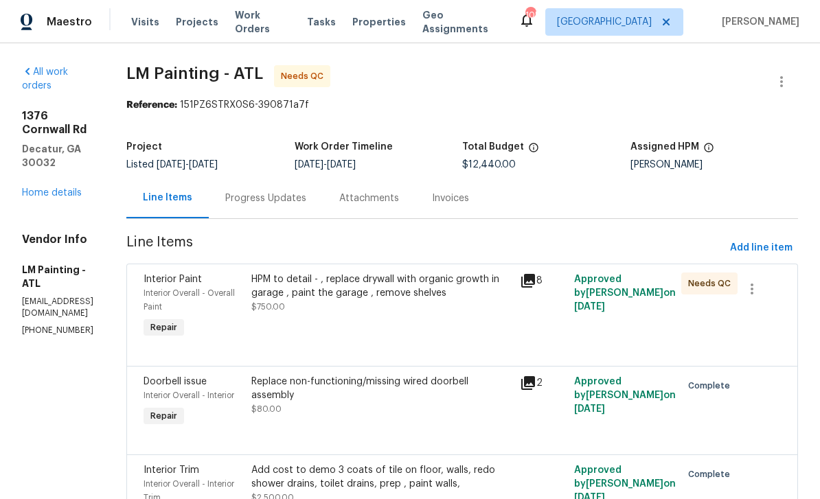
scroll to position [0, 0]
click at [458, 297] on div "HPM to detail - , replace drywall with organic growth in garage , paint the gar…" at bounding box center [381, 286] width 261 height 27
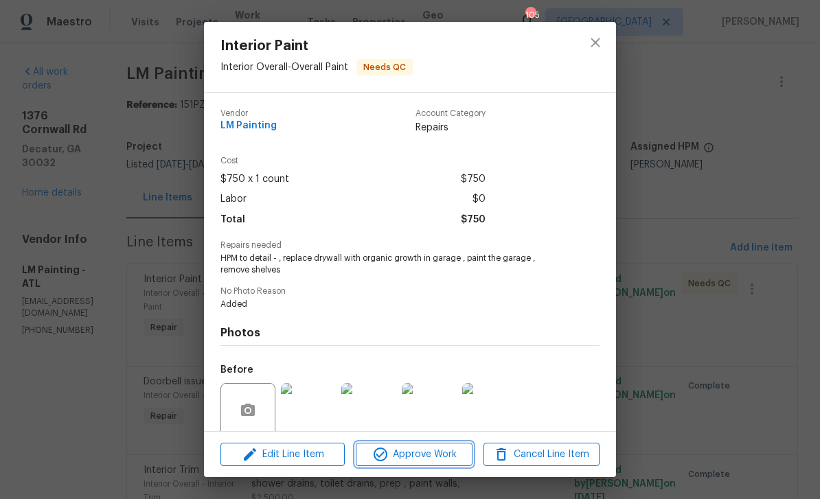
click at [437, 454] on span "Approve Work" at bounding box center [414, 454] width 108 height 17
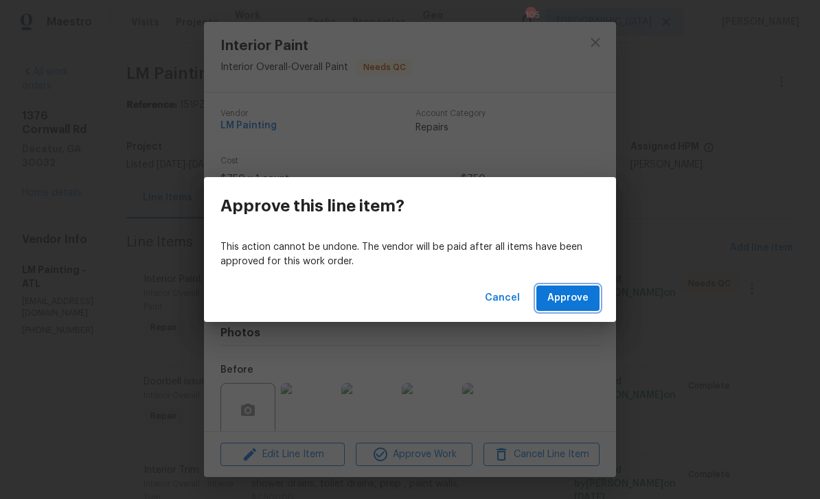
click at [582, 298] on span "Approve" at bounding box center [567, 298] width 41 height 17
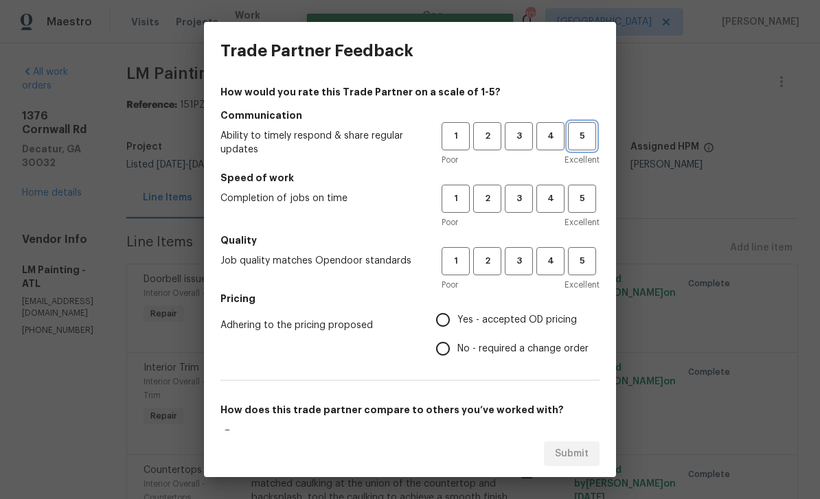
click at [577, 139] on span "5" at bounding box center [581, 136] width 25 height 16
click at [592, 209] on button "5" at bounding box center [582, 199] width 28 height 28
click at [591, 264] on span "5" at bounding box center [581, 261] width 25 height 16
click at [455, 328] on input "Yes - accepted OD pricing" at bounding box center [443, 320] width 29 height 29
radio input "true"
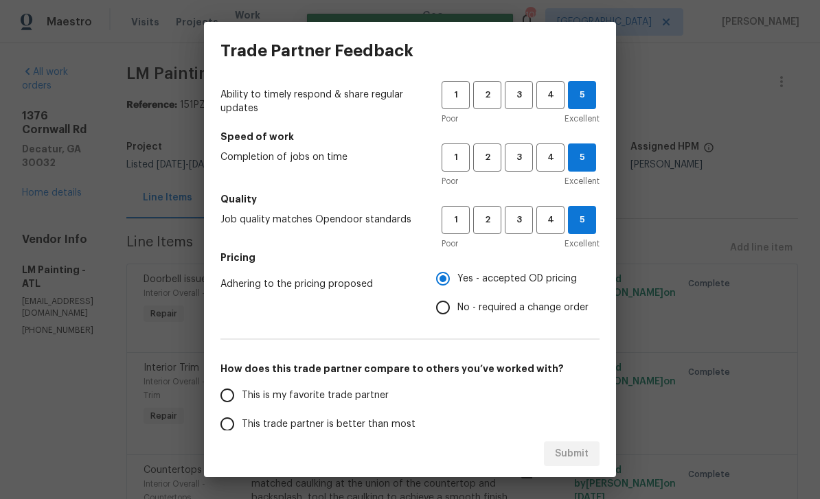
scroll to position [52, 0]
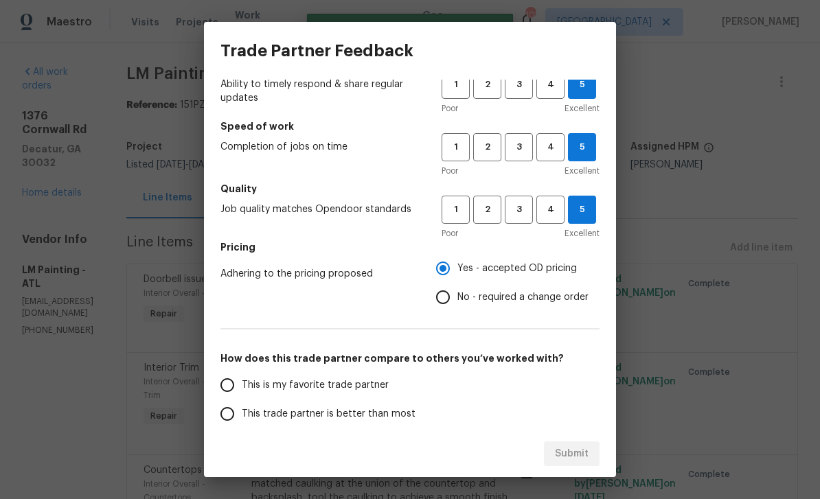
click at [233, 389] on input "This is my favorite trade partner" at bounding box center [227, 385] width 29 height 29
click at [584, 444] on button "Submit" at bounding box center [572, 454] width 56 height 25
radio input "true"
radio input "false"
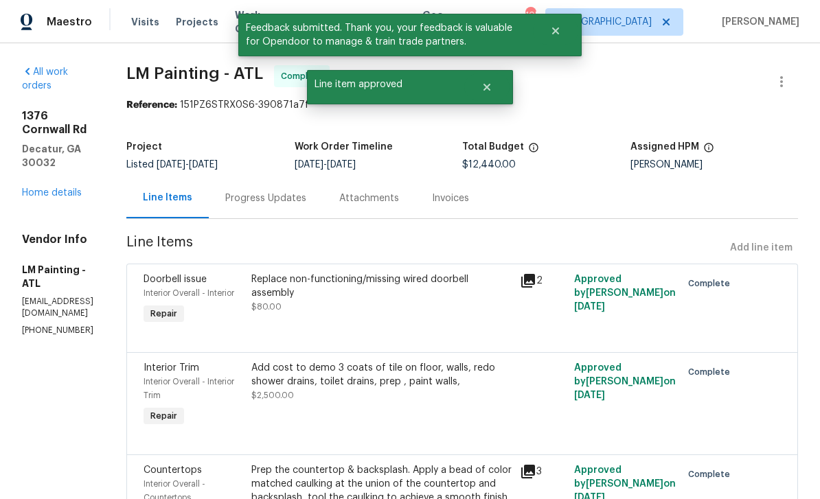
click at [57, 188] on link "Home details" at bounding box center [52, 193] width 60 height 10
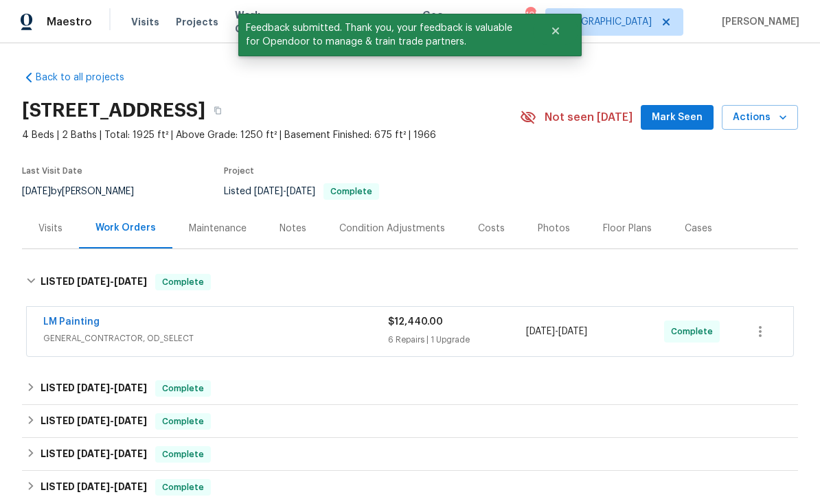
click at [235, 21] on span "Work Orders" at bounding box center [263, 21] width 56 height 27
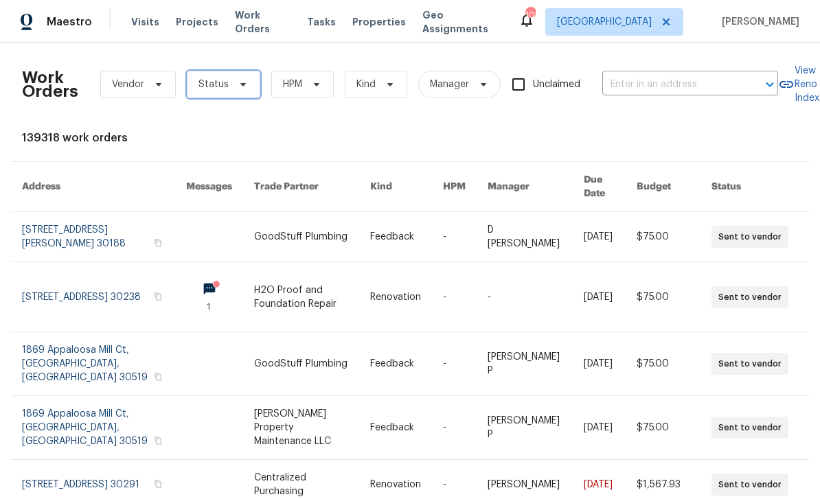
click at [242, 75] on span "Status" at bounding box center [223, 84] width 73 height 27
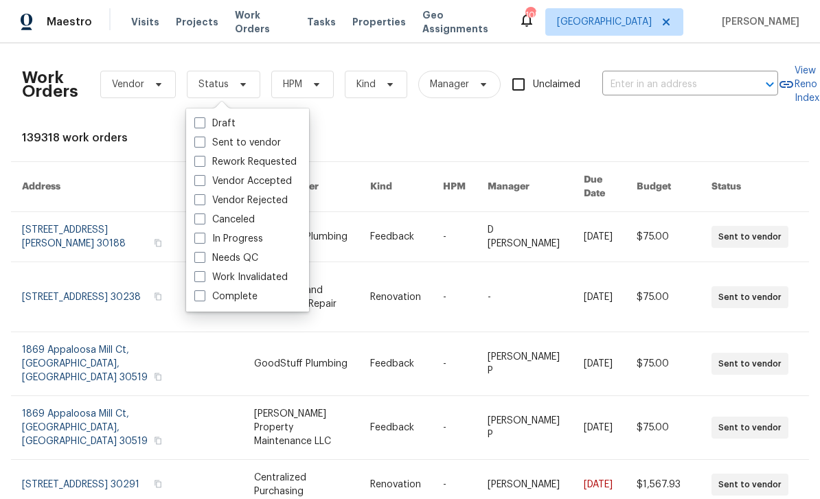
click at [267, 236] on div "In Progress" at bounding box center [247, 238] width 115 height 19
click at [318, 89] on icon at bounding box center [316, 84] width 11 height 11
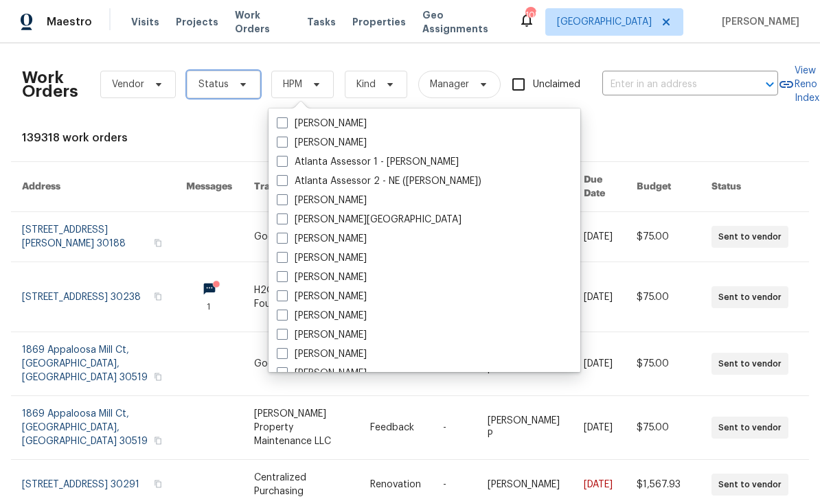
click at [238, 88] on icon at bounding box center [243, 84] width 11 height 11
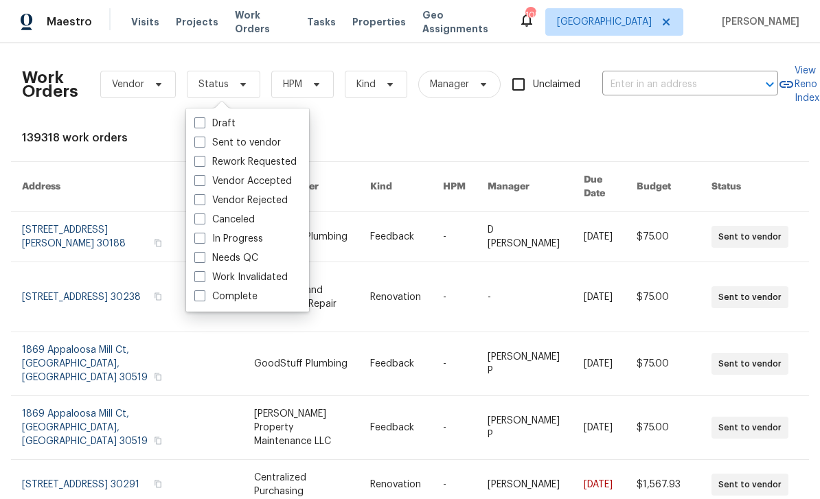
click at [232, 238] on label "In Progress" at bounding box center [228, 239] width 69 height 14
click at [203, 238] on input "In Progress" at bounding box center [198, 236] width 9 height 9
checkbox input "true"
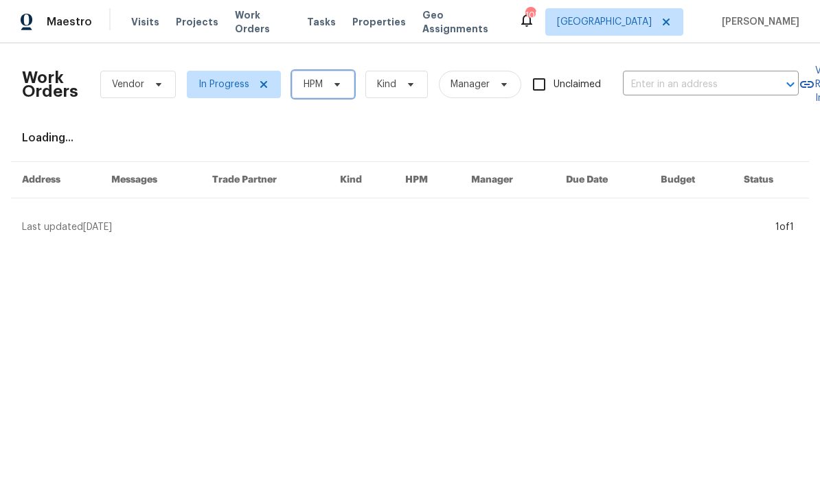
click at [332, 84] on icon at bounding box center [337, 84] width 11 height 11
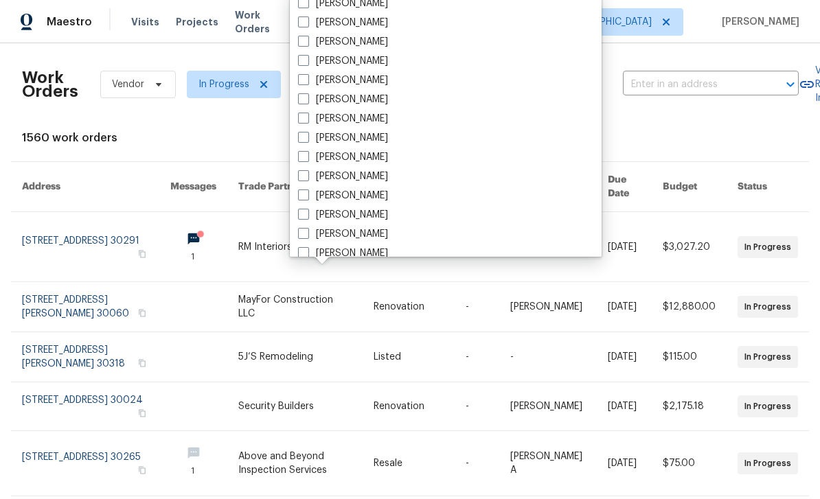
scroll to position [483, 0]
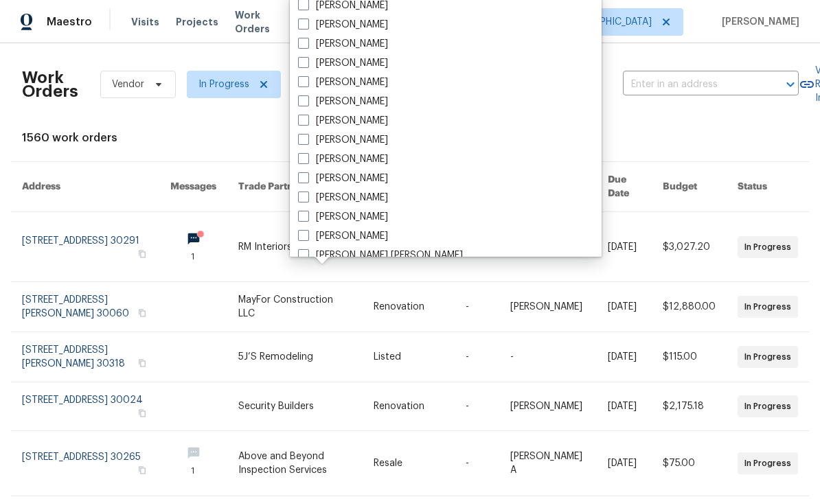
click at [363, 164] on label "[PERSON_NAME]" at bounding box center [343, 159] width 90 height 14
click at [307, 161] on input "[PERSON_NAME]" at bounding box center [302, 156] width 9 height 9
checkbox input "true"
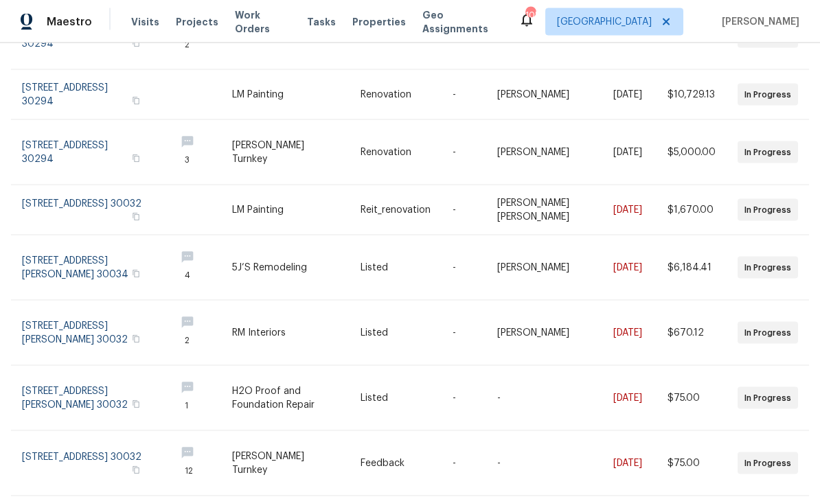
scroll to position [44, 0]
click at [74, 431] on link at bounding box center [93, 463] width 142 height 65
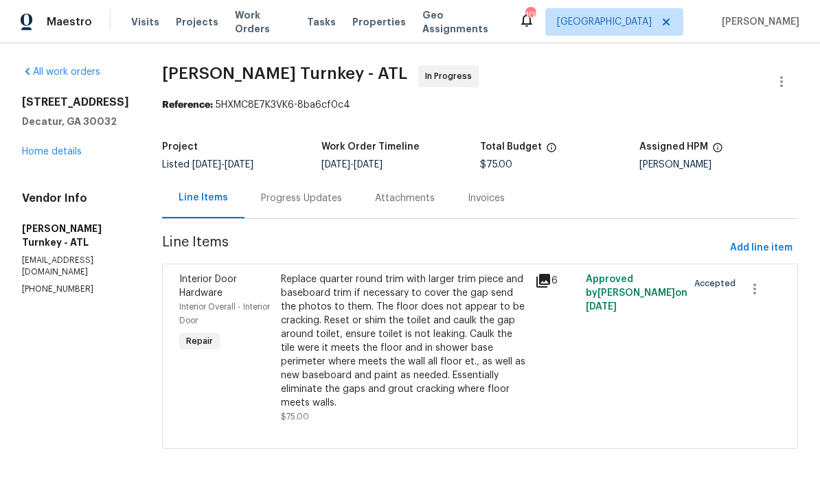
click at [308, 203] on div "Progress Updates" at bounding box center [301, 199] width 81 height 14
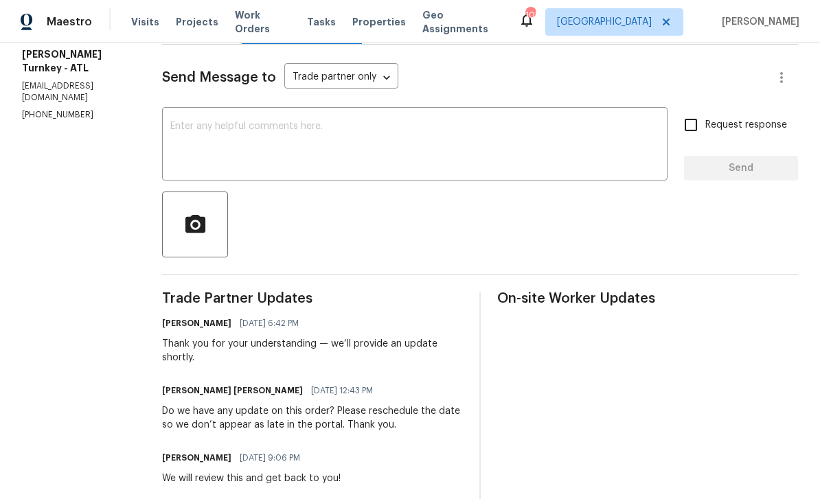
scroll to position [177, 0]
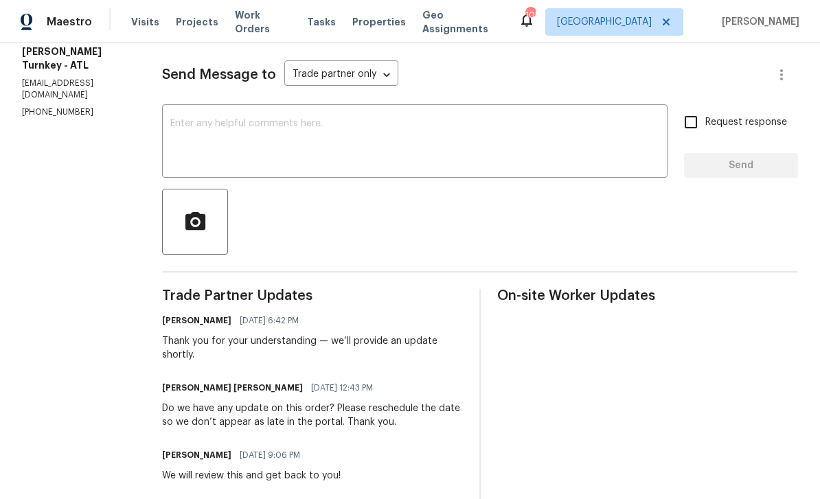
click at [557, 135] on textarea at bounding box center [414, 143] width 489 height 48
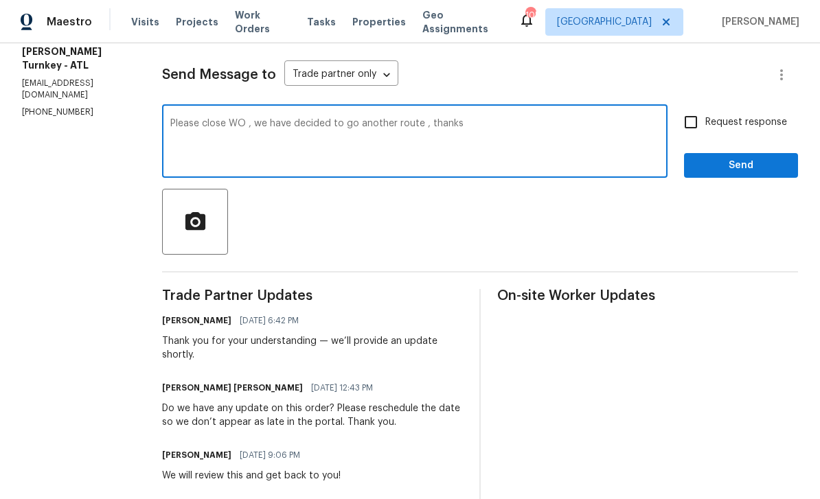
type textarea "Please close WO , we have decided to go another route , thanks"
click at [697, 115] on input "Request response" at bounding box center [690, 122] width 29 height 29
checkbox input "true"
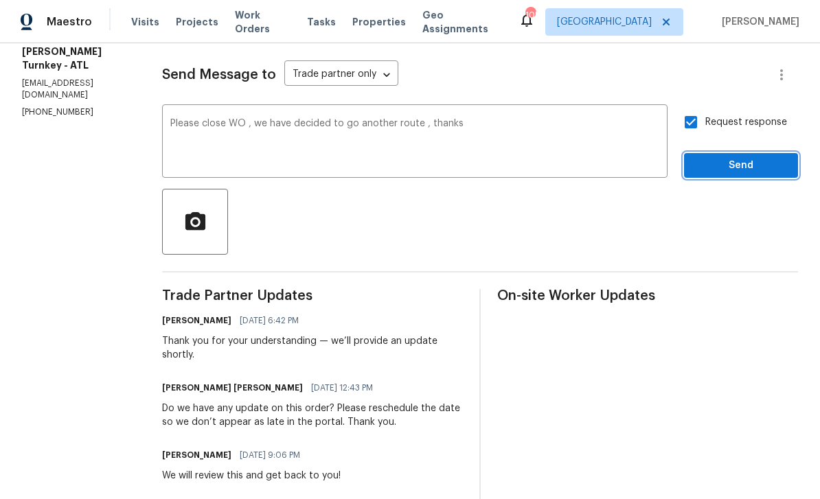
click at [722, 165] on span "Send" at bounding box center [741, 165] width 92 height 17
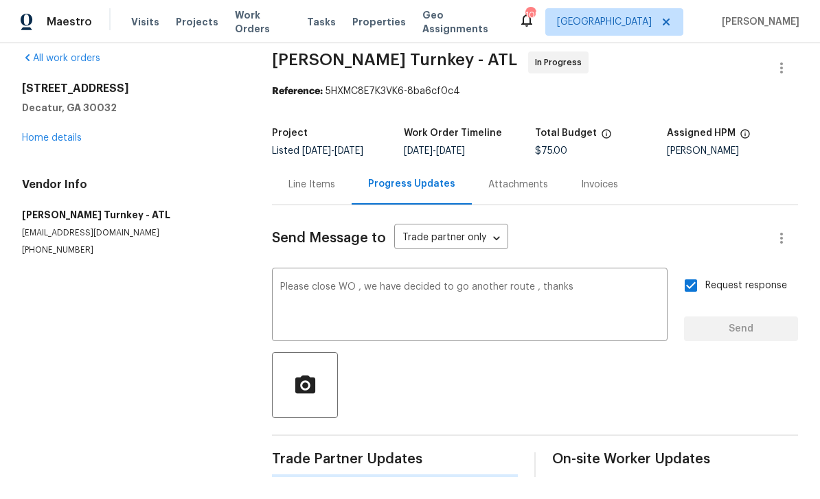
scroll to position [0, 0]
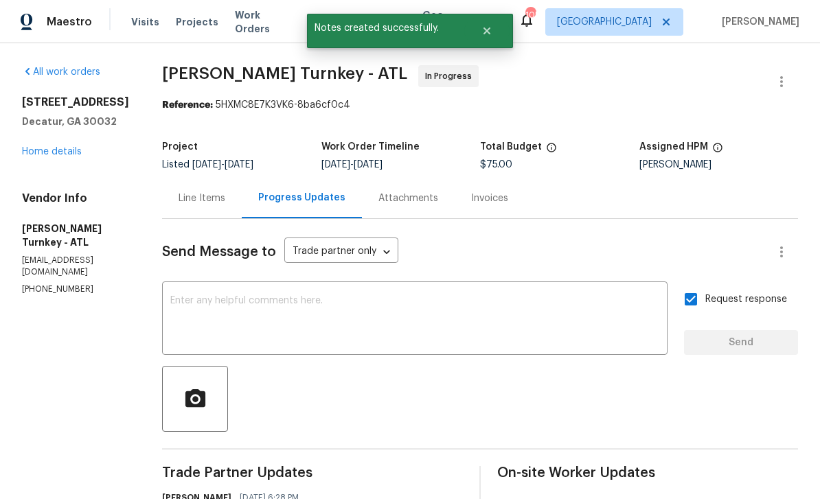
click at [47, 155] on link "Home details" at bounding box center [52, 152] width 60 height 10
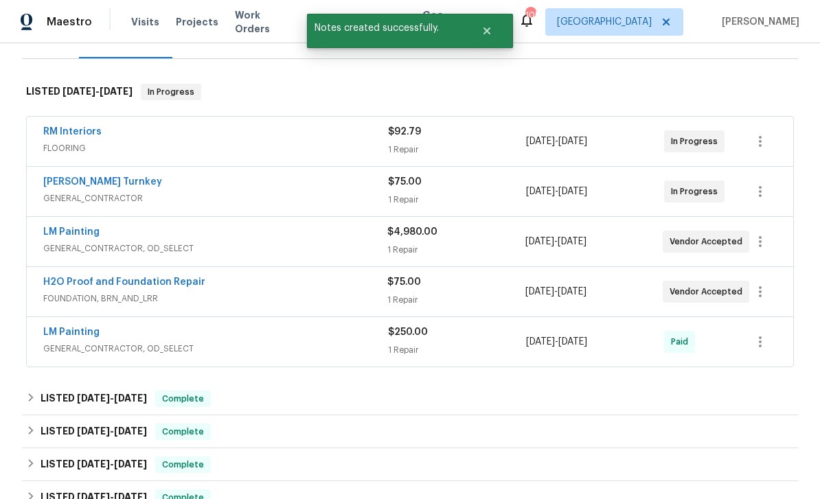
scroll to position [180, 0]
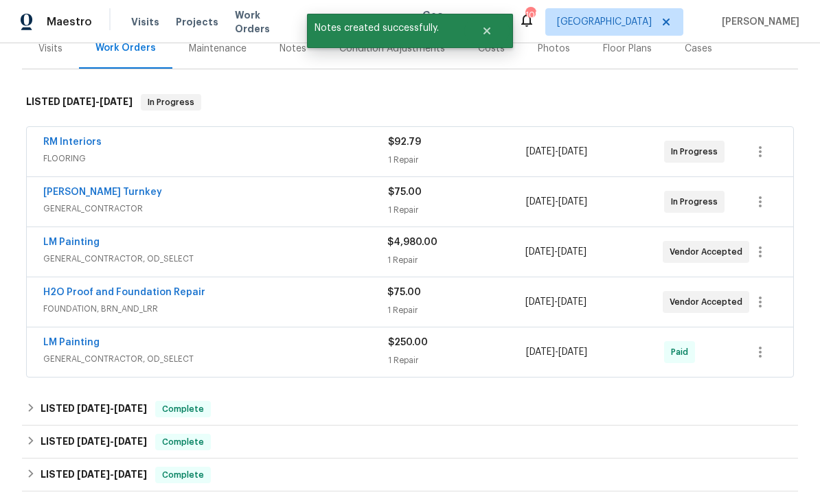
click at [67, 137] on link "RM Interiors" at bounding box center [72, 142] width 58 height 10
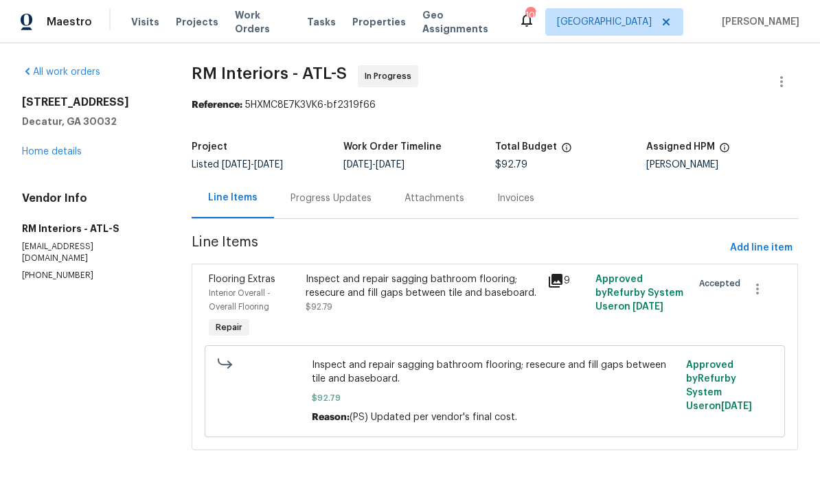
click at [362, 192] on div "Progress Updates" at bounding box center [331, 199] width 81 height 14
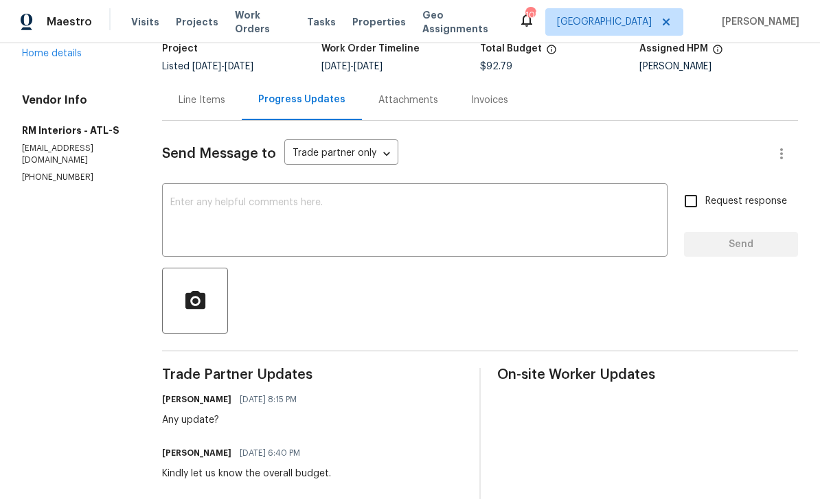
scroll to position [84, 0]
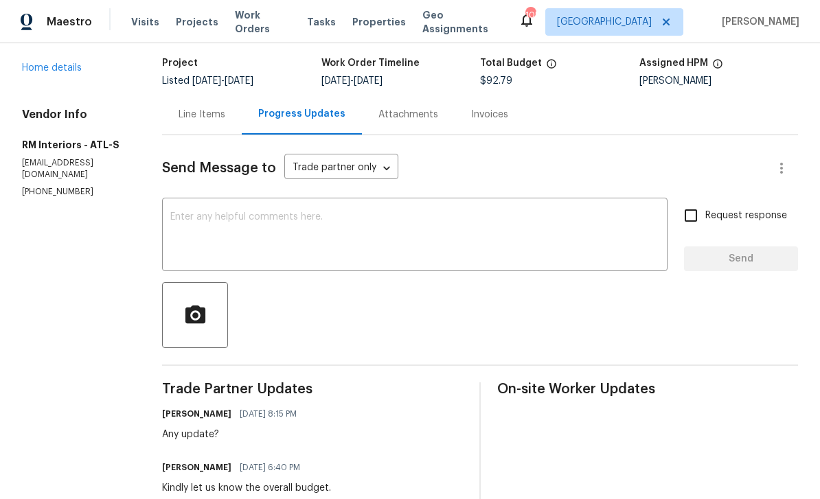
click at [194, 119] on div "Line Items" at bounding box center [202, 115] width 47 height 14
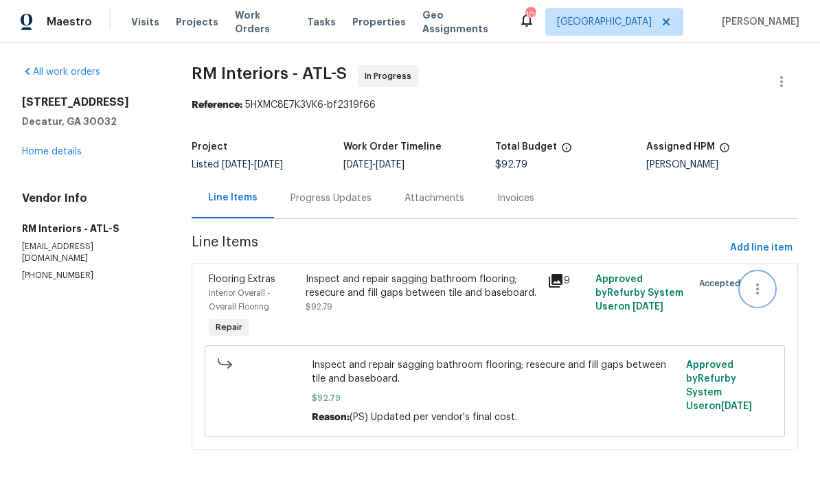
click at [755, 291] on icon "button" at bounding box center [757, 289] width 16 height 16
click at [771, 286] on li "Cancel" at bounding box center [767, 289] width 53 height 23
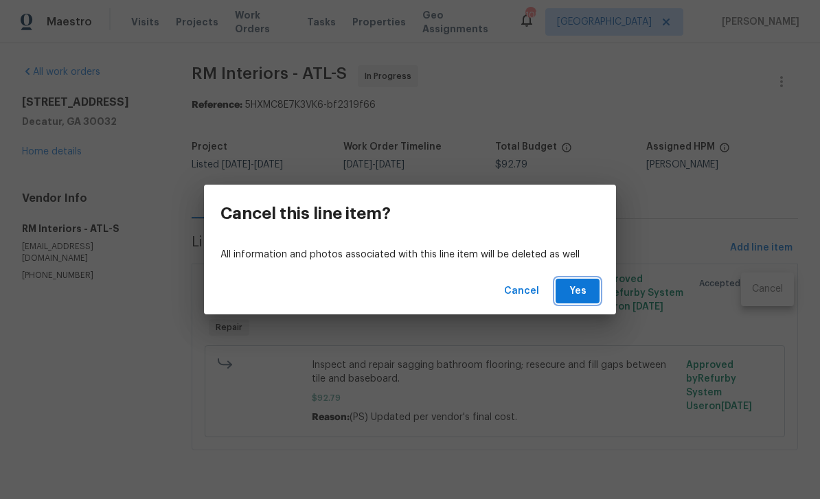
click at [587, 290] on span "Yes" at bounding box center [578, 291] width 22 height 17
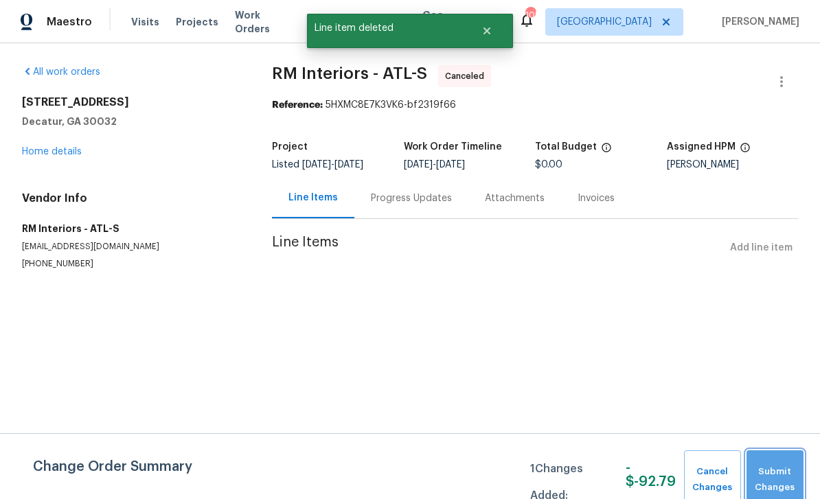
click at [780, 466] on span "Submit Changes" at bounding box center [774, 480] width 43 height 32
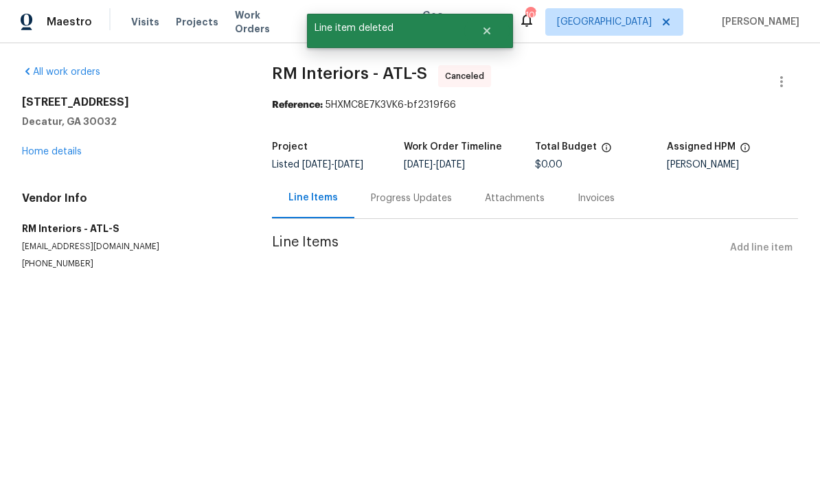
click at [50, 148] on link "Home details" at bounding box center [52, 152] width 60 height 10
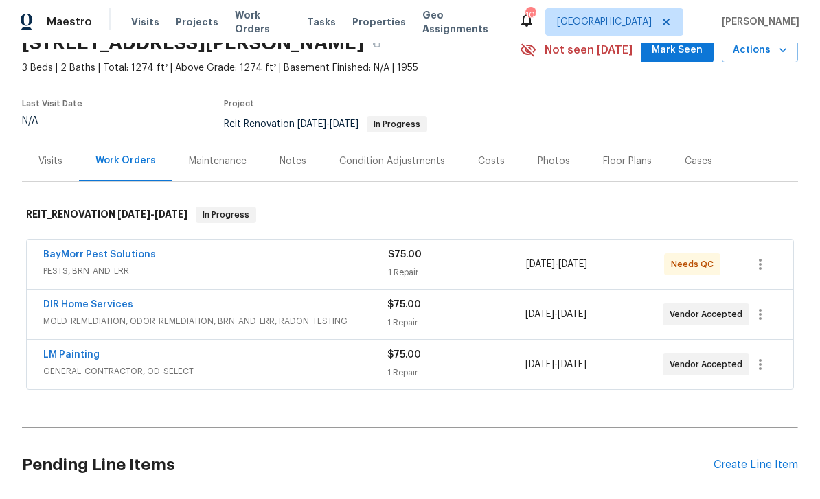
scroll to position [69, 0]
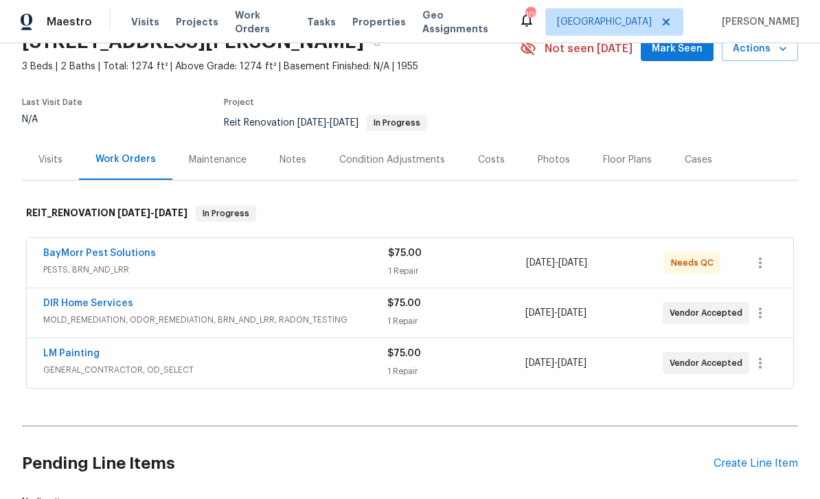
click at [84, 256] on link "BayMorr Pest Solutions" at bounding box center [99, 254] width 113 height 10
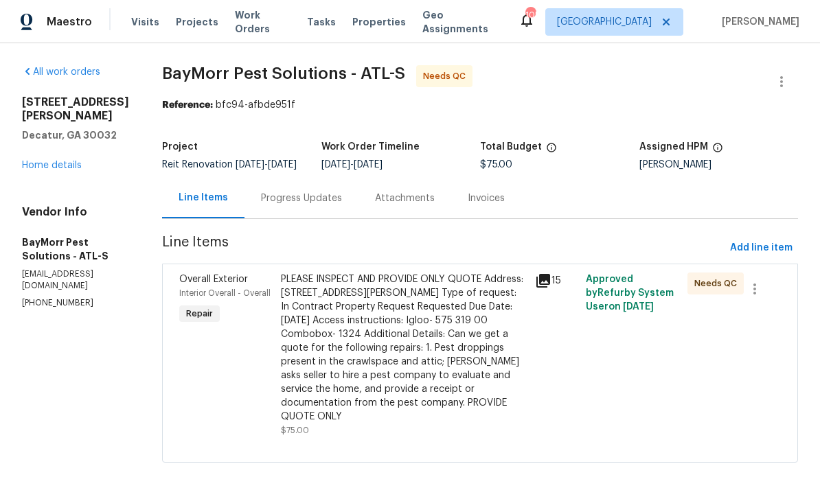
click at [304, 200] on div "Progress Updates" at bounding box center [301, 198] width 114 height 41
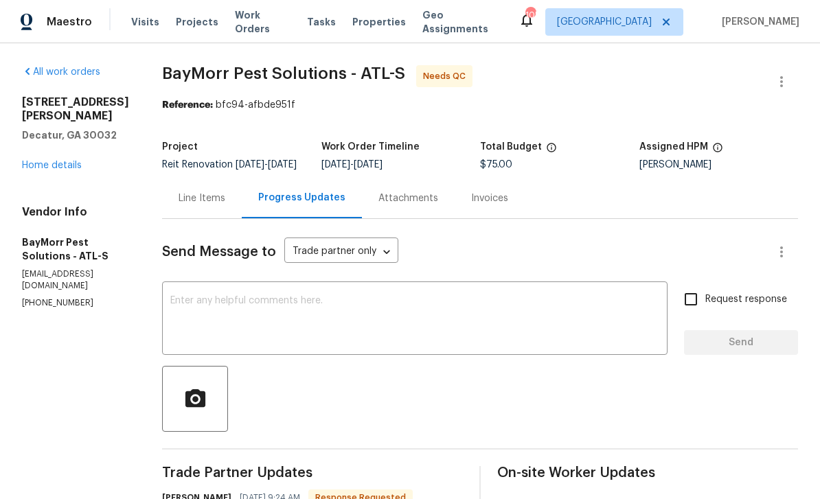
click at [49, 161] on link "Home details" at bounding box center [52, 166] width 60 height 10
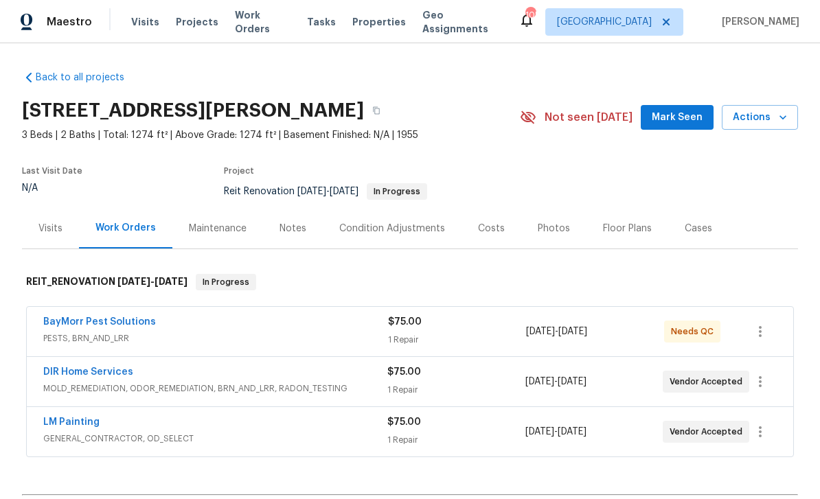
scroll to position [30, 0]
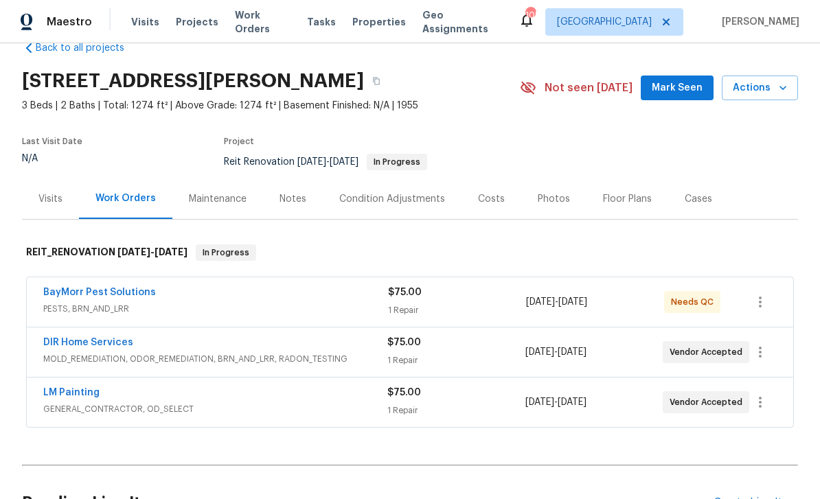
click at [67, 396] on link "LM Painting" at bounding box center [71, 393] width 56 height 10
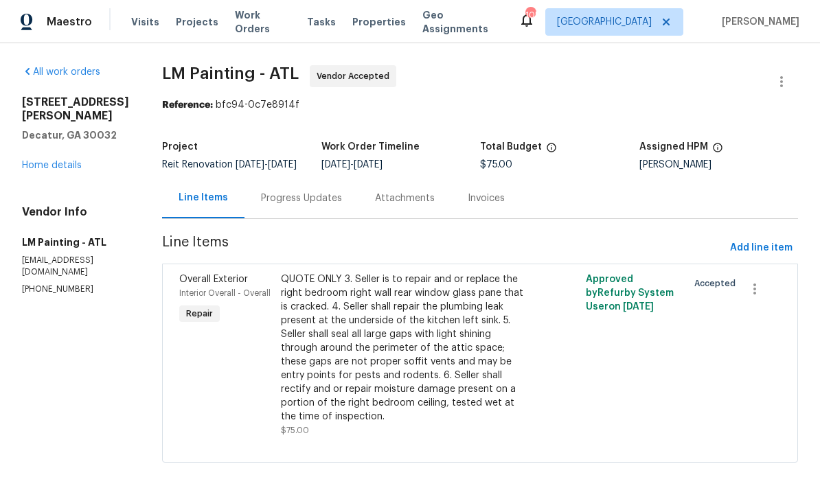
click at [342, 205] on div "Progress Updates" at bounding box center [301, 199] width 81 height 14
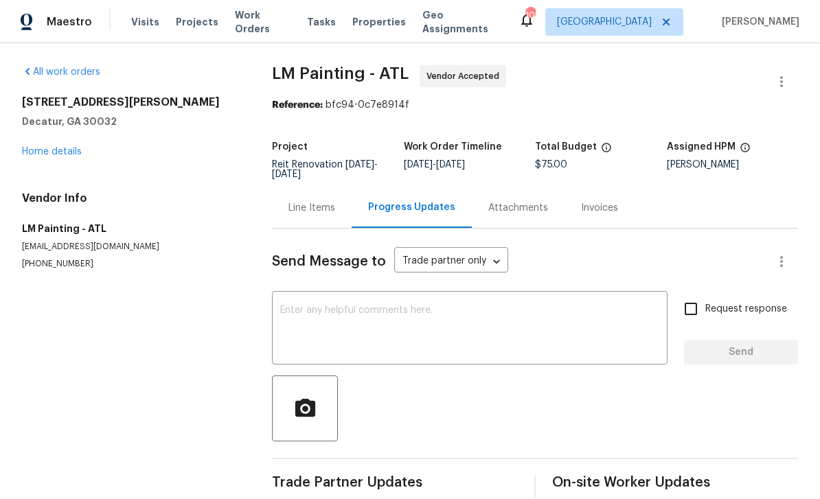
click at [598, 321] on textarea at bounding box center [469, 330] width 379 height 48
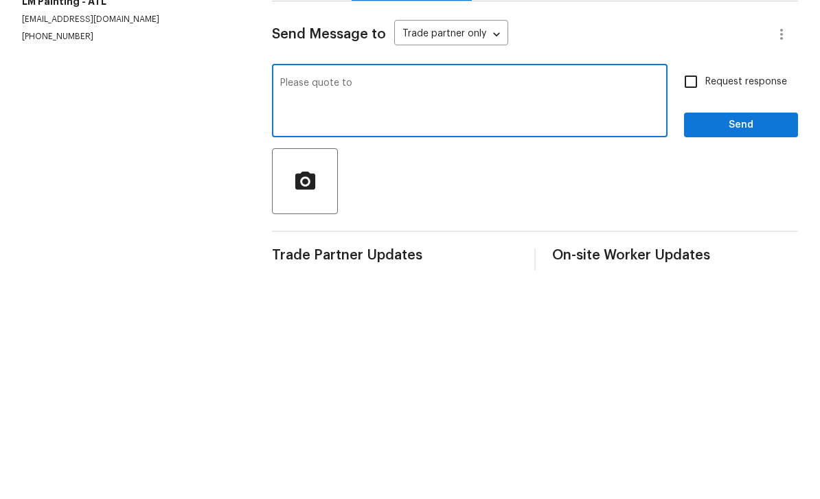
type textarea "Please quote to"
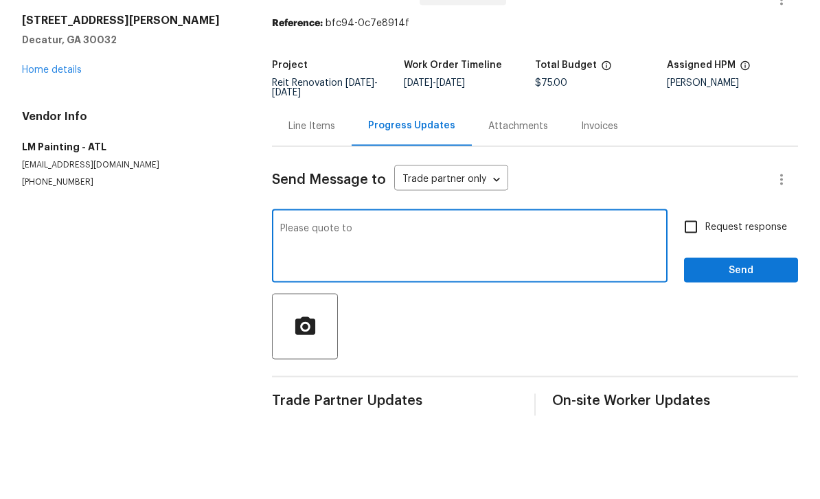
click at [49, 147] on link "Home details" at bounding box center [52, 152] width 60 height 10
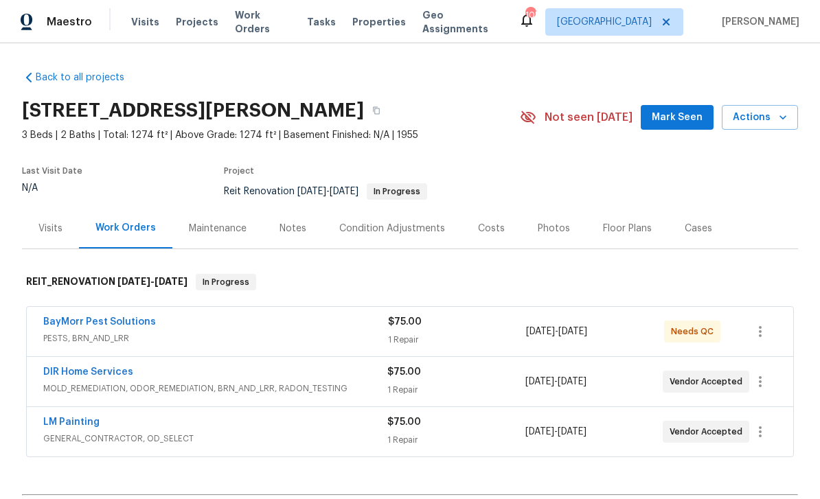
click at [85, 317] on link "BayMorr Pest Solutions" at bounding box center [99, 322] width 113 height 10
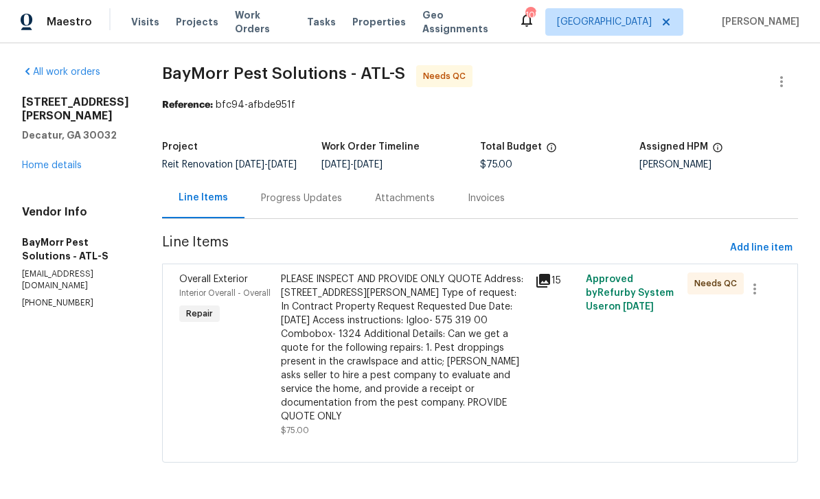
click at [277, 205] on div "Progress Updates" at bounding box center [301, 199] width 81 height 14
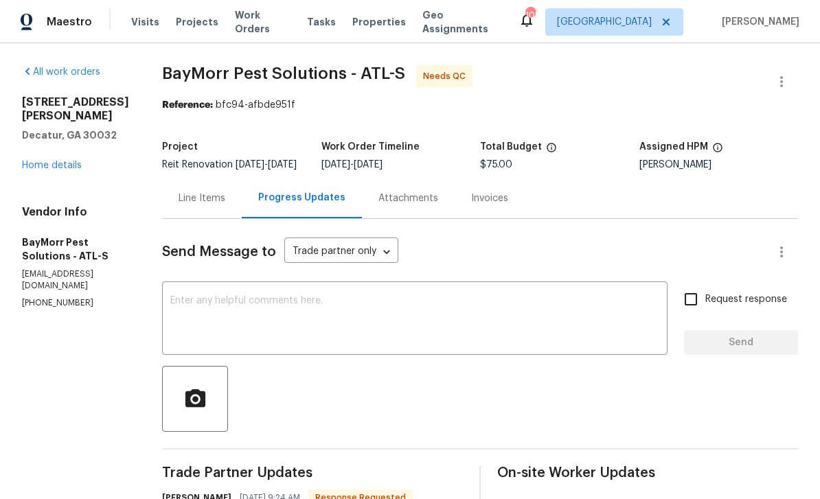
click at [54, 161] on link "Home details" at bounding box center [52, 166] width 60 height 10
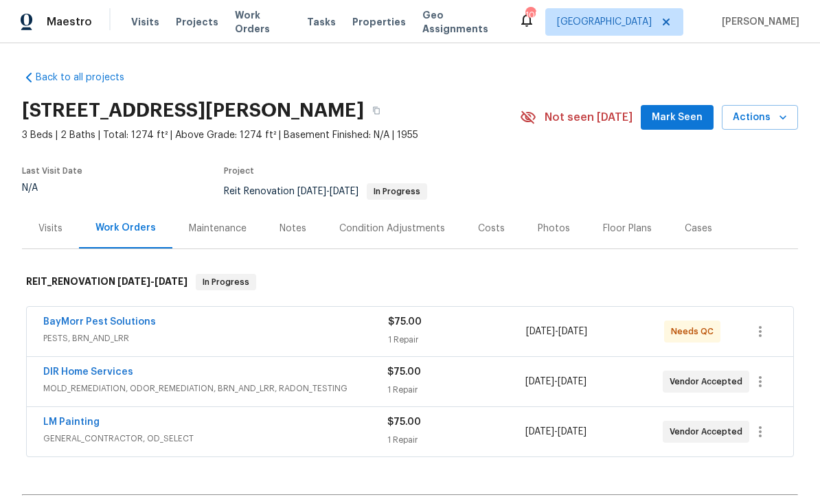
click at [65, 418] on link "LM Painting" at bounding box center [71, 423] width 56 height 10
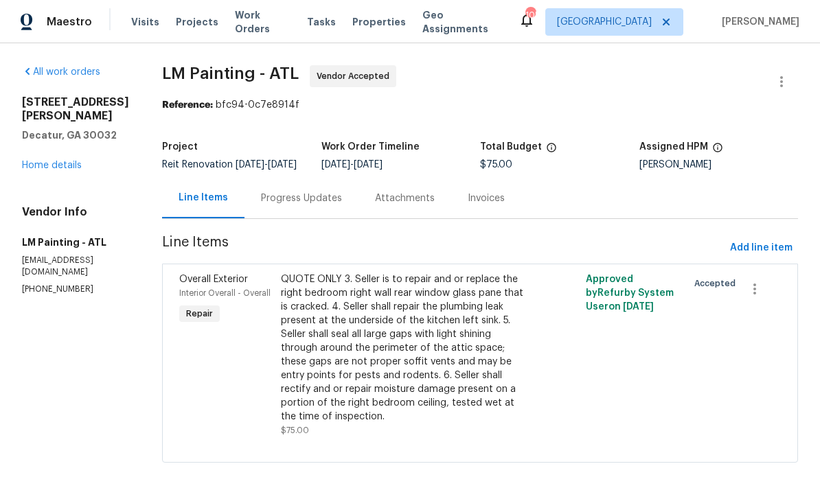
click at [342, 205] on div "Progress Updates" at bounding box center [301, 199] width 81 height 14
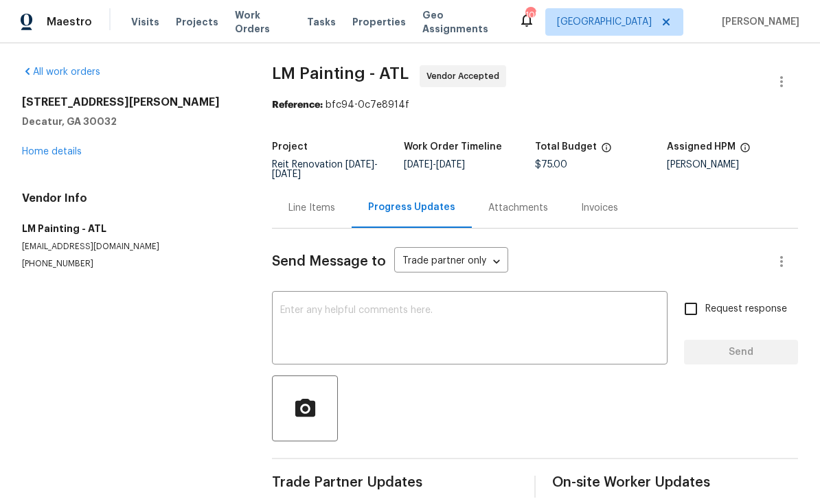
click at [560, 330] on textarea at bounding box center [469, 330] width 379 height 48
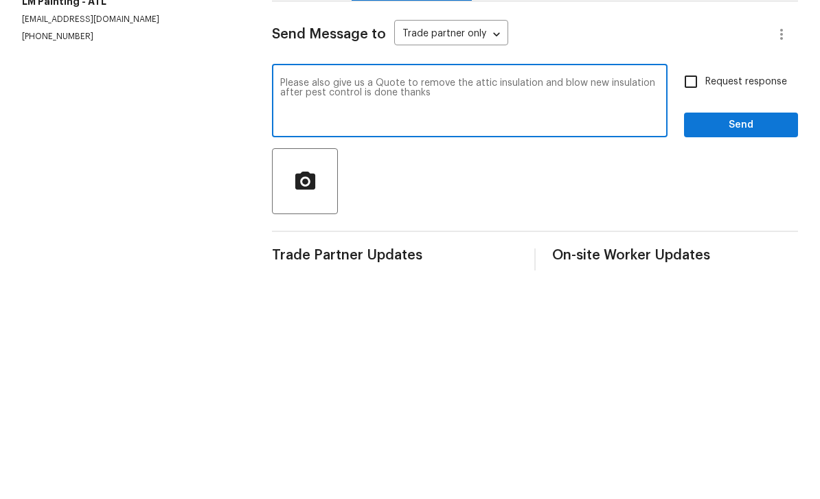
type textarea "Please also give us a Quote to remove the attic insulation and blow new insulat…"
click at [694, 295] on input "Request response" at bounding box center [690, 309] width 29 height 29
checkbox input "true"
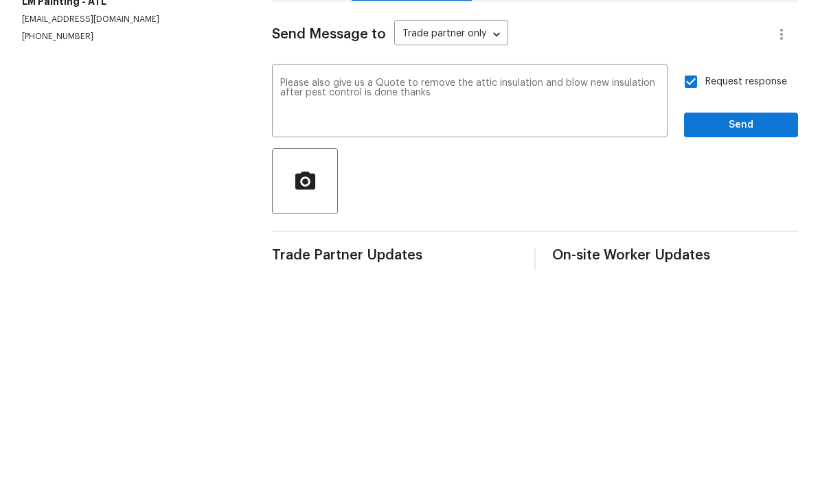
scroll to position [21, 0]
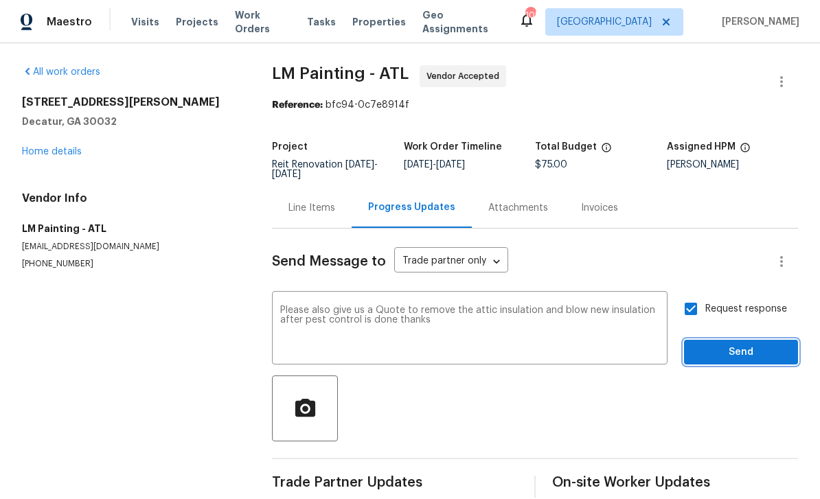
click at [734, 344] on span "Send" at bounding box center [741, 352] width 92 height 17
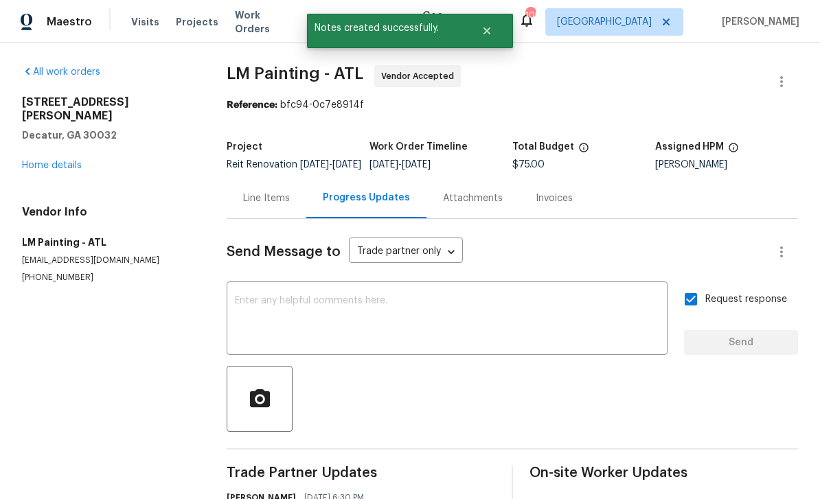
click at [52, 122] on div "[STREET_ADDRESS][PERSON_NAME][PERSON_NAME] Home details" at bounding box center [108, 133] width 172 height 77
click at [60, 161] on link "Home details" at bounding box center [52, 166] width 60 height 10
